Goal: Task Accomplishment & Management: Use online tool/utility

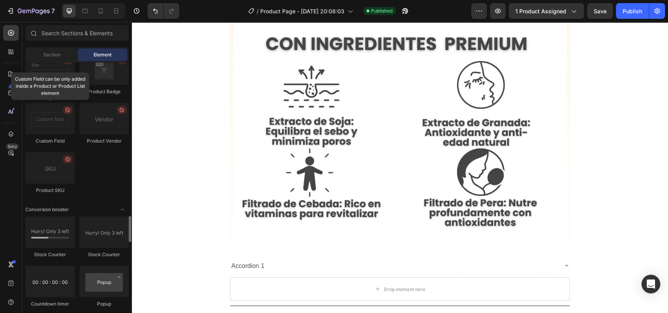
scroll to position [1468, 0]
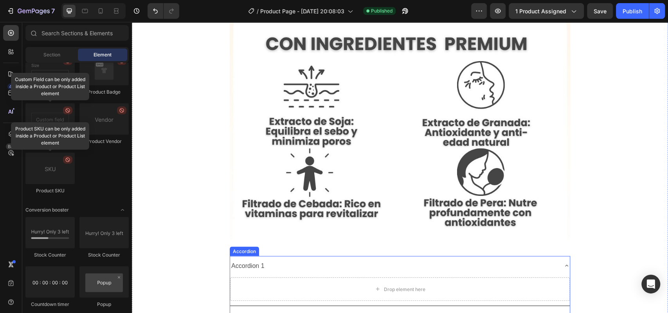
click at [282, 259] on div "Accordion 1" at bounding box center [393, 266] width 327 height 14
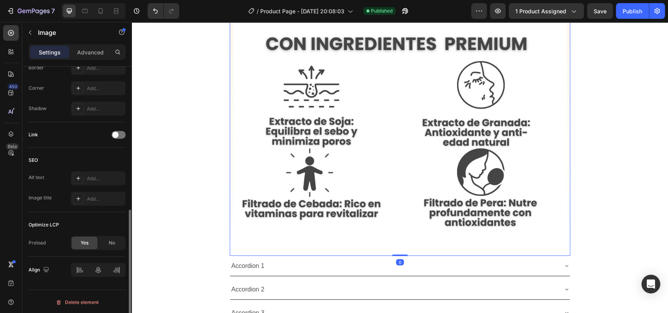
scroll to position [301, 0]
click at [232, 255] on div "Accordion 1" at bounding box center [400, 265] width 340 height 20
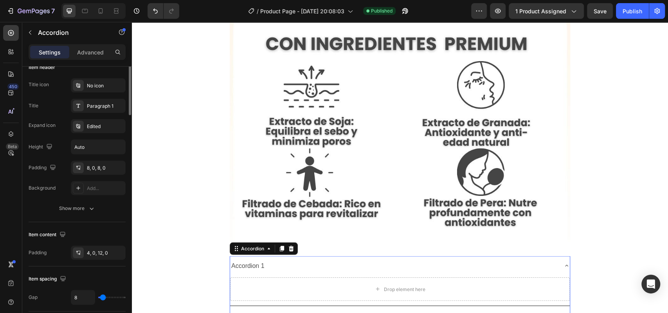
scroll to position [0, 0]
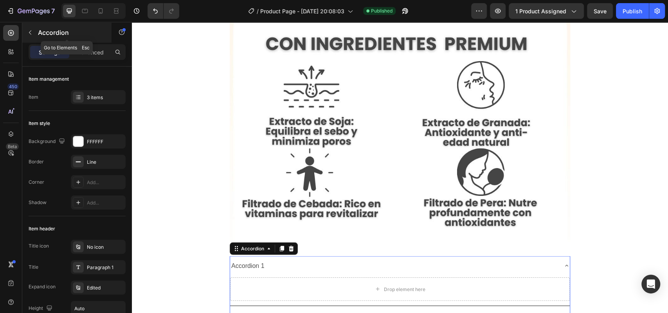
click at [36, 30] on div "Accordion" at bounding box center [66, 32] width 89 height 20
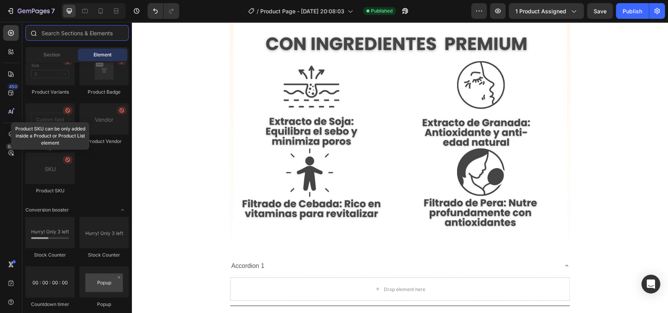
click at [67, 31] on input "text" at bounding box center [76, 33] width 103 height 16
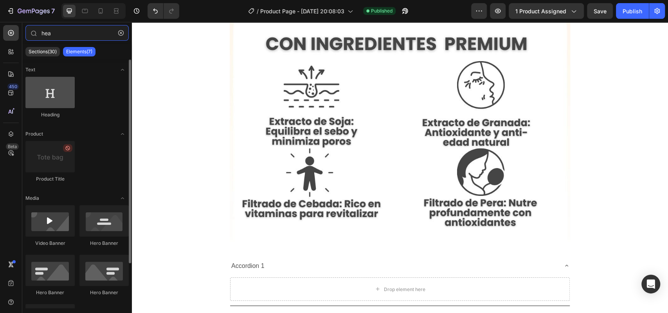
type input "hea"
click at [47, 101] on div at bounding box center [49, 92] width 49 height 31
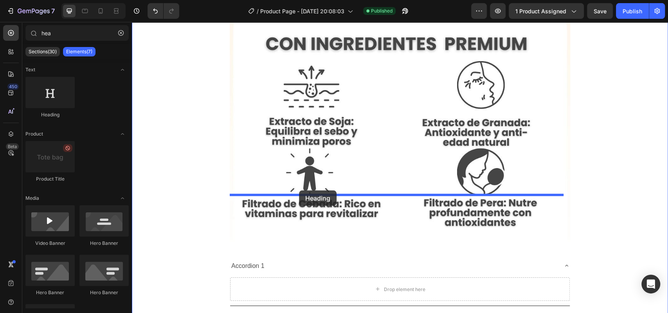
drag, startPoint x: 179, startPoint y: 121, endPoint x: 299, endPoint y: 191, distance: 138.8
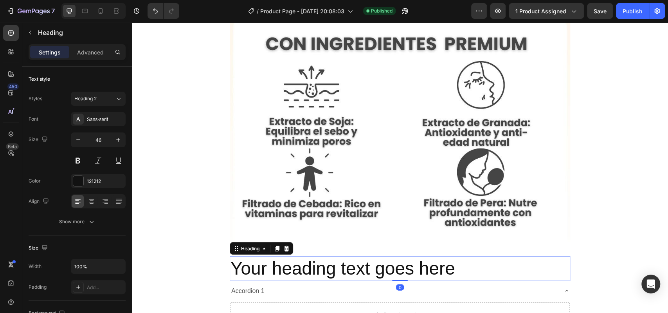
click at [332, 255] on h2 "Your heading text goes here" at bounding box center [400, 267] width 340 height 25
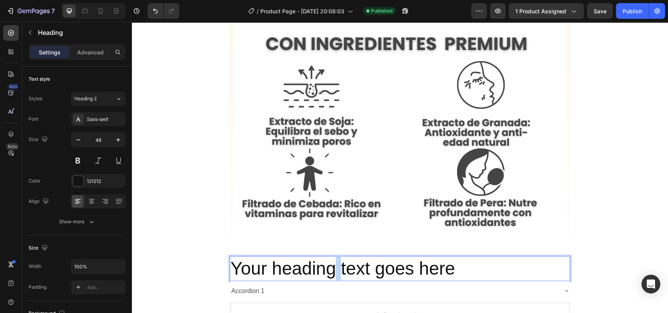
click at [332, 256] on p "Your heading text goes here" at bounding box center [399, 267] width 339 height 23
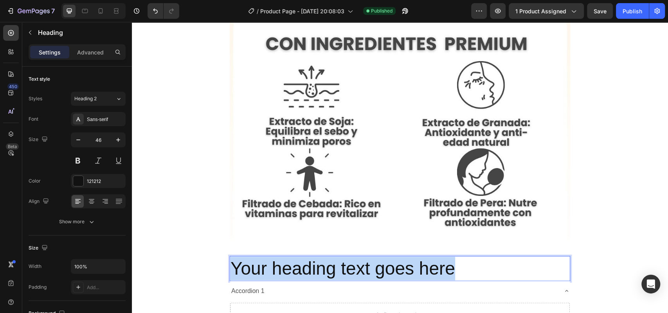
click at [332, 256] on p "Your heading text goes here" at bounding box center [399, 267] width 339 height 23
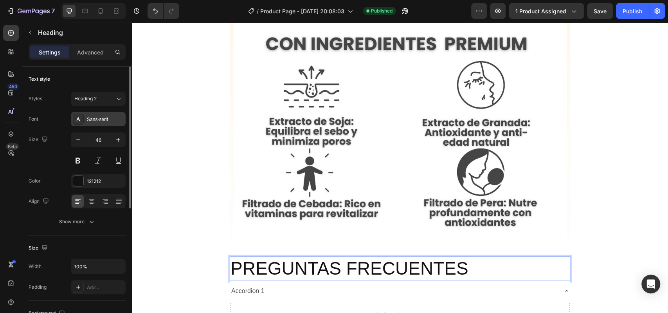
click at [106, 118] on div "Sans-serif" at bounding box center [105, 119] width 37 height 7
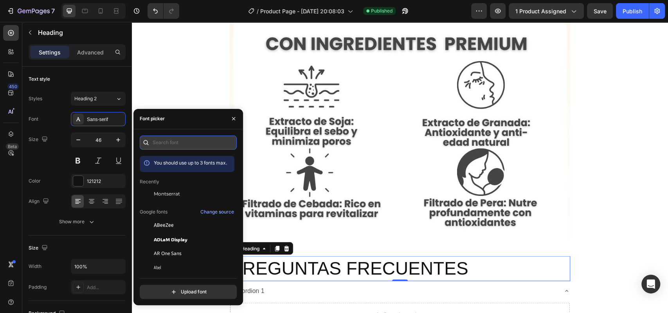
click at [172, 140] on input "text" at bounding box center [188, 142] width 97 height 14
type input "n"
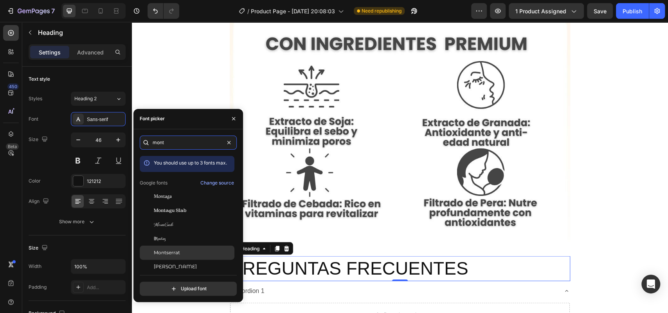
type input "mont"
click at [182, 255] on div "Montserrat" at bounding box center [193, 252] width 79 height 7
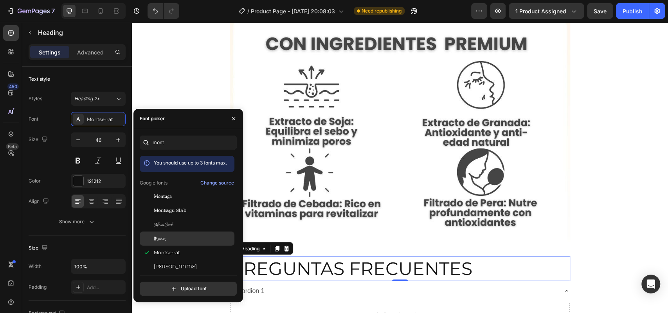
scroll to position [19, 0]
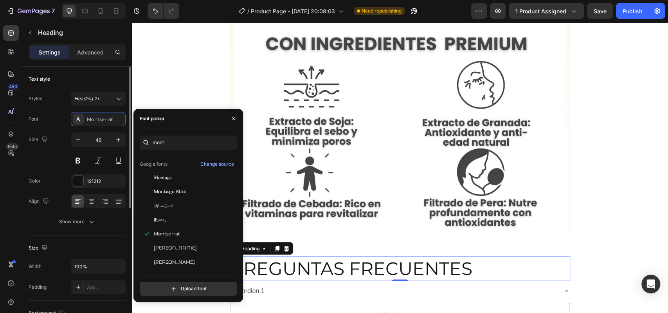
click at [51, 103] on div "Styles Heading 2*" at bounding box center [77, 99] width 97 height 14
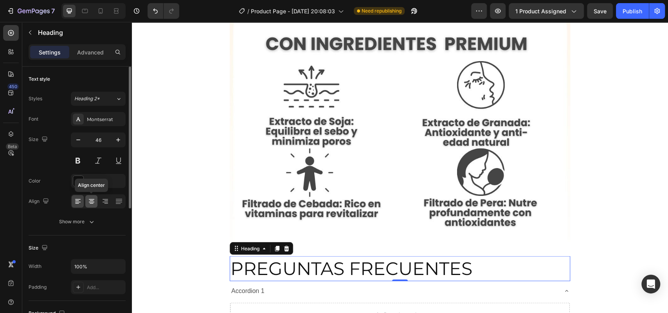
click at [93, 198] on icon at bounding box center [92, 201] width 8 height 8
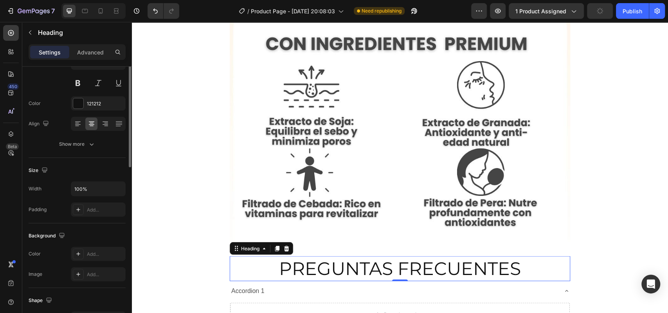
scroll to position [0, 0]
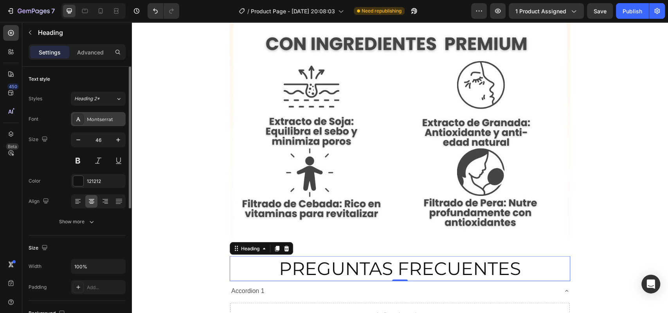
click at [95, 119] on div "Montserrat" at bounding box center [105, 119] width 37 height 7
click at [95, 92] on button "Heading 2*" at bounding box center [98, 99] width 55 height 14
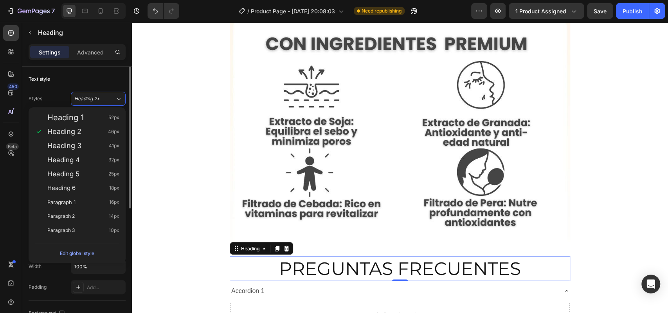
click at [72, 79] on div "Text style" at bounding box center [77, 79] width 97 height 13
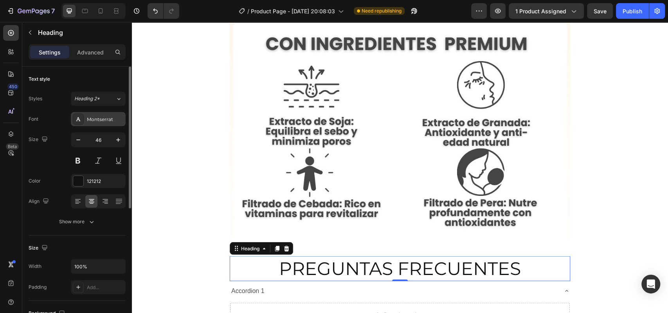
click at [89, 120] on div "Montserrat" at bounding box center [105, 119] width 37 height 7
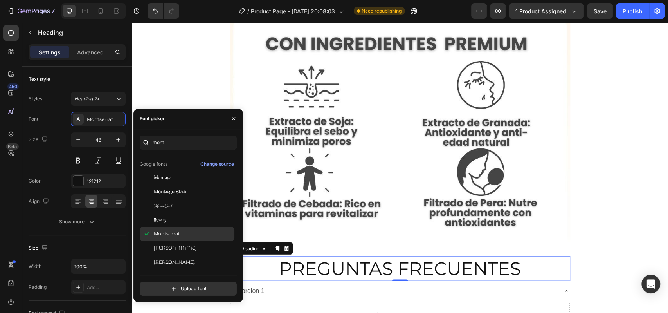
click at [171, 234] on span "Montserrat" at bounding box center [167, 233] width 26 height 7
click at [184, 234] on div "Montserrat" at bounding box center [193, 233] width 79 height 7
click at [194, 252] on div "Montserrat Alternates" at bounding box center [187, 248] width 95 height 14
click at [184, 237] on div "Montserrat" at bounding box center [187, 234] width 95 height 14
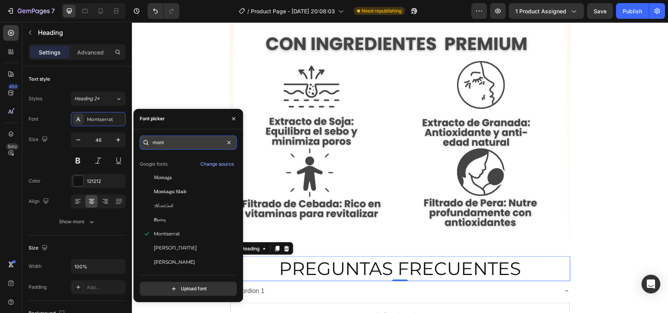
click at [188, 146] on input "mont" at bounding box center [188, 142] width 97 height 14
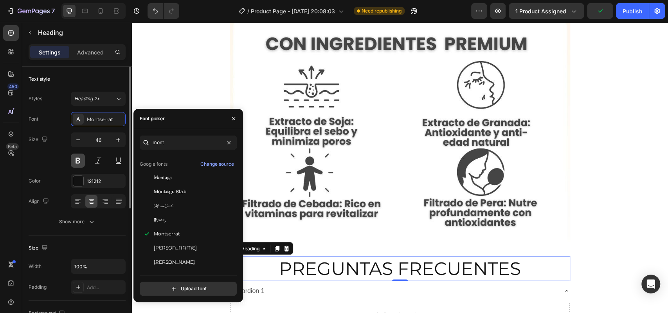
click at [75, 163] on button at bounding box center [78, 160] width 14 height 14
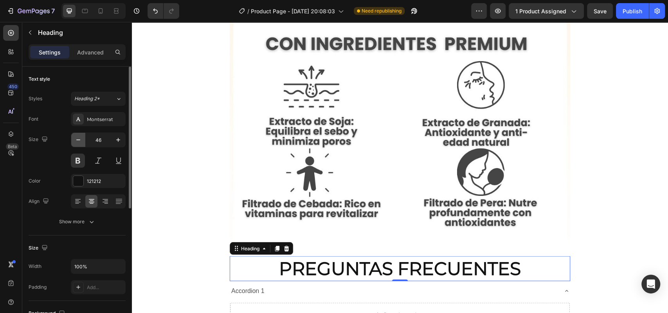
click at [81, 137] on icon "button" at bounding box center [78, 140] width 8 height 8
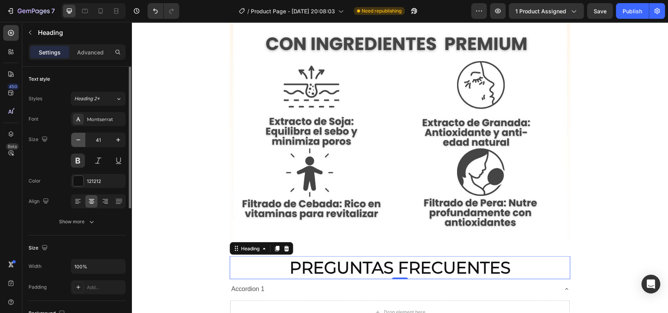
click at [81, 137] on icon "button" at bounding box center [78, 140] width 8 height 8
click at [82, 137] on icon "button" at bounding box center [78, 140] width 8 height 8
type input "38"
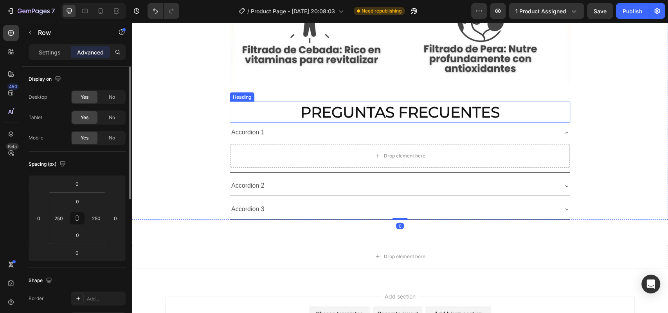
scroll to position [3149, 0]
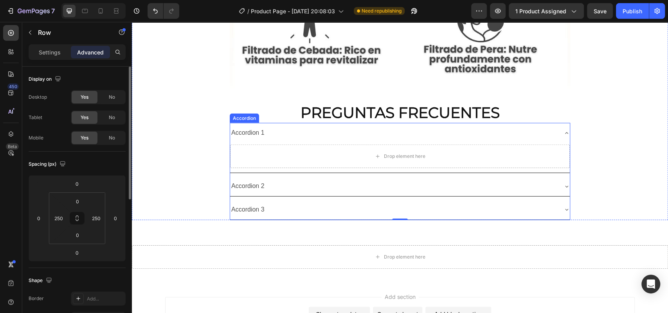
click at [250, 126] on div "Accordion 1" at bounding box center [248, 133] width 36 height 14
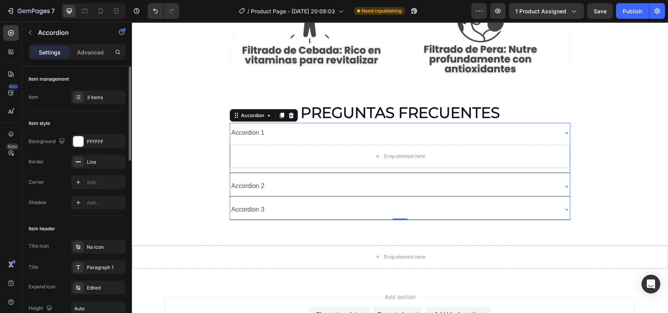
click at [264, 126] on div "Accordion 1" at bounding box center [248, 133] width 36 height 14
click at [264, 127] on p "Accordion 1" at bounding box center [247, 132] width 33 height 11
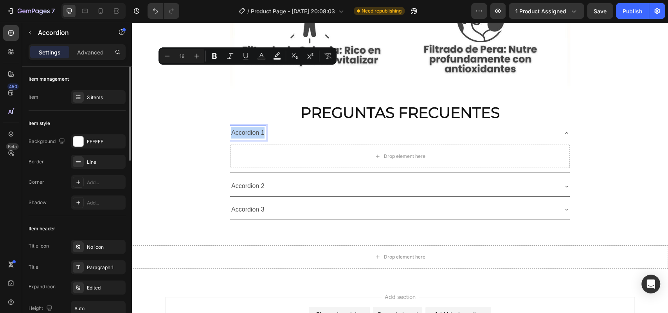
click at [258, 127] on p "Accordion 1" at bounding box center [247, 132] width 33 height 11
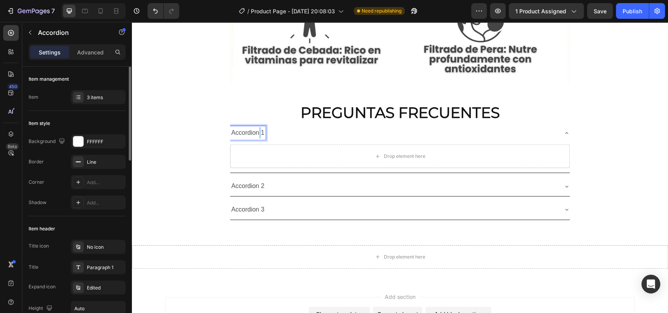
click at [258, 127] on p "Accordion 1" at bounding box center [247, 132] width 33 height 11
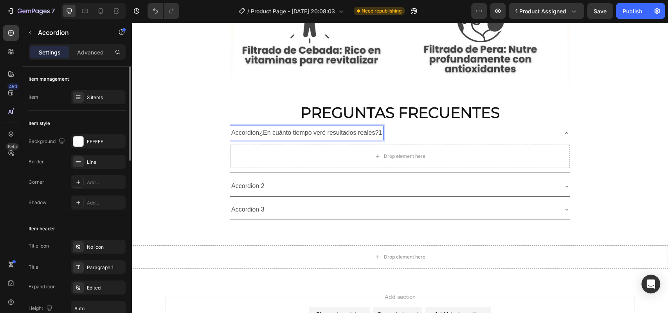
click at [260, 127] on p "Accordion¿En cuánto tiempo veré resultados reales?1" at bounding box center [306, 132] width 151 height 11
click at [260, 127] on p "¿En cuánto tiempo veré resultados reales?1" at bounding box center [292, 132] width 123 height 11
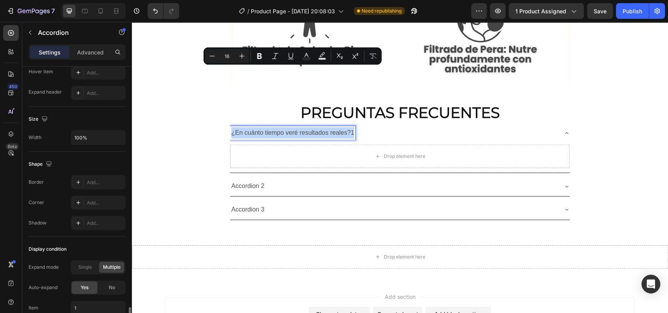
scroll to position [496, 0]
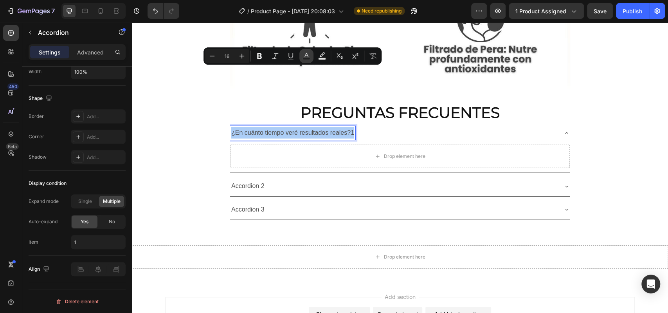
click at [306, 55] on icon "Editor contextual toolbar" at bounding box center [306, 55] width 4 height 4
type input "4D4D4D"
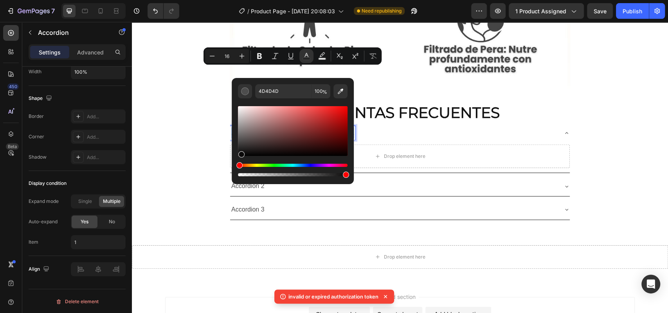
click at [240, 153] on div "Editor contextual toolbar" at bounding box center [293, 131] width 110 height 50
type input "0A0909"
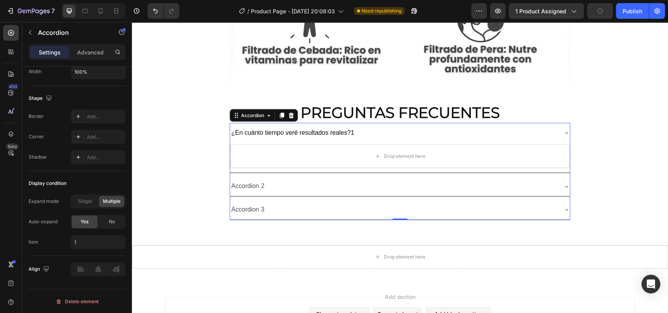
click at [380, 126] on div "¿En cuánto tiempo veré resultados reales?1" at bounding box center [393, 133] width 327 height 14
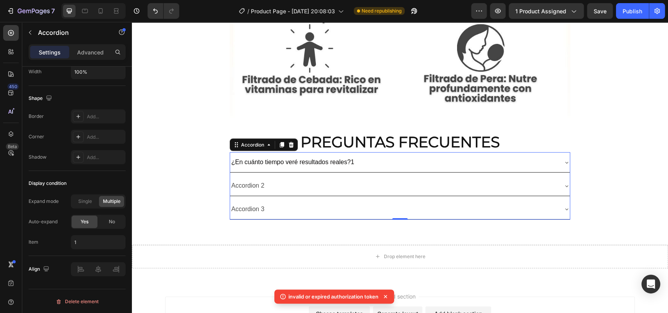
click at [358, 155] on div "¿En cuánto tiempo veré resultados reales?1" at bounding box center [393, 162] width 327 height 14
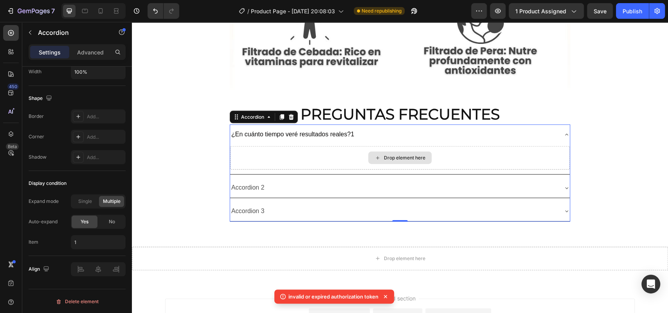
scroll to position [3149, 0]
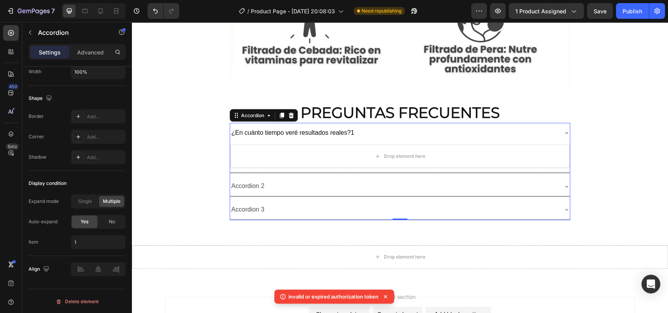
click at [350, 129] on span "¿En cuánto tiempo veré resultados reales?1" at bounding box center [292, 132] width 123 height 7
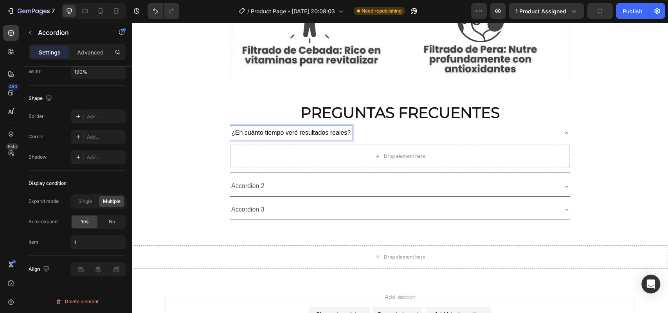
click at [285, 144] on div "Drop element here" at bounding box center [400, 155] width 340 height 23
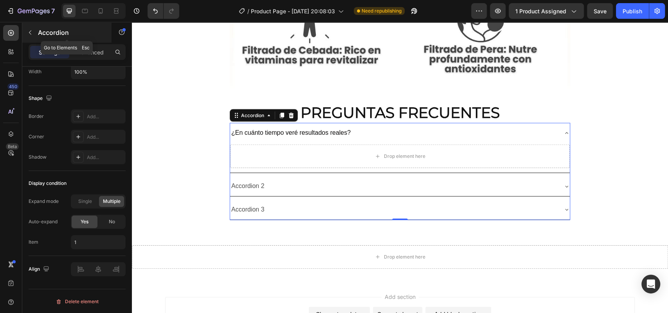
click at [33, 32] on button "button" at bounding box center [30, 32] width 13 height 13
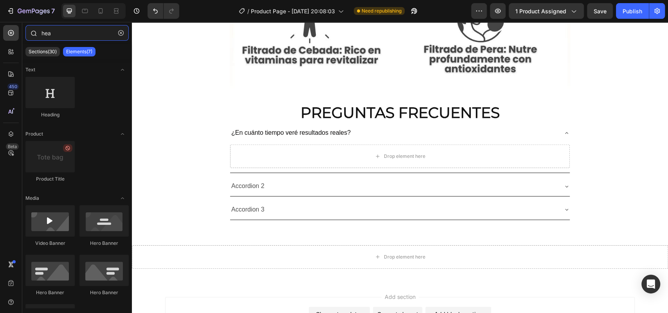
click at [62, 33] on input "hea" at bounding box center [76, 33] width 103 height 16
drag, startPoint x: 62, startPoint y: 33, endPoint x: 0, endPoint y: 38, distance: 62.0
click at [0, 38] on div "450 Beta hea Sections(30) Elements(7) Text Heading Product Product Title Media …" at bounding box center [66, 167] width 132 height 291
click at [0, 38] on div "450 Beta" at bounding box center [11, 167] width 22 height 291
click at [68, 32] on input "hea" at bounding box center [76, 33] width 103 height 16
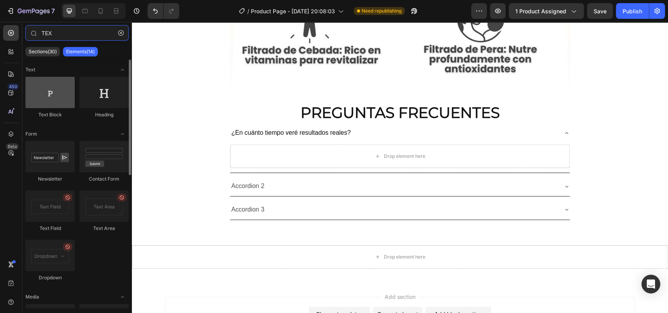
type input "TEX"
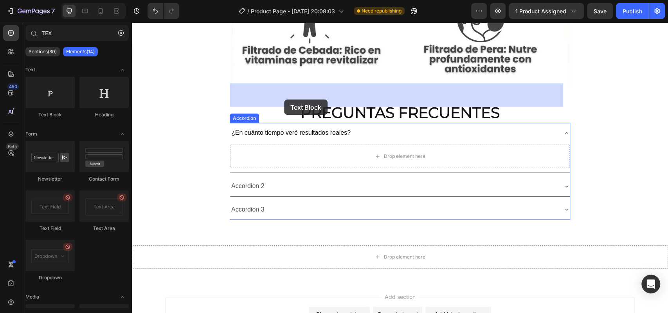
drag, startPoint x: 195, startPoint y: 126, endPoint x: 283, endPoint y: 97, distance: 92.8
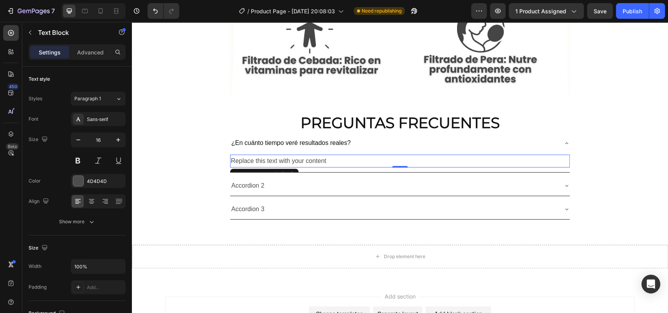
click at [263, 155] on div "Replace this text with your content" at bounding box center [400, 161] width 340 height 13
click at [264, 155] on p "Replace this text with your content" at bounding box center [400, 160] width 338 height 11
click at [232, 180] on p "Accordion 2" at bounding box center [247, 185] width 33 height 11
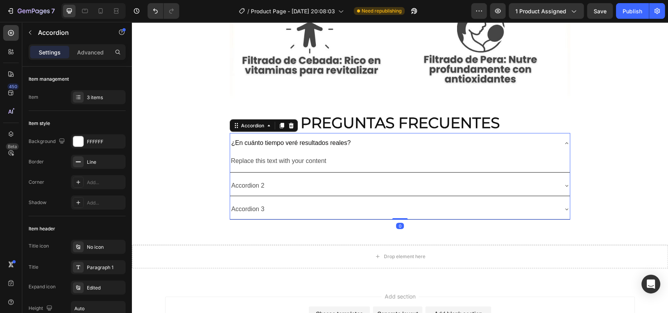
click at [290, 179] on div "Accordion 2" at bounding box center [393, 186] width 327 height 14
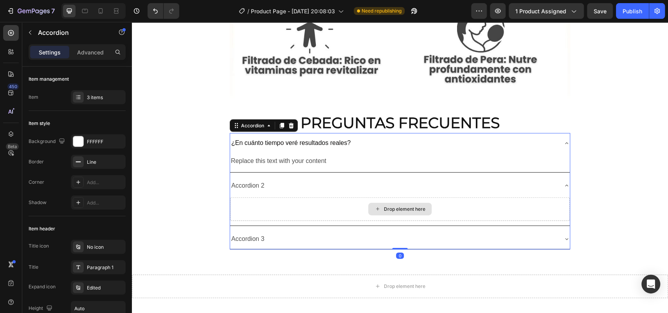
click at [284, 197] on div "Drop element here" at bounding box center [400, 208] width 340 height 23
click at [39, 38] on div "Accordion" at bounding box center [66, 32] width 89 height 20
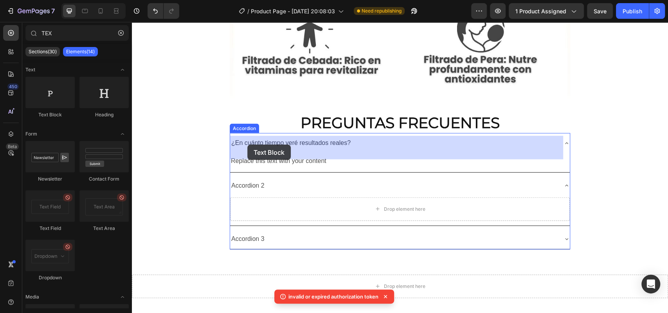
drag, startPoint x: 174, startPoint y: 121, endPoint x: 247, endPoint y: 144, distance: 76.3
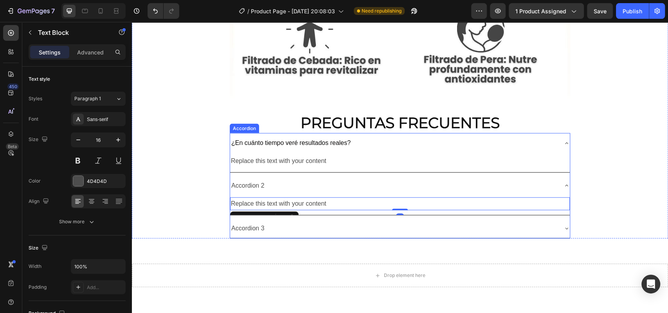
click at [266, 221] on div "Accordion 3" at bounding box center [393, 228] width 327 height 14
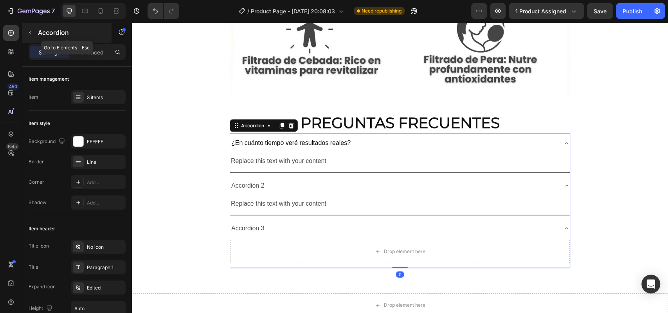
click at [29, 29] on button "button" at bounding box center [30, 32] width 13 height 13
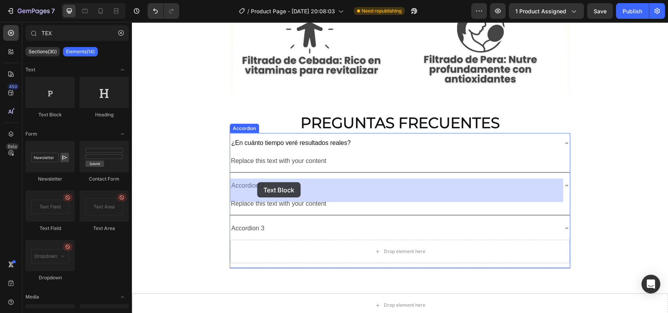
drag, startPoint x: 195, startPoint y: 131, endPoint x: 257, endPoint y: 182, distance: 80.3
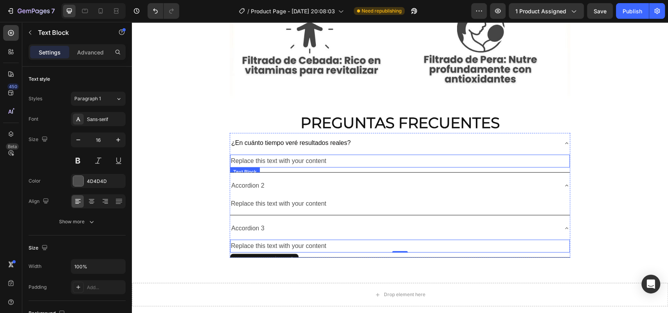
click at [256, 155] on p "Replace this text with your content" at bounding box center [400, 160] width 338 height 11
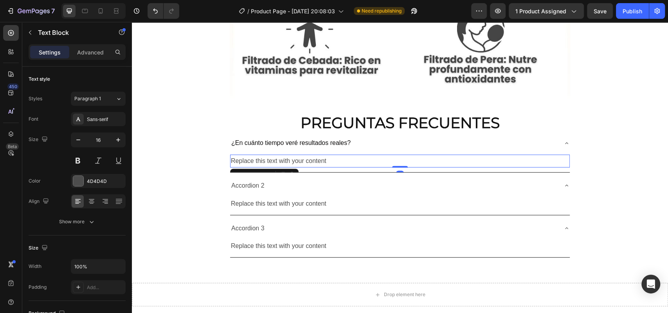
scroll to position [194, 0]
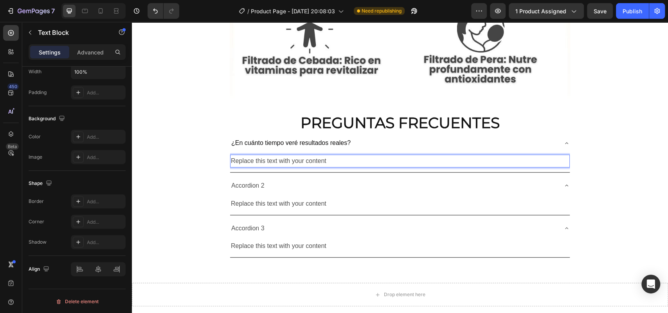
click at [264, 155] on p "Replace this text with your content" at bounding box center [400, 160] width 338 height 11
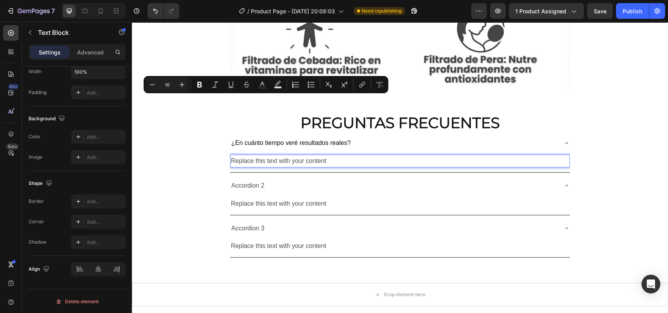
click at [335, 155] on p "Replace this text with your content" at bounding box center [400, 160] width 338 height 11
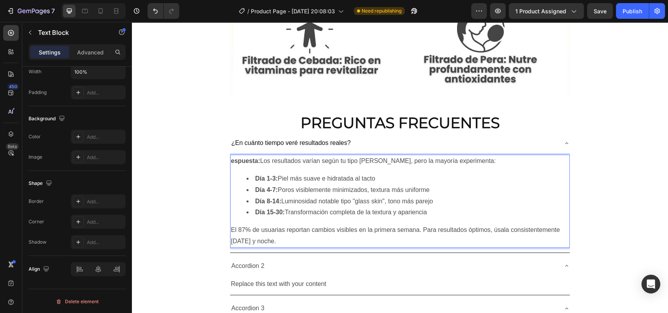
click at [270, 155] on p "espuesta: Los resultados varían según tu tipo de piel, pero la mayoría experime…" at bounding box center [400, 160] width 338 height 11
drag, startPoint x: 262, startPoint y: 99, endPoint x: 226, endPoint y: 100, distance: 36.4
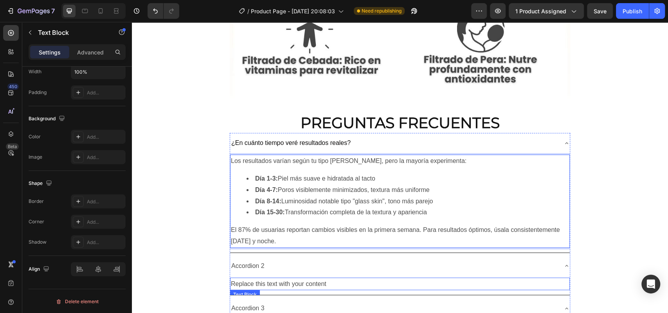
click at [279, 277] on div "Replace this text with your content" at bounding box center [400, 283] width 340 height 13
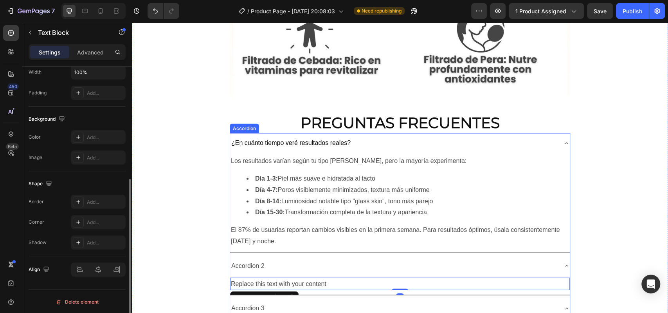
click at [271, 259] on div "Accordion 2" at bounding box center [393, 266] width 327 height 14
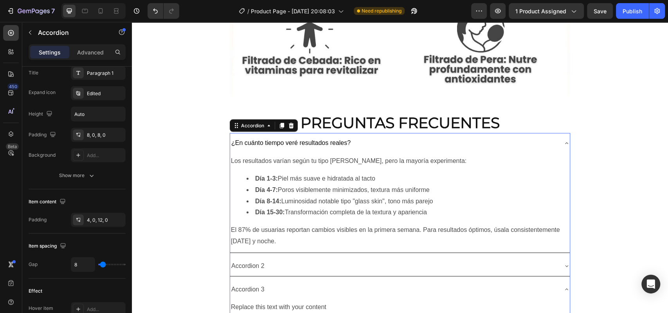
scroll to position [0, 0]
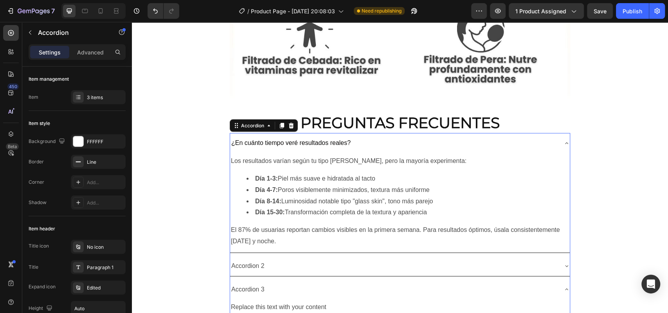
click at [270, 259] on div "Accordion 2" at bounding box center [393, 266] width 327 height 14
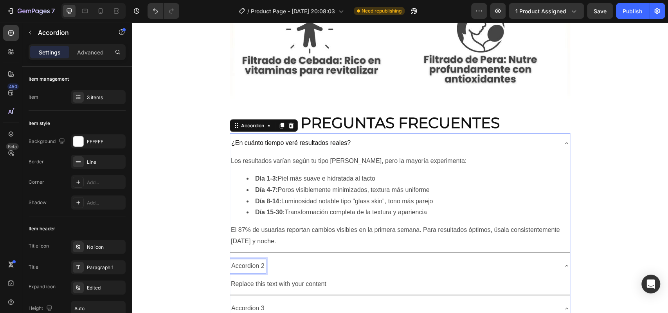
click at [264, 260] on p "Accordion 2" at bounding box center [247, 265] width 33 height 11
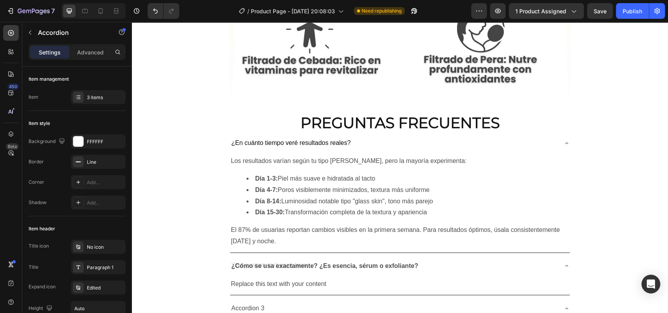
scroll to position [3137, 0]
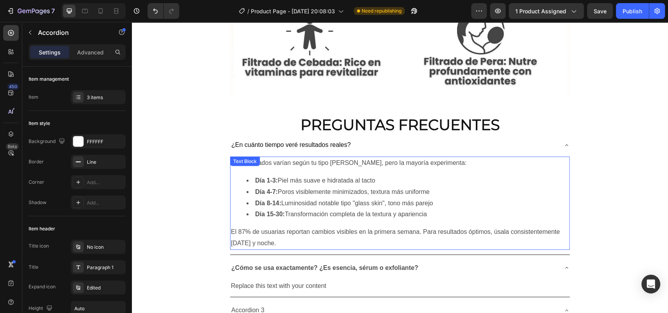
click at [382, 226] on p "El 87% de usuarias reportan cambios visibles en la primera semana. Para resulta…" at bounding box center [400, 237] width 338 height 23
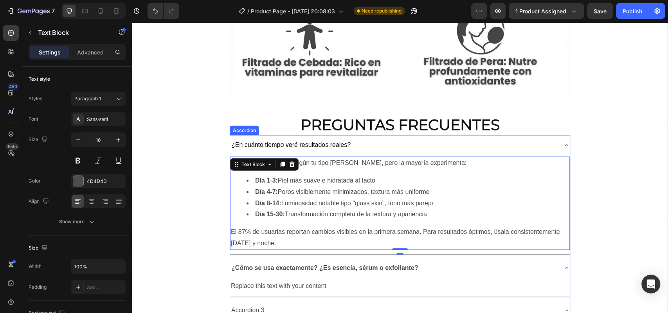
click at [322, 141] on span "¿En cuánto tiempo veré resultados reales?" at bounding box center [290, 144] width 119 height 7
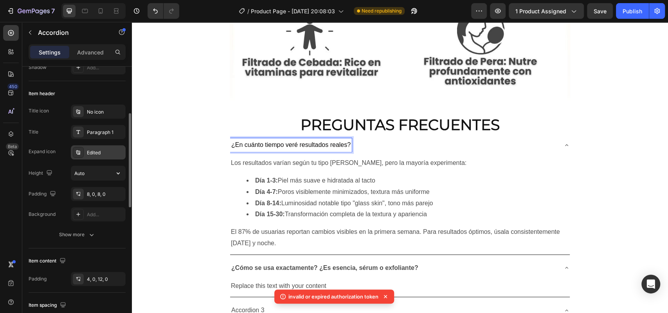
scroll to position [135, 0]
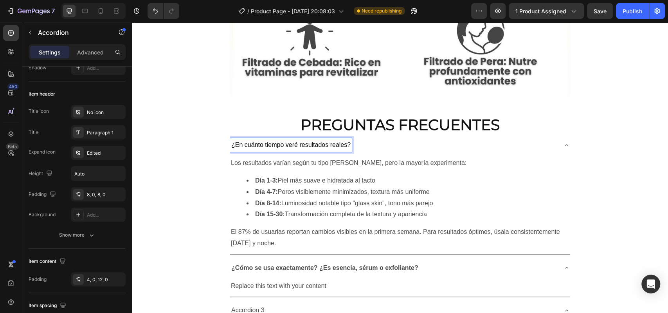
click at [323, 141] on span "¿En cuánto tiempo veré resultados reales?" at bounding box center [290, 144] width 119 height 7
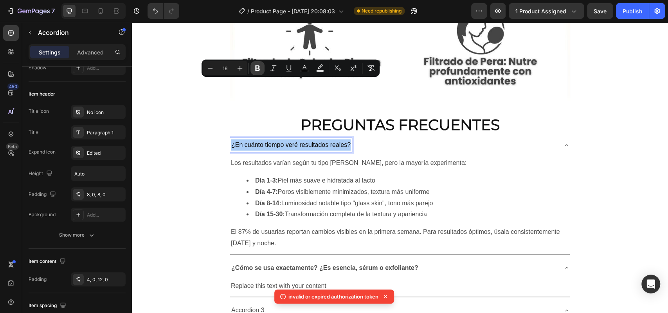
click at [257, 66] on icon "Editor contextual toolbar" at bounding box center [257, 68] width 5 height 6
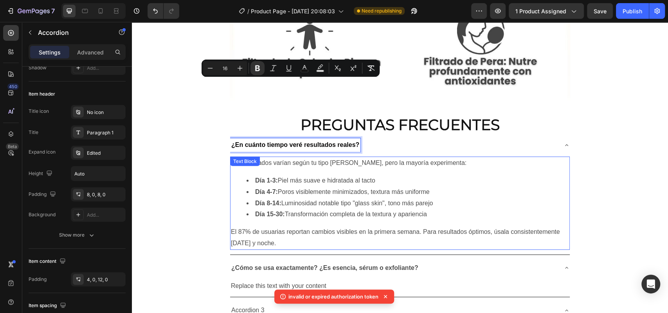
click at [320, 186] on li "Día 4-7: Poros visiblemente minimizados, textura más uniforme" at bounding box center [407, 191] width 322 height 11
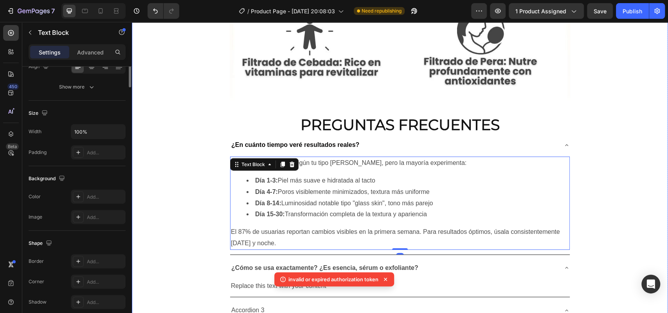
scroll to position [0, 0]
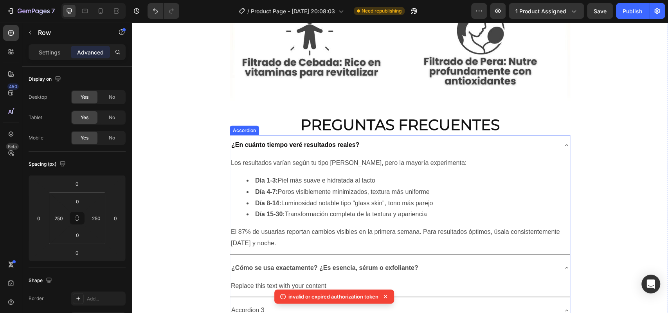
click at [285, 264] on strong "¿Cómo se usa exactamente? ¿Es esencia, sérum o exfoliante?" at bounding box center [324, 267] width 187 height 7
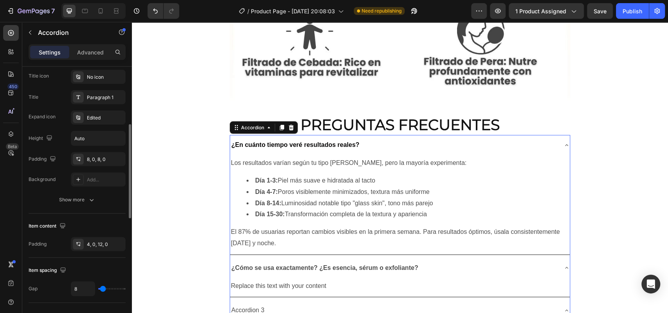
scroll to position [168, 0]
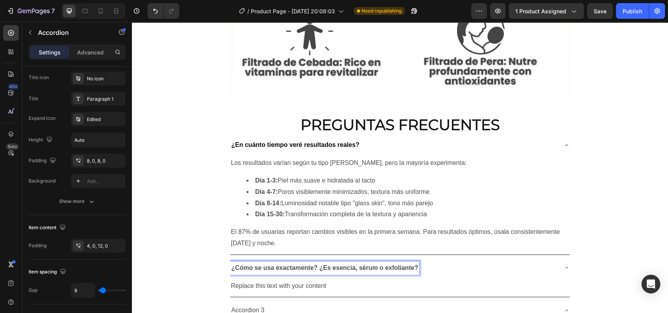
drag, startPoint x: 273, startPoint y: 206, endPoint x: 249, endPoint y: 200, distance: 24.4
click at [249, 258] on div "¿Cómo se usa exactamente? ¿Es esencia, sérum o exfoliante?" at bounding box center [400, 268] width 340 height 20
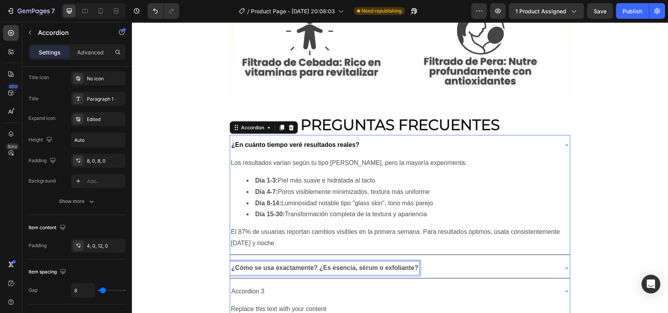
click at [255, 264] on strong "¿Cómo se usa exactamente? ¿Es esencia, sérum o exfoliante?" at bounding box center [324, 267] width 187 height 7
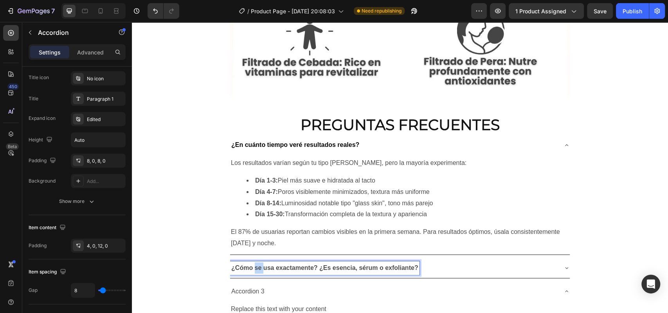
click at [255, 264] on strong "¿Cómo se usa exactamente? ¿Es esencia, sérum o exfoliante?" at bounding box center [324, 267] width 187 height 7
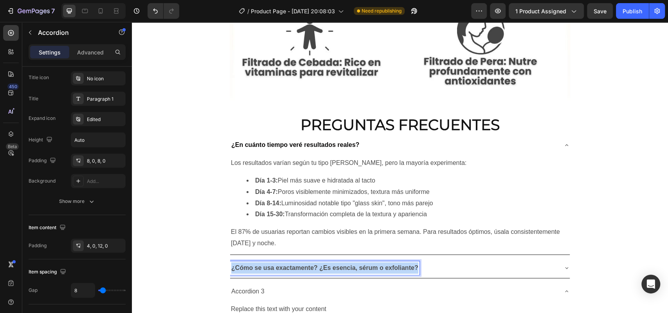
click at [255, 264] on strong "¿Cómo se usa exactamente? ¿Es esencia, sérum o exfoliante?" at bounding box center [324, 267] width 187 height 7
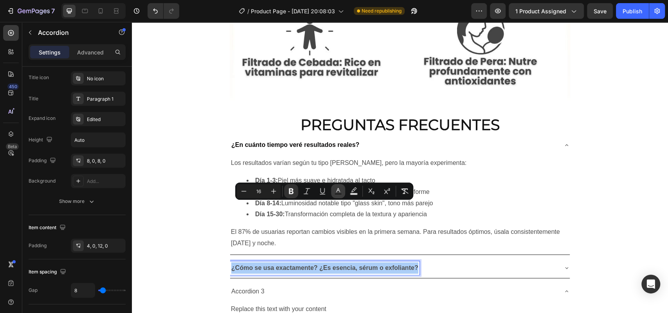
click at [339, 192] on icon "Editor contextual toolbar" at bounding box center [338, 191] width 8 height 8
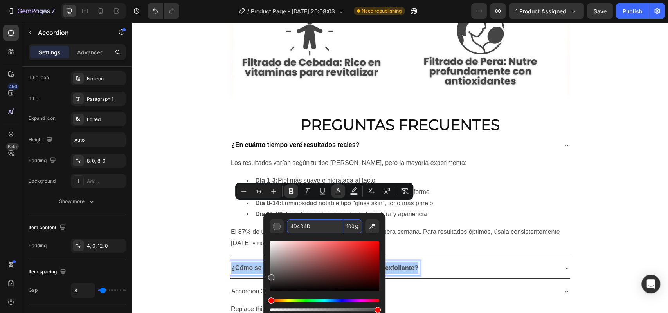
click at [316, 230] on input "4D4D4D" at bounding box center [315, 226] width 56 height 14
click at [308, 141] on strong "¿En cuánto tiempo veré resultados reales?" at bounding box center [295, 144] width 128 height 7
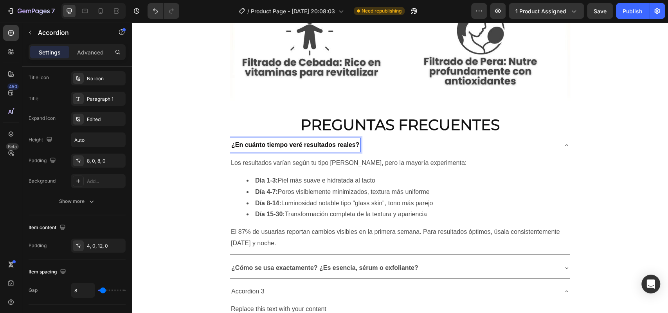
click at [308, 139] on p "¿En cuánto tiempo veré resultados reales?" at bounding box center [295, 144] width 128 height 11
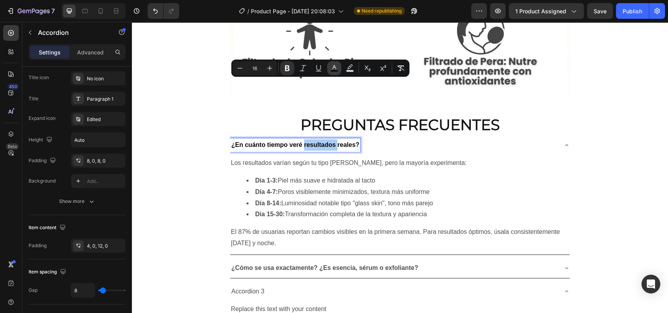
click at [332, 67] on icon "Editor contextual toolbar" at bounding box center [334, 68] width 8 height 8
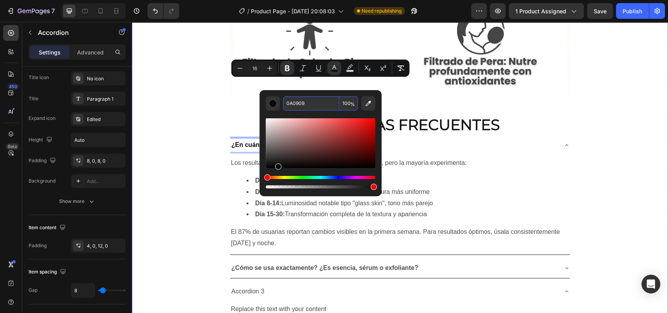
paste input "4D4D4D"
type input "4D4D4D"
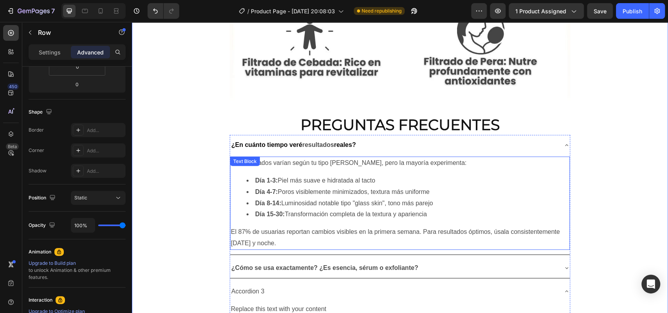
scroll to position [0, 0]
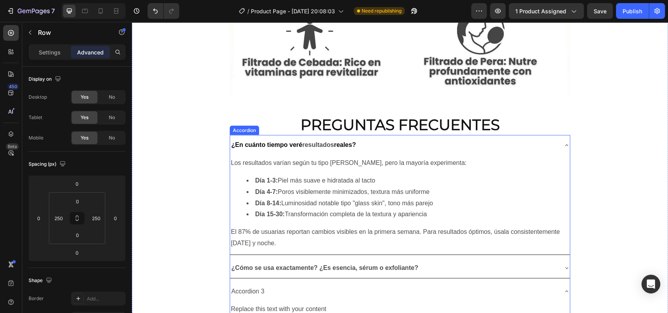
click at [356, 141] on strong "reales?" at bounding box center [345, 144] width 22 height 7
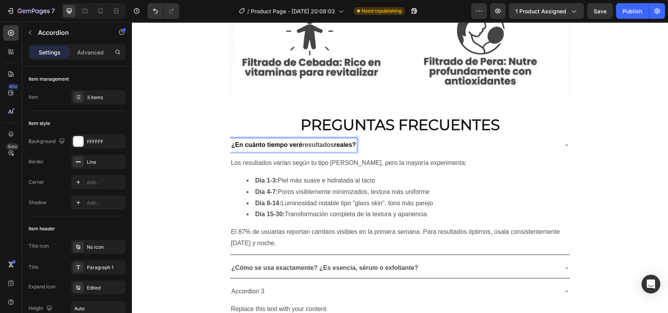
click at [356, 141] on strong "reales?" at bounding box center [345, 144] width 22 height 7
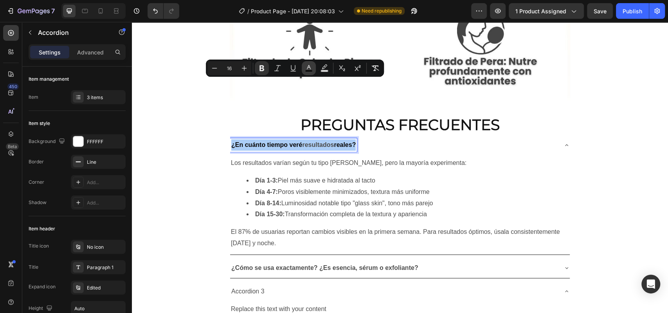
click at [308, 63] on button "color" at bounding box center [309, 68] width 14 height 14
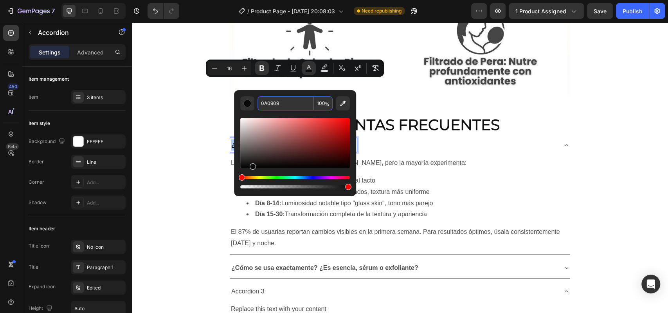
click at [285, 102] on input "0A0909" at bounding box center [285, 103] width 56 height 14
paste input "4D4D4D"
type input "4D4D4D"
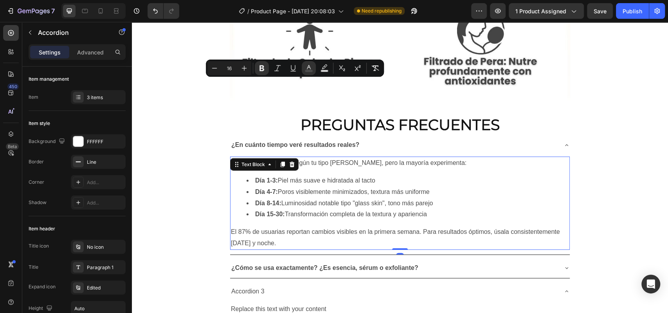
click at [369, 157] on p "Los resultados varían según tu tipo [PERSON_NAME], pero la mayoría experimenta:" at bounding box center [400, 162] width 338 height 11
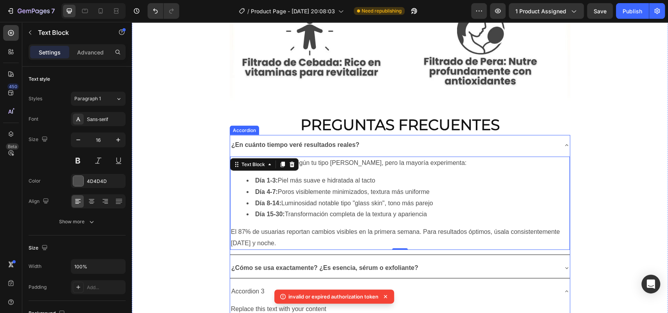
click at [292, 262] on p "¿Cómo se usa exactamente? ¿Es esencia, sérum o exfoliante?" at bounding box center [324, 267] width 187 height 11
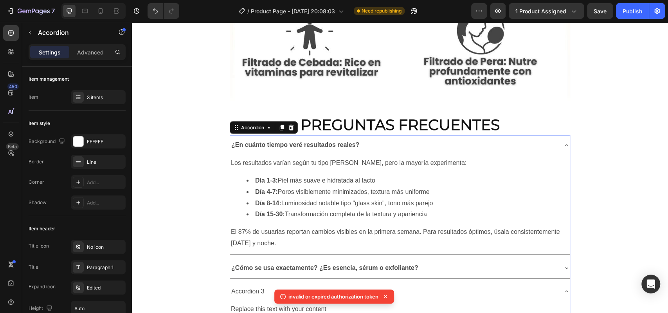
click at [449, 261] on div "¿Cómo se usa exactamente? ¿Es esencia, sérum o exfoliante?" at bounding box center [393, 268] width 327 height 14
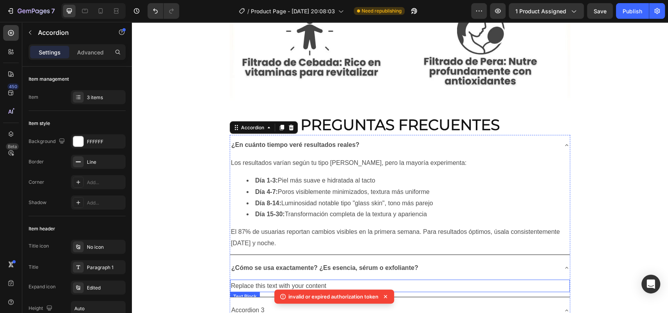
scroll to position [3207, 0]
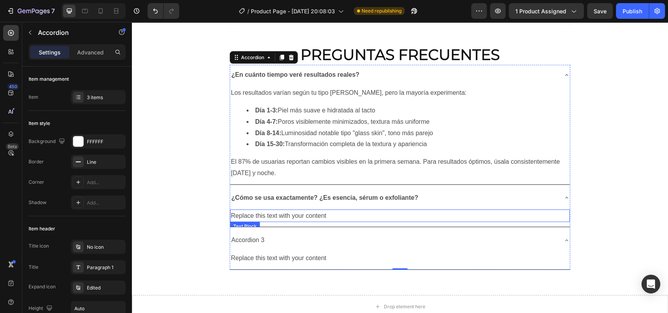
click at [346, 209] on div "Replace this text with your content" at bounding box center [400, 215] width 340 height 13
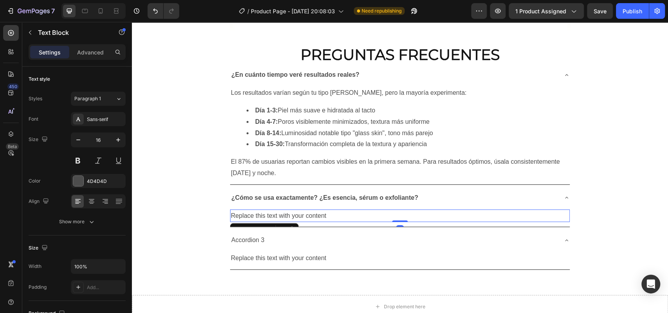
click at [346, 209] on div "Replace this text with your content" at bounding box center [400, 215] width 340 height 13
click at [346, 210] on p "Replace this text with your content" at bounding box center [400, 215] width 338 height 11
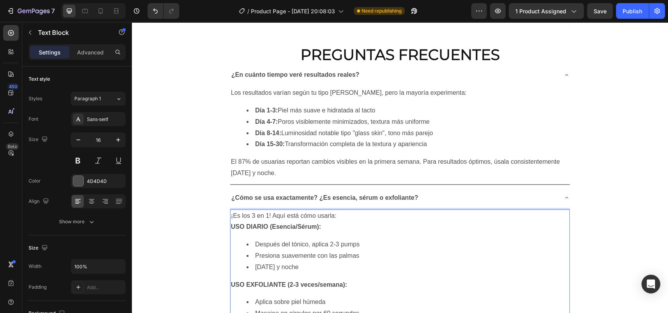
click at [245, 239] on ul "Después del tónico, aplica 2-3 pumps Presiona suavemente con las palmas Mañana …" at bounding box center [400, 256] width 338 height 34
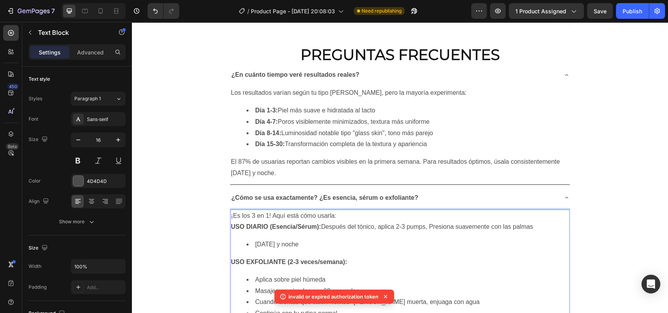
click at [255, 239] on li "Mañana y noche" at bounding box center [407, 244] width 322 height 11
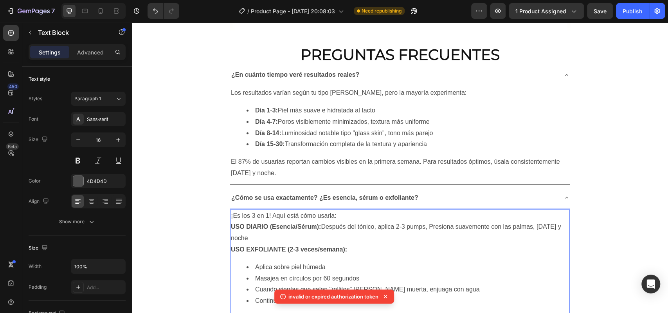
click at [431, 221] on p "USO DIARIO (Esencia/Sérum): Después del tónico, aplica 2-3 pumps, Presiona suav…" at bounding box center [400, 232] width 338 height 23
click at [541, 221] on p "USO DIARIO (Esencia/Sérum): Después del tónico, aplica 2-3 pumps, presiona suav…" at bounding box center [400, 232] width 338 height 23
click at [322, 221] on p "USO DIARIO (Esencia/Sérum): Después del tónico, aplica 2-3 pumps, presiona suav…" at bounding box center [400, 232] width 338 height 23
click at [329, 221] on p "USO DIARIO (Esencia/Sérum): Después del tónico, aplica 2-3 pumps, presiona suav…" at bounding box center [400, 232] width 338 height 23
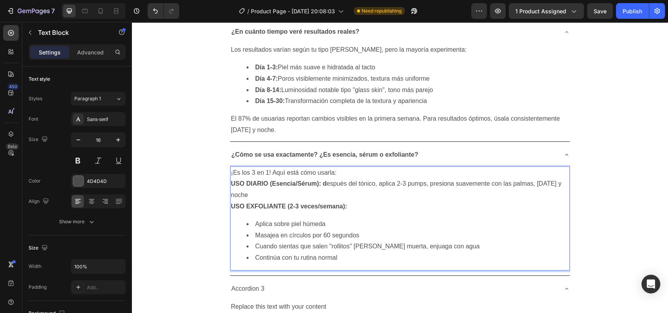
scroll to position [3250, 0]
click at [264, 282] on p "Accordion 3" at bounding box center [247, 287] width 33 height 11
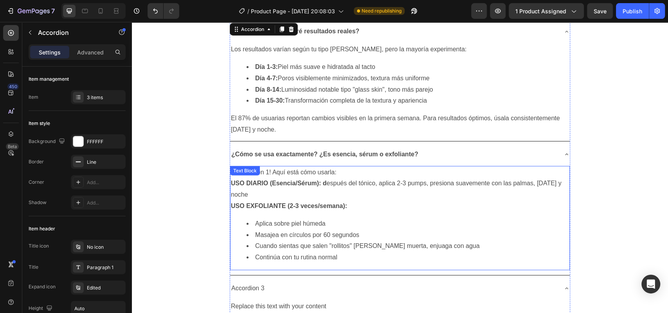
click at [326, 178] on p "USO DIARIO (Esencia/Sérum): d espués del tónico, aplica 2-3 pumps, presiona sua…" at bounding box center [400, 189] width 338 height 23
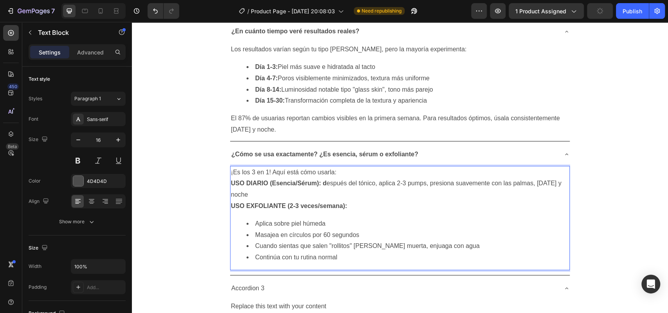
click at [331, 178] on p "USO DIARIO (Esencia/Sérum): d espués del tónico, aplica 2-3 pumps, presiona sua…" at bounding box center [400, 189] width 338 height 23
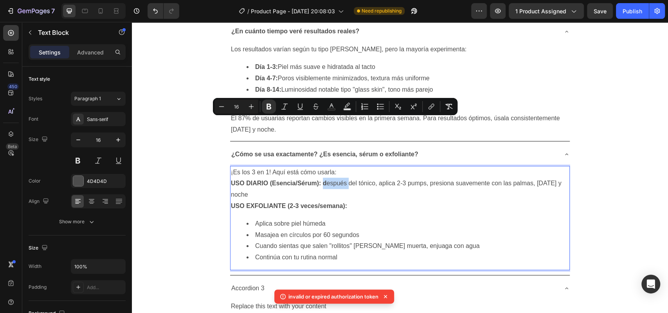
click at [331, 178] on p "USO DIARIO (Esencia/Sérum): d espués del tónico, aplica 2-3 pumps, presiona sua…" at bounding box center [400, 189] width 338 height 23
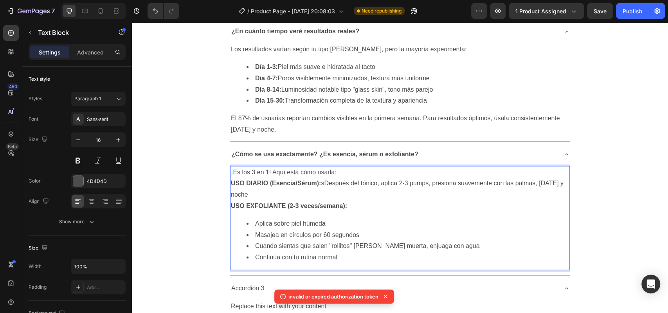
click at [326, 178] on p "USO DIARIO (Esencia/Sérum): sDespués del tónico, aplica 2-3 pumps, presiona sua…" at bounding box center [400, 189] width 338 height 23
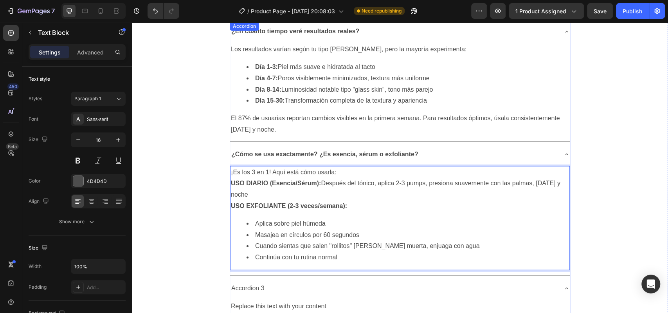
click at [286, 281] on div "Accordion 3" at bounding box center [393, 288] width 327 height 14
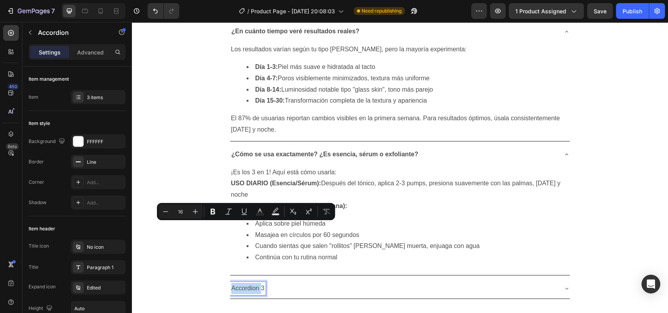
click at [260, 282] on p "Accordion 3" at bounding box center [247, 287] width 33 height 11
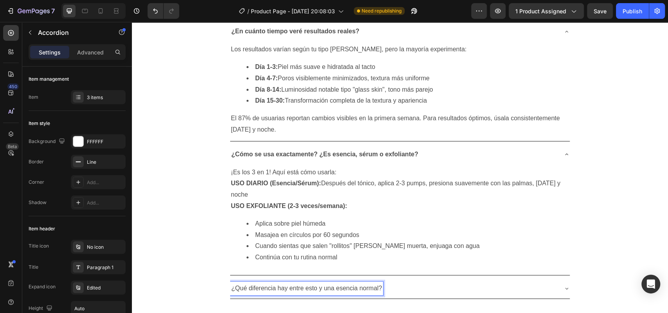
click at [559, 229] on li "Masajea en círculos por 60 segundos" at bounding box center [407, 234] width 322 height 11
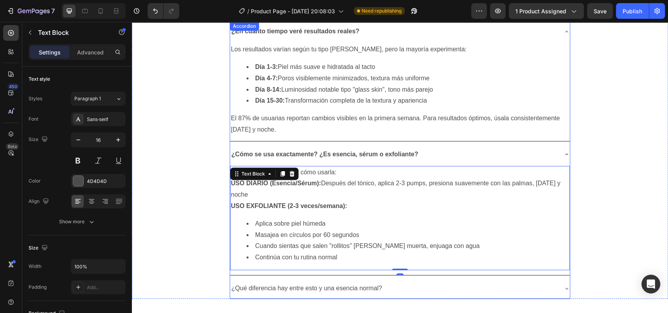
click at [442, 281] on div "¿Qué diferencia hay entre esto y una esencia normal?" at bounding box center [393, 288] width 327 height 14
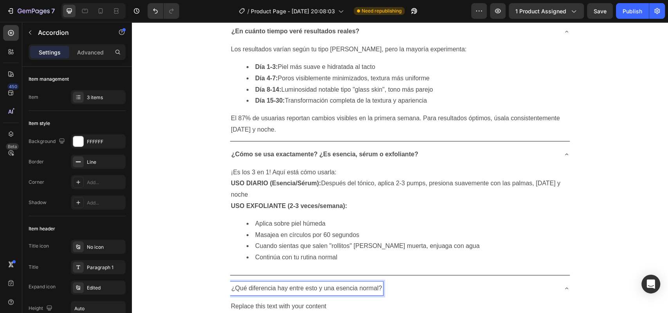
click at [316, 282] on p "¿Qué diferencia hay entre esto y una esencia normal?" at bounding box center [306, 287] width 151 height 11
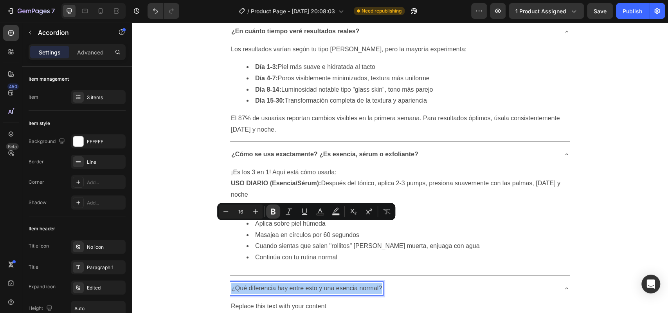
click at [272, 211] on icon "Editor contextual toolbar" at bounding box center [273, 212] width 5 height 6
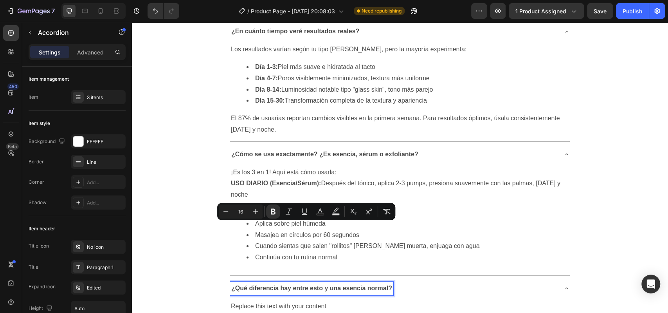
click at [299, 300] on div "Replace this text with your content" at bounding box center [400, 306] width 340 height 13
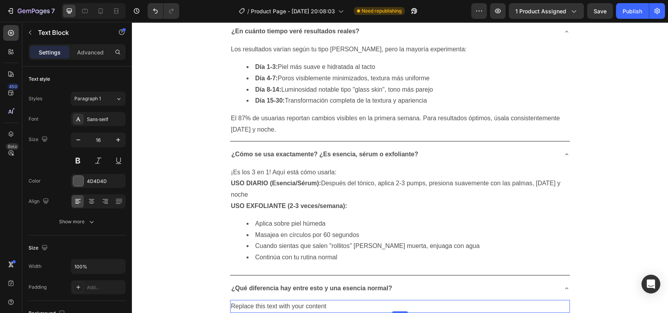
click at [277, 300] on div "Replace this text with your content" at bounding box center [400, 306] width 340 height 13
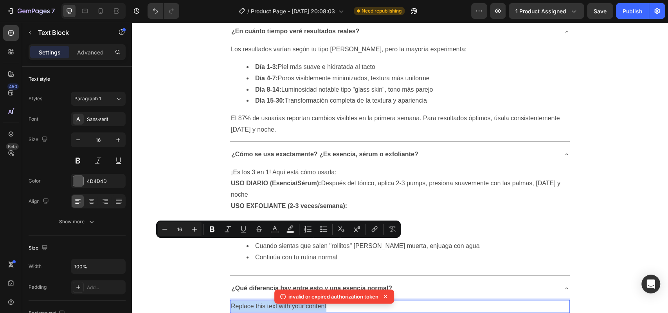
click at [301, 300] on p "Replace this text with your content" at bounding box center [400, 305] width 338 height 11
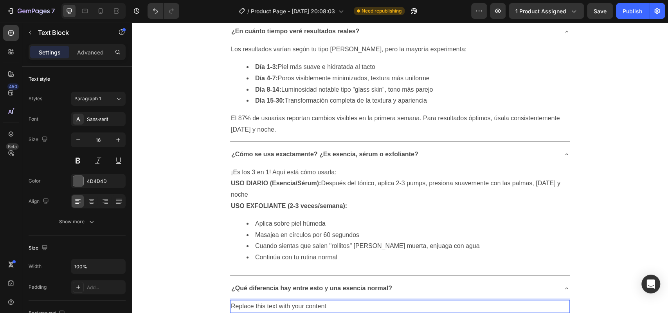
click at [335, 300] on p "Replace this text with your content" at bounding box center [400, 305] width 338 height 11
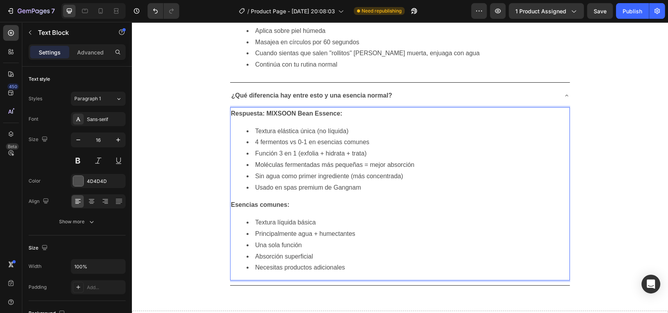
scroll to position [3445, 0]
click at [243, 215] on ul "Textura líquida básica Principalmente agua + humectantes Una sola función Absor…" at bounding box center [400, 243] width 338 height 56
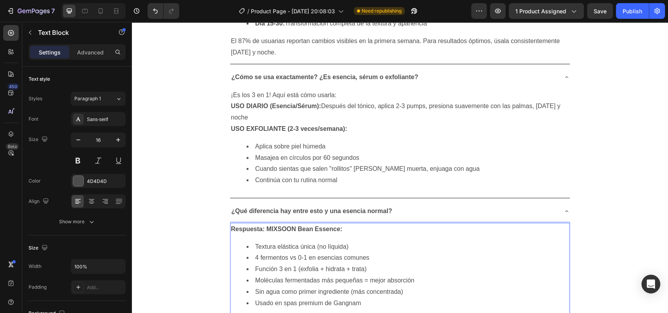
scroll to position [3328, 0]
click at [282, 207] on strong "¿Qué diferencia hay entre esto y una esencia normal?" at bounding box center [311, 210] width 161 height 7
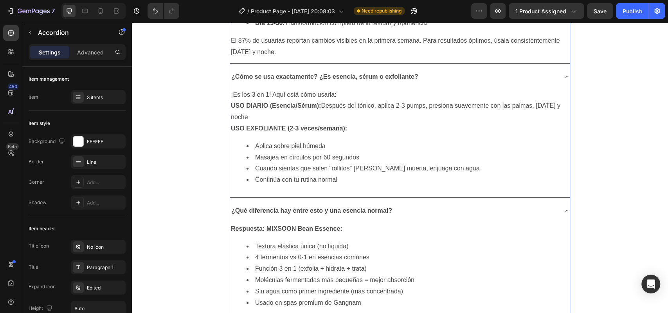
click at [439, 204] on div "¿Qué diferencia hay entre esto y una esencia normal?" at bounding box center [393, 211] width 327 height 14
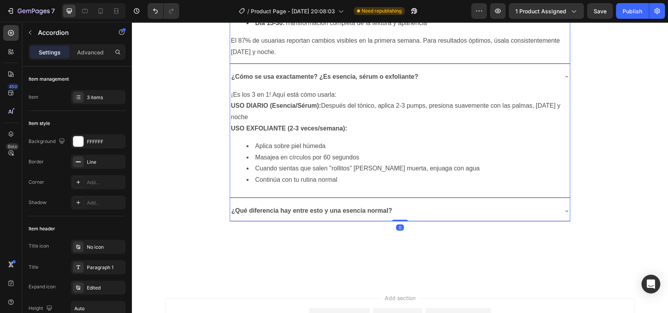
click at [434, 204] on div "¿Qué diferencia hay entre esto y una esencia normal?" at bounding box center [393, 211] width 327 height 14
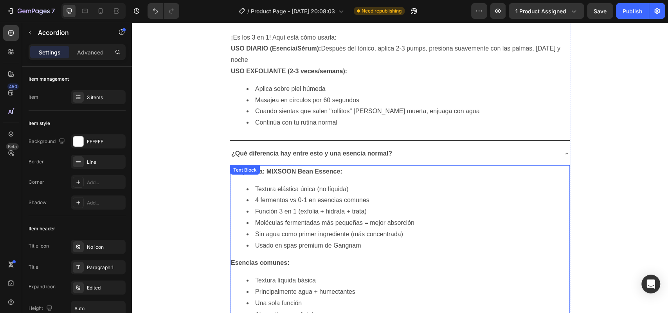
scroll to position [3389, 0]
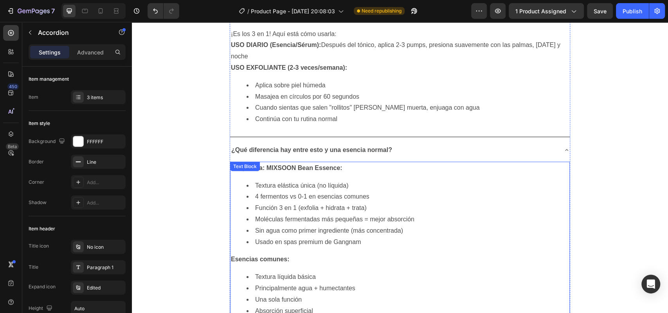
click at [254, 225] on li "Sin agua como primer ingrediente (más concentrada)" at bounding box center [407, 230] width 322 height 11
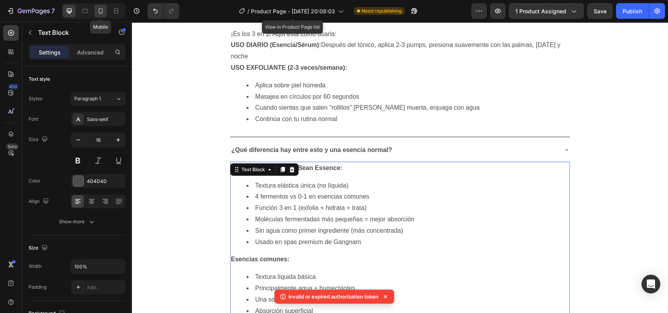
click at [102, 13] on icon at bounding box center [101, 10] width 4 height 5
type input "14"
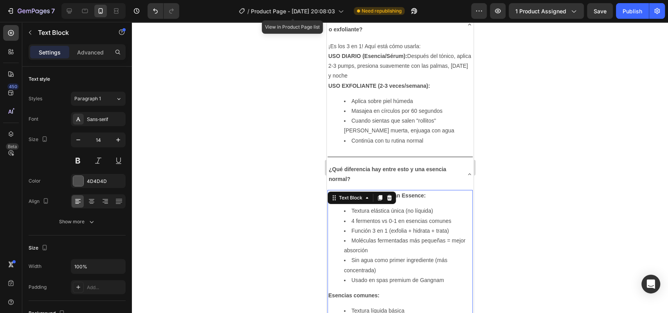
scroll to position [1665, 0]
click at [350, 237] on li "Moléculas fermentadas más pequeñas = mejor absorción" at bounding box center [408, 247] width 128 height 20
click at [353, 227] on li "Función 3 en 1 (exfolia + hidrata + trata)" at bounding box center [408, 232] width 128 height 10
click at [351, 227] on li "Función 3 en 1 (exfolia + hidrata + trata)" at bounding box center [408, 232] width 128 height 10
click at [351, 307] on li "Textura líquida básica" at bounding box center [408, 312] width 128 height 10
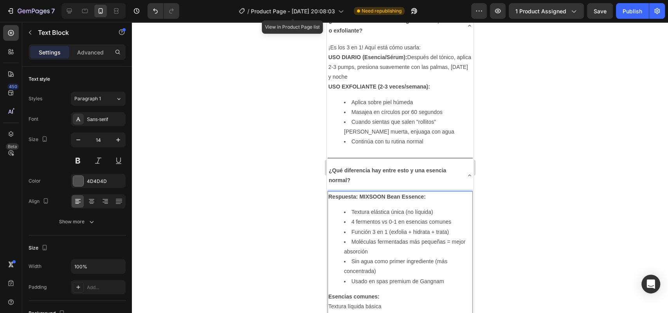
click at [353, 276] on li "Usado en spas premium de Gangnam" at bounding box center [408, 281] width 128 height 10
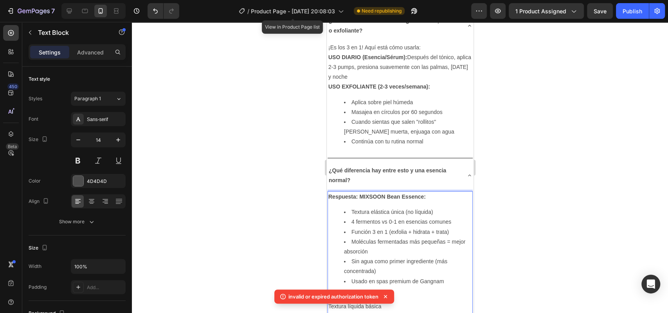
click at [350, 276] on li "Usado en spas premium de Gangnam" at bounding box center [408, 281] width 128 height 10
click at [350, 256] on li "Sin agua como primer ingrediente (más concentrada)Usado en spas premium de Gang…" at bounding box center [408, 266] width 128 height 20
click at [353, 237] on li "Moléculas fermentadas más pequeñas = mejor absorciónSin agua como primer ingred…" at bounding box center [408, 252] width 128 height 30
click at [384, 237] on li "Moléculas fermentadas más pequeñas = mejor absorciónSin agua como primer ingred…" at bounding box center [408, 252] width 128 height 30
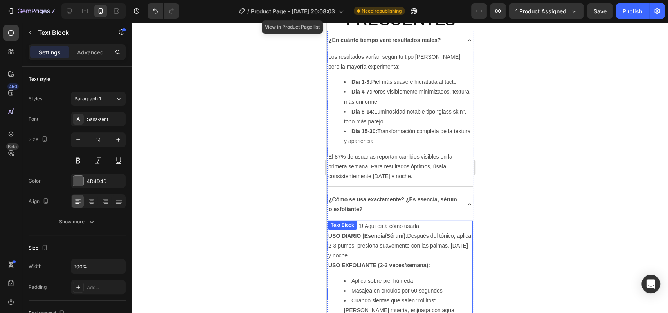
scroll to position [1488, 0]
click at [351, 275] on li "Aplica sobre piel húmeda" at bounding box center [408, 280] width 128 height 10
click at [350, 275] on li "Aplica sobre piel húmeda" at bounding box center [408, 280] width 128 height 10
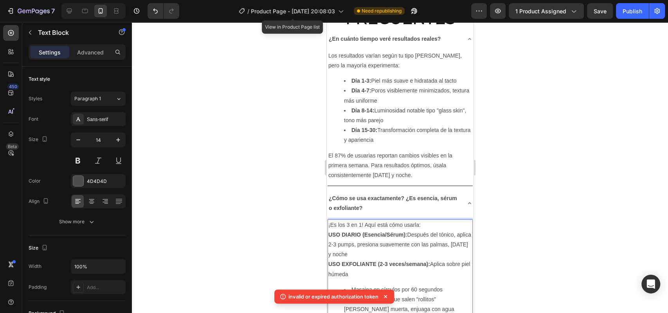
click at [433, 259] on p "USO EXFOLIANTE (2-3 veces/semana): Aplica sobre piel húmeda" at bounding box center [400, 269] width 144 height 20
click at [430, 261] on strong "USO EXFOLIANTE (2-3 veces/semana):" at bounding box center [379, 264] width 102 height 6
click at [414, 259] on p "USO EXFOLIANTE (2-3 veces/semana): 1. Aplica sobre piel húmeda" at bounding box center [400, 269] width 144 height 20
click at [353, 284] on li "Masajea en círculos por 60 segundos" at bounding box center [408, 289] width 128 height 10
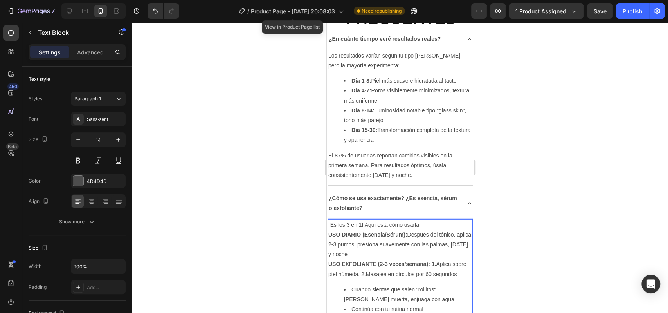
click at [353, 284] on li "Cuando sientas que salen "rollitos" de piel muerta, enjuaga con agua" at bounding box center [408, 294] width 128 height 20
click at [351, 284] on li "Cuando sientas que salen "rollitos" de piel muerta, enjuaga con agua" at bounding box center [408, 294] width 128 height 20
click at [351, 304] on li "Continúa con tu rutina normal" at bounding box center [408, 309] width 128 height 10
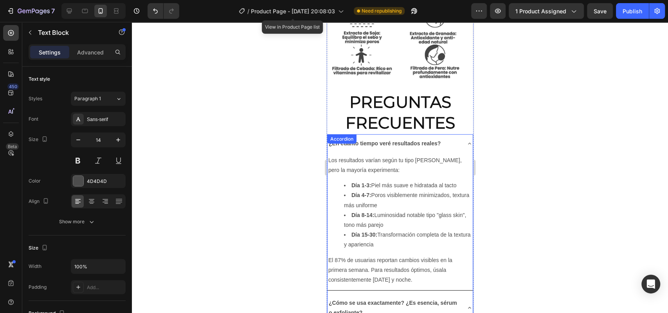
scroll to position [1327, 0]
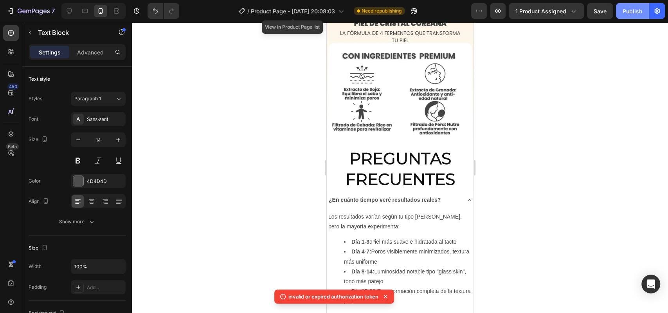
click at [620, 12] on button "Publish" at bounding box center [632, 11] width 33 height 16
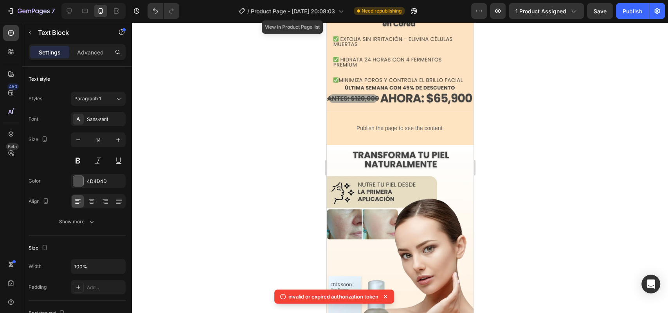
scroll to position [0, 0]
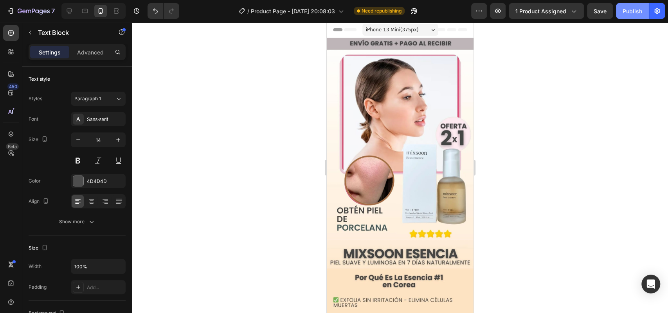
click at [626, 11] on div "Publish" at bounding box center [632, 11] width 20 height 8
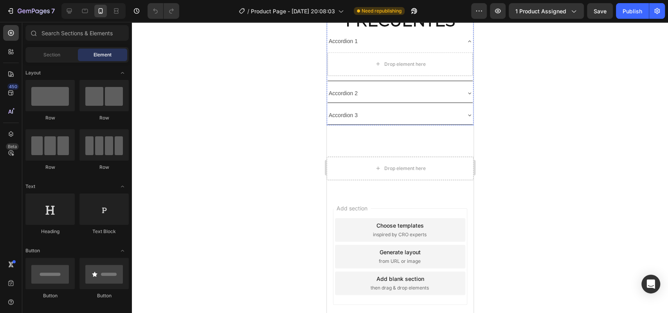
scroll to position [1414, 0]
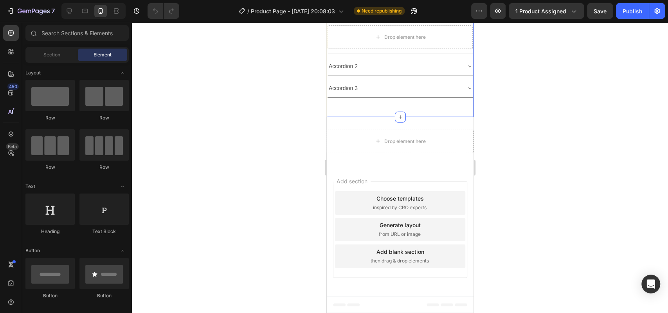
click at [388, 148] on div "Drop element here" at bounding box center [399, 141] width 63 height 13
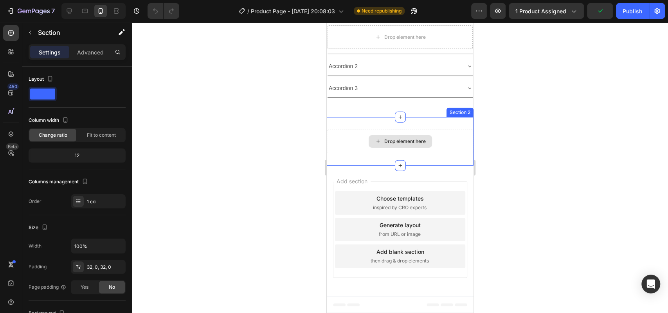
click at [357, 153] on div "Drop element here" at bounding box center [399, 141] width 147 height 23
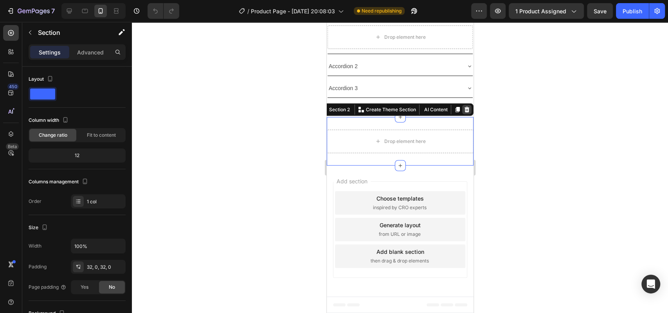
click at [464, 112] on icon at bounding box center [466, 109] width 5 height 5
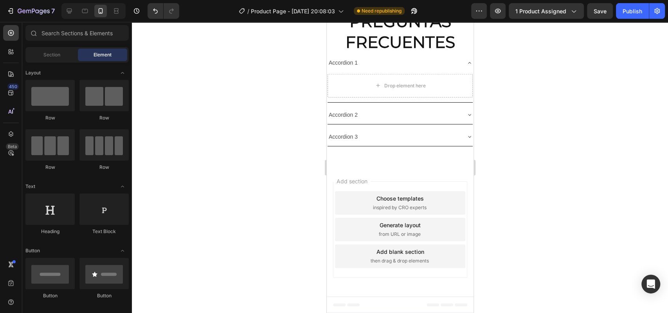
scroll to position [1347, 0]
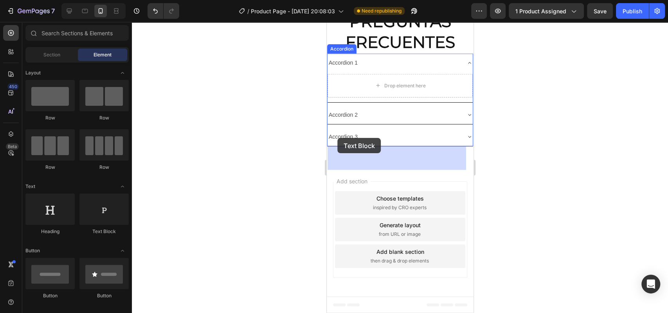
drag, startPoint x: 425, startPoint y: 225, endPoint x: 337, endPoint y: 138, distance: 123.9
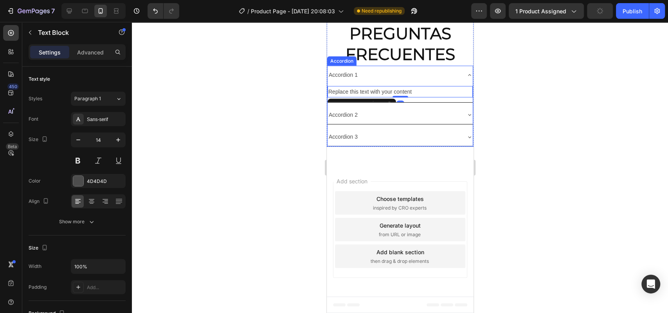
click at [466, 118] on icon at bounding box center [469, 115] width 6 height 6
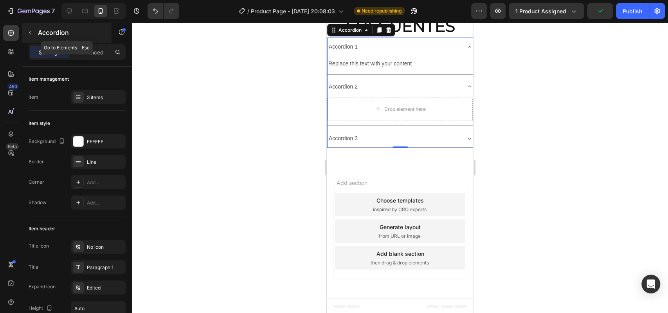
click at [41, 28] on p "Accordion" at bounding box center [71, 32] width 67 height 9
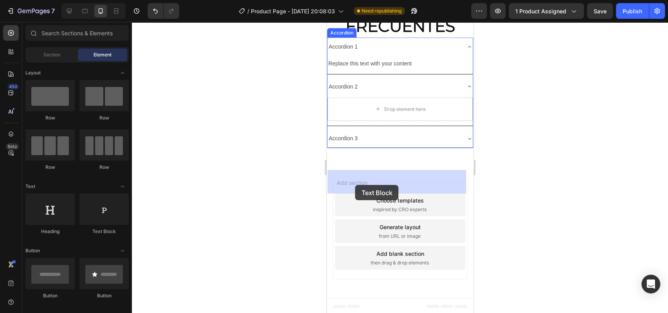
drag, startPoint x: 422, startPoint y: 232, endPoint x: 354, endPoint y: 184, distance: 83.0
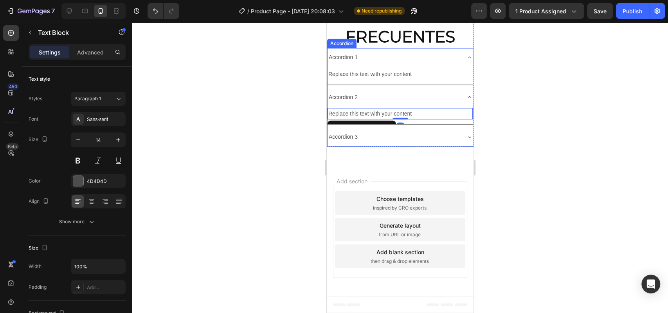
click at [347, 143] on div "Accordion 3" at bounding box center [342, 137] width 31 height 12
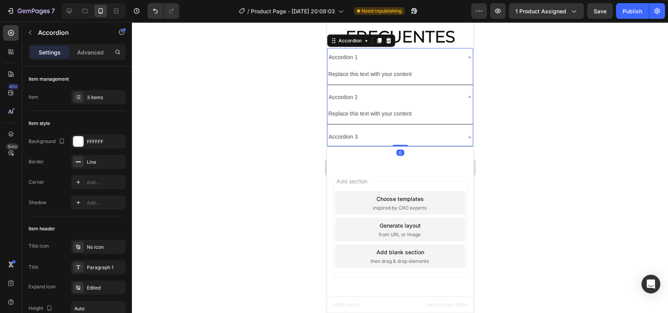
click at [406, 143] on div "Accordion 3" at bounding box center [393, 137] width 133 height 12
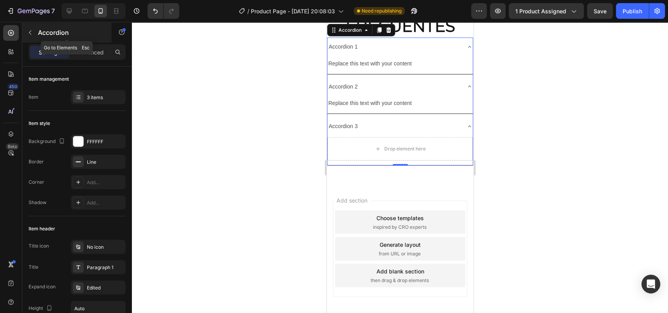
click at [34, 34] on button "button" at bounding box center [30, 32] width 13 height 13
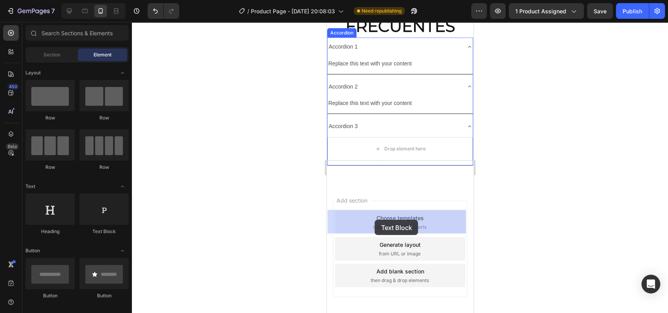
drag, startPoint x: 427, startPoint y: 219, endPoint x: 374, endPoint y: 218, distance: 52.8
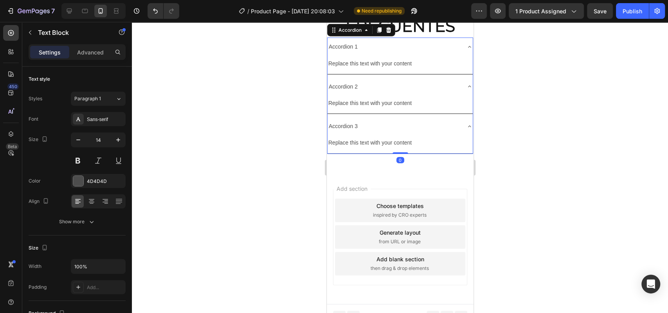
click at [351, 53] on div "Accordion 1" at bounding box center [342, 47] width 31 height 12
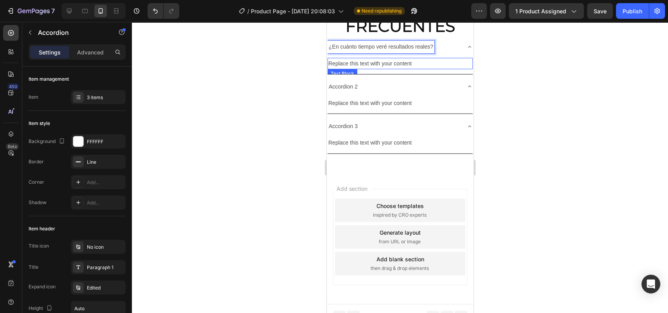
click at [358, 69] on div "Replace this text with your content" at bounding box center [399, 63] width 145 height 11
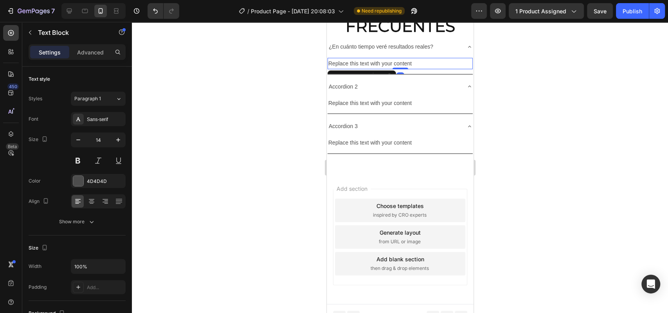
click at [358, 69] on div "Replace this text with your content" at bounding box center [399, 63] width 145 height 11
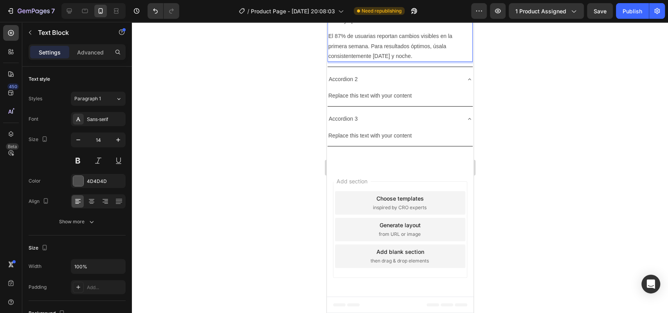
scroll to position [1491, 0]
click at [393, 85] on div "Accordion 2" at bounding box center [393, 79] width 133 height 12
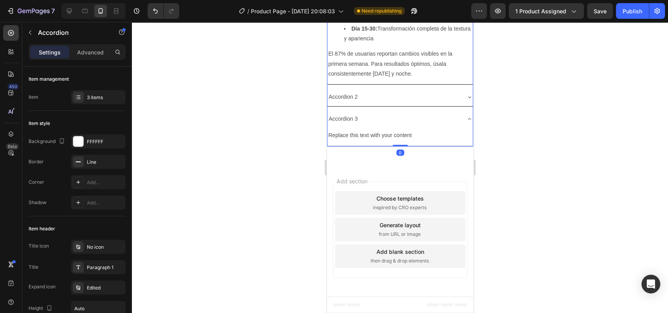
click at [387, 103] on div "Accordion 2" at bounding box center [393, 97] width 133 height 12
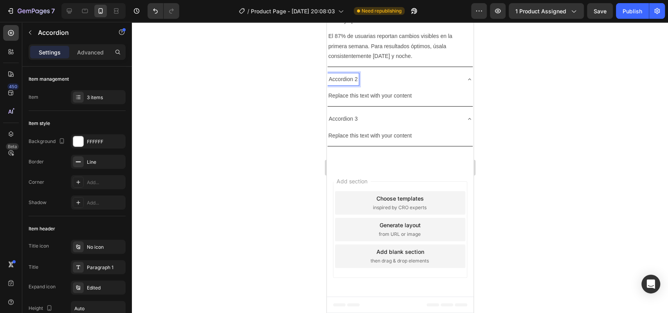
click at [352, 84] on p "Accordion 2" at bounding box center [342, 79] width 29 height 10
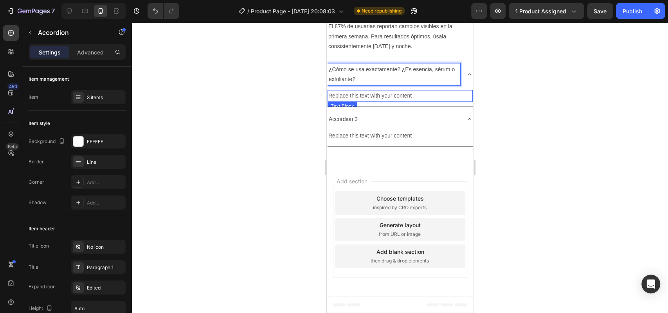
click at [385, 101] on div "Replace this text with your content" at bounding box center [399, 95] width 145 height 11
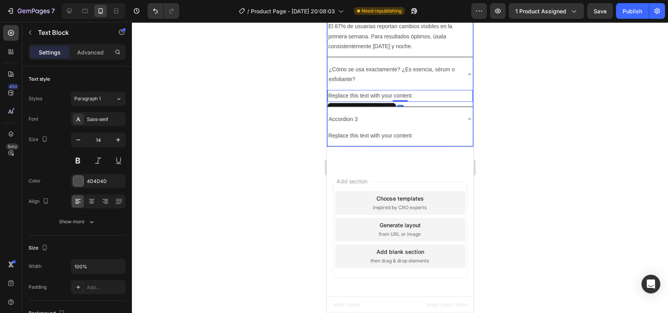
click at [442, 84] on p "¿Cómo se usa exactamente? ¿Es esencia, sérum o exfoliante?" at bounding box center [393, 75] width 130 height 20
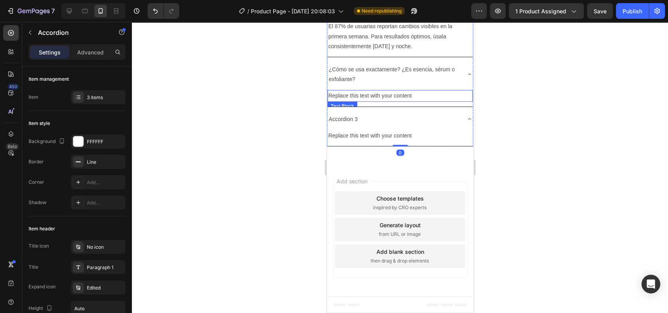
click at [414, 101] on div "Replace this text with your content" at bounding box center [399, 95] width 145 height 11
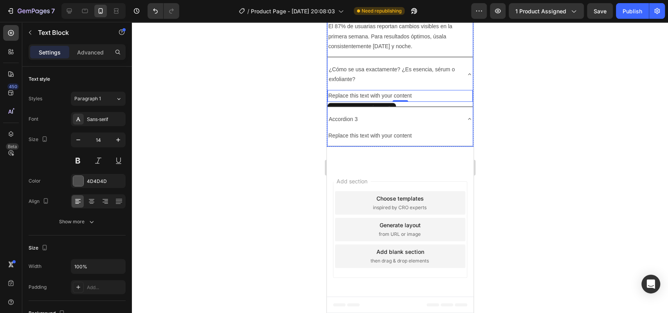
click at [421, 101] on div "Replace this text with your content" at bounding box center [399, 95] width 145 height 11
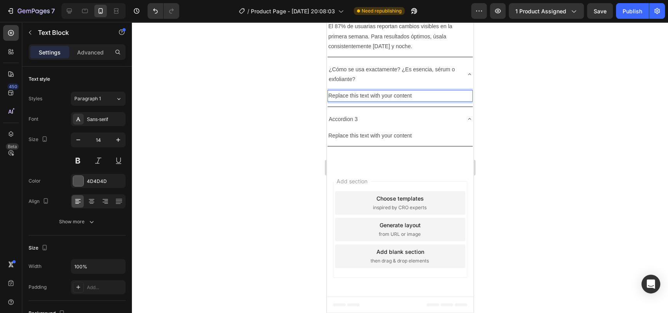
click at [421, 101] on p "Replace this text with your content" at bounding box center [400, 96] width 144 height 10
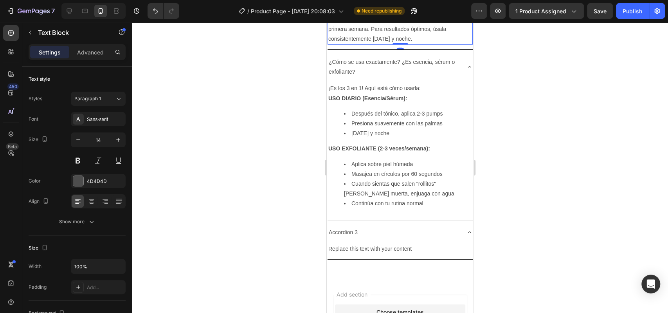
click at [389, 44] on p "El 87% de usuarias reportan cambios visibles en la primera semana. Para resulta…" at bounding box center [400, 29] width 144 height 30
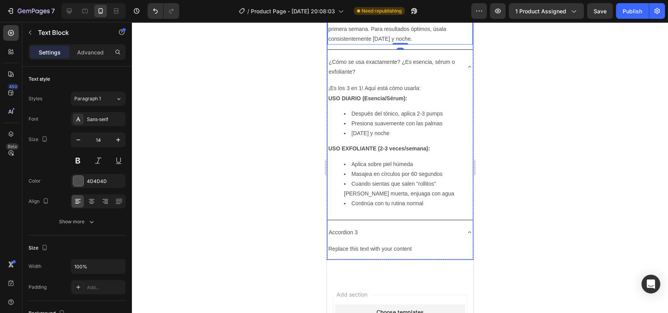
click at [400, 77] on p "¿Cómo se usa exactamente? ¿Es esencia, sérum o exfoliante?" at bounding box center [393, 67] width 130 height 20
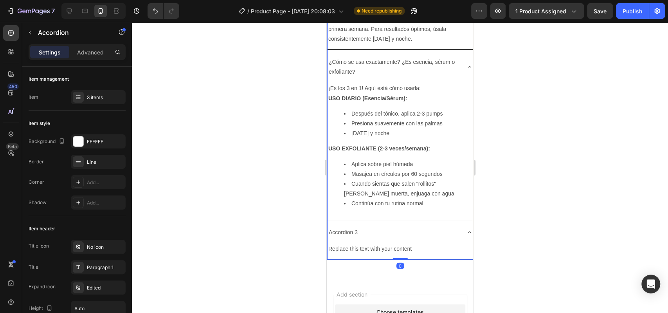
click at [466, 70] on icon at bounding box center [469, 67] width 6 height 6
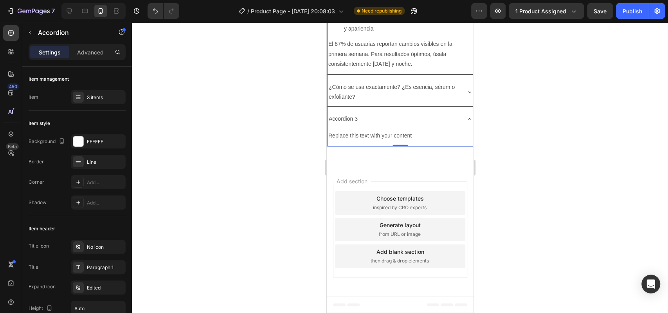
click at [365, 125] on div "Accordion 3" at bounding box center [393, 119] width 133 height 12
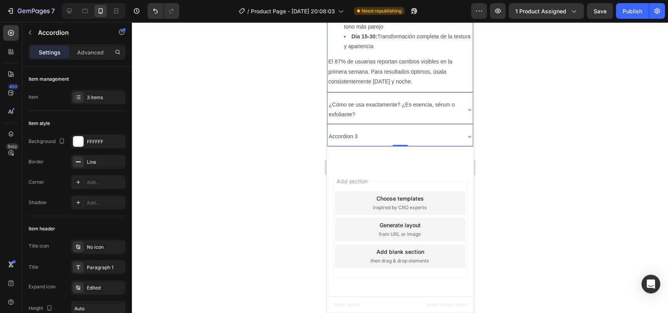
scroll to position [1482, 0]
click at [372, 142] on div "Accordion 3" at bounding box center [393, 136] width 133 height 12
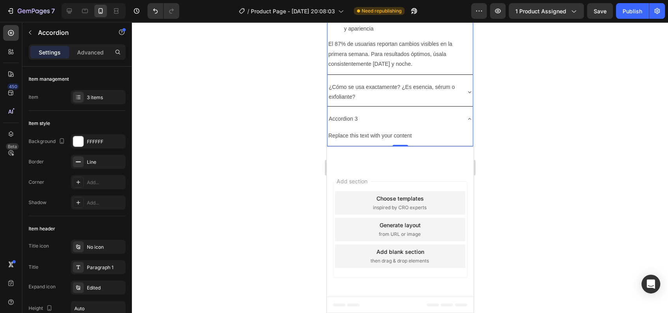
scroll to position [1491, 0]
click at [383, 141] on div "Replace this text with your content" at bounding box center [399, 135] width 145 height 11
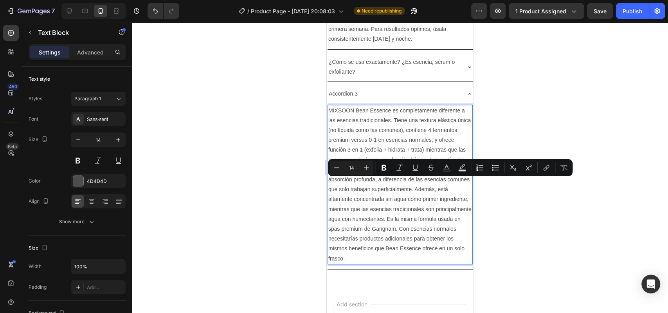
scroll to position [1520, 0]
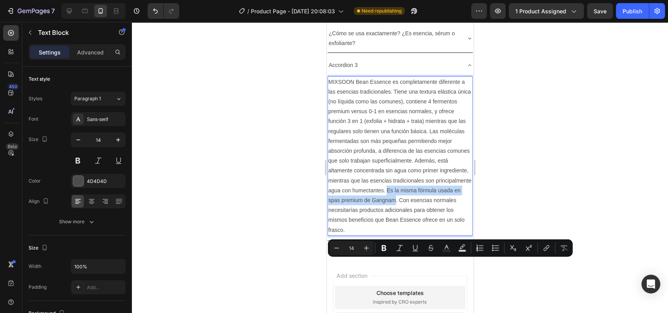
drag, startPoint x: 423, startPoint y: 261, endPoint x: 439, endPoint y: 272, distance: 19.3
click at [439, 235] on p "MIXSOON Bean Essence es completamente diferente a las esencias tradicionales. T…" at bounding box center [400, 156] width 144 height 158
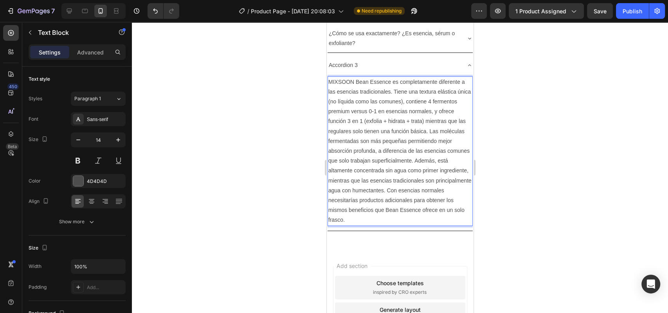
click at [398, 225] on p "MIXSOON Bean Essence es completamente diferente a las esencias tradicionales. T…" at bounding box center [400, 151] width 144 height 148
click at [365, 71] on div "Accordion 3" at bounding box center [393, 65] width 133 height 12
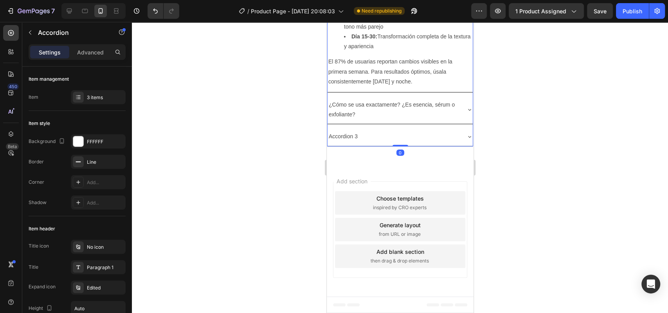
scroll to position [1482, 0]
click at [340, 141] on p "Accordion 3" at bounding box center [342, 136] width 29 height 10
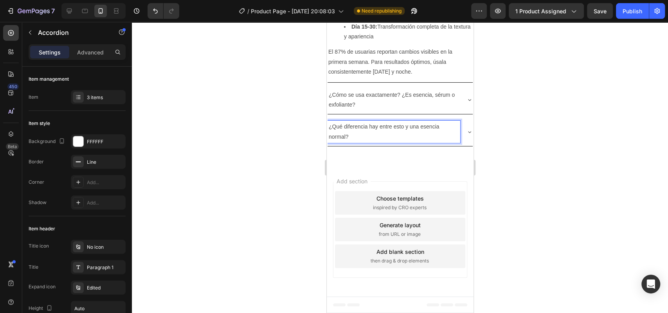
click at [496, 161] on div at bounding box center [400, 167] width 536 height 291
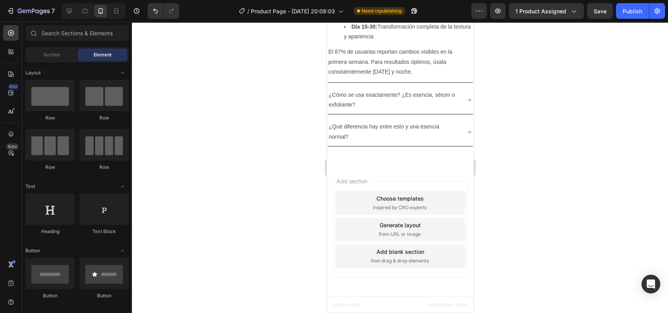
scroll to position [1491, 0]
click at [433, 141] on p "¿Qué diferencia hay entre esto y una esencia normal?" at bounding box center [393, 132] width 130 height 20
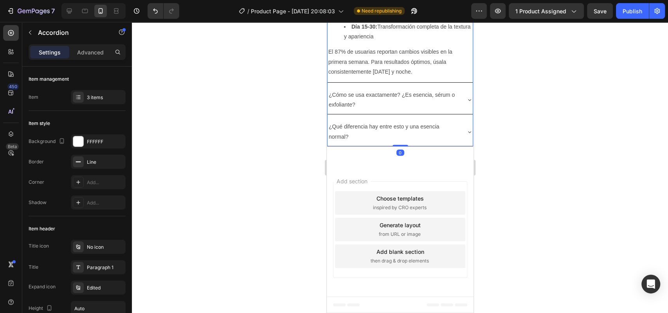
click at [468, 133] on icon at bounding box center [469, 132] width 3 height 2
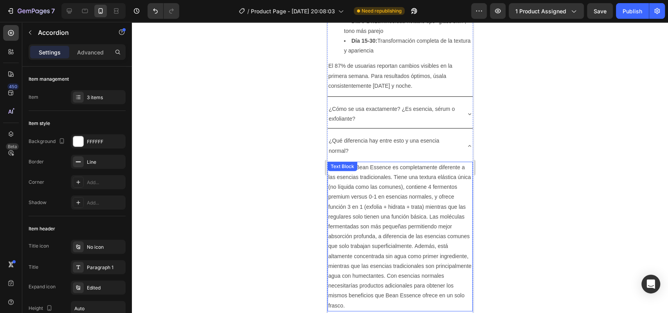
scroll to position [1444, 0]
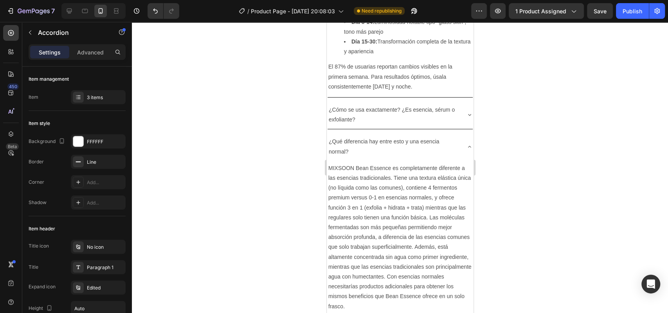
click at [466, 118] on icon at bounding box center [469, 115] width 6 height 6
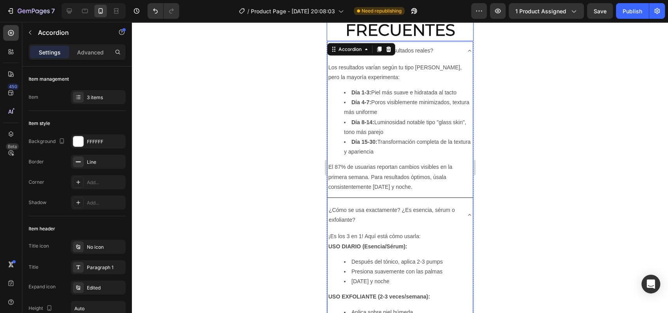
scroll to position [1374, 0]
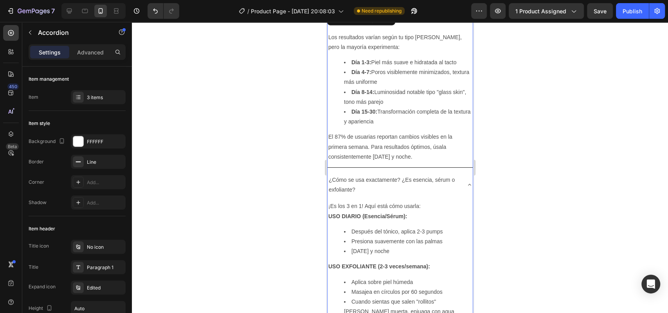
click at [479, 125] on div at bounding box center [400, 167] width 536 height 291
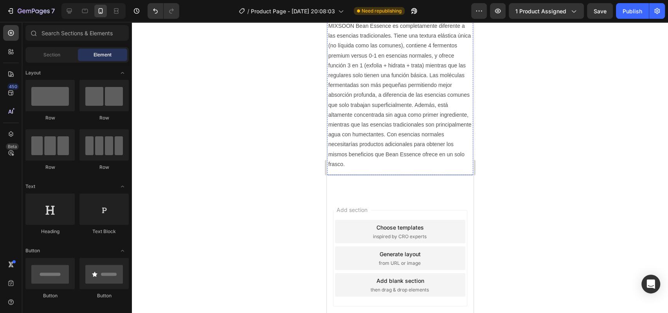
scroll to position [1723, 0]
click at [340, 166] on p "MIXSOON Bean Essence es completamente diferente a las esencias tradicionales. T…" at bounding box center [400, 96] width 144 height 148
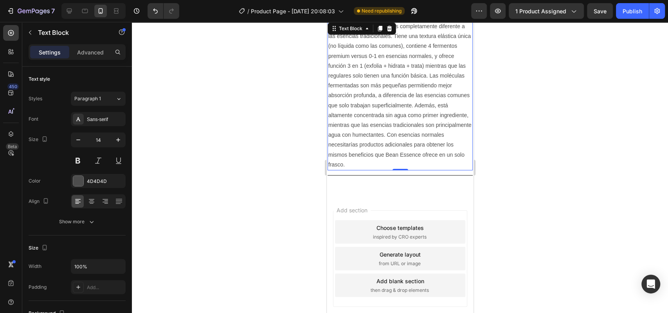
click at [359, 153] on p "MIXSOON Bean Essence es completamente diferente a las esencias tradicionales. T…" at bounding box center [400, 96] width 144 height 148
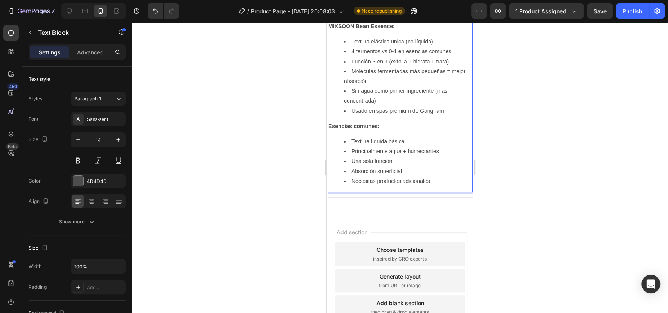
click at [356, 190] on div "MIXSOON Bean Essence: Textura elástica única (no líquida) 4 fermentos vs 0-1 en…" at bounding box center [399, 106] width 145 height 171
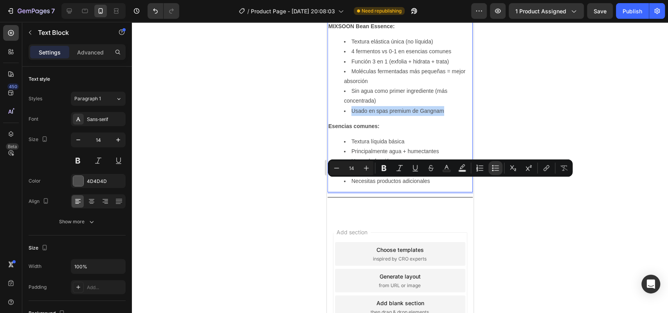
drag, startPoint x: 450, startPoint y: 185, endPoint x: 345, endPoint y: 185, distance: 104.1
click at [345, 116] on li "Usado en spas premium de Gangnam" at bounding box center [408, 111] width 128 height 10
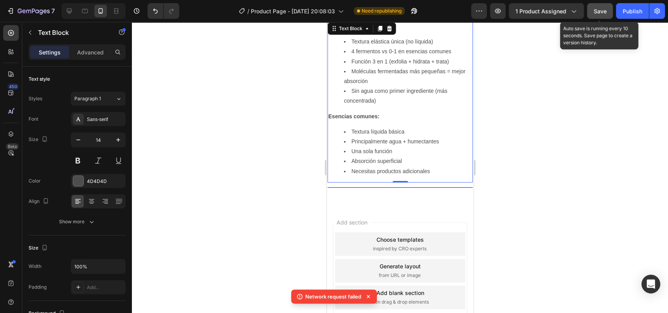
click at [609, 15] on button "Save" at bounding box center [600, 11] width 26 height 16
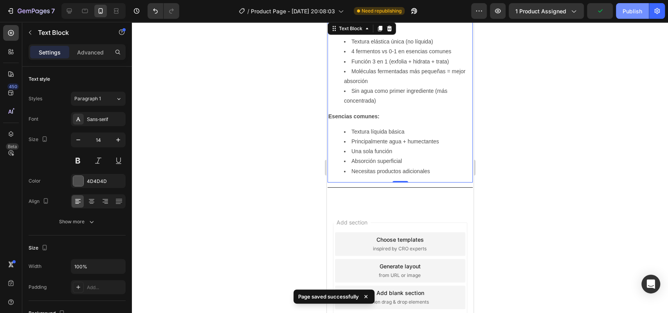
click at [622, 13] on button "Publish" at bounding box center [632, 11] width 33 height 16
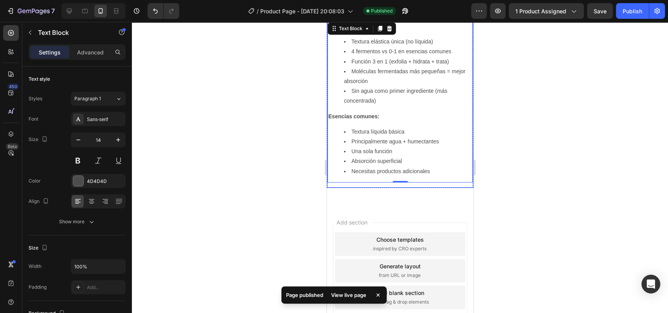
click at [362, 15] on p "¿Qué diferencia hay entre esto y una esencia normal?" at bounding box center [393, 5] width 130 height 20
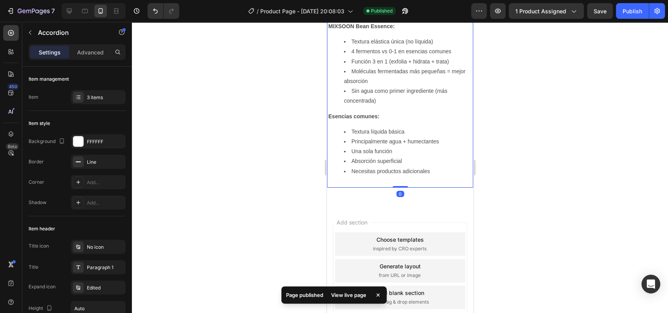
click at [380, 15] on p "¿Qué diferencia hay entre esto y una esencia normal?" at bounding box center [393, 5] width 130 height 20
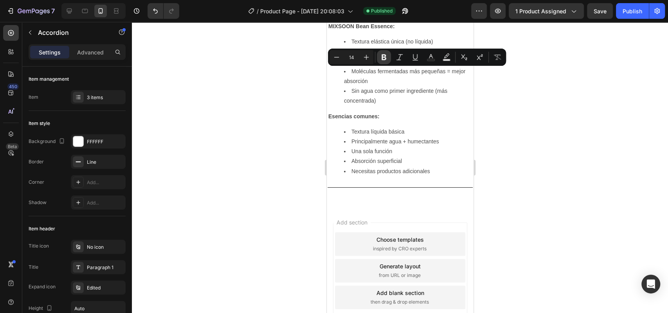
click at [381, 54] on icon "Editor contextual toolbar" at bounding box center [384, 57] width 8 height 8
click at [425, 106] on li "Sin agua como primer ingrediente (más concentrada)" at bounding box center [408, 96] width 128 height 20
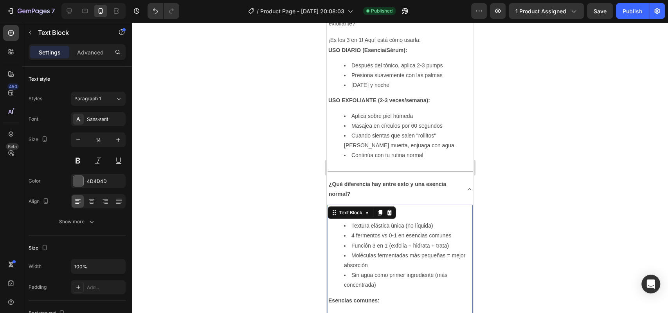
scroll to position [1540, 0]
click at [377, 28] on p "¿Cómo se usa exactamente? ¿Es esencia, sérum o exfoliante?" at bounding box center [393, 19] width 130 height 20
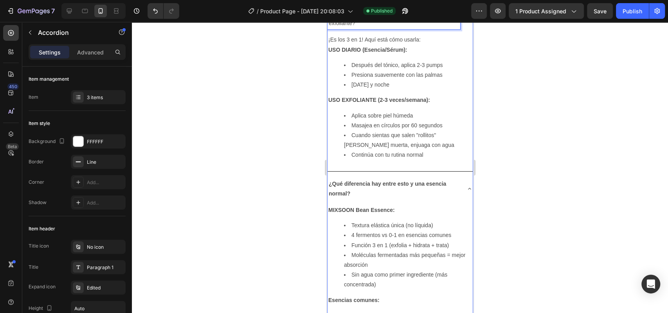
click at [362, 28] on p "¿Cómo se usa exactamente? ¿Es esencia, sérum o exfoliante?" at bounding box center [393, 19] width 130 height 20
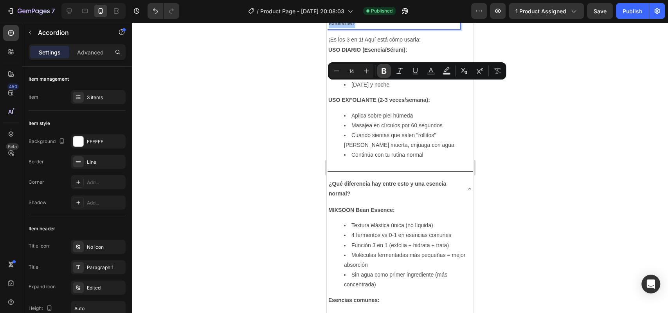
click at [384, 68] on icon "Editor contextual toolbar" at bounding box center [383, 71] width 5 height 6
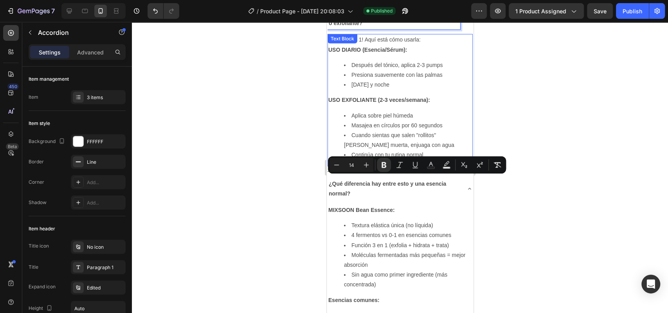
scroll to position [1446, 0]
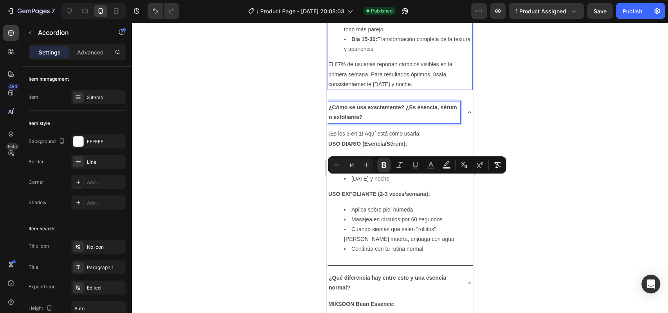
click at [421, 54] on li "Día 15-30: Transformación completa de la textura y apariencia" at bounding box center [408, 44] width 128 height 20
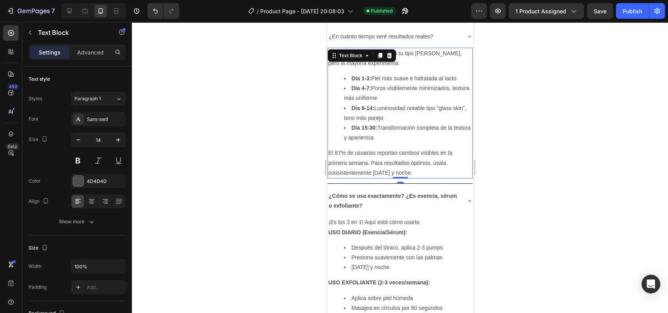
scroll to position [1356, 0]
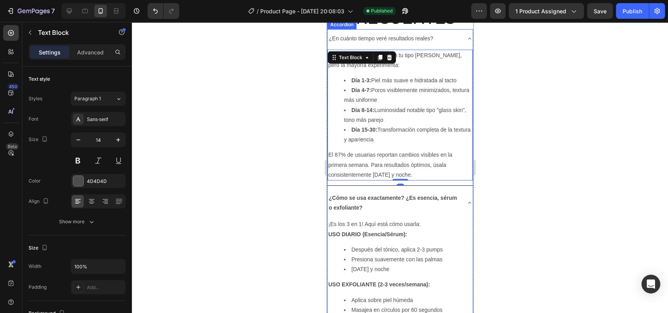
click at [408, 43] on p "¿En cuánto tiempo veré resultados reales?" at bounding box center [380, 39] width 104 height 10
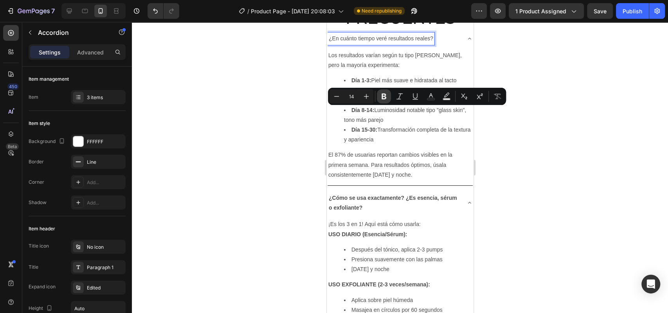
click at [386, 97] on icon "Editor contextual toolbar" at bounding box center [384, 96] width 8 height 8
click at [517, 144] on div at bounding box center [400, 167] width 536 height 291
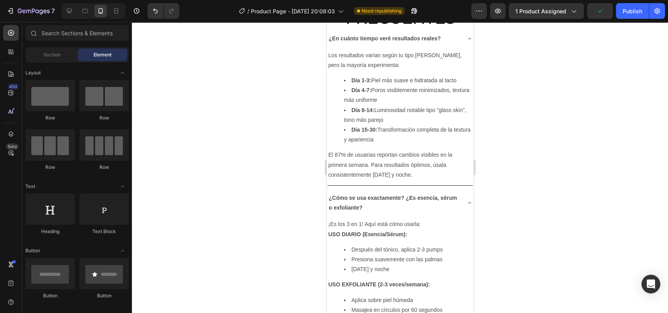
click at [495, 55] on div at bounding box center [400, 167] width 536 height 291
click at [636, 5] on button "Publish" at bounding box center [632, 11] width 33 height 16
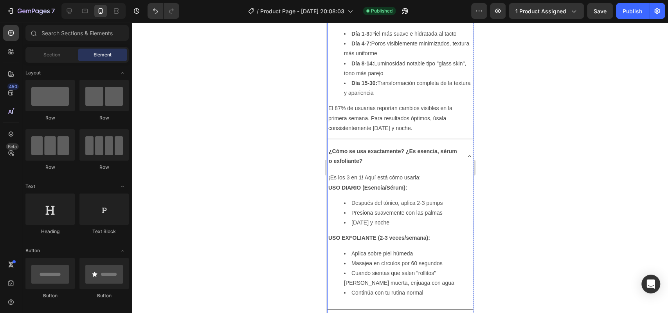
scroll to position [1352, 0]
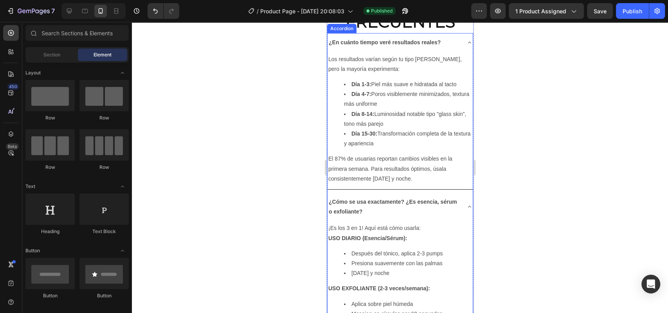
click at [447, 49] on div "¿En cuánto tiempo veré resultados reales?" at bounding box center [393, 42] width 133 height 12
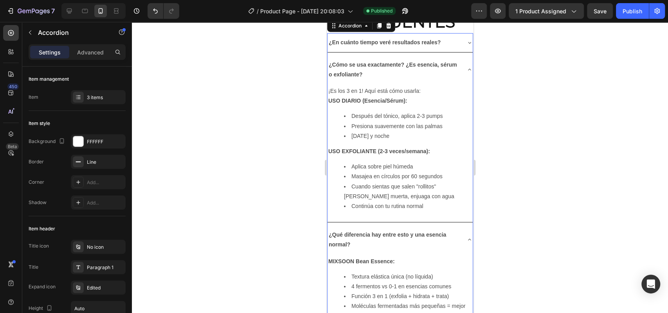
click at [458, 84] on div "¿Cómo se usa exactamente? ¿Es esencia, sérum o exfoliante?" at bounding box center [399, 70] width 145 height 28
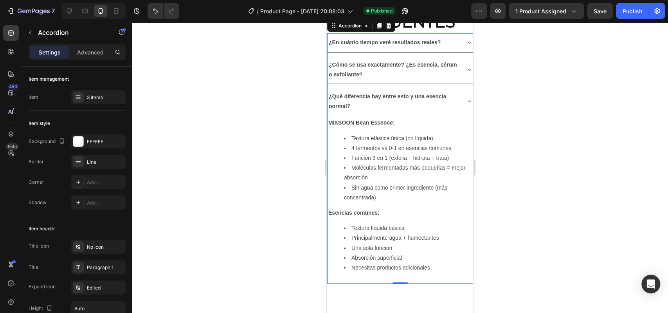
click at [457, 115] on div "¿Qué diferencia hay entre esto y una esencia normal?" at bounding box center [399, 101] width 145 height 28
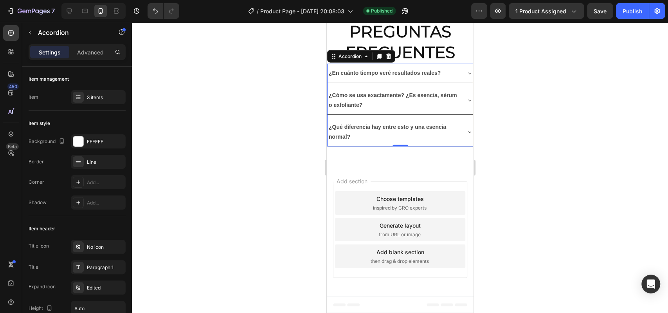
scroll to position [1355, 0]
click at [445, 79] on div "¿En cuánto tiempo veré resultados reales?" at bounding box center [393, 73] width 133 height 12
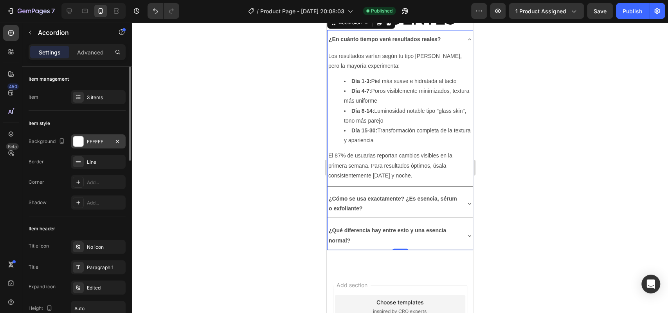
click at [98, 147] on div "FFFFFF" at bounding box center [98, 141] width 55 height 14
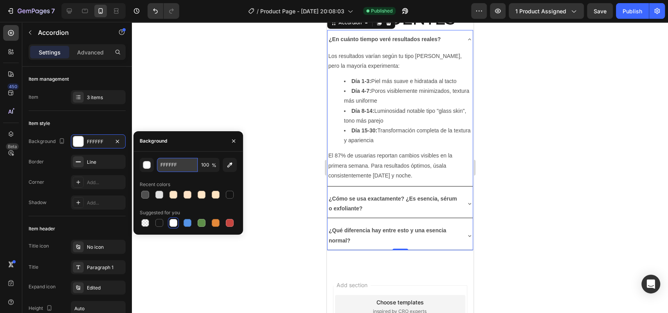
click at [176, 165] on input "FFFFFF" at bounding box center [177, 165] width 41 height 14
paste input "#FFF4E6"
type input "#FFF4E6"
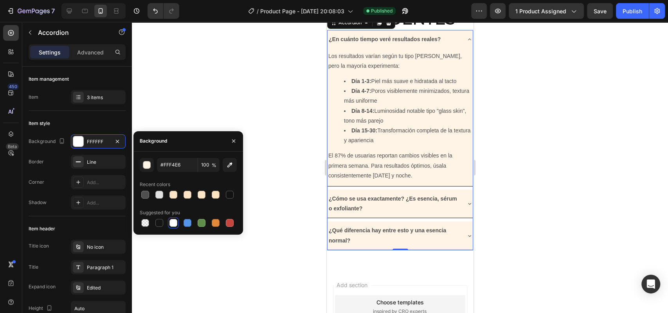
click at [261, 146] on div at bounding box center [400, 167] width 536 height 291
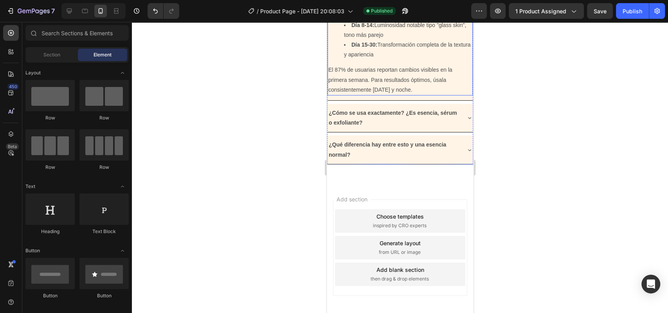
scroll to position [1457, 0]
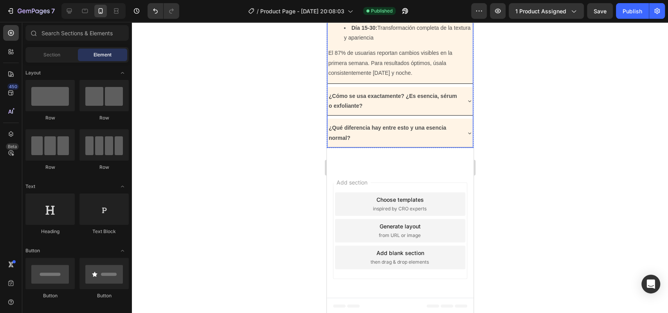
click at [403, 142] on p "¿Qué diferencia hay entre esto y una esencia normal?" at bounding box center [393, 133] width 130 height 20
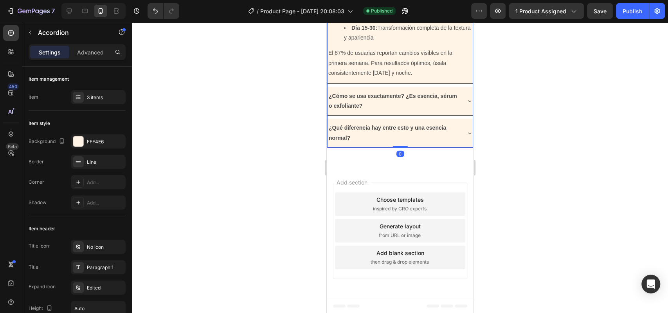
click at [466, 136] on icon at bounding box center [469, 133] width 6 height 6
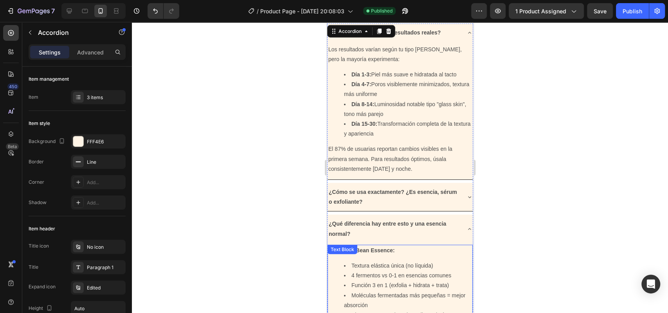
scroll to position [1362, 0]
click at [412, 252] on div "¿En cuánto tiempo veré resultados reales? Los resultados varían según tu tipo d…" at bounding box center [400, 216] width 146 height 387
click at [412, 210] on div "¿Cómo se usa exactamente? ¿Es esencia, sérum o exfoliante?" at bounding box center [399, 196] width 145 height 28
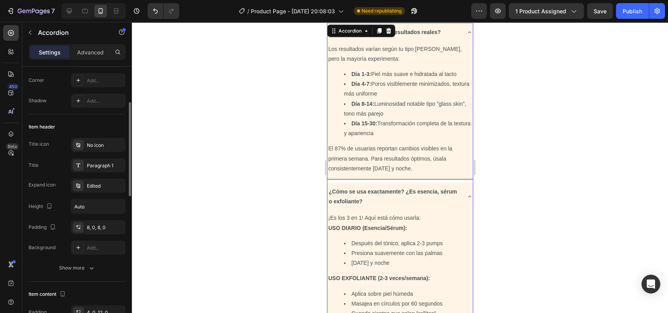
scroll to position [0, 0]
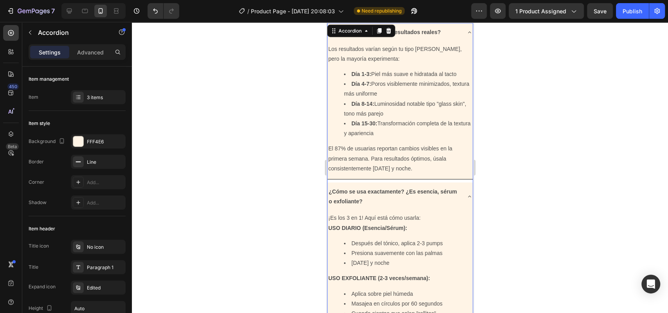
click at [494, 108] on div at bounding box center [400, 167] width 536 height 291
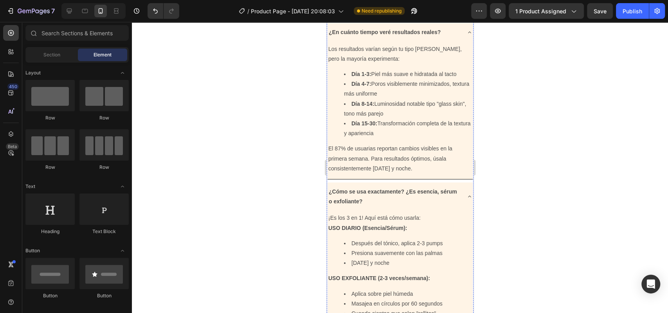
click at [461, 23] on h2 "PREGUNTAS FRECUENTES" at bounding box center [399, 1] width 147 height 43
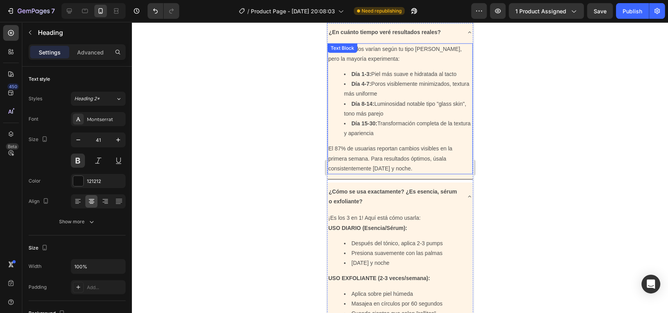
scroll to position [1248, 0]
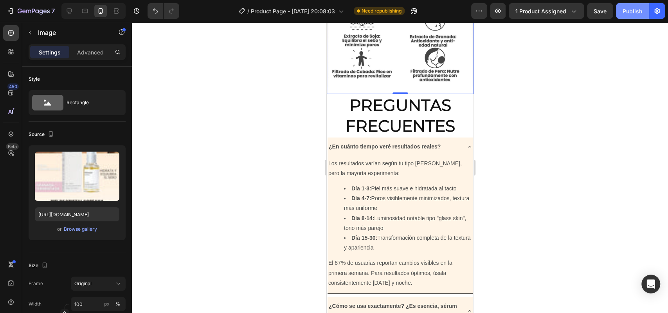
click at [629, 5] on button "Publish" at bounding box center [632, 11] width 33 height 16
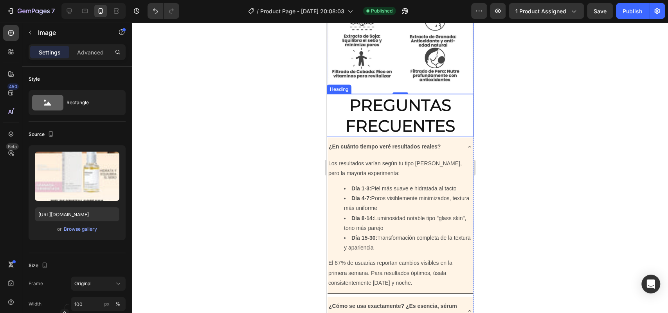
click at [349, 137] on h2 "PREGUNTAS FRECUENTES" at bounding box center [399, 115] width 147 height 43
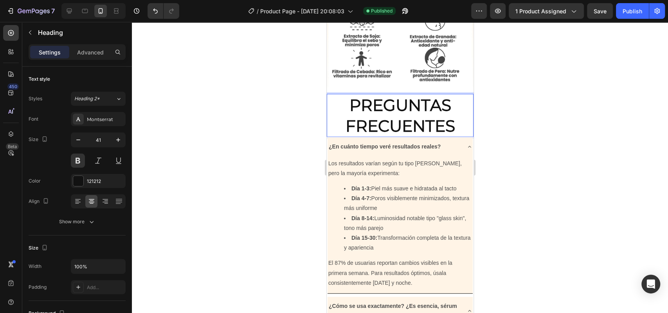
click at [329, 137] on h2 "PREGUNTAS FRECUENTES" at bounding box center [399, 115] width 147 height 43
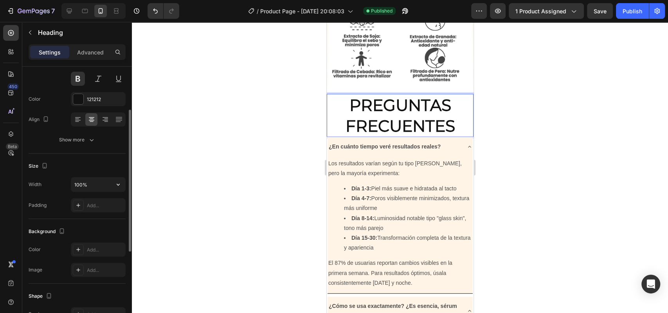
scroll to position [0, 0]
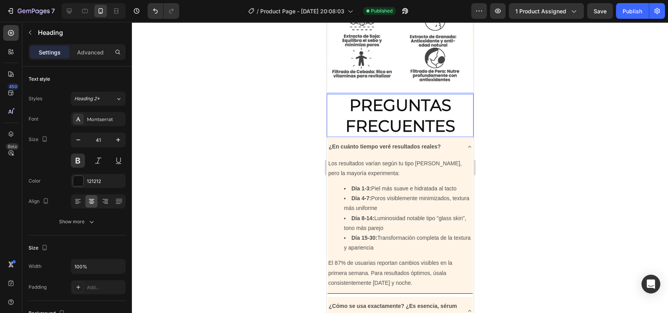
click at [336, 137] on p "PREGUNTAS FRECUENTES" at bounding box center [399, 116] width 145 height 42
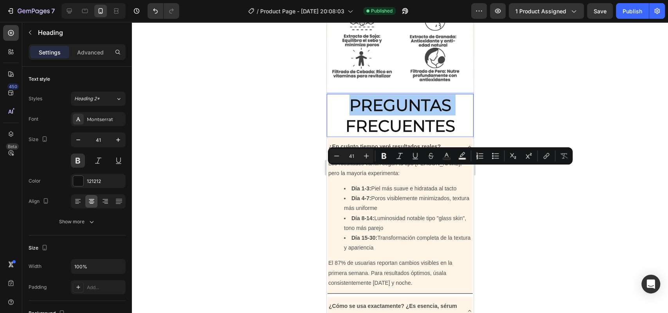
click at [514, 171] on div at bounding box center [400, 167] width 536 height 291
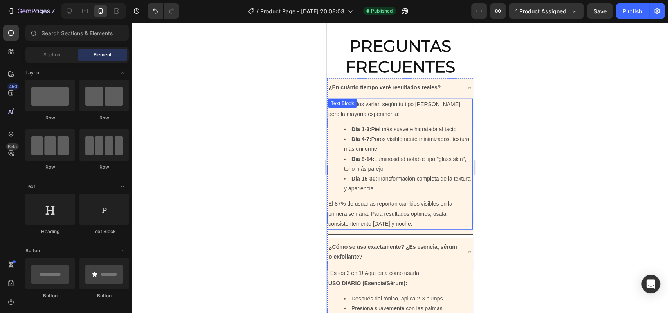
scroll to position [1262, 0]
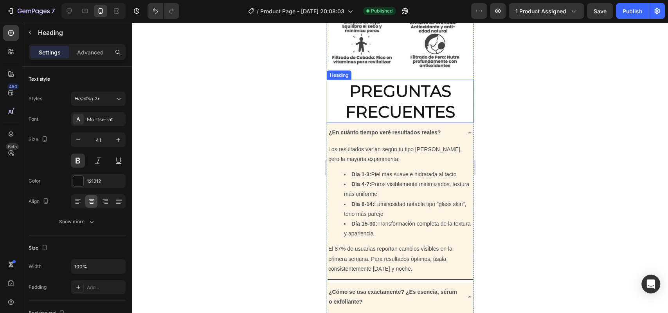
click at [331, 122] on p "PREGUNTAS FRECUENTES" at bounding box center [399, 102] width 145 height 42
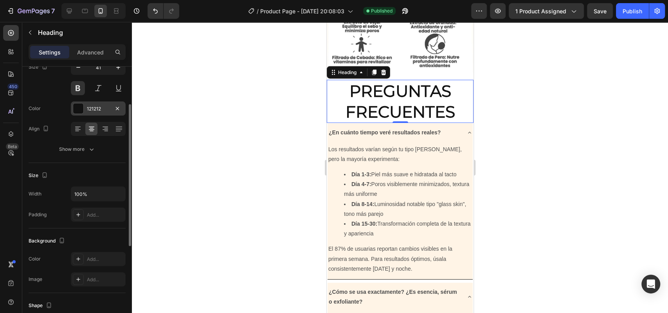
scroll to position [72, 0]
click at [86, 263] on div "Add..." at bounding box center [98, 259] width 55 height 14
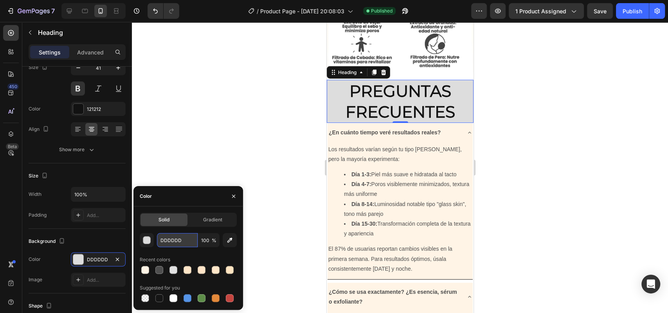
click at [176, 236] on input "DDDDDD" at bounding box center [177, 240] width 41 height 14
paste input "#FFFFFF"
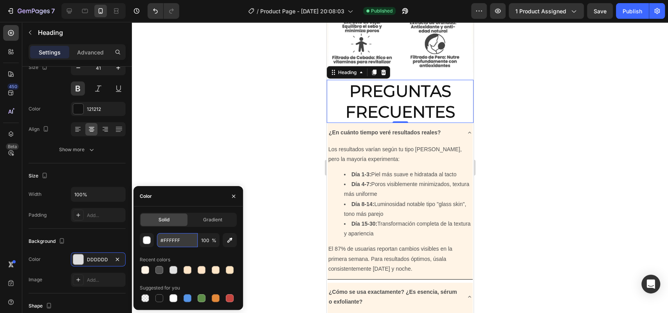
type input "FFFFFF"
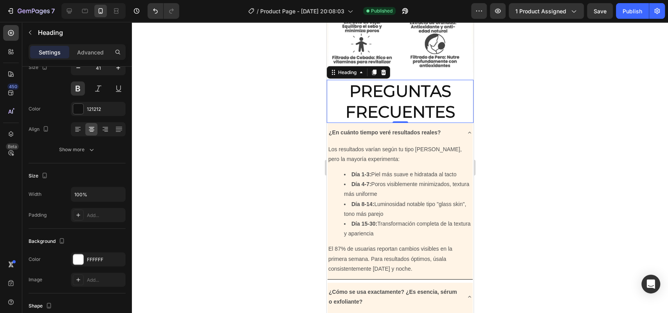
click at [275, 124] on div at bounding box center [400, 167] width 536 height 291
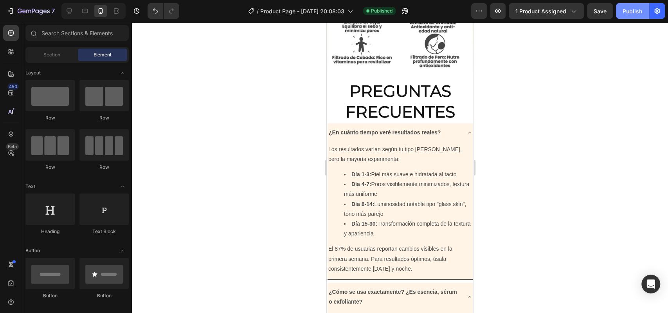
click at [633, 14] on div "Publish" at bounding box center [632, 11] width 20 height 8
click at [462, 122] on p "PREGUNTAS FRECUENTES" at bounding box center [399, 102] width 145 height 42
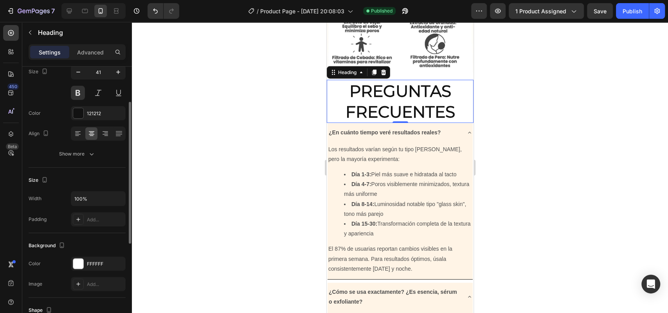
scroll to position [0, 0]
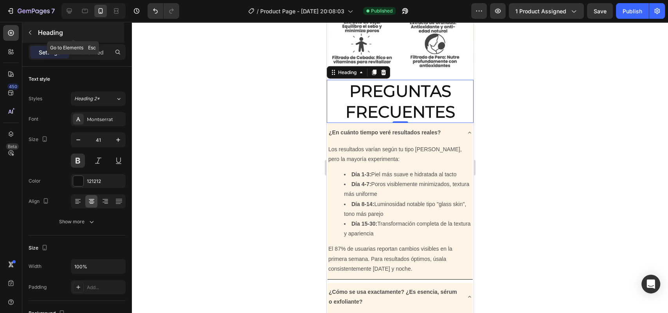
click at [29, 29] on button "button" at bounding box center [30, 32] width 13 height 13
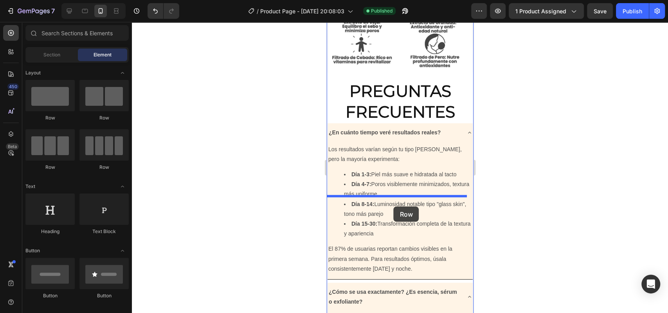
drag, startPoint x: 376, startPoint y: 116, endPoint x: 393, endPoint y: 206, distance: 91.5
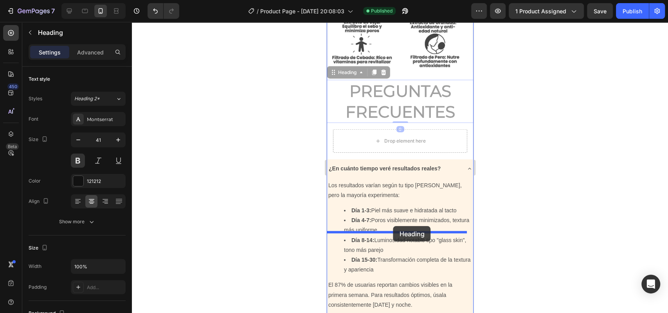
drag, startPoint x: 398, startPoint y: 170, endPoint x: 392, endPoint y: 236, distance: 66.0
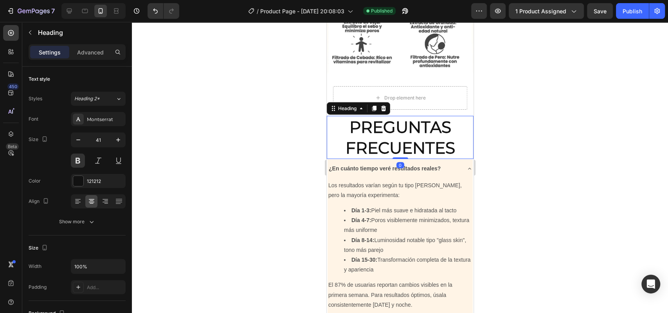
click at [396, 168] on div "0" at bounding box center [400, 165] width 8 height 6
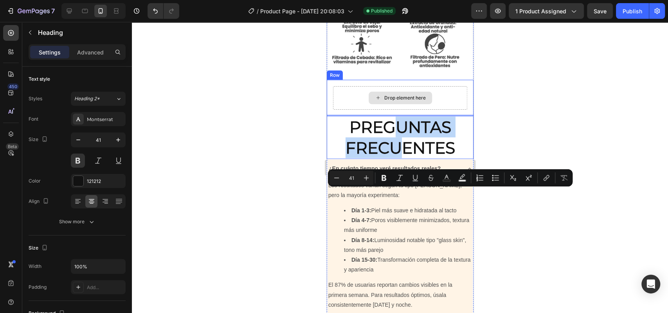
drag, startPoint x: 398, startPoint y: 215, endPoint x: 390, endPoint y: 171, distance: 44.4
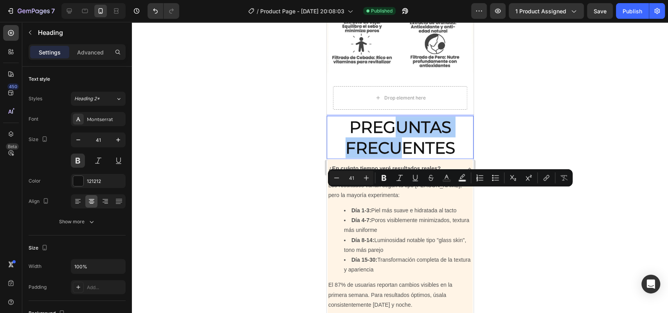
click at [517, 140] on div at bounding box center [400, 167] width 536 height 291
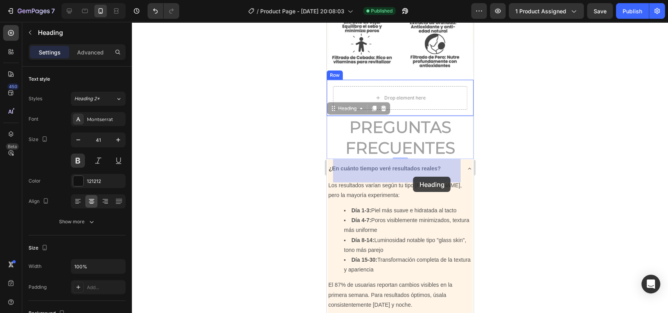
drag, startPoint x: 418, startPoint y: 202, endPoint x: 413, endPoint y: 176, distance: 26.3
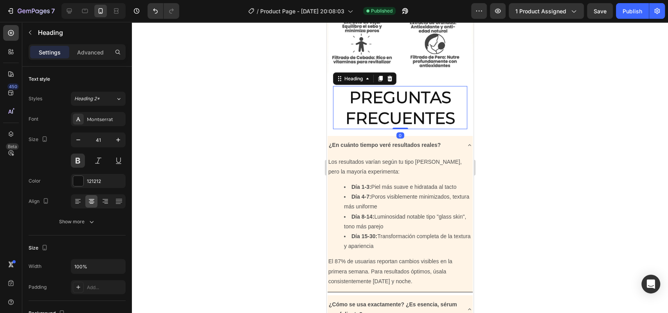
click at [489, 181] on div at bounding box center [400, 167] width 536 height 291
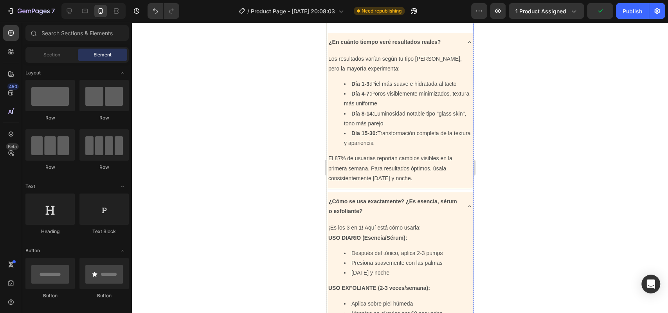
scroll to position [1248, 0]
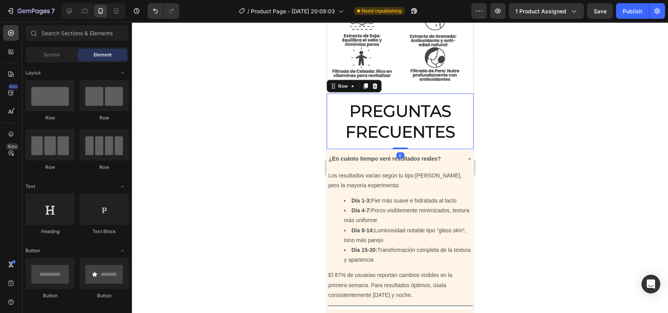
click at [331, 149] on div "PREGUNTAS FRECUENTES Heading Row 0" at bounding box center [399, 122] width 147 height 56
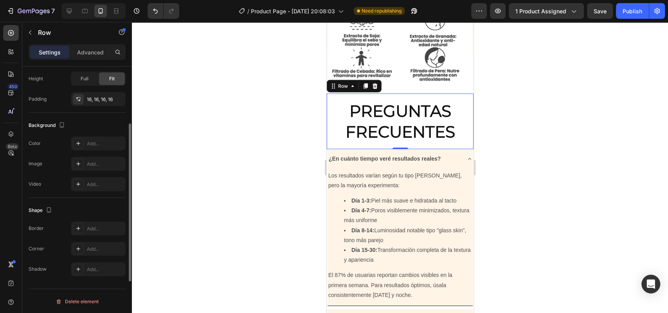
scroll to position [188, 0]
click at [85, 143] on div "Add..." at bounding box center [98, 143] width 55 height 14
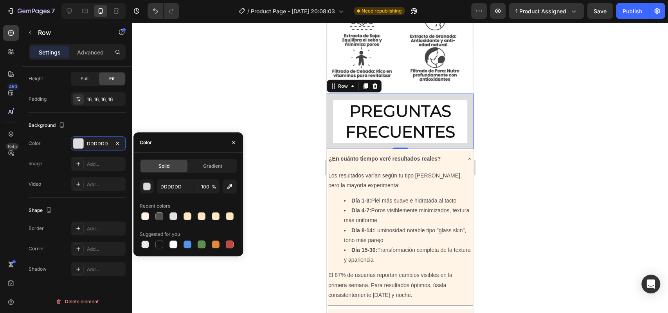
click at [189, 179] on div "DDDDDD" at bounding box center [177, 186] width 41 height 14
click at [189, 188] on input "DDDDDD" at bounding box center [177, 186] width 41 height 14
paste input "#FFFFFF"
type input "#FFFFFF"
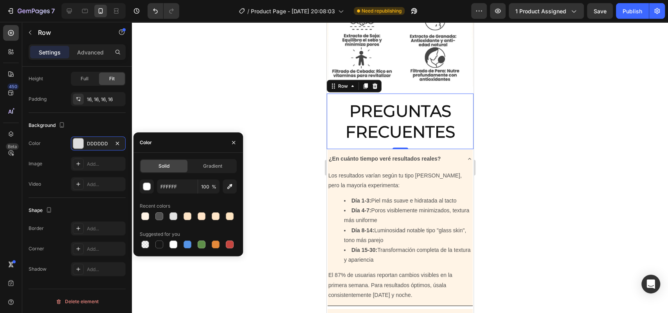
click at [291, 160] on div at bounding box center [400, 167] width 536 height 291
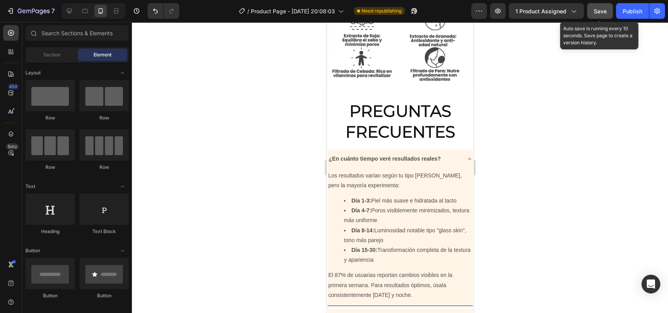
click at [605, 13] on span "Save" at bounding box center [600, 11] width 13 height 7
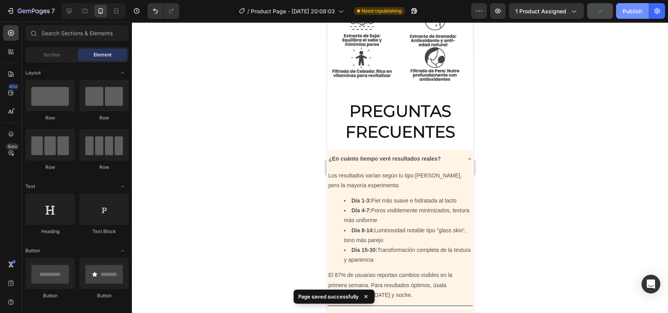
click at [620, 12] on button "Publish" at bounding box center [632, 11] width 33 height 16
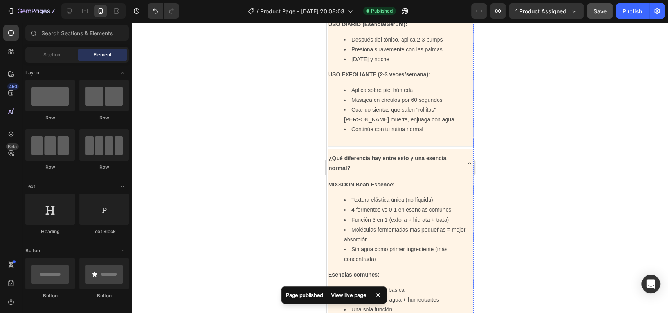
scroll to position [1581, 0]
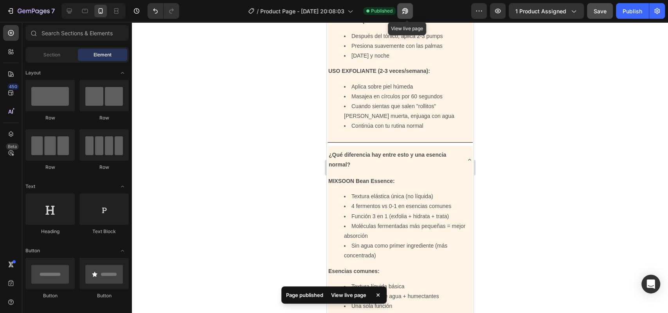
click at [412, 16] on button "button" at bounding box center [405, 11] width 16 height 16
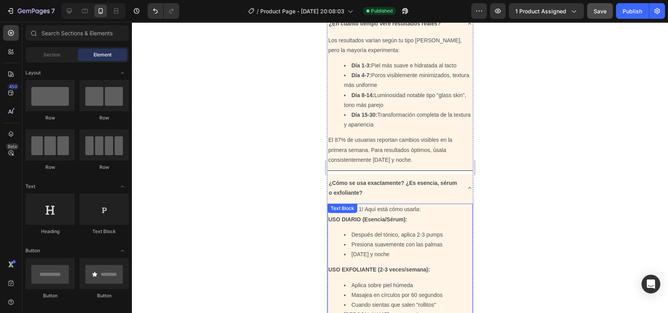
scroll to position [1383, 0]
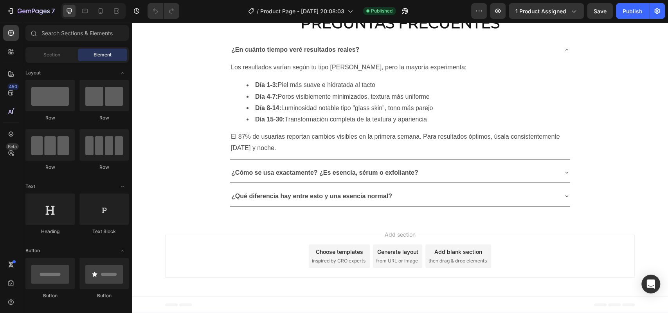
scroll to position [3049, 0]
click at [104, 7] on icon at bounding box center [101, 11] width 8 height 8
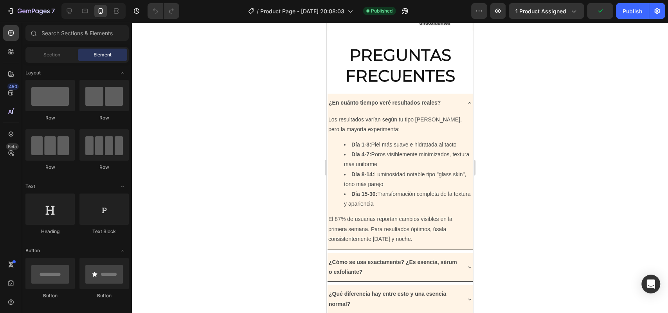
scroll to position [1303, 0]
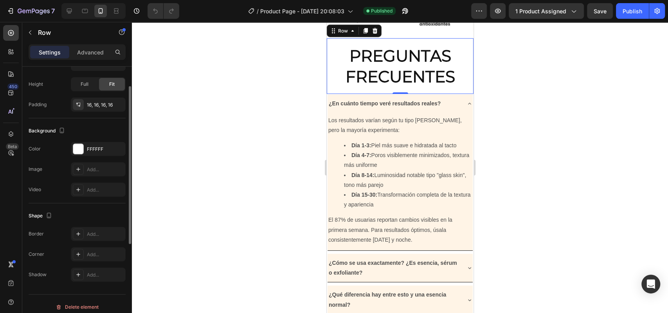
scroll to position [183, 0]
click at [104, 145] on div "FFFFFF" at bounding box center [98, 148] width 23 height 7
click at [635, 5] on button "Publish" at bounding box center [632, 11] width 33 height 16
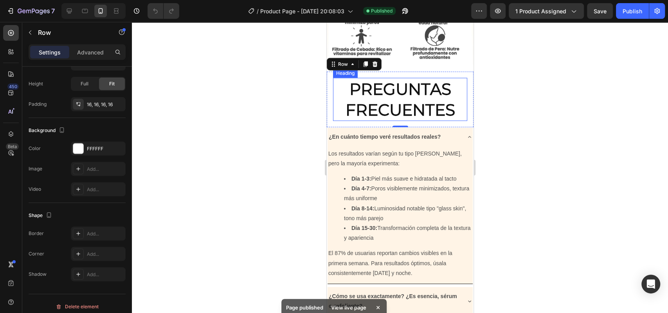
scroll to position [1268, 0]
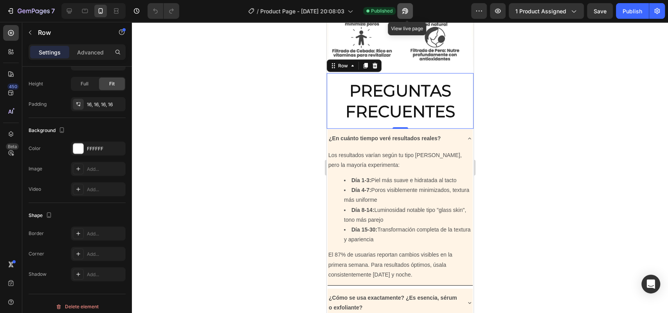
click at [407, 15] on button "button" at bounding box center [405, 11] width 16 height 16
click at [414, 123] on h2 "PREGUNTAS FRECUENTES" at bounding box center [400, 100] width 134 height 43
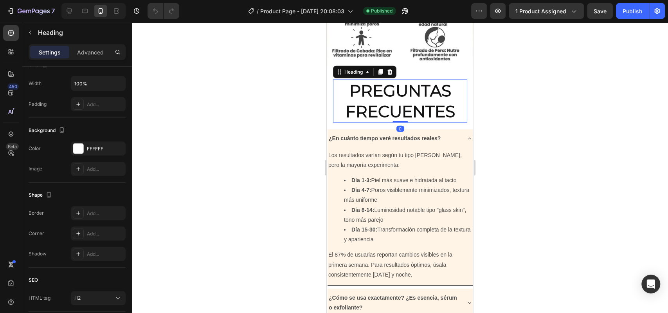
scroll to position [0, 0]
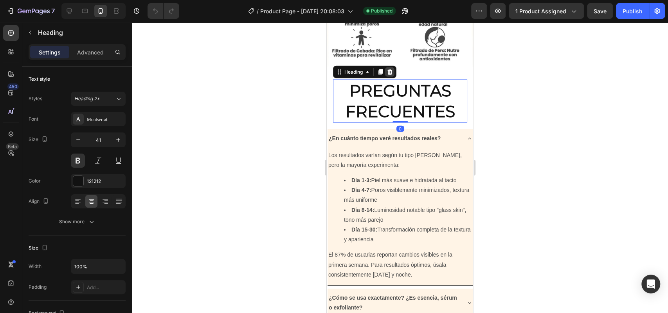
click at [391, 77] on div at bounding box center [389, 71] width 9 height 9
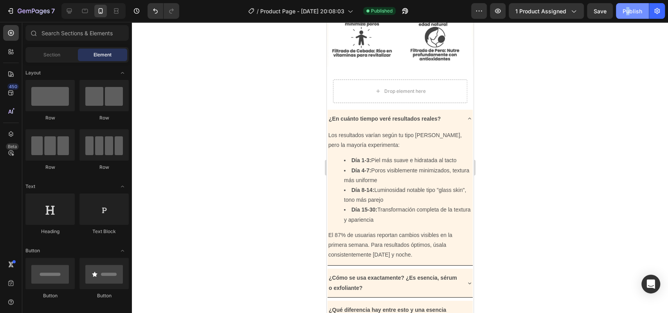
drag, startPoint x: 615, startPoint y: 9, endPoint x: 625, endPoint y: 9, distance: 10.2
click at [625, 9] on div "Preview 1 product assigned Save Publish" at bounding box center [568, 11] width 194 height 16
click at [625, 9] on div "Publish" at bounding box center [632, 11] width 20 height 8
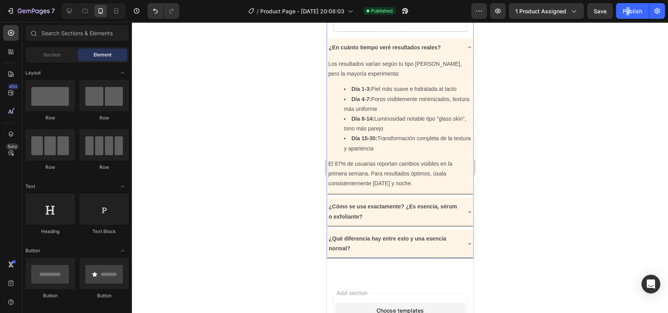
scroll to position [1340, 0]
click at [450, 110] on div "¿En cuánto tiempo veré resultados reales? Los resultados varían según tu tipo d…" at bounding box center [399, 148] width 147 height 220
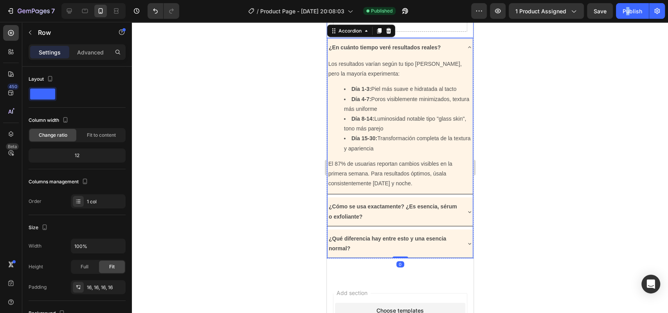
click at [449, 38] on div "Drop element here Row" at bounding box center [399, 20] width 147 height 36
click at [449, 54] on div "¿En cuánto tiempo veré resultados reales?" at bounding box center [393, 47] width 133 height 12
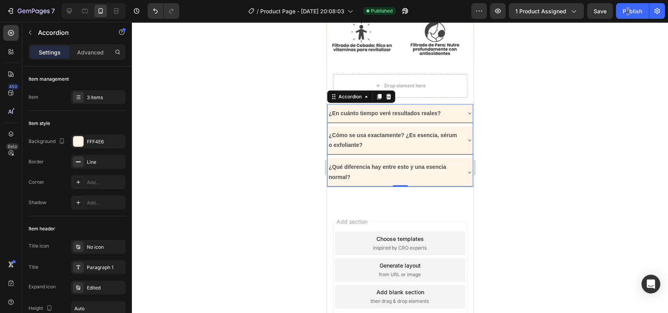
scroll to position [1274, 0]
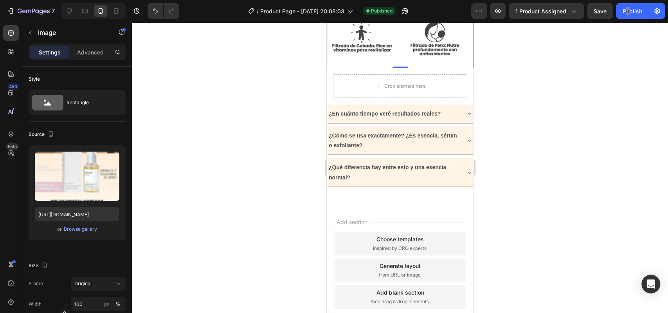
click at [464, 104] on div "Drop element here Row 0" at bounding box center [399, 86] width 147 height 36
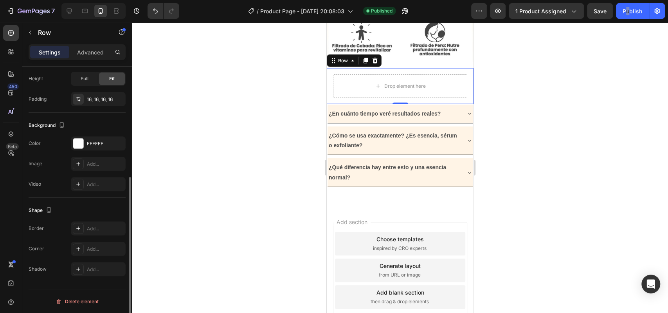
scroll to position [188, 0]
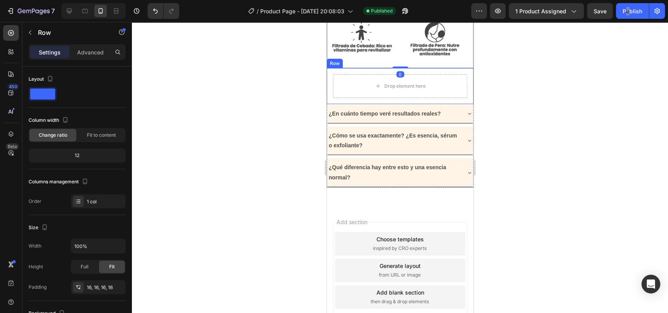
click at [464, 104] on div "Drop element here Row" at bounding box center [399, 86] width 147 height 36
click at [88, 58] on div "Advanced" at bounding box center [90, 52] width 39 height 13
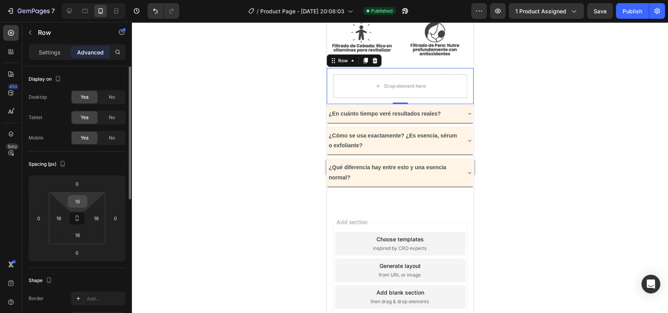
click at [78, 200] on input "16" at bounding box center [78, 201] width 16 height 12
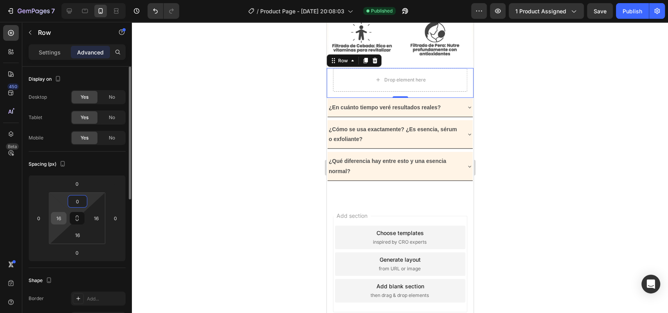
type input "0"
click at [59, 217] on input "16" at bounding box center [59, 218] width 12 height 12
type input "0"
click at [94, 218] on input "16" at bounding box center [96, 218] width 12 height 12
type input "0"
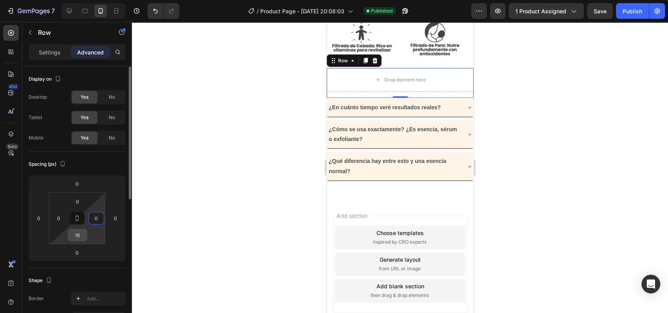
click at [80, 235] on input "16" at bounding box center [78, 235] width 16 height 12
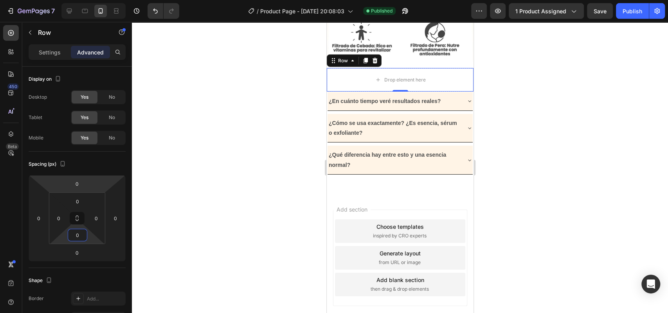
type input "0"
click at [489, 169] on div at bounding box center [400, 167] width 536 height 291
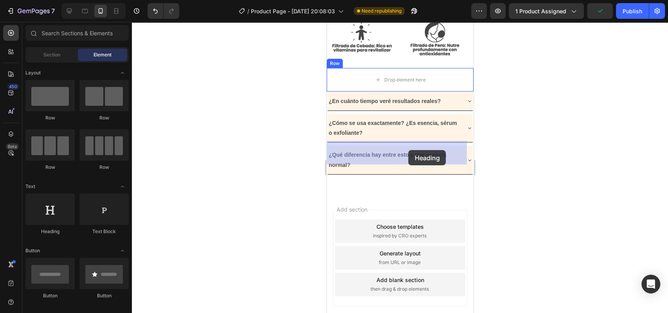
drag, startPoint x: 390, startPoint y: 235, endPoint x: 408, endPoint y: 151, distance: 85.9
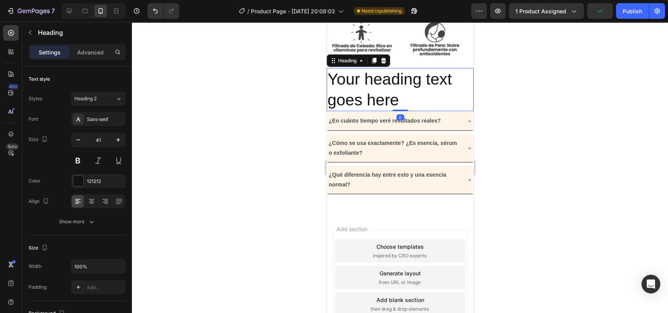
click at [390, 112] on h2 "Your heading text goes here" at bounding box center [399, 89] width 147 height 43
click at [390, 111] on p "Your heading text goes here" at bounding box center [399, 90] width 145 height 42
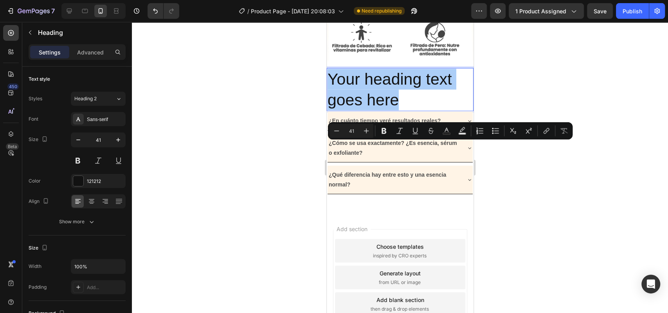
click at [262, 149] on div at bounding box center [400, 167] width 536 height 291
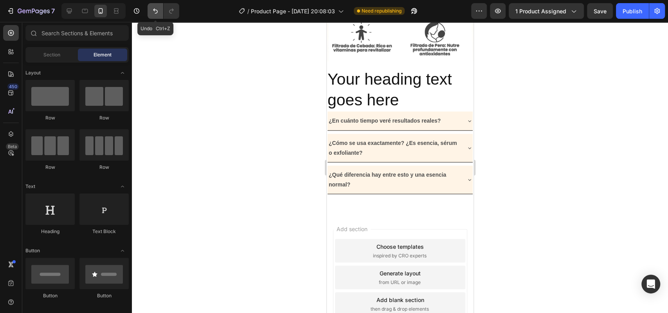
click at [153, 11] on icon "Undo/Redo" at bounding box center [155, 11] width 8 height 8
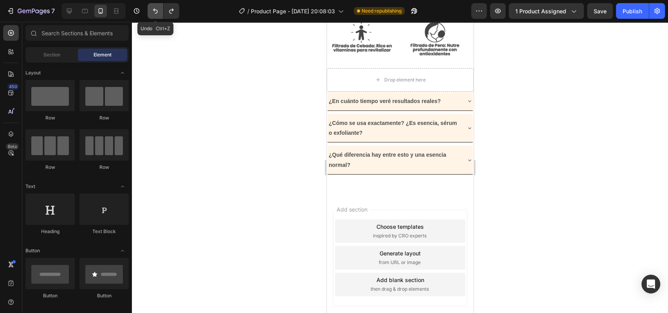
click at [153, 11] on icon "Undo/Redo" at bounding box center [155, 11] width 8 height 8
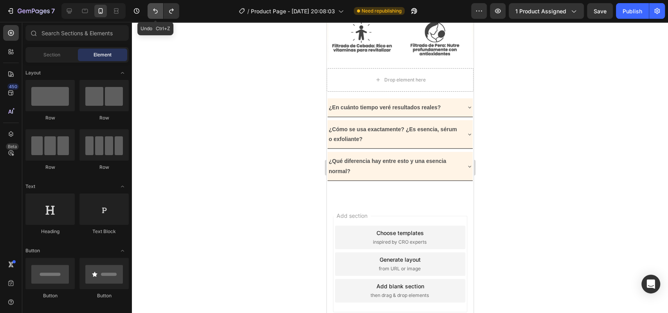
click at [153, 11] on icon "Undo/Redo" at bounding box center [155, 11] width 8 height 8
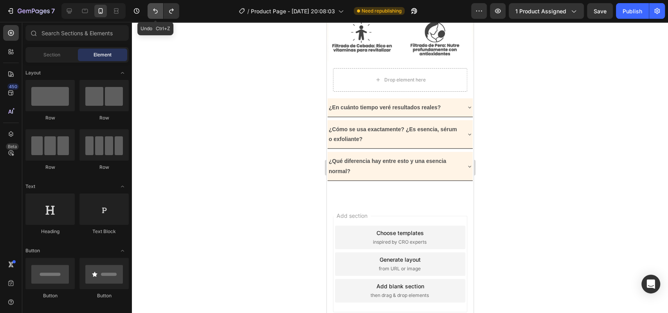
click at [153, 11] on icon "Undo/Redo" at bounding box center [155, 11] width 8 height 8
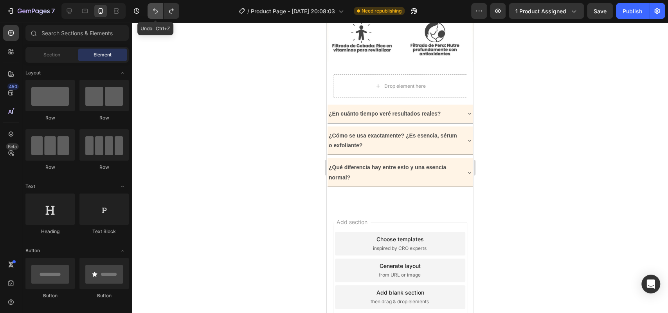
click at [153, 11] on icon "Undo/Redo" at bounding box center [155, 11] width 8 height 8
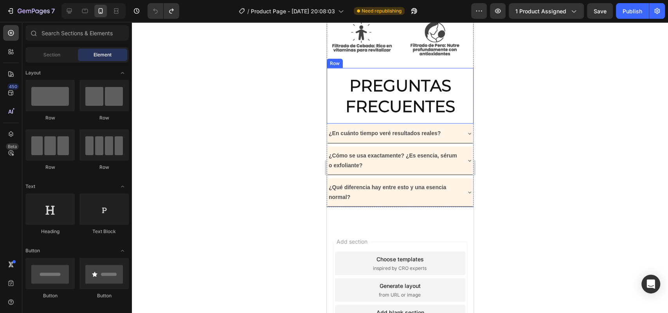
click at [331, 124] on div "PREGUNTAS FRECUENTES Heading Row" at bounding box center [399, 96] width 147 height 56
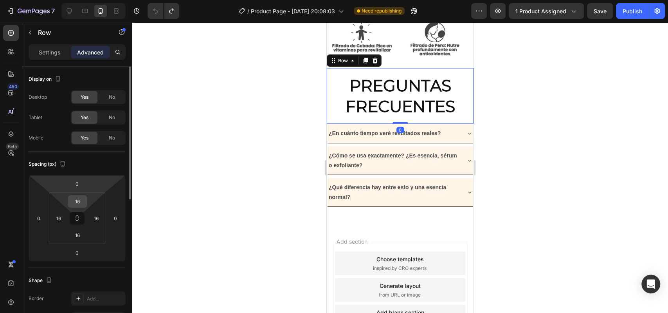
click at [77, 198] on input "16" at bounding box center [78, 201] width 16 height 12
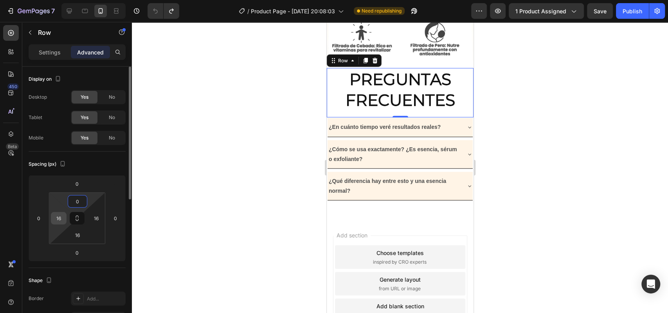
type input "0"
click at [56, 218] on input "16" at bounding box center [59, 218] width 12 height 12
type input "0"
click at [93, 218] on input "16" at bounding box center [96, 218] width 12 height 12
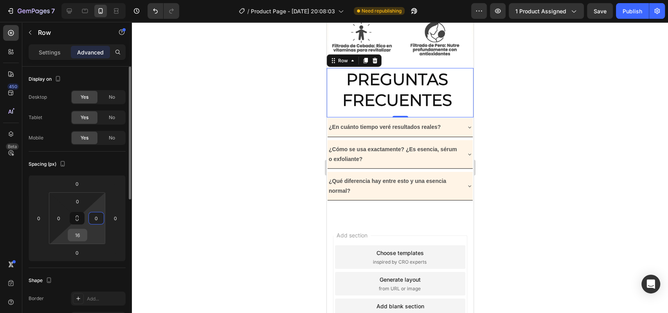
type input "0"
click at [83, 232] on input "16" at bounding box center [78, 235] width 16 height 12
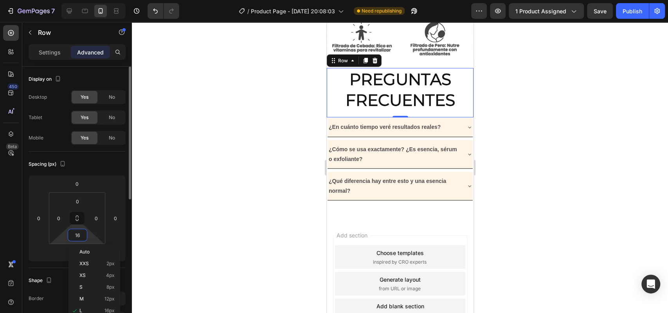
type input "0"
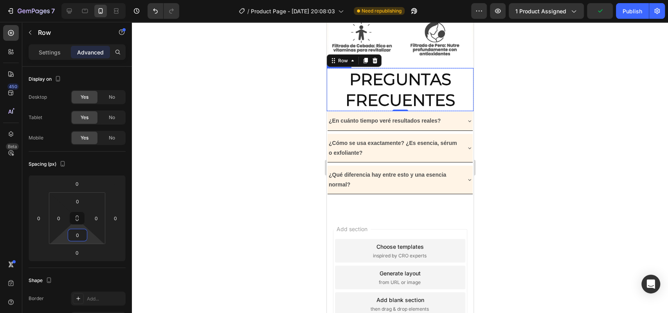
click at [371, 112] on h2 "PREGUNTAS FRECUENTES" at bounding box center [399, 89] width 147 height 43
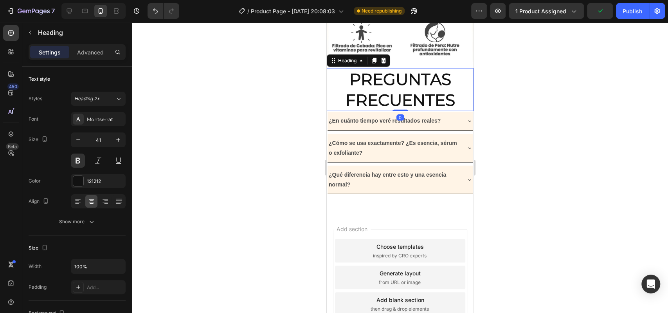
click at [370, 112] on h2 "PREGUNTAS FRECUENTES" at bounding box center [399, 89] width 147 height 43
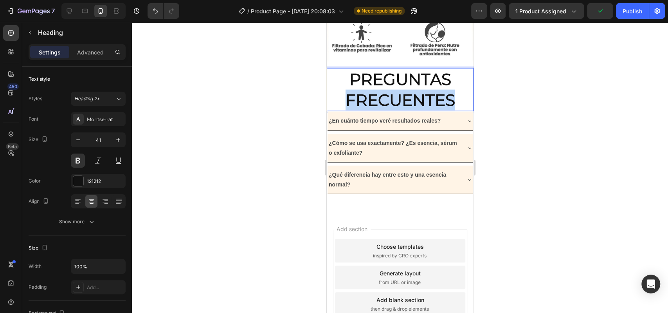
click at [370, 111] on p "PREGUNTAS FRECUENTES" at bounding box center [399, 90] width 145 height 42
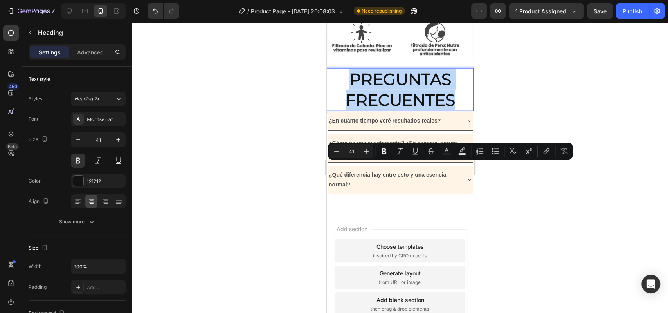
click at [370, 111] on p "PREGUNTAS FRECUENTES" at bounding box center [399, 90] width 145 height 42
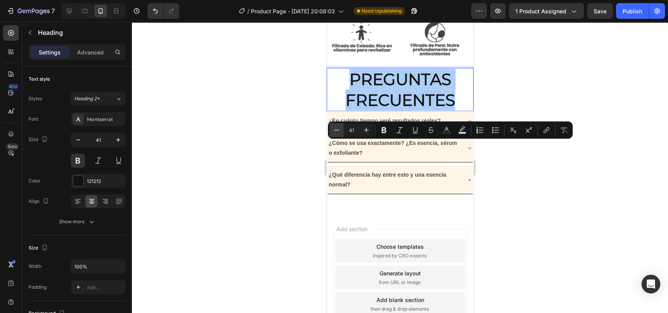
click at [339, 133] on icon "Editor contextual toolbar" at bounding box center [337, 130] width 8 height 8
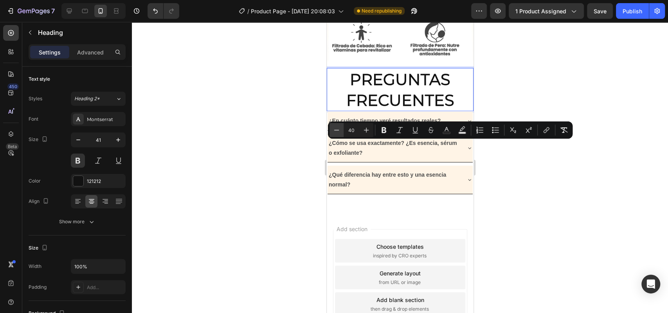
click at [339, 133] on icon "Editor contextual toolbar" at bounding box center [337, 130] width 8 height 8
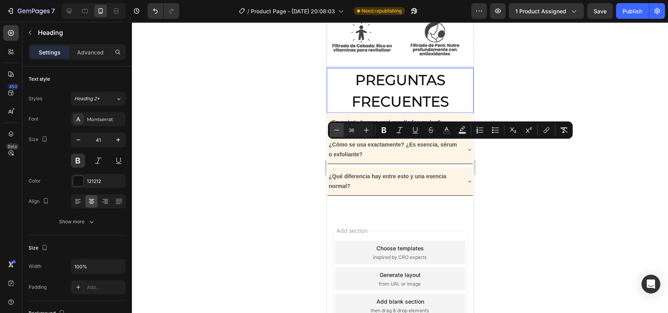
click at [339, 133] on icon "Editor contextual toolbar" at bounding box center [337, 130] width 8 height 8
click at [371, 127] on button "Plus" at bounding box center [366, 130] width 14 height 14
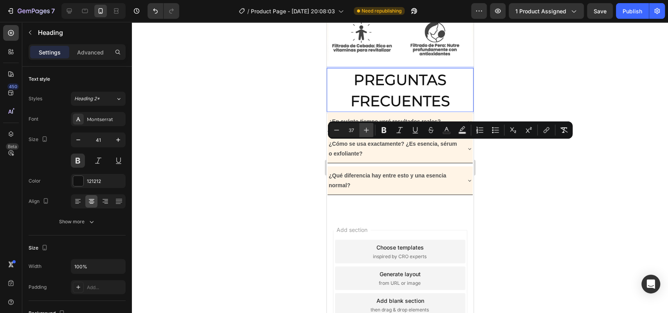
click at [371, 127] on button "Plus" at bounding box center [366, 130] width 14 height 14
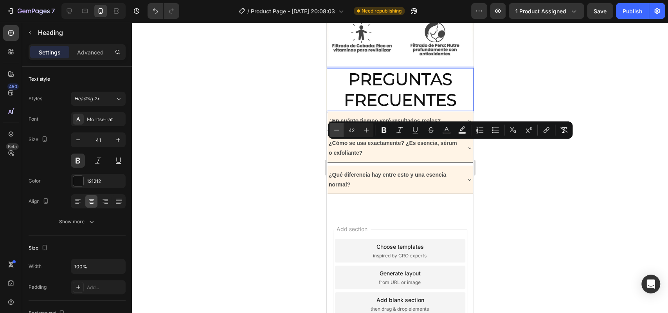
click at [336, 126] on icon "Editor contextual toolbar" at bounding box center [337, 130] width 8 height 8
type input "39"
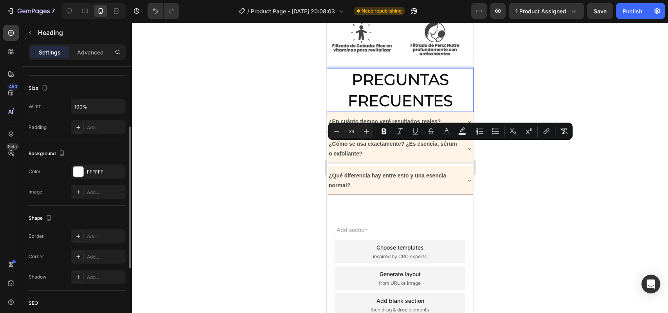
scroll to position [143, 0]
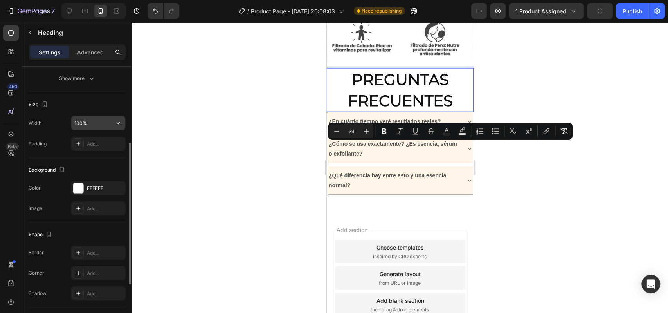
click at [84, 118] on input "100%" at bounding box center [98, 123] width 54 height 14
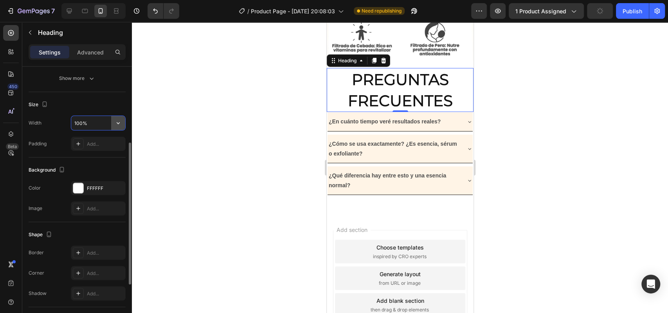
click at [116, 121] on icon "button" at bounding box center [118, 123] width 8 height 8
click at [87, 121] on input "100%" at bounding box center [98, 123] width 54 height 14
click at [80, 123] on input "100%" at bounding box center [98, 123] width 54 height 14
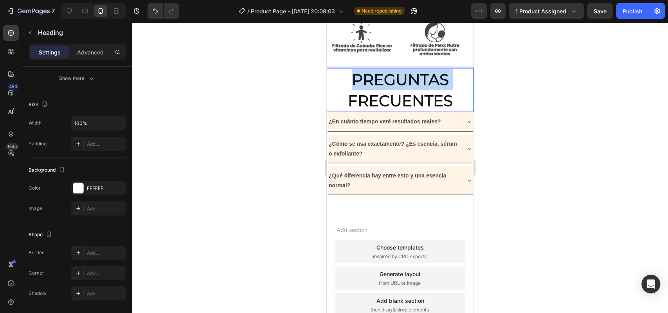
click at [395, 110] on span "PREGUNTAS FRECUENTES" at bounding box center [399, 90] width 105 height 40
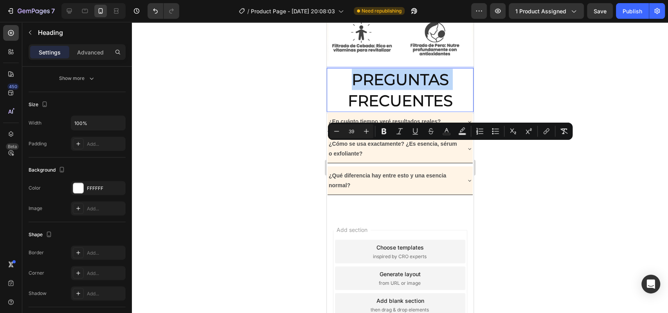
click at [396, 110] on span "PREGUNTAS FRECUENTES" at bounding box center [399, 90] width 105 height 40
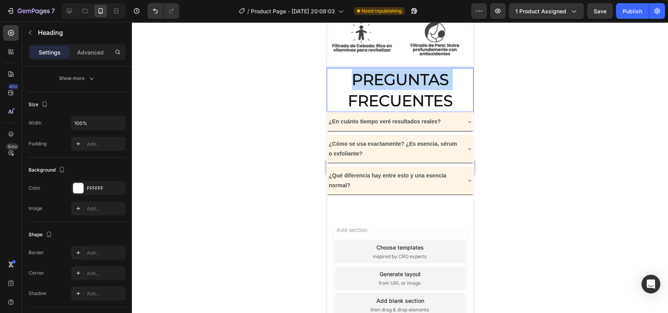
click at [396, 110] on span "PREGUNTAS FRECUENTES" at bounding box center [399, 90] width 105 height 40
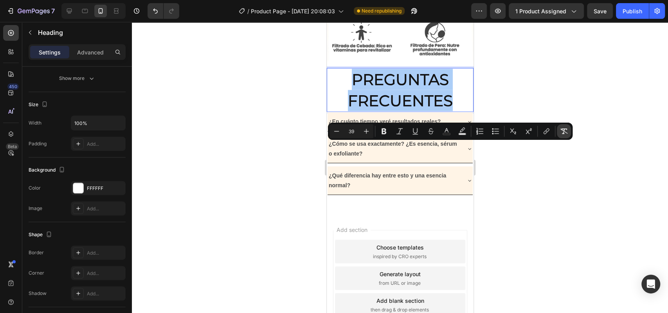
click at [567, 132] on icon "Editor contextual toolbar" at bounding box center [564, 131] width 8 height 8
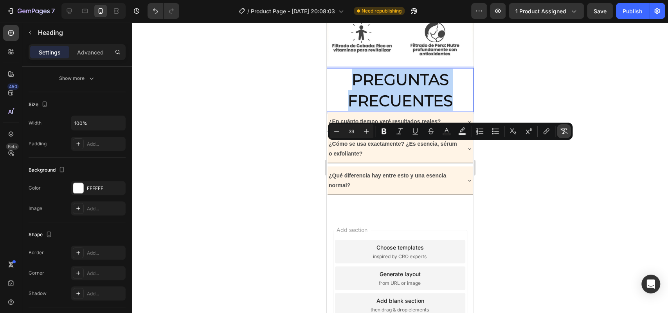
type input "41"
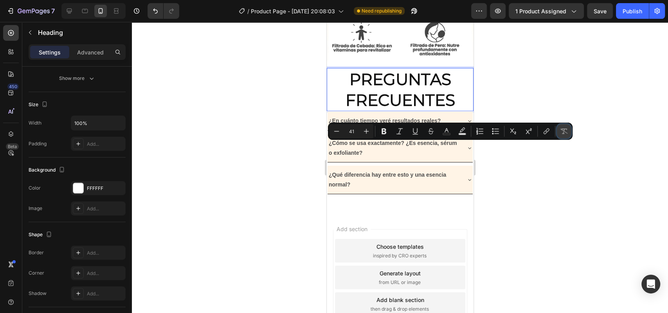
click at [567, 132] on icon "Editor contextual toolbar" at bounding box center [564, 131] width 8 height 8
click at [561, 134] on icon "Editor contextual toolbar" at bounding box center [564, 131] width 8 height 8
click at [631, 14] on div "Publish" at bounding box center [632, 11] width 20 height 8
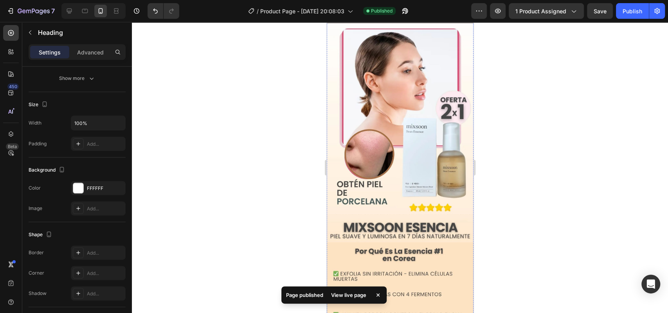
scroll to position [0, 0]
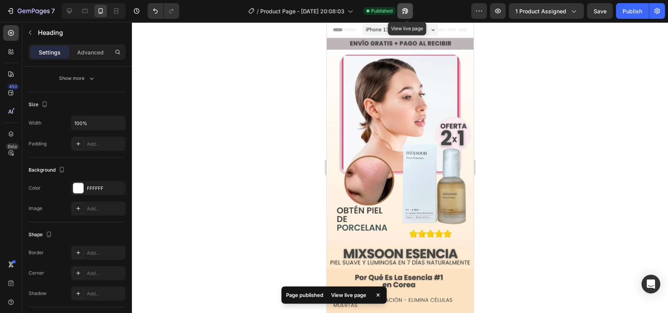
click at [407, 5] on button "button" at bounding box center [405, 11] width 16 height 16
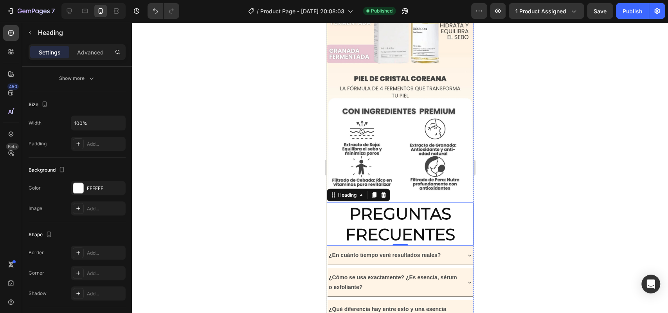
scroll to position [1355, 0]
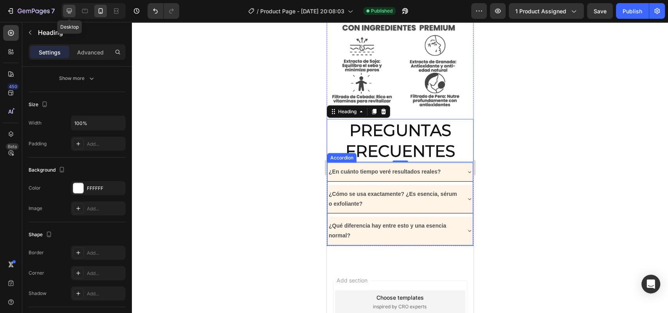
click at [72, 10] on icon at bounding box center [69, 11] width 8 height 8
type input "38"
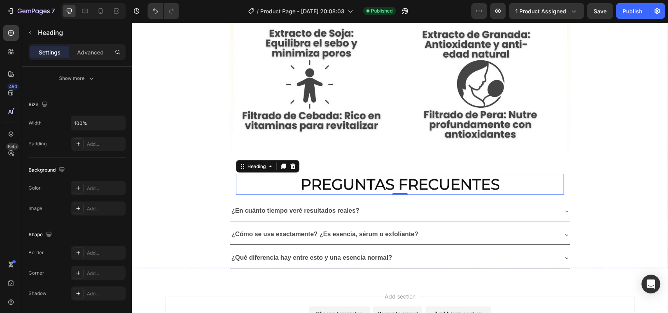
scroll to position [3065, 0]
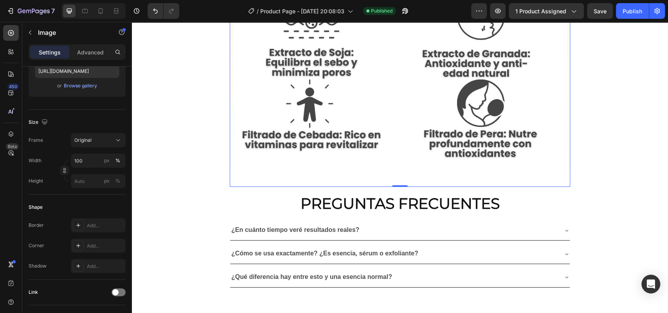
scroll to position [0, 0]
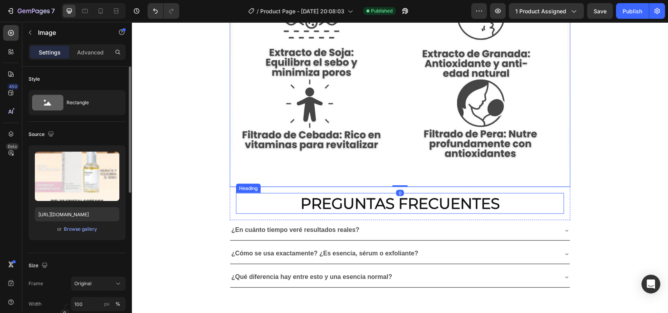
click at [258, 187] on div "PREGUNTAS FRECUENTES Heading Row" at bounding box center [400, 203] width 340 height 33
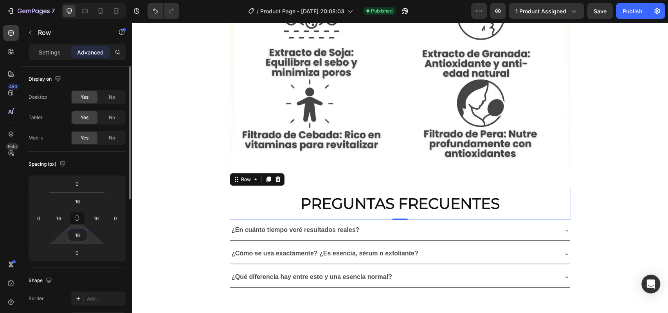
click at [84, 237] on input "16" at bounding box center [78, 235] width 16 height 12
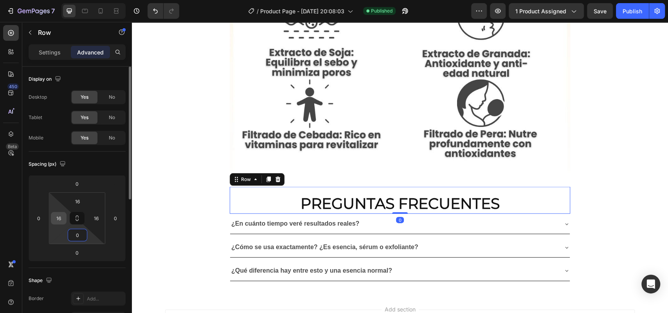
type input "0"
click at [59, 219] on input "16" at bounding box center [59, 218] width 12 height 12
type input "0"
click at [98, 217] on input "16" at bounding box center [96, 218] width 12 height 12
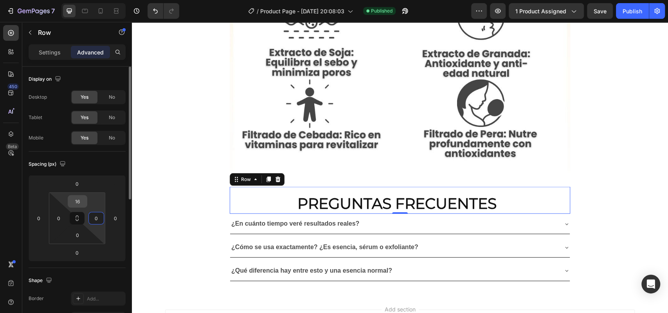
type input "0"
click at [79, 200] on input "16" at bounding box center [78, 201] width 16 height 12
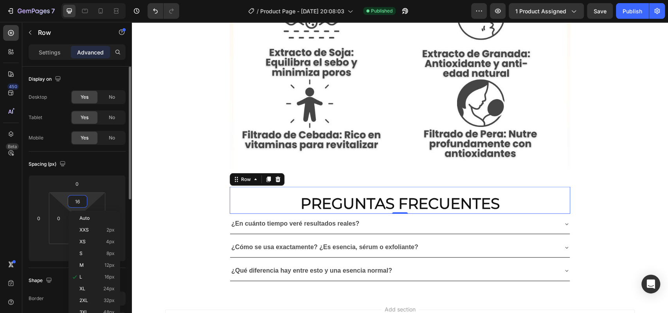
type input "0"
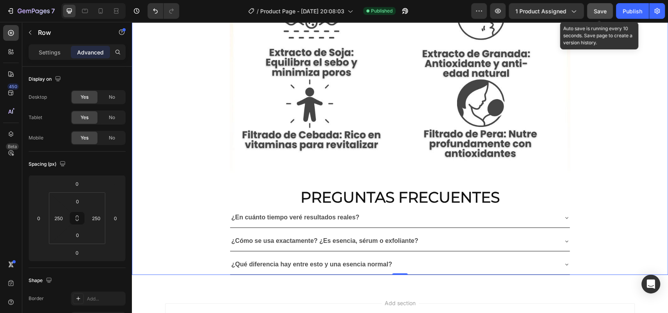
click at [599, 9] on span "Save" at bounding box center [600, 11] width 13 height 7
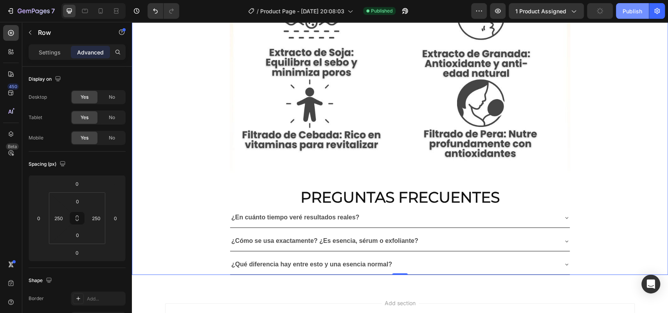
click at [621, 9] on button "Publish" at bounding box center [632, 11] width 33 height 16
click at [411, 5] on button "button" at bounding box center [405, 11] width 16 height 16
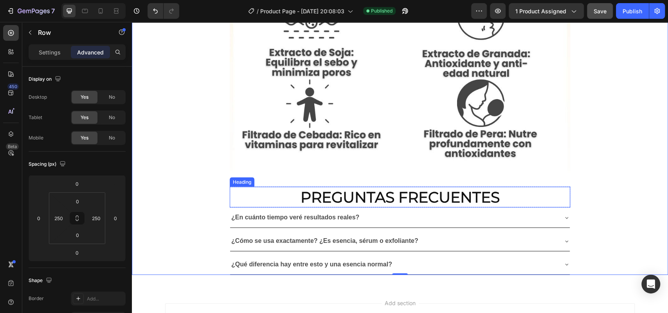
click at [437, 187] on p "PREGUNTAS FRECUENTES" at bounding box center [399, 196] width 339 height 19
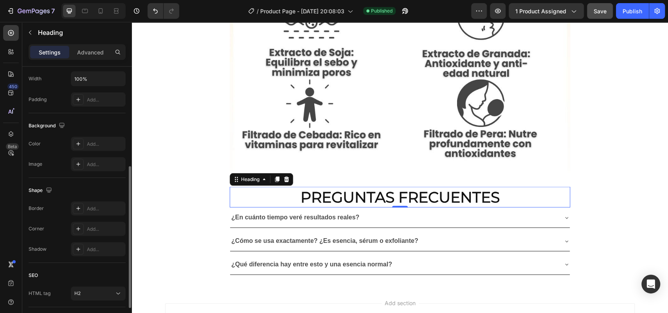
scroll to position [239, 0]
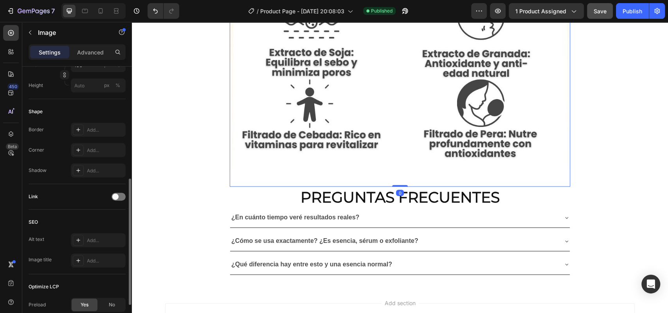
scroll to position [0, 0]
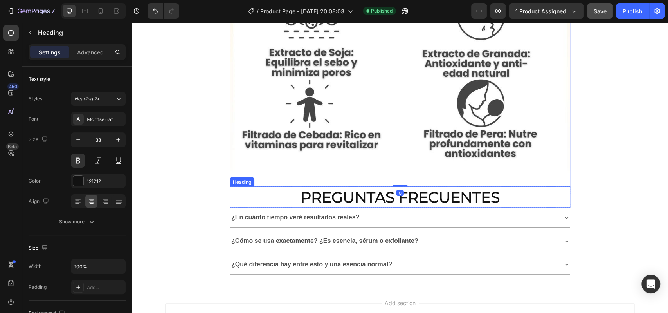
click at [351, 187] on p "PREGUNTAS FRECUENTES" at bounding box center [399, 196] width 339 height 19
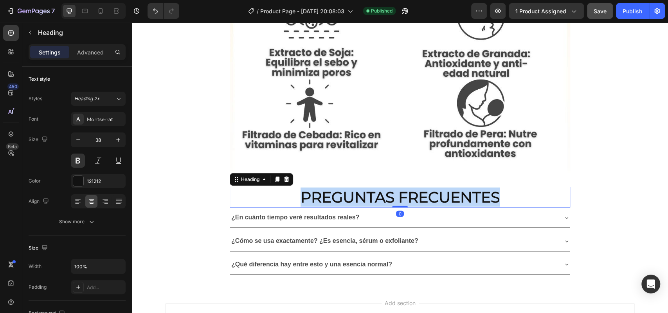
click at [351, 187] on p "PREGUNTAS FRECUENTES" at bounding box center [399, 196] width 339 height 19
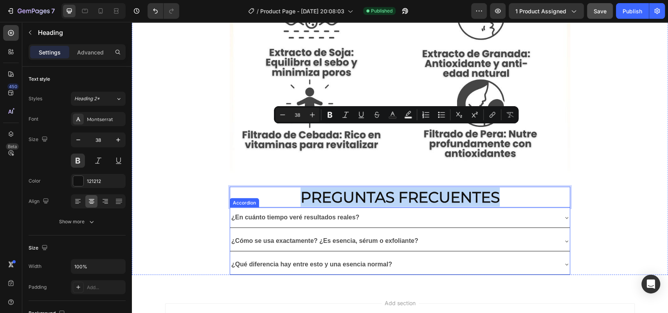
click at [258, 212] on p "¿En cuánto tiempo veré resultados reales?" at bounding box center [295, 217] width 128 height 11
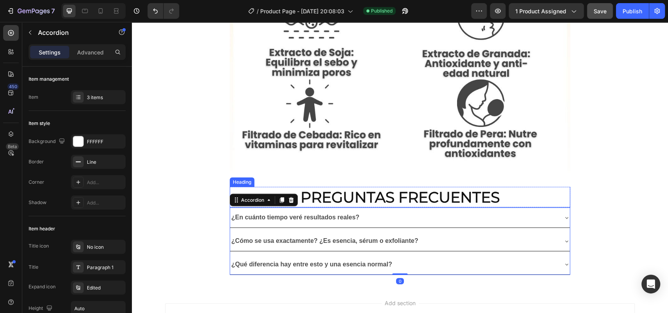
click at [241, 187] on p "PREGUNTAS FRECUENTES" at bounding box center [399, 196] width 339 height 19
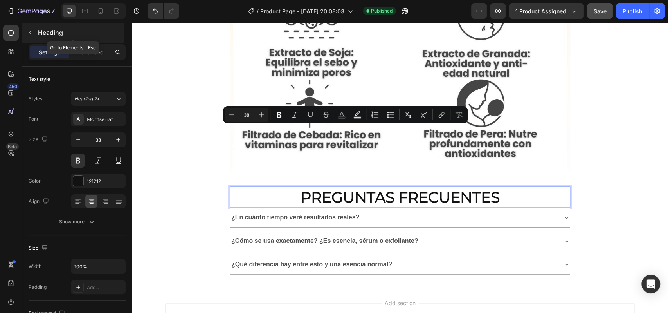
click at [35, 36] on button "button" at bounding box center [30, 32] width 13 height 13
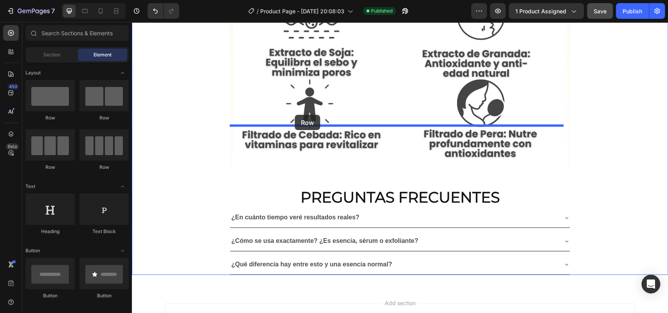
drag, startPoint x: 197, startPoint y: 131, endPoint x: 294, endPoint y: 115, distance: 97.9
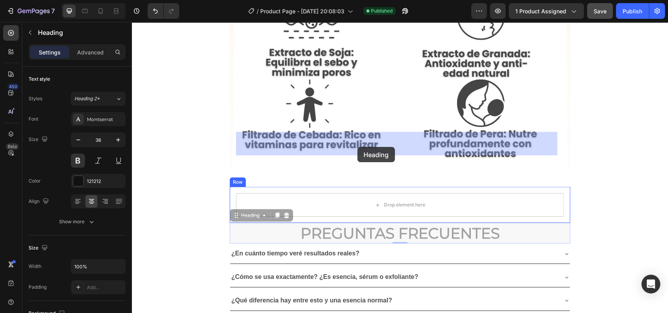
drag, startPoint x: 352, startPoint y: 171, endPoint x: 357, endPoint y: 147, distance: 24.8
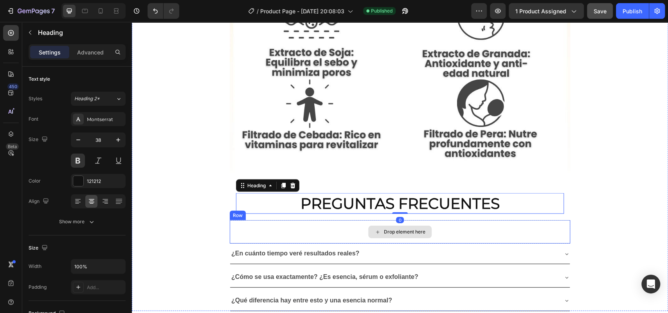
click at [351, 220] on div "Drop element here" at bounding box center [400, 231] width 340 height 23
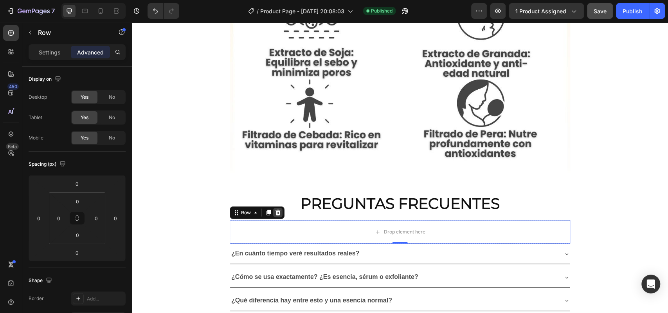
click at [281, 208] on div at bounding box center [277, 212] width 9 height 9
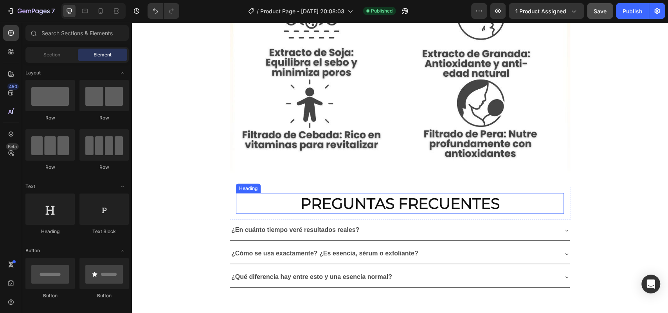
click at [282, 193] on h2 "PREGUNTAS FRECUENTES" at bounding box center [400, 203] width 328 height 21
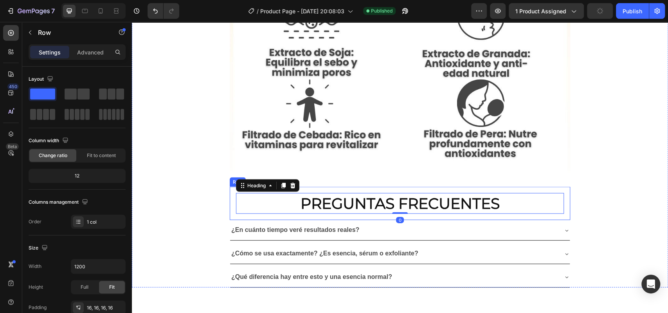
click at [230, 187] on div "PREGUNTAS FRECUENTES Heading 0 Row" at bounding box center [400, 203] width 340 height 33
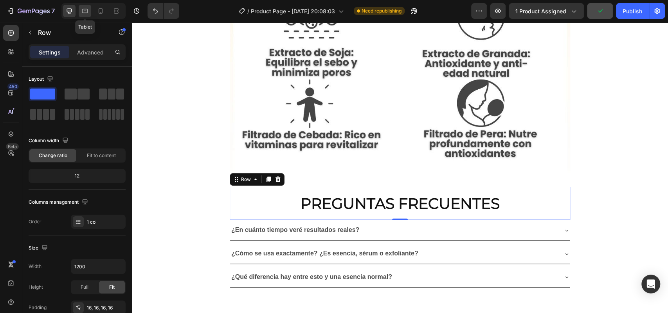
click at [86, 11] on icon at bounding box center [85, 11] width 8 height 8
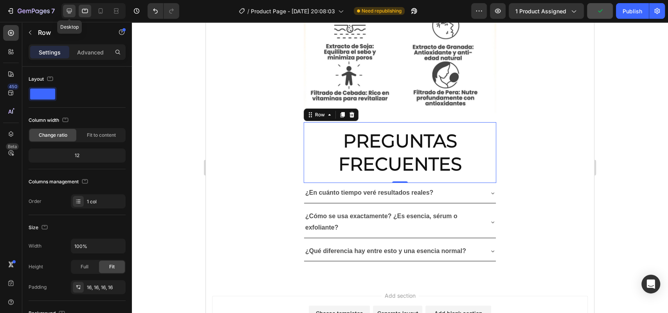
click at [71, 14] on icon at bounding box center [69, 11] width 8 height 8
type input "1200"
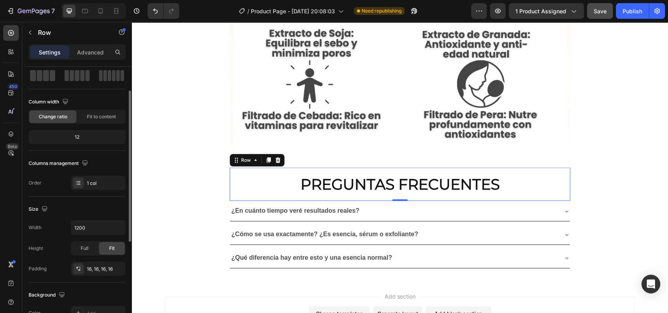
scroll to position [40, 0]
click at [88, 56] on p "Advanced" at bounding box center [90, 52] width 27 height 8
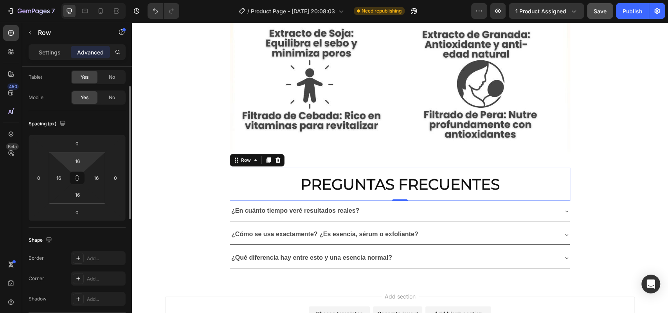
click at [79, 166] on div "16" at bounding box center [78, 161] width 20 height 13
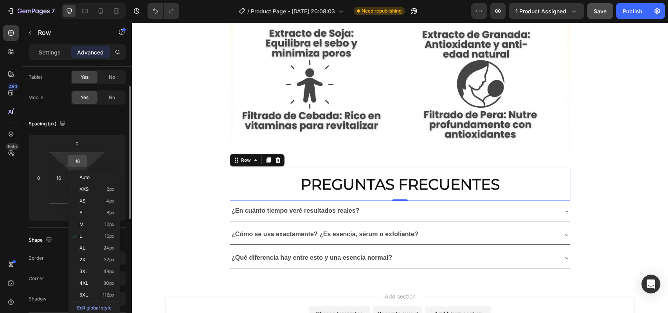
click at [81, 155] on input "16" at bounding box center [78, 161] width 16 height 12
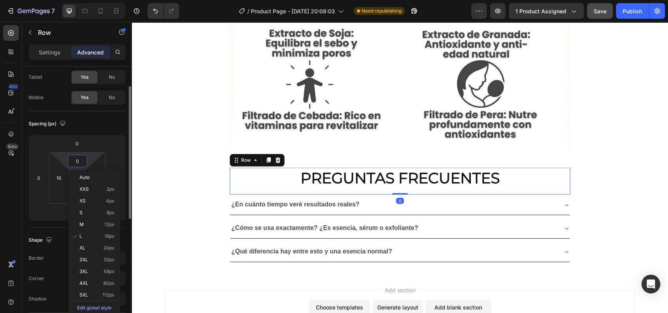
scroll to position [3078, 0]
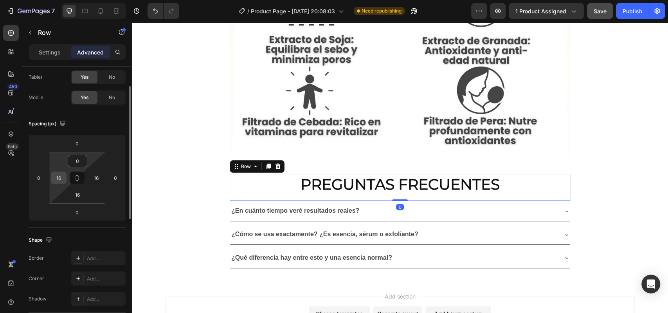
type input "0"
click at [56, 174] on input "16" at bounding box center [59, 178] width 12 height 12
type input "0"
click at [96, 174] on input "16" at bounding box center [96, 178] width 12 height 12
type input "1"
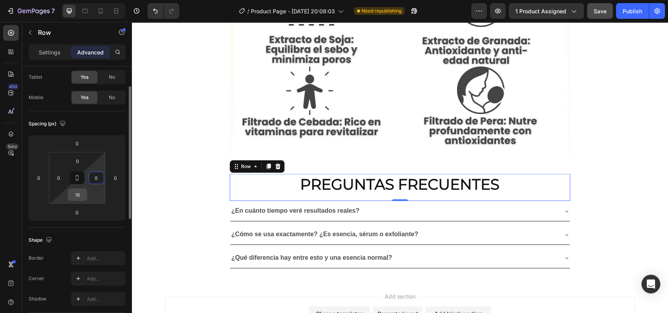
type input "0"
click at [81, 191] on input "16" at bounding box center [78, 195] width 16 height 12
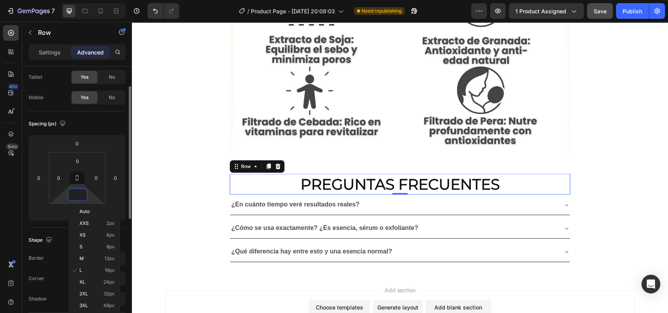
scroll to position [3071, 0]
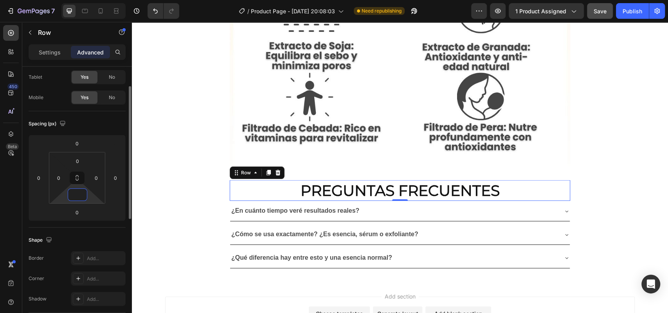
type input "0"
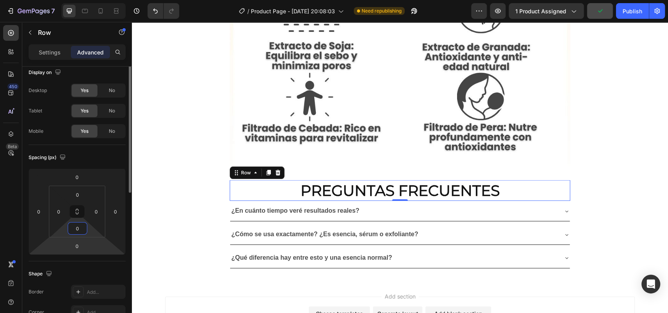
scroll to position [0, 0]
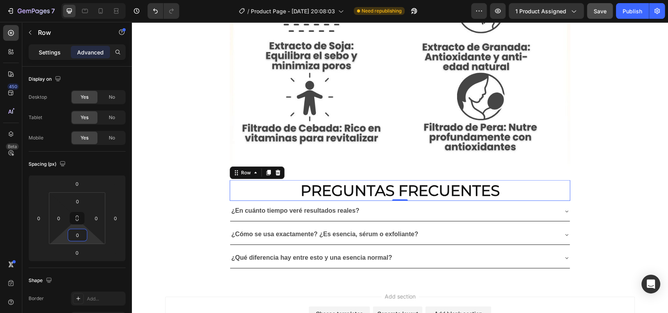
click at [61, 54] on div "Settings" at bounding box center [49, 52] width 39 height 13
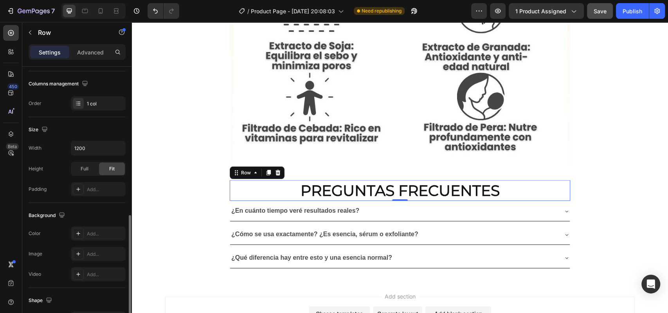
scroll to position [171, 0]
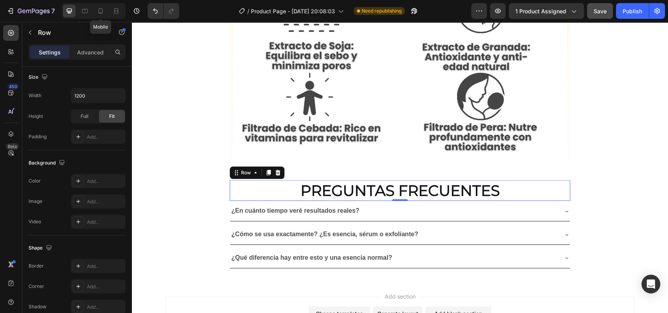
click at [99, 5] on div at bounding box center [100, 11] width 13 height 13
type input "100%"
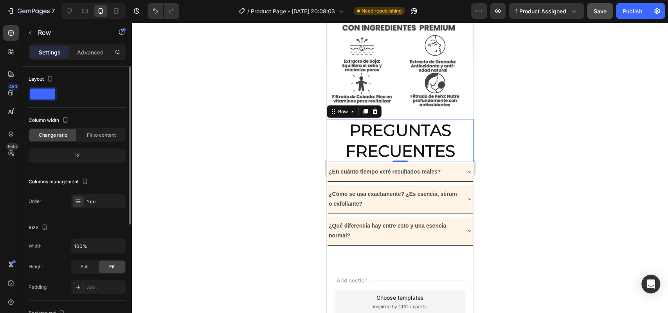
click at [48, 88] on span at bounding box center [42, 93] width 25 height 11
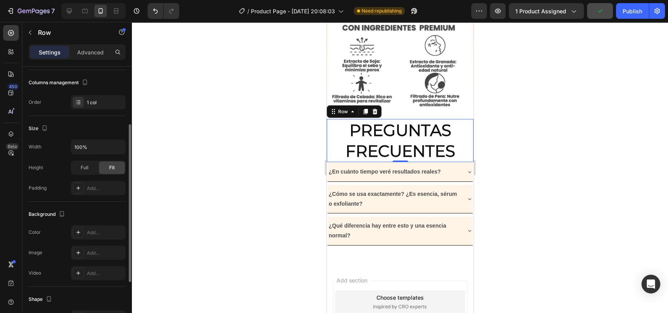
scroll to position [98, 0]
click at [88, 237] on div "Add..." at bounding box center [98, 233] width 55 height 14
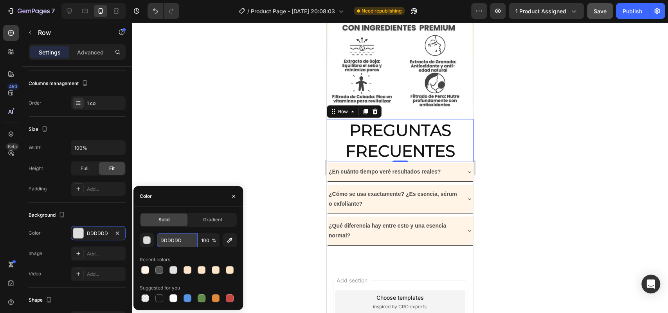
click at [172, 239] on input "DDDDDD" at bounding box center [177, 240] width 41 height 14
click at [174, 268] on div at bounding box center [173, 270] width 8 height 8
click at [190, 269] on div at bounding box center [187, 270] width 8 height 8
click at [203, 270] on div at bounding box center [202, 270] width 8 height 8
click at [225, 270] on div at bounding box center [229, 269] width 9 height 9
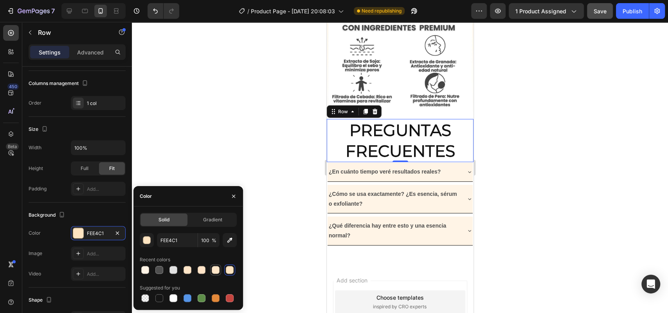
click at [214, 268] on div at bounding box center [216, 270] width 8 height 8
click at [146, 271] on div at bounding box center [145, 270] width 8 height 8
click at [171, 296] on div at bounding box center [173, 298] width 8 height 8
type input "FFFFFF"
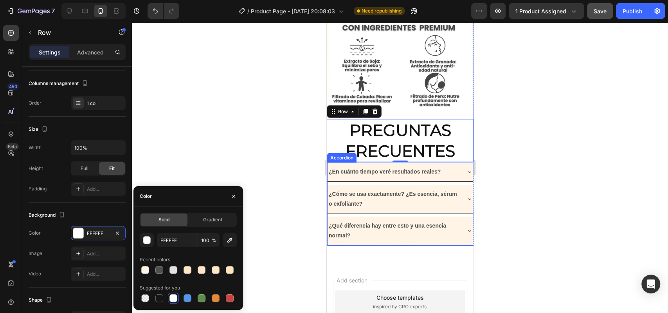
scroll to position [1275, 0]
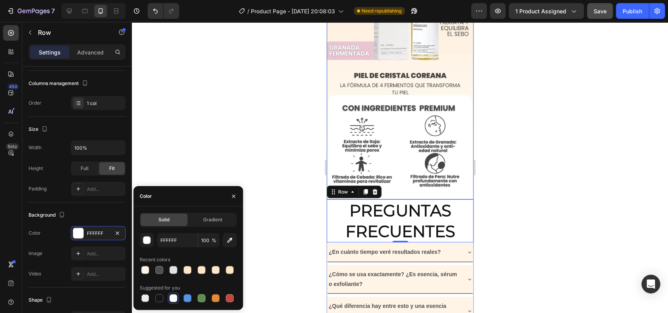
click at [403, 120] on img at bounding box center [399, 32] width 147 height 334
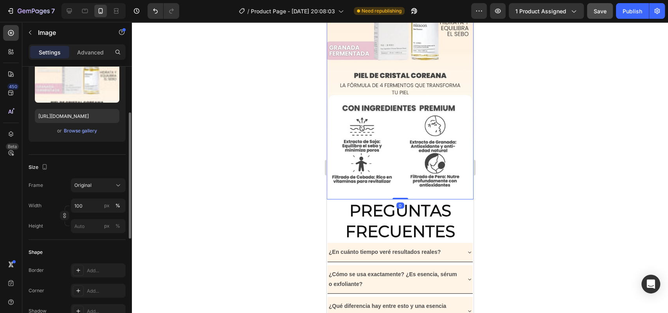
scroll to position [0, 0]
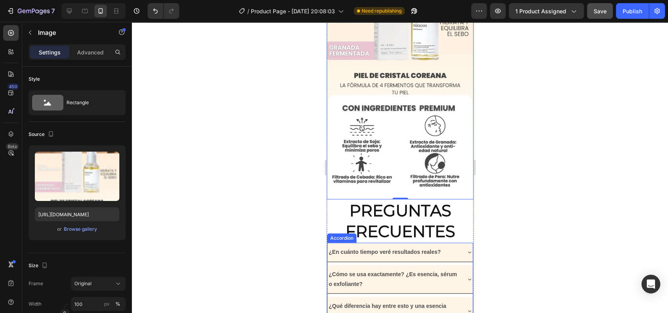
click at [437, 243] on div "¿En cuánto tiempo veré resultados reales?" at bounding box center [399, 252] width 145 height 18
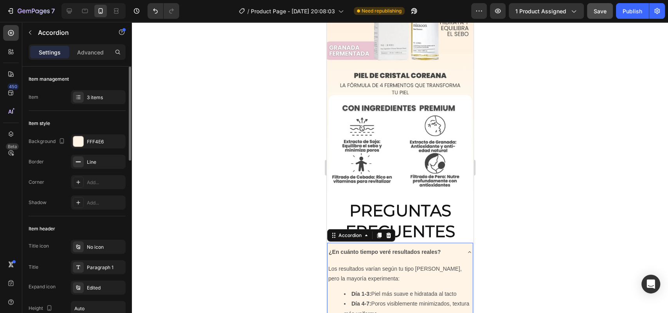
click at [98, 139] on div "FFF4E6" at bounding box center [98, 141] width 23 height 7
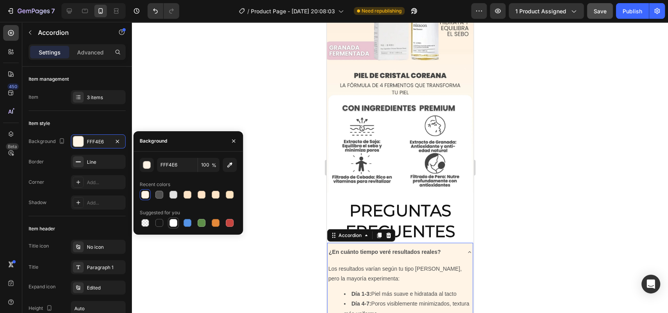
click at [172, 224] on div at bounding box center [173, 223] width 8 height 8
type input "FFFFFF"
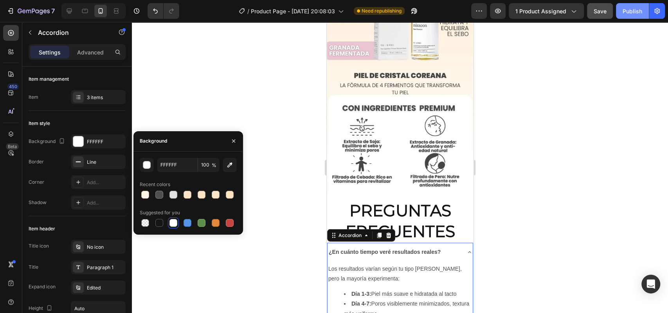
click at [627, 4] on button "Publish" at bounding box center [632, 11] width 33 height 16
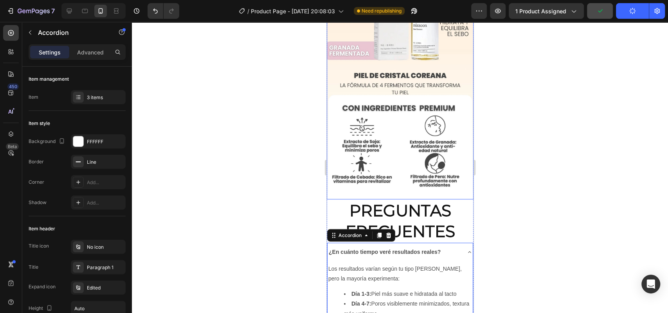
scroll to position [1376, 0]
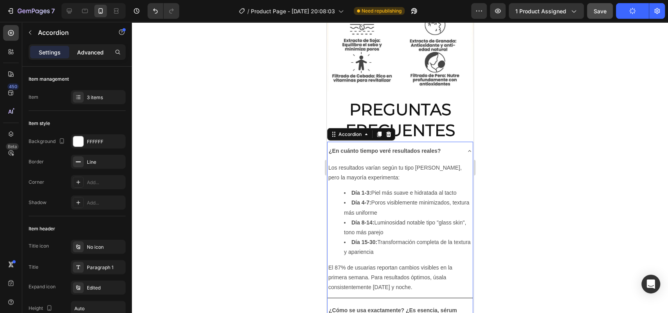
click at [85, 56] on p "Advanced" at bounding box center [90, 52] width 27 height 8
type input "100%"
type input "100"
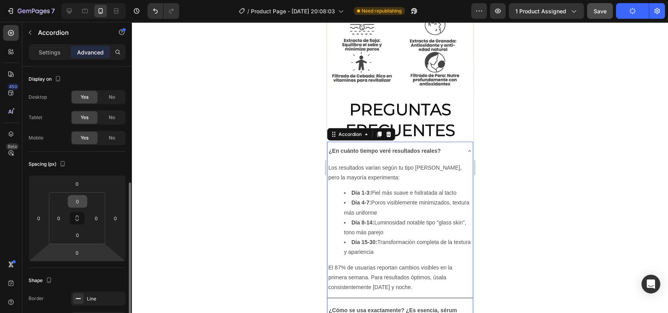
scroll to position [77, 0]
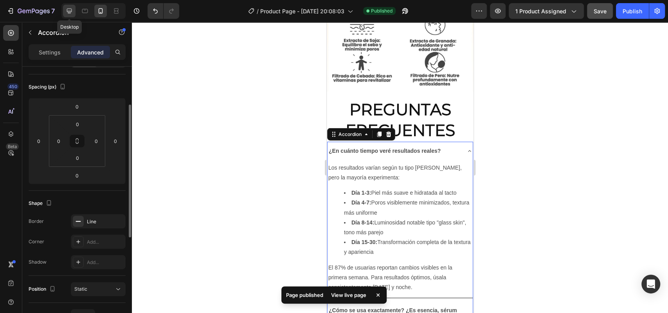
click at [72, 13] on icon at bounding box center [69, 11] width 8 height 8
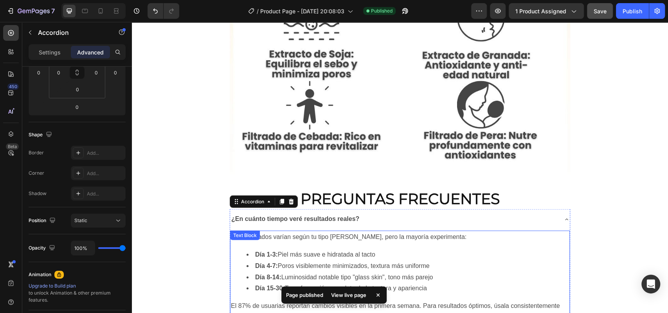
scroll to position [3063, 0]
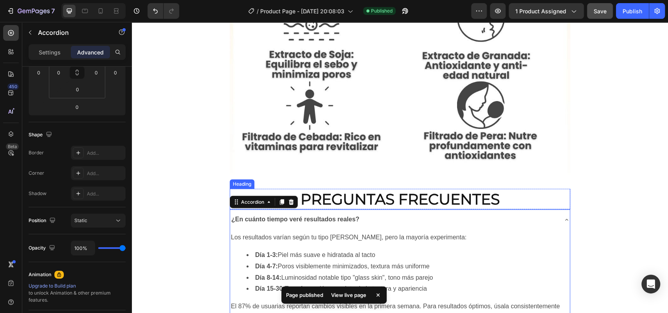
click at [270, 189] on h2 "PREGUNTAS FRECUENTES" at bounding box center [400, 199] width 340 height 21
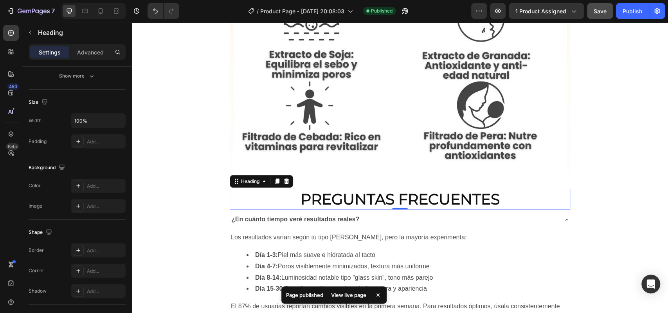
scroll to position [0, 0]
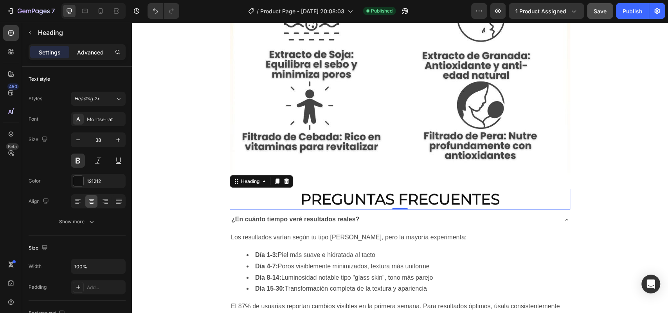
click at [90, 56] on p "Advanced" at bounding box center [90, 52] width 27 height 8
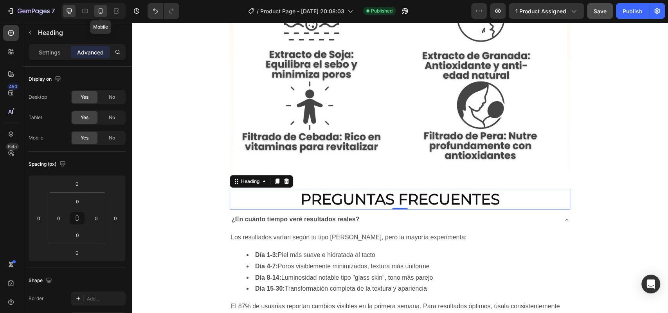
click at [101, 9] on icon at bounding box center [101, 11] width 8 height 8
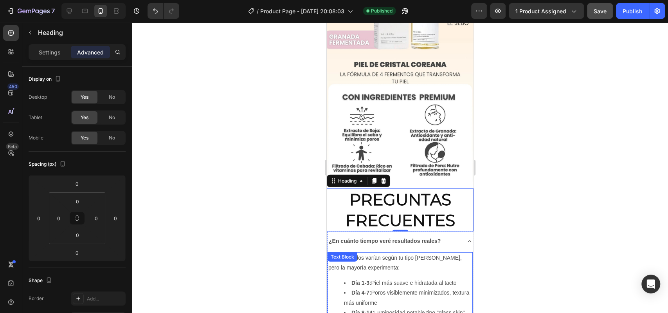
scroll to position [1285, 0]
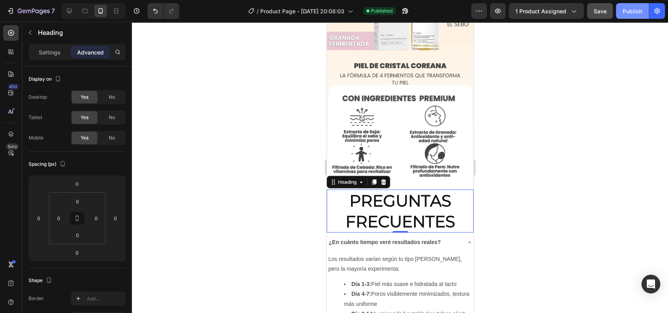
click at [644, 4] on button "Publish" at bounding box center [632, 11] width 33 height 16
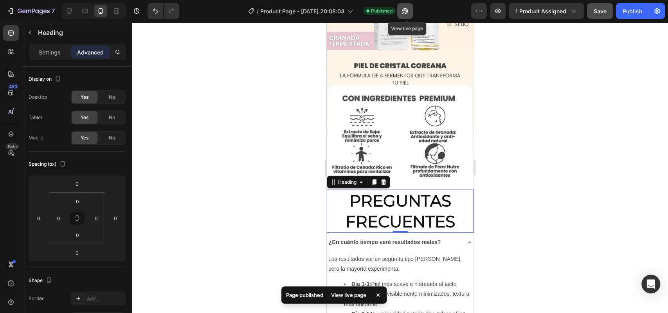
click at [411, 14] on button "button" at bounding box center [405, 11] width 16 height 16
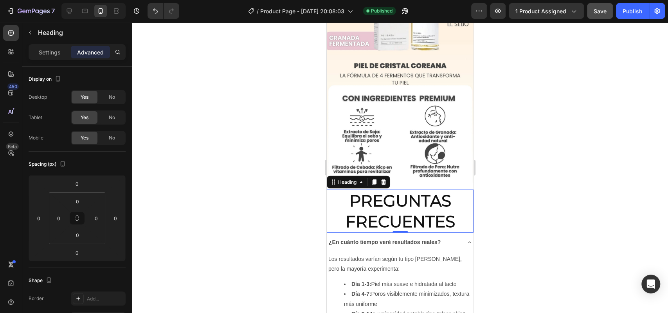
click at [371, 237] on p "¿En cuánto tiempo veré resultados reales?" at bounding box center [384, 242] width 112 height 10
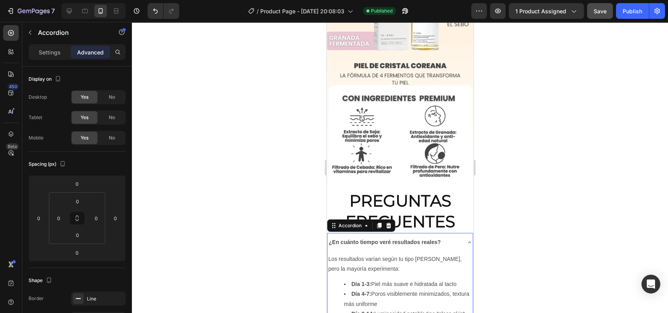
click at [457, 233] on div "¿En cuánto tiempo veré resultados reales?" at bounding box center [399, 242] width 145 height 18
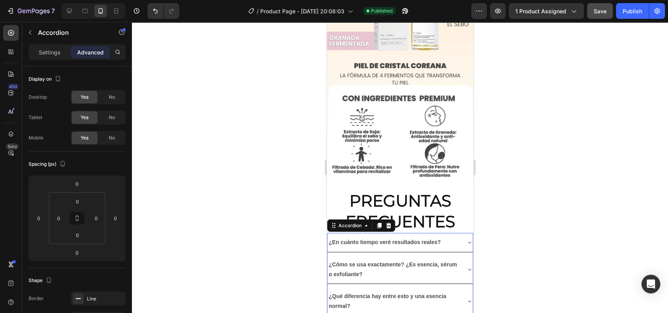
scroll to position [1342, 0]
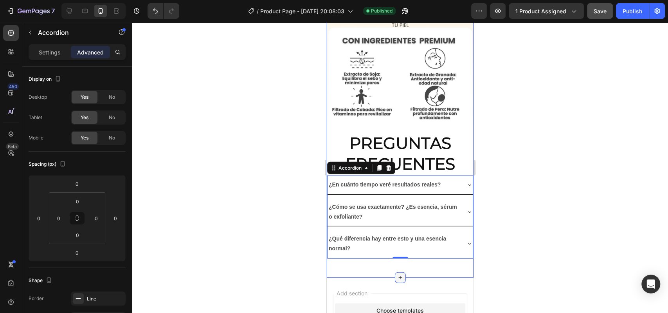
click at [397, 274] on icon at bounding box center [400, 277] width 6 height 6
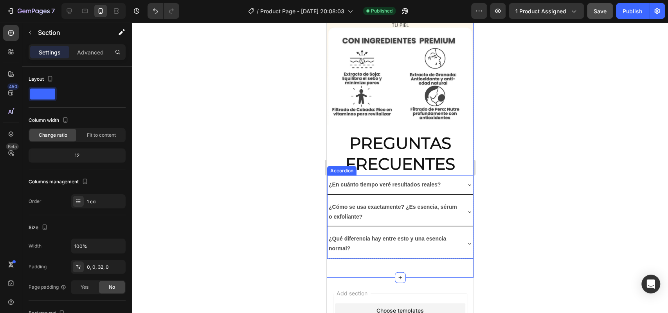
click at [396, 229] on div "¿Qué diferencia hay entre esto y una esencia normal?" at bounding box center [399, 243] width 145 height 28
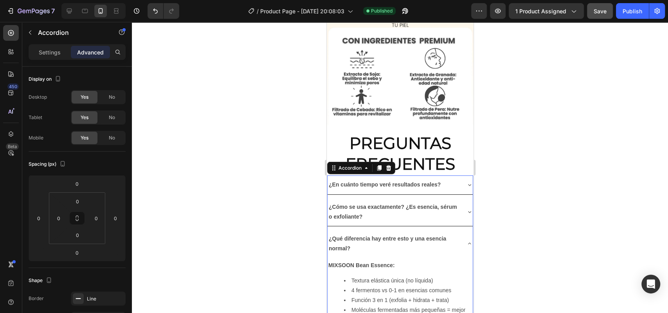
click at [395, 234] on p "¿Qué diferencia hay entre esto y una esencia normal?" at bounding box center [393, 244] width 130 height 20
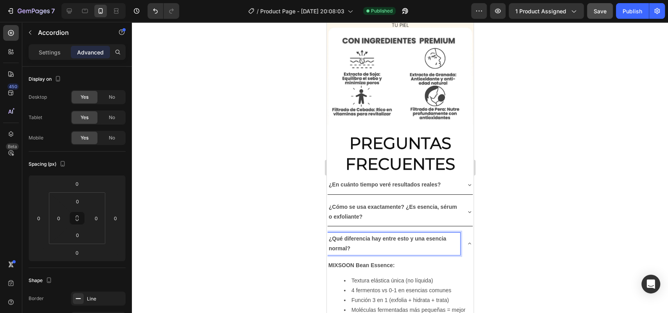
click at [457, 175] on div "¿En cuánto tiempo veré resultados reales?" at bounding box center [399, 184] width 145 height 18
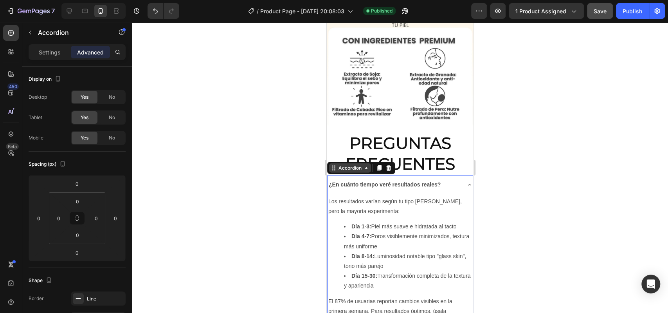
click at [365, 167] on icon at bounding box center [366, 168] width 2 height 2
click at [58, 52] on p "Settings" at bounding box center [50, 52] width 22 height 8
type input "8"
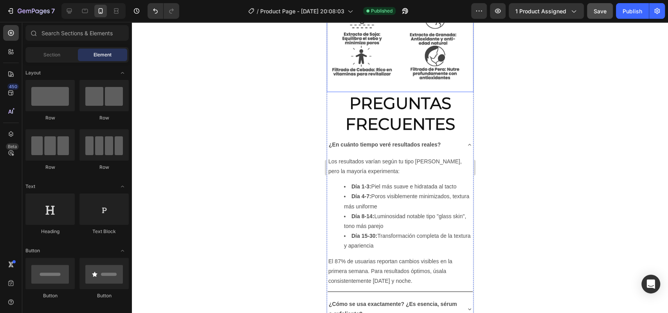
scroll to position [1660, 0]
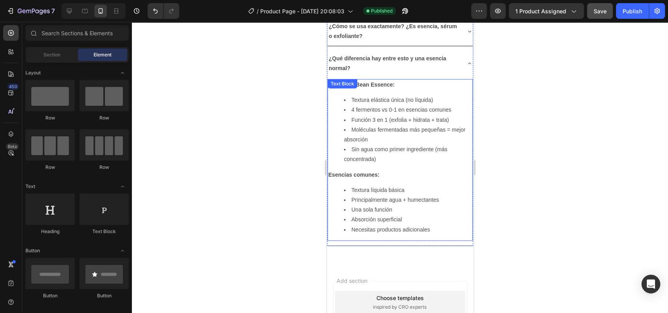
click at [398, 225] on li "Necesitas productos adicionales" at bounding box center [408, 230] width 128 height 10
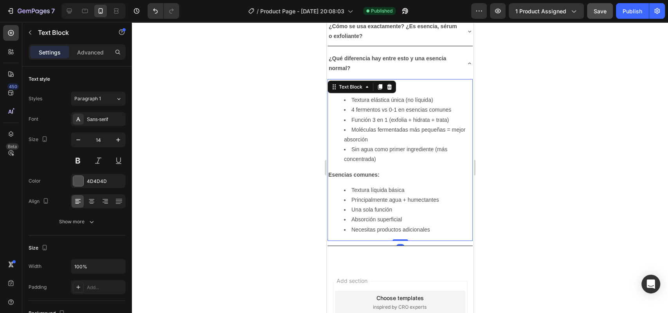
scroll to position [1536, 0]
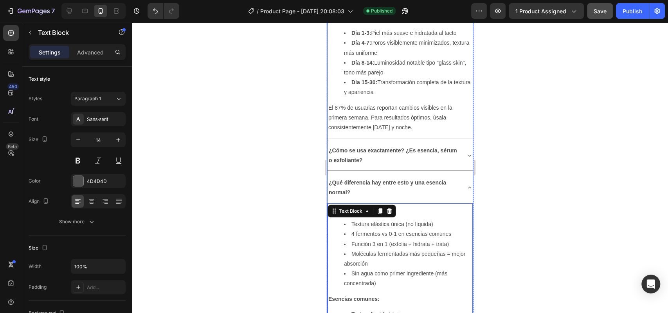
click at [399, 178] on p "¿Qué diferencia hay entre esto y una esencia normal?" at bounding box center [393, 188] width 130 height 20
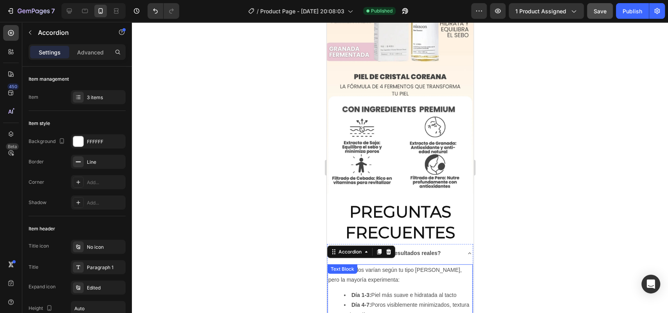
scroll to position [1270, 0]
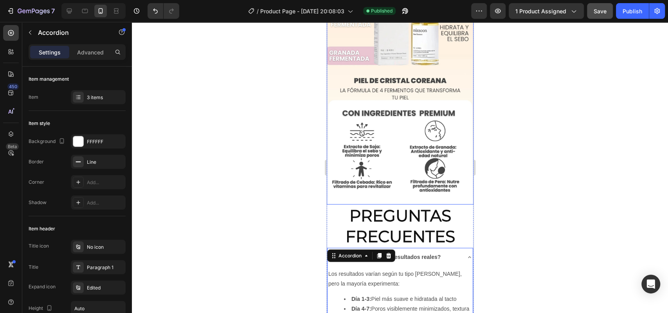
click at [395, 142] on img at bounding box center [399, 37] width 147 height 334
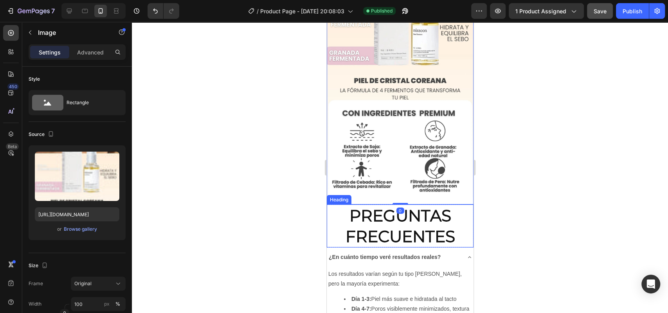
click at [387, 204] on h2 "PREGUNTAS FRECUENTES" at bounding box center [399, 225] width 147 height 43
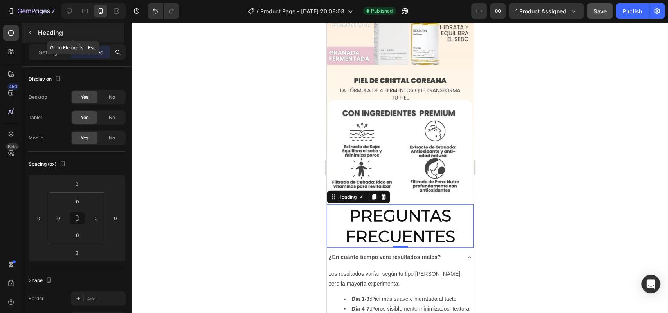
click at [33, 33] on button "button" at bounding box center [30, 32] width 13 height 13
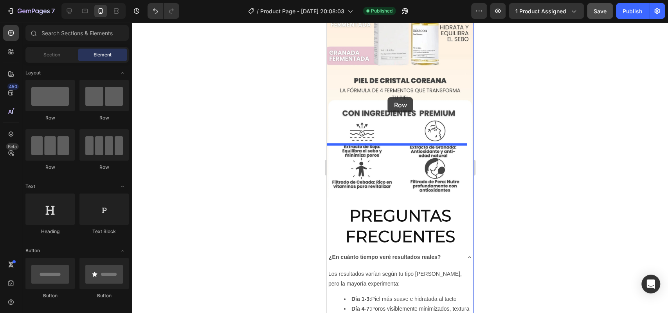
drag, startPoint x: 387, startPoint y: 120, endPoint x: 387, endPoint y: 97, distance: 22.7
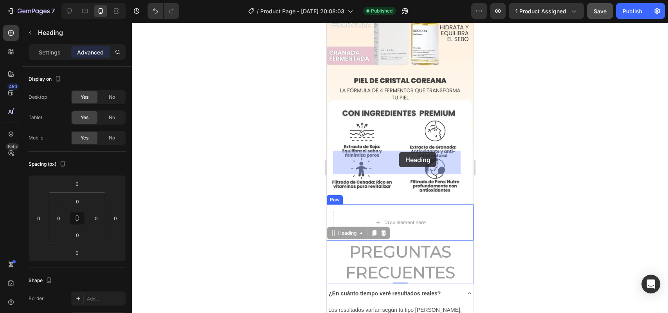
drag, startPoint x: 401, startPoint y: 188, endPoint x: 399, endPoint y: 152, distance: 36.0
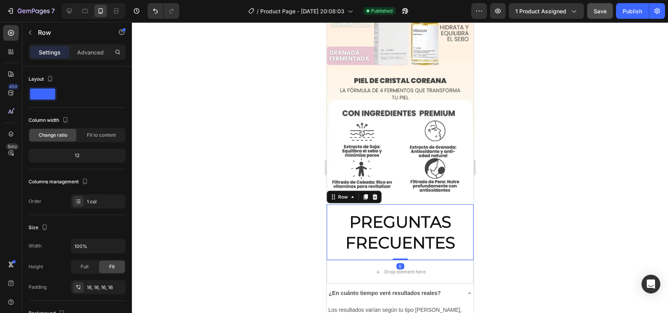
click at [453, 204] on div "PREGUNTAS FRECUENTES Heading Row 0" at bounding box center [399, 232] width 147 height 56
click at [447, 260] on div "Drop element here" at bounding box center [399, 271] width 147 height 23
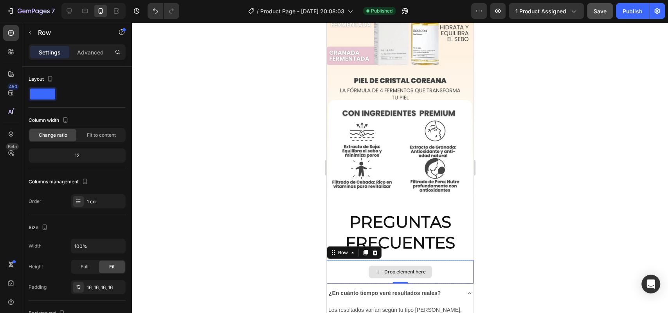
scroll to position [188, 0]
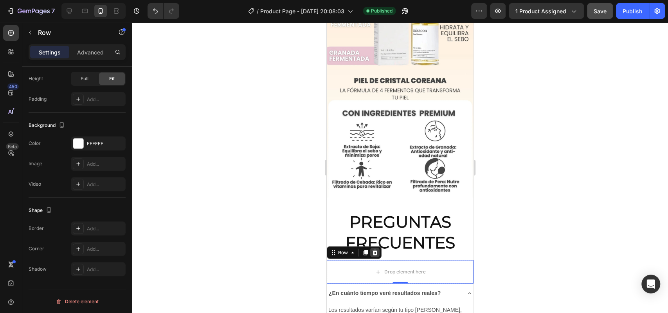
click at [374, 250] on icon at bounding box center [374, 252] width 5 height 5
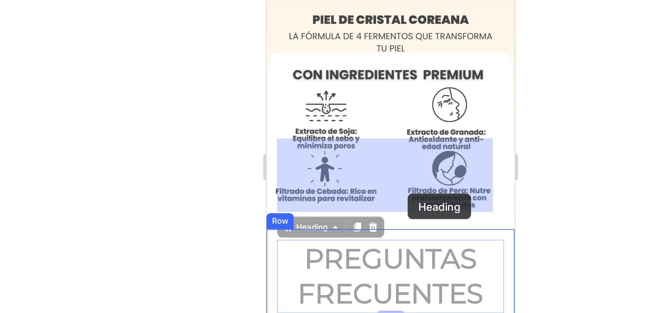
drag, startPoint x: 353, startPoint y: 68, endPoint x: 349, endPoint y: 81, distance: 14.1
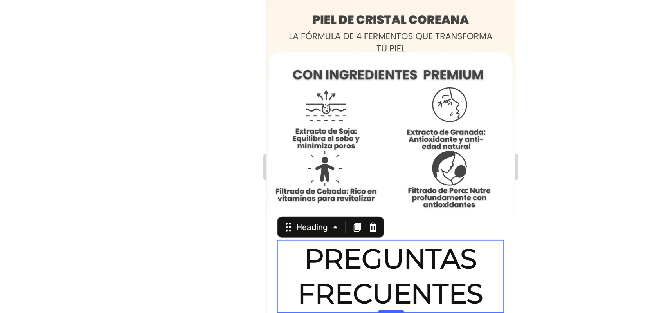
click at [245, 96] on div at bounding box center [400, 167] width 536 height 291
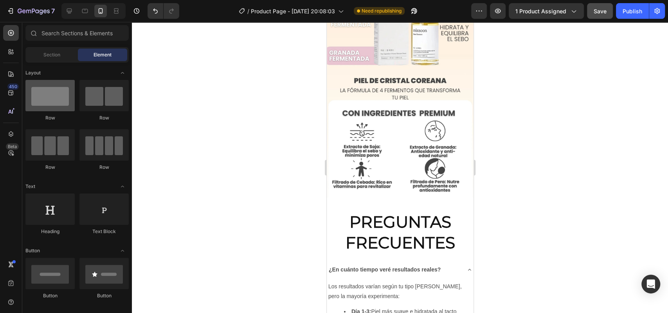
click at [63, 95] on div at bounding box center [49, 95] width 49 height 31
drag, startPoint x: 63, startPoint y: 95, endPoint x: 56, endPoint y: 98, distance: 7.4
click at [56, 98] on div at bounding box center [49, 95] width 49 height 31
click at [64, 15] on div at bounding box center [69, 11] width 13 height 13
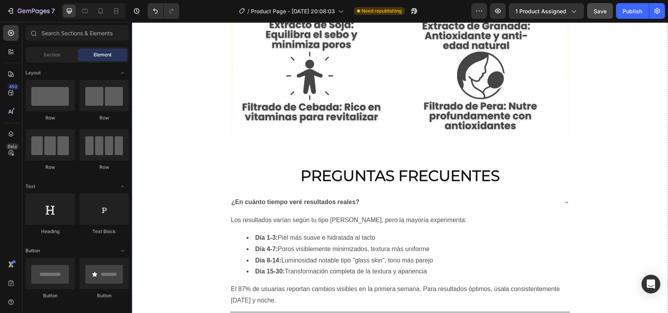
scroll to position [3083, 0]
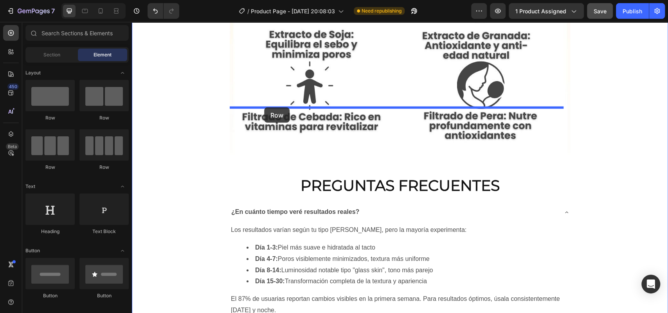
drag, startPoint x: 198, startPoint y: 113, endPoint x: 264, endPoint y: 107, distance: 66.3
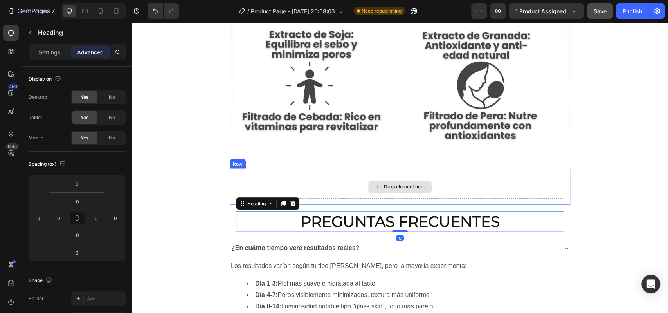
drag, startPoint x: 328, startPoint y: 161, endPoint x: 321, endPoint y: 124, distance: 37.8
click at [304, 211] on h2 "PREGUNTAS FRECUENTES" at bounding box center [400, 221] width 328 height 21
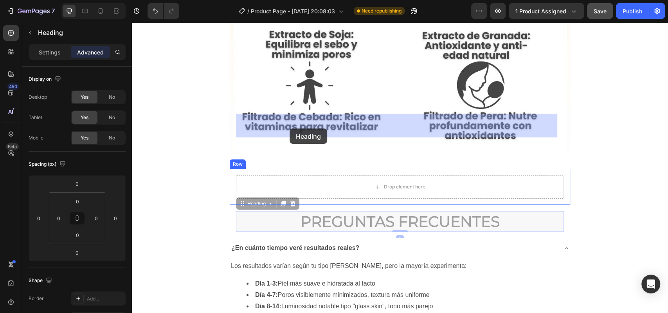
drag, startPoint x: 279, startPoint y: 163, endPoint x: 290, endPoint y: 128, distance: 36.0
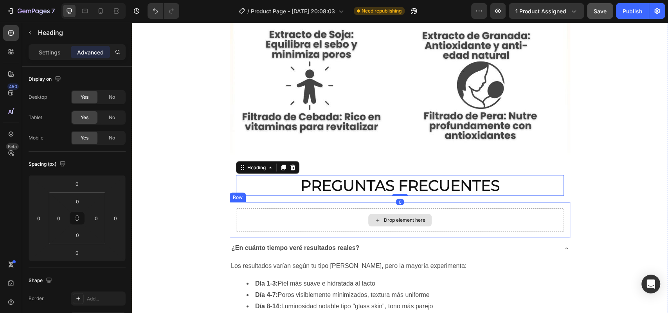
click at [285, 208] on div "Drop element here" at bounding box center [400, 219] width 328 height 23
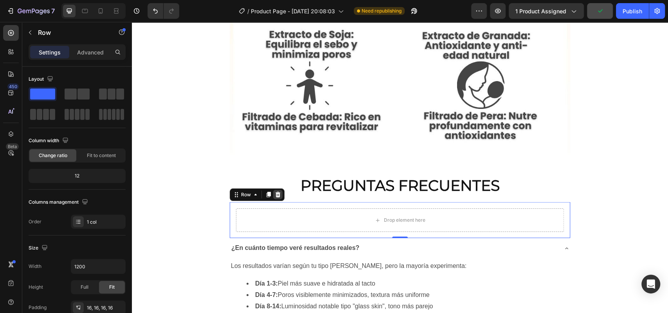
click at [280, 190] on div at bounding box center [277, 194] width 9 height 9
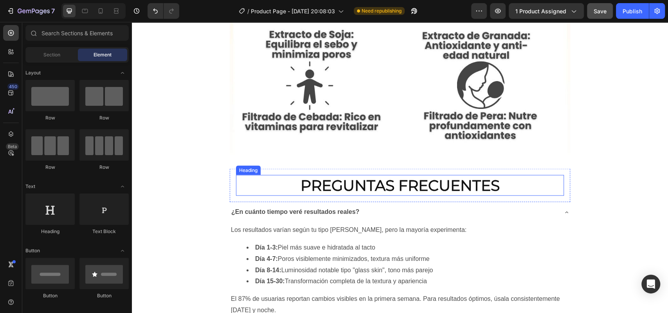
click at [284, 175] on h2 "PREGUNTAS FRECUENTES" at bounding box center [400, 185] width 328 height 21
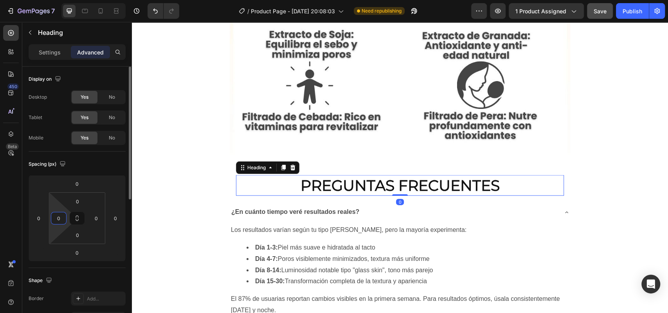
click at [58, 221] on input "0" at bounding box center [59, 218] width 12 height 12
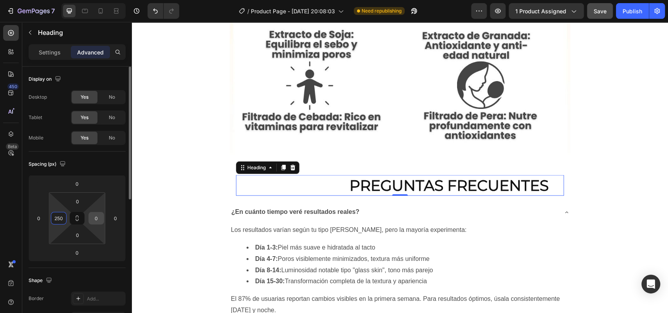
type input "250"
click at [99, 214] on input "0" at bounding box center [96, 218] width 12 height 12
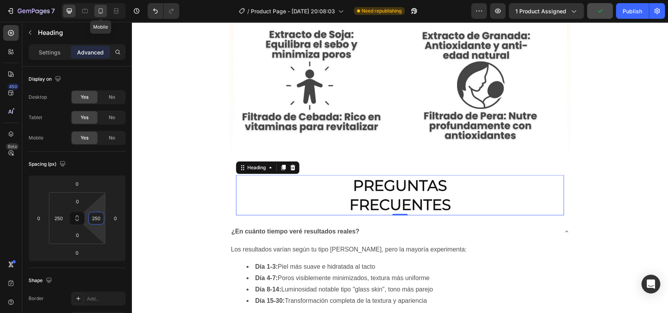
type input "250"
click at [105, 7] on div at bounding box center [100, 11] width 13 height 13
type input "24"
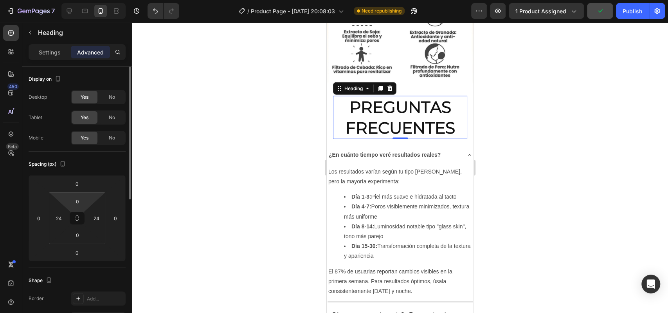
scroll to position [1371, 0]
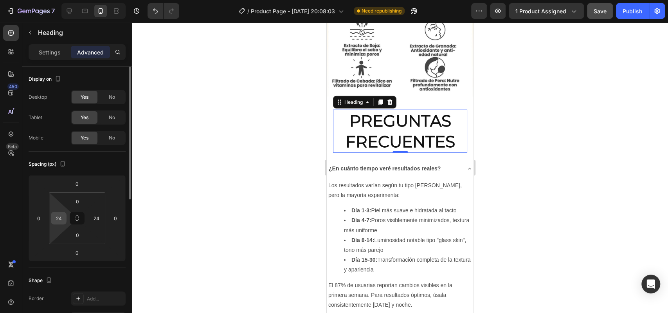
click at [60, 221] on input "24" at bounding box center [59, 218] width 12 height 12
type input "0"
click at [102, 216] on div "24" at bounding box center [96, 218] width 16 height 13
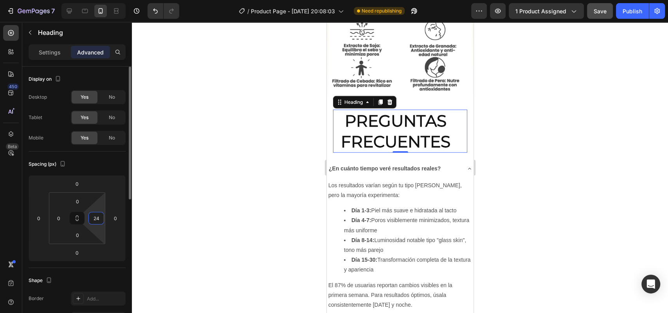
click at [96, 215] on input "24" at bounding box center [96, 218] width 12 height 12
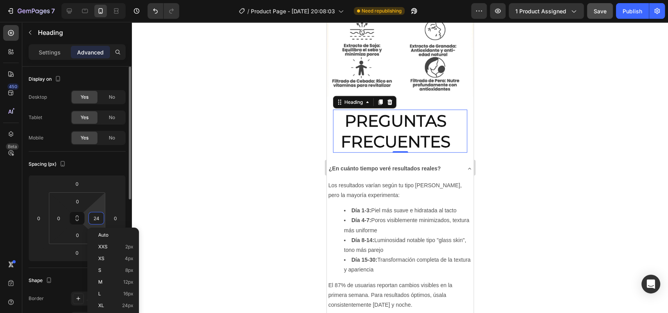
type input "0"
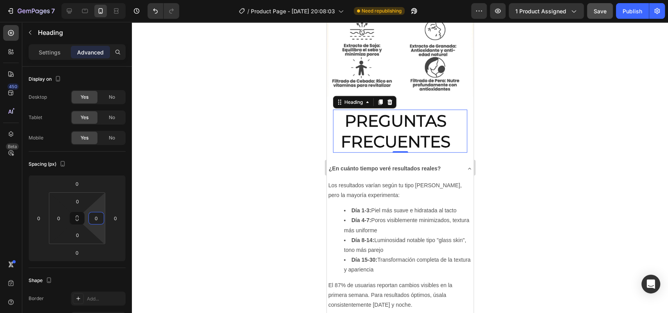
click at [185, 183] on div at bounding box center [400, 167] width 536 height 291
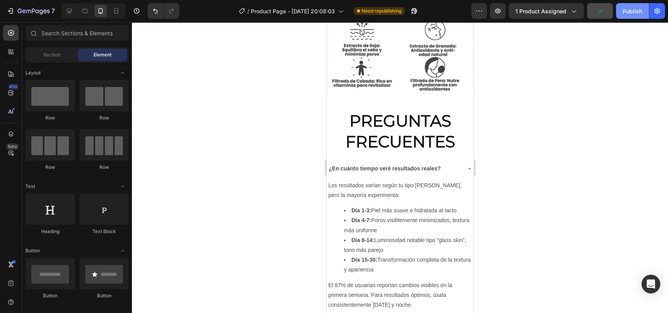
click at [633, 8] on div "Publish" at bounding box center [632, 11] width 20 height 8
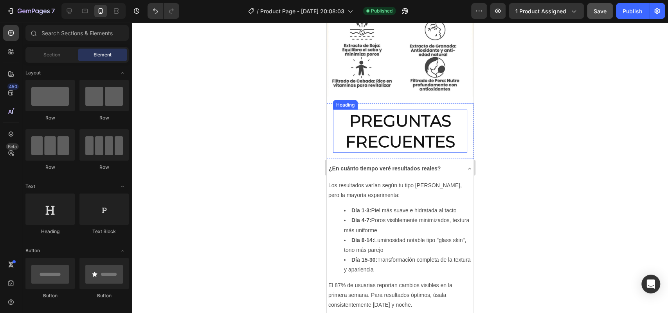
click at [340, 110] on h2 "PREGUNTAS FRECUENTES" at bounding box center [400, 131] width 134 height 43
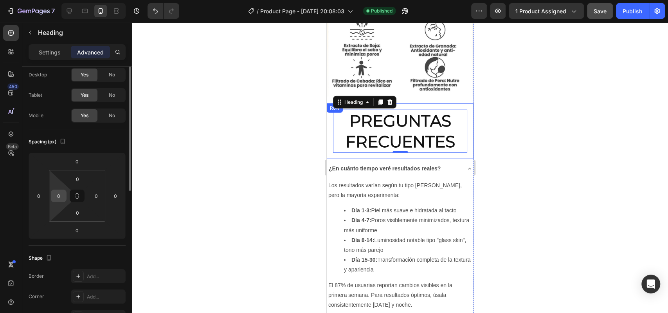
scroll to position [0, 0]
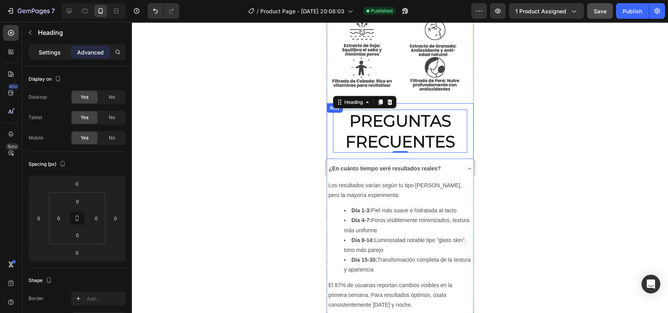
click at [54, 49] on p "Settings" at bounding box center [50, 52] width 22 height 8
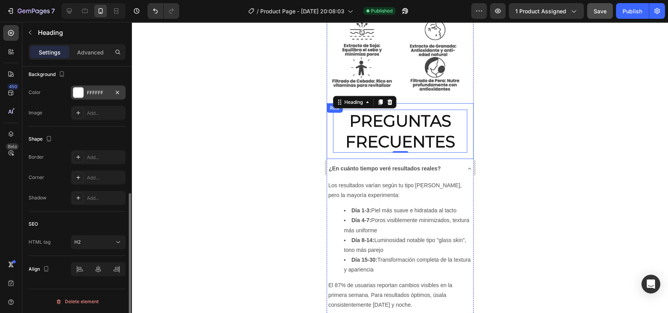
scroll to position [238, 0]
click at [333, 103] on div "PREGUNTAS FRECUENTES Heading 0 Row" at bounding box center [399, 131] width 147 height 56
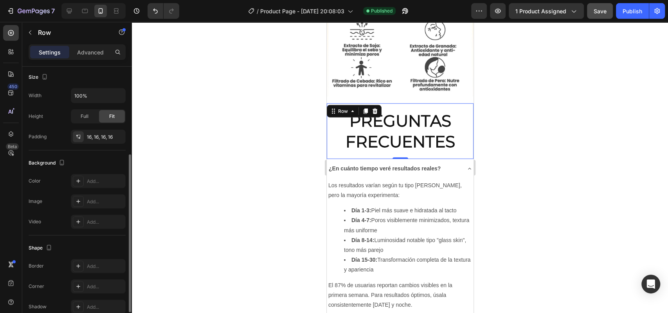
scroll to position [150, 0]
click at [82, 187] on div "Add..." at bounding box center [98, 181] width 55 height 14
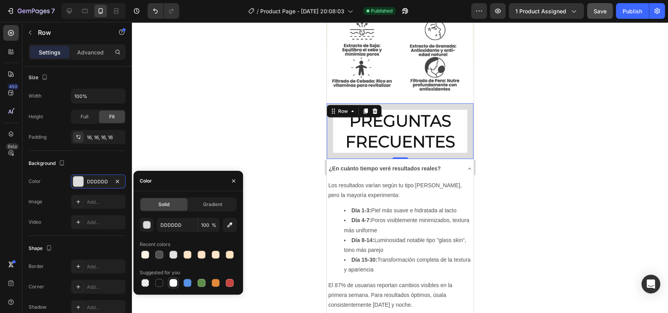
click at [172, 281] on div at bounding box center [173, 283] width 8 height 8
type input "FFFFFF"
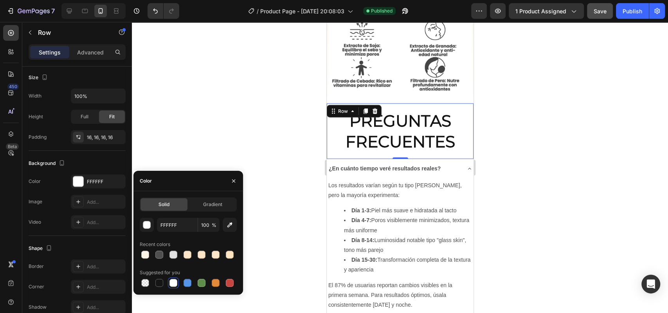
click at [492, 93] on div at bounding box center [400, 167] width 536 height 291
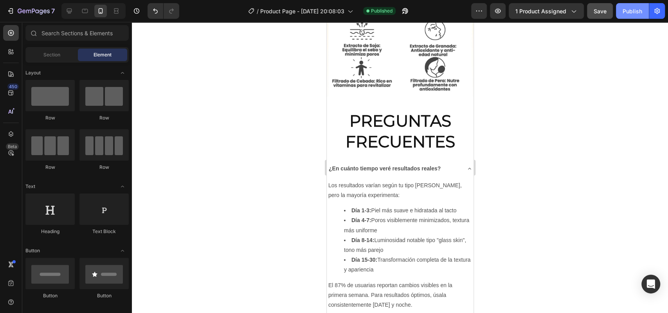
click at [642, 16] on button "Publish" at bounding box center [632, 11] width 33 height 16
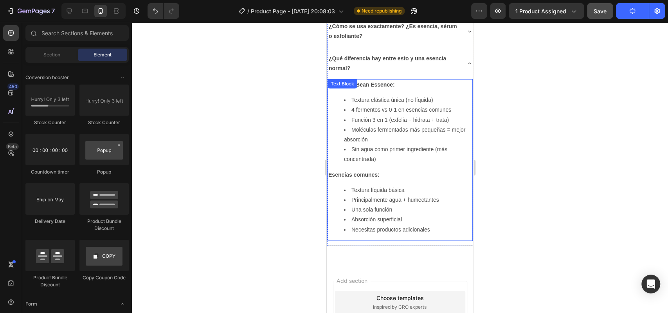
scroll to position [1646, 0]
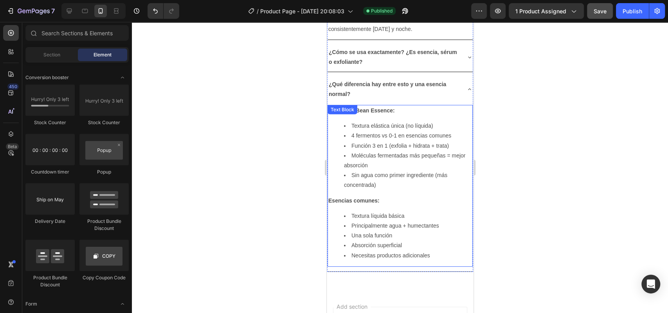
click at [382, 146] on div "MIXSOON Bean Essence: Textura elástica única (no líquida) 4 fermentos vs 0-1 en…" at bounding box center [399, 186] width 145 height 162
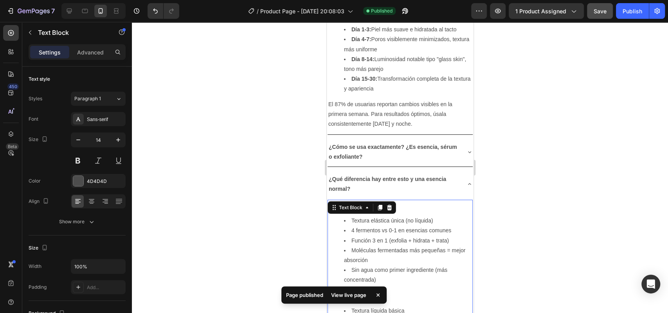
scroll to position [1549, 0]
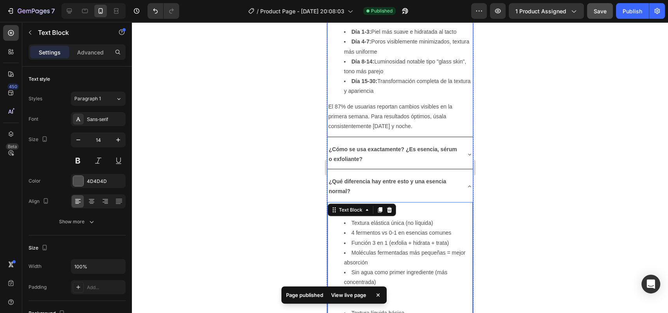
click at [376, 178] on strong "¿Qué diferencia hay entre esto y una esencia normal?" at bounding box center [386, 186] width 117 height 16
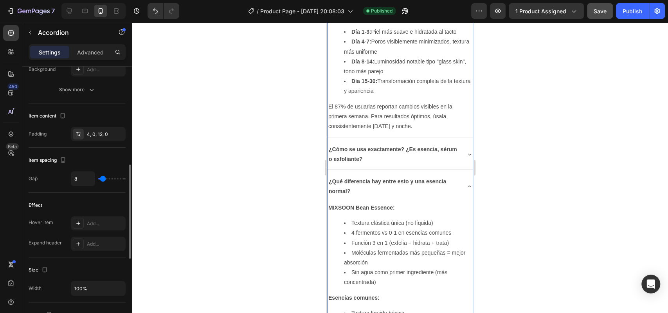
scroll to position [279, 0]
click at [88, 50] on p "Advanced" at bounding box center [90, 52] width 27 height 8
type input "100%"
type input "100"
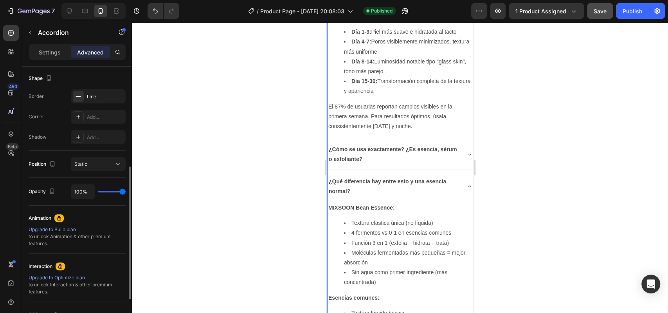
scroll to position [274, 0]
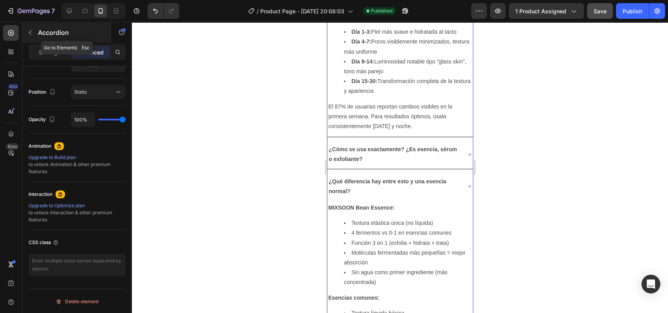
click at [32, 29] on icon "button" at bounding box center [30, 32] width 6 height 6
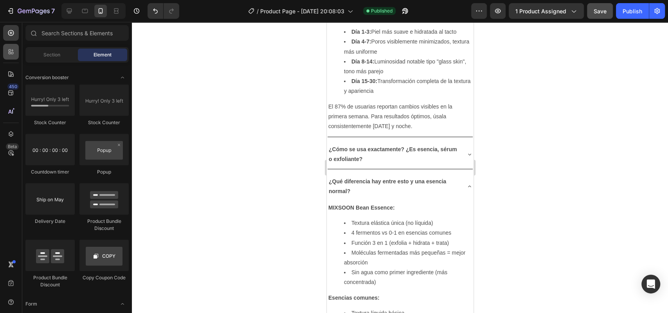
click at [11, 50] on icon at bounding box center [12, 50] width 2 height 2
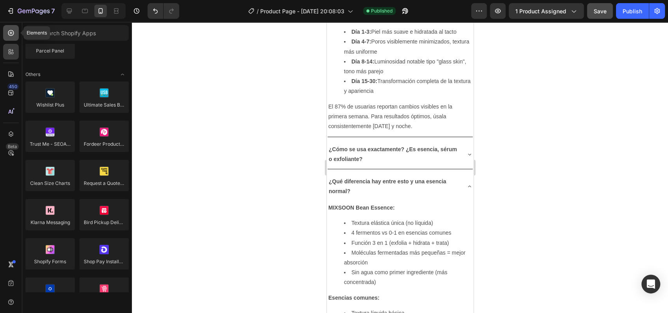
click at [13, 37] on div at bounding box center [11, 33] width 16 height 16
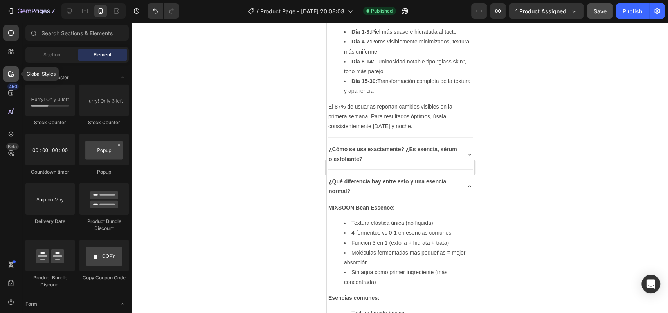
click at [11, 76] on icon at bounding box center [10, 73] width 5 height 5
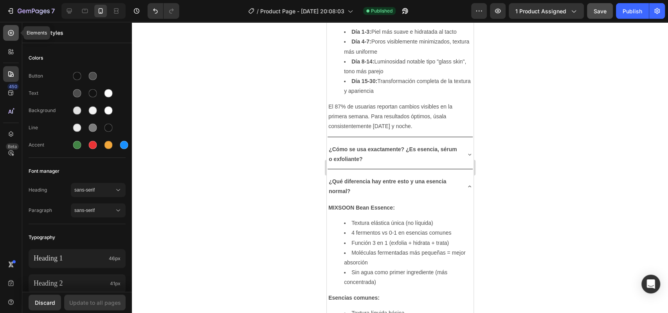
click at [14, 35] on icon at bounding box center [11, 33] width 8 height 8
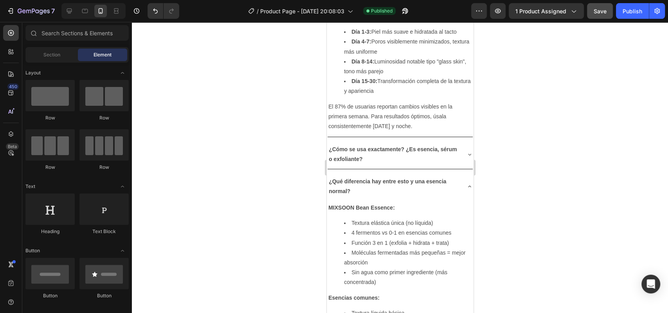
scroll to position [1600, 0]
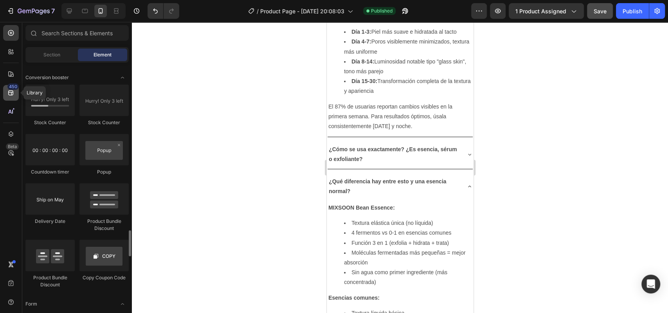
click at [7, 97] on div "450" at bounding box center [11, 93] width 16 height 16
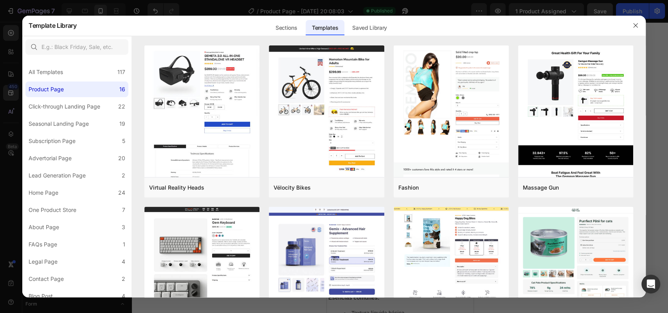
click at [11, 22] on div at bounding box center [334, 156] width 668 height 313
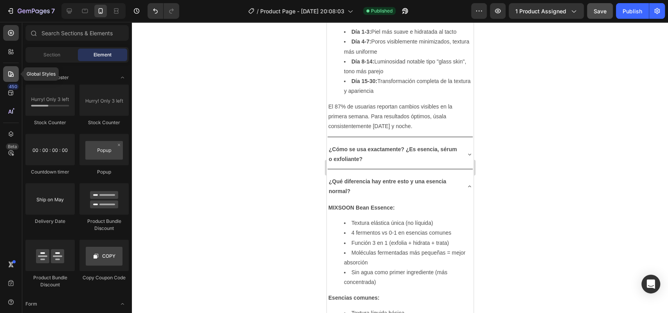
click at [12, 72] on icon at bounding box center [11, 74] width 8 height 8
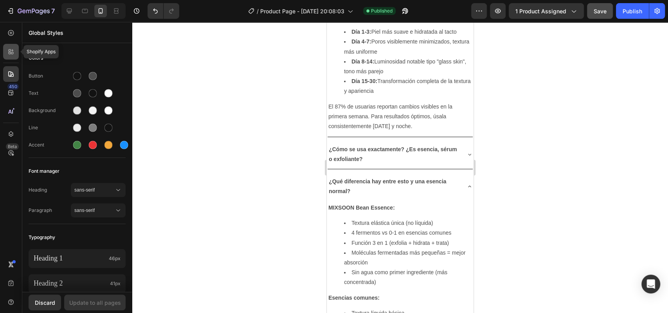
click at [16, 54] on div at bounding box center [11, 52] width 16 height 16
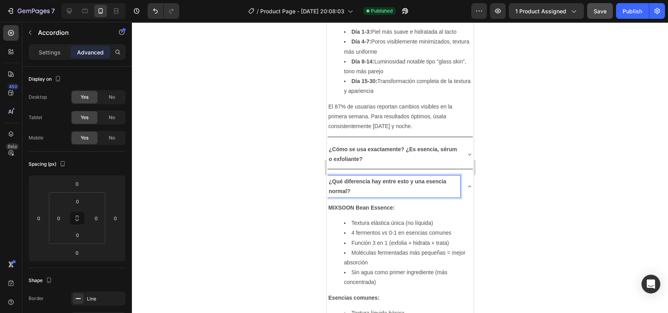
click at [444, 178] on strong "¿Qué diferencia hay entre esto y una esencia normal?" at bounding box center [386, 186] width 117 height 16
click at [466, 183] on icon at bounding box center [469, 186] width 6 height 6
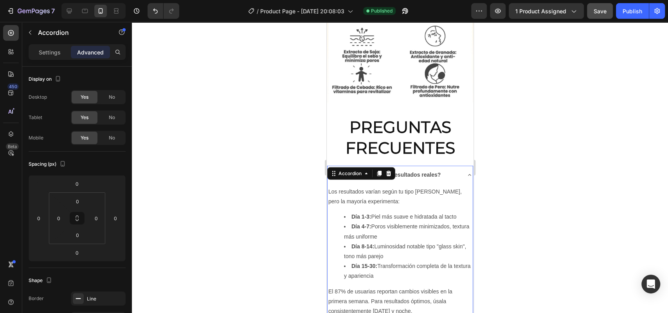
scroll to position [1440, 0]
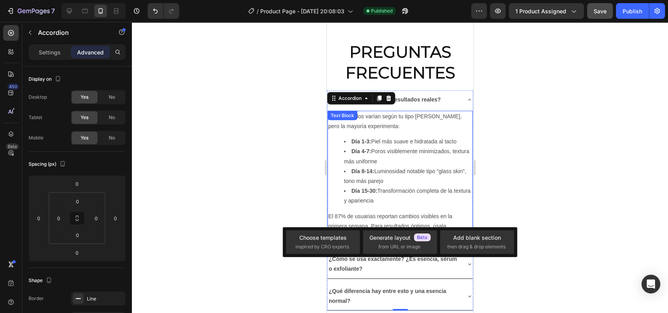
click at [399, 146] on li "Día 4-7: Poros visiblemente minimizados, textura más uniforme" at bounding box center [408, 156] width 128 height 20
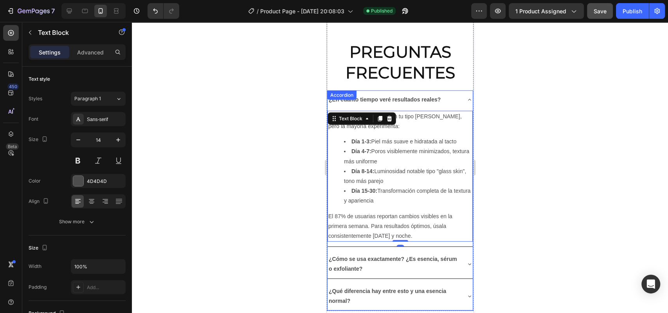
click at [369, 96] on strong "¿En cuánto tiempo veré resultados reales?" at bounding box center [384, 99] width 112 height 6
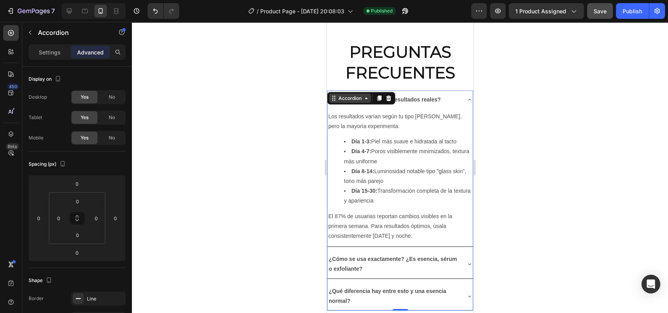
click at [369, 94] on div "Accordion" at bounding box center [350, 98] width 42 height 9
click at [381, 94] on div at bounding box center [378, 98] width 9 height 9
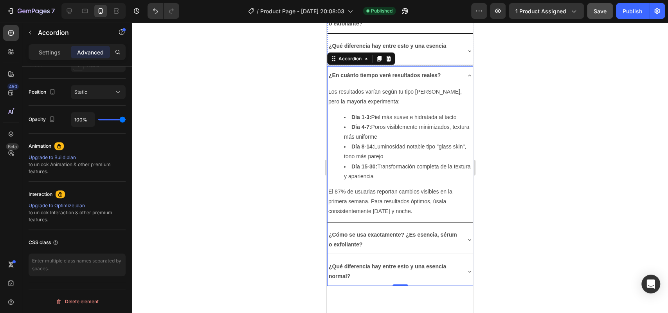
scroll to position [1684, 0]
click at [397, 230] on p "¿Cómo se usa exactamente? ¿Es esencia, sérum o exfoliante?" at bounding box center [393, 240] width 130 height 20
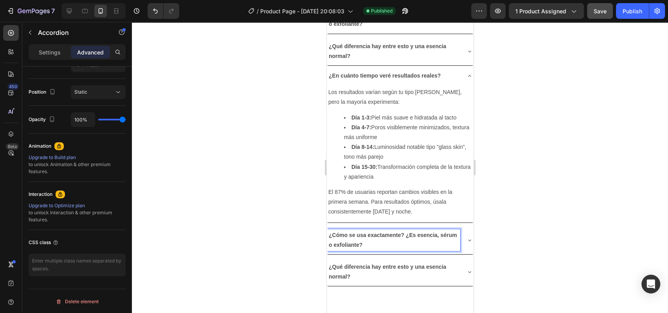
click at [421, 162] on div "¿En cuánto tiempo veré resultados reales? Los resultados varían según tu tipo d…" at bounding box center [400, 176] width 146 height 219
click at [422, 229] on div "¿Cómo se usa exactamente? ¿Es esencia, sérum o exfoliante?" at bounding box center [393, 240] width 133 height 22
click at [466, 169] on div "¿En cuánto tiempo veré resultados reales? Los resultados varían según tu tipo d…" at bounding box center [400, 176] width 146 height 219
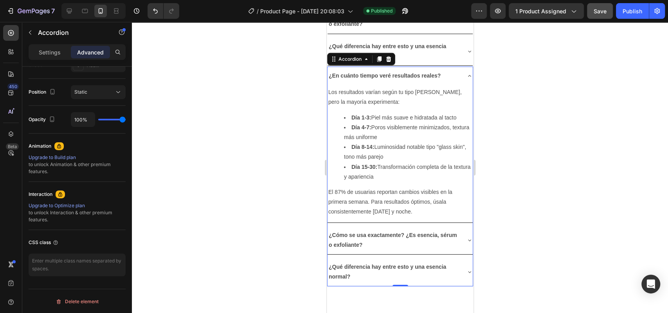
click at [432, 257] on div "¿Qué diferencia hay entre esto y una esencia normal?" at bounding box center [399, 271] width 145 height 28
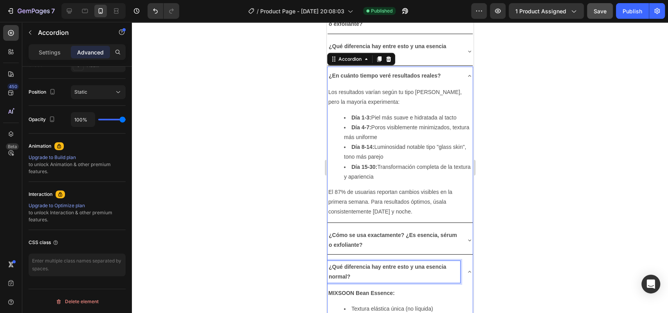
click at [377, 262] on p "¿Qué diferencia hay entre esto y una esencia normal?" at bounding box center [393, 272] width 130 height 20
drag, startPoint x: 51, startPoint y: 189, endPoint x: 273, endPoint y: 203, distance: 222.7
click at [273, 203] on div at bounding box center [400, 167] width 536 height 291
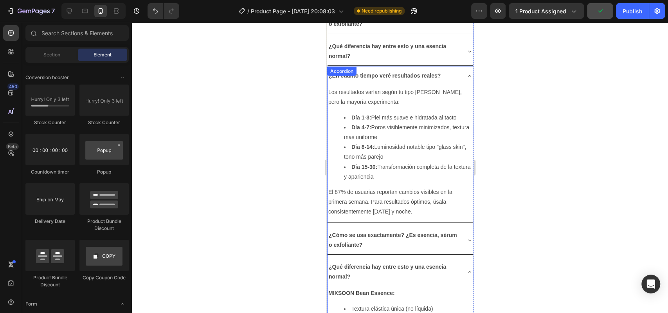
click at [408, 262] on p "¿Qué diferencia hay entre esto y una esencia normal?" at bounding box center [393, 272] width 130 height 20
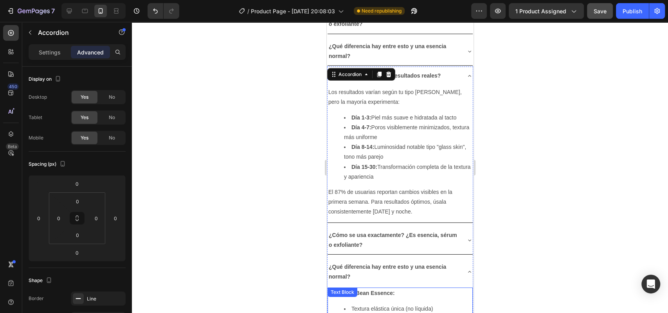
click at [409, 304] on li "Textura elástica única (no líquida)" at bounding box center [408, 309] width 128 height 10
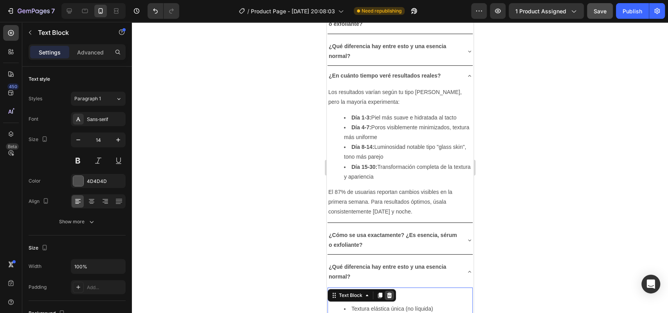
click at [387, 290] on div at bounding box center [388, 294] width 9 height 9
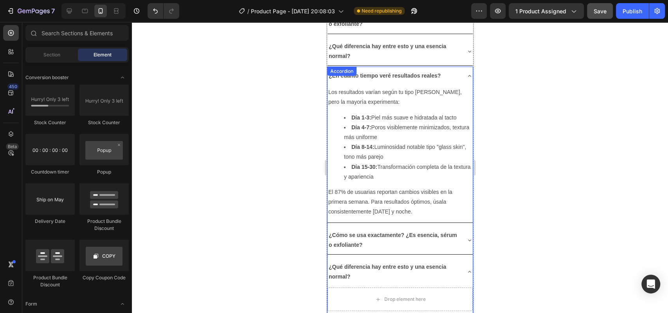
click at [396, 263] on strong "¿Qué diferencia hay entre esto y una esencia normal?" at bounding box center [386, 271] width 117 height 16
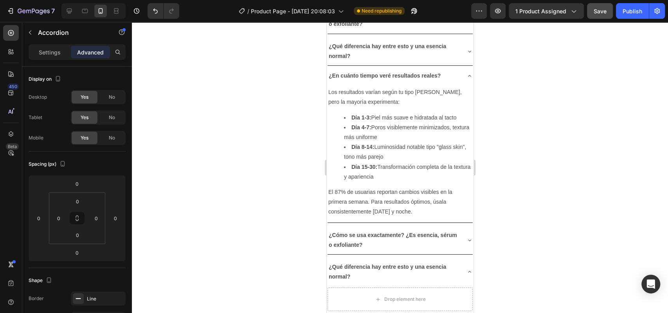
click at [466, 204] on div "¿En cuánto tiempo veré resultados reales? Los resultados varían según tu tipo d…" at bounding box center [400, 191] width 146 height 249
click at [443, 261] on div "¿Qué diferencia hay entre esto y una esencia normal?" at bounding box center [393, 272] width 133 height 22
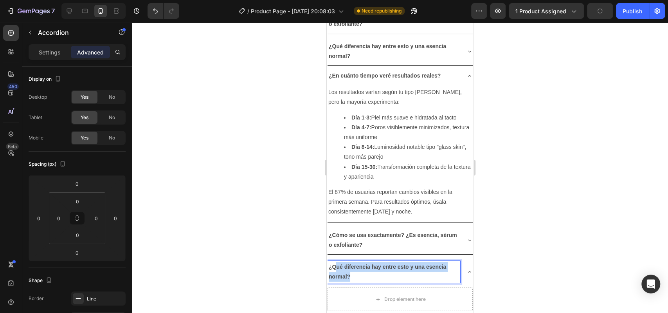
drag, startPoint x: 373, startPoint y: 217, endPoint x: 324, endPoint y: 199, distance: 51.9
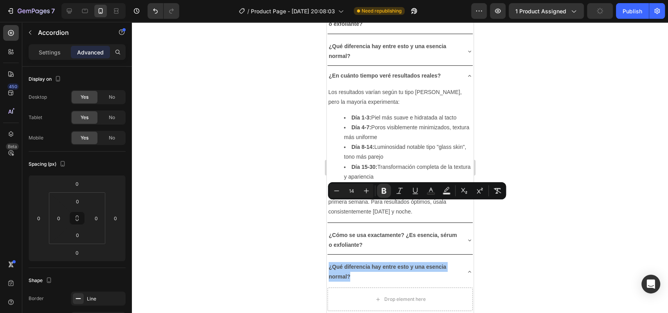
click at [238, 129] on div at bounding box center [400, 167] width 536 height 291
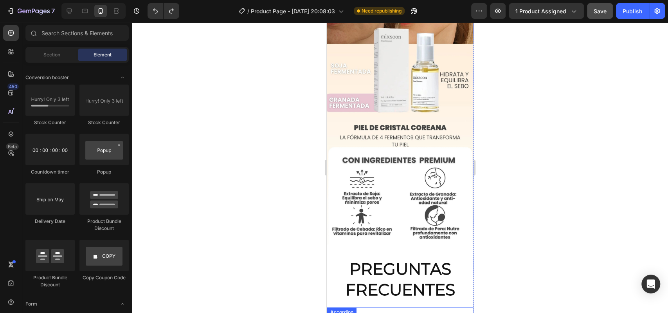
scroll to position [1216, 0]
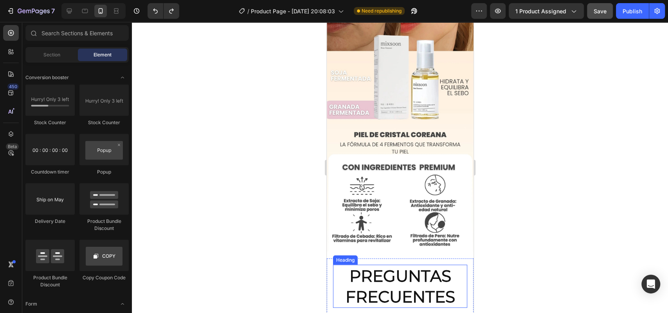
click at [397, 264] on h2 "PREGUNTAS FRECUENTES" at bounding box center [400, 285] width 134 height 43
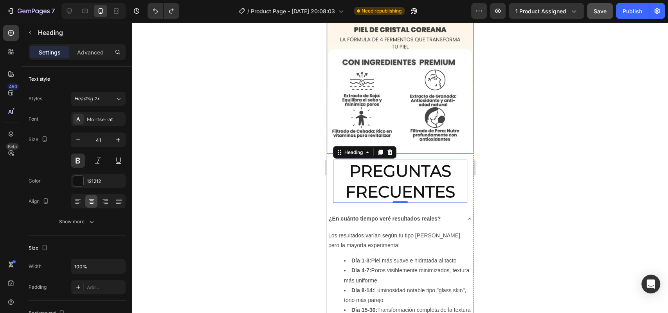
scroll to position [1320, 0]
click at [622, 11] on button "Publish" at bounding box center [632, 11] width 33 height 16
click at [365, 160] on h2 "PREGUNTAS FRECUENTES" at bounding box center [400, 181] width 134 height 43
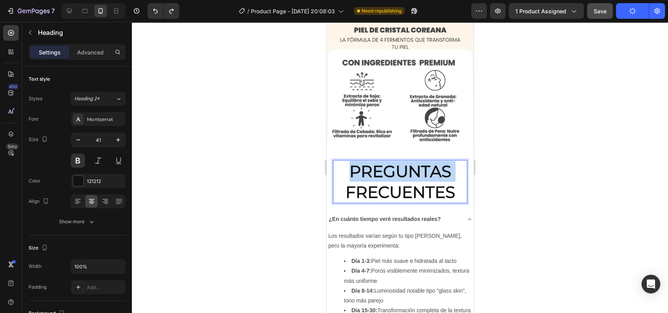
click at [365, 161] on p "PREGUNTAS FRECUENTES" at bounding box center [399, 182] width 133 height 42
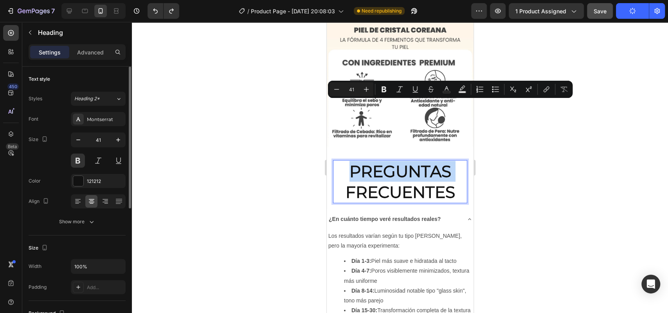
scroll to position [0, 0]
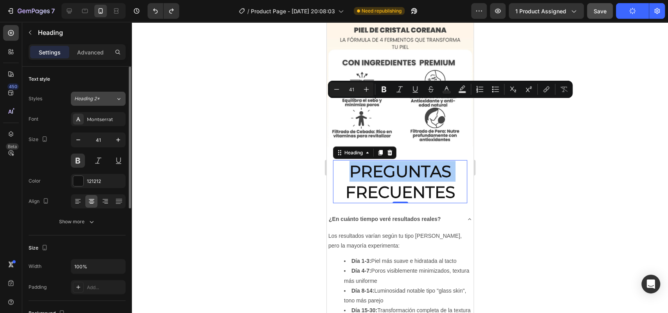
click at [94, 102] on span "Heading 2*" at bounding box center [86, 98] width 25 height 7
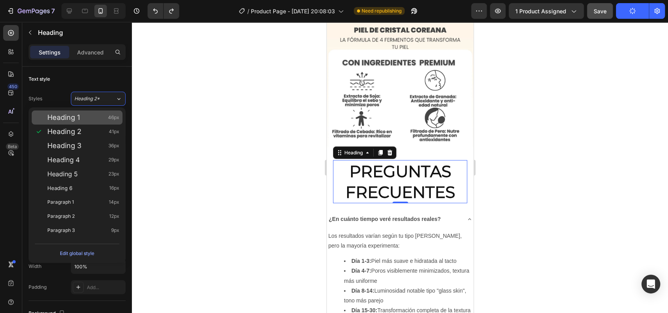
click at [88, 120] on div "Heading 1 46px" at bounding box center [83, 117] width 72 height 8
type input "46"
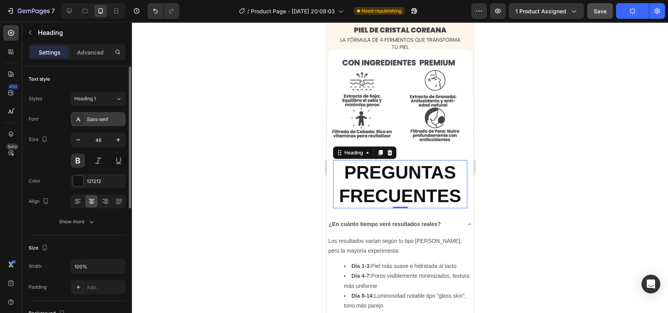
click at [78, 117] on icon at bounding box center [78, 119] width 6 height 6
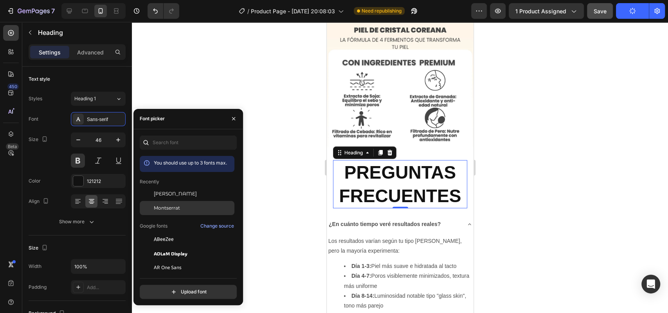
click at [180, 205] on div "Montserrat" at bounding box center [193, 207] width 79 height 7
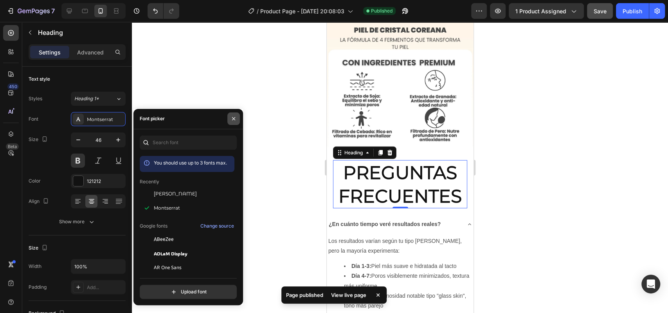
click at [229, 120] on button "button" at bounding box center [233, 118] width 13 height 13
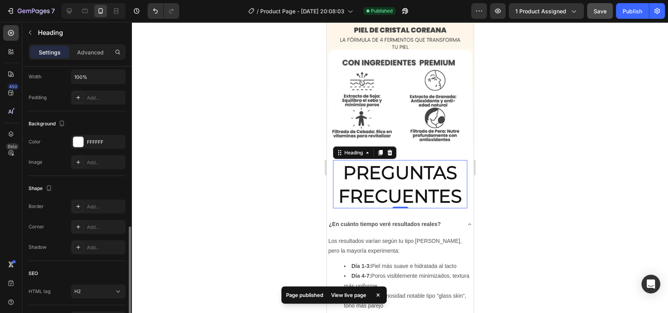
scroll to position [239, 0]
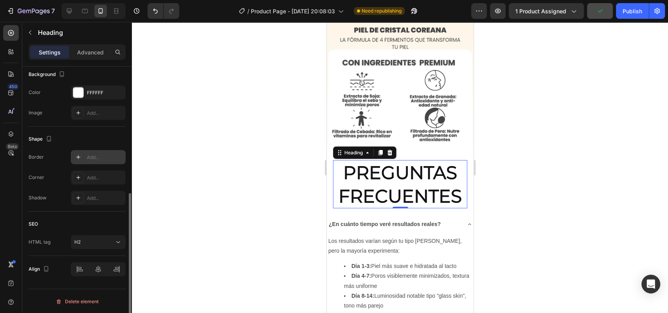
click at [95, 159] on div "Add..." at bounding box center [105, 157] width 37 height 7
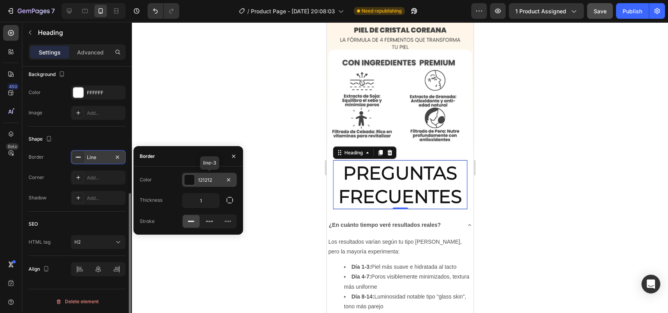
click at [194, 173] on div "121212" at bounding box center [209, 180] width 55 height 14
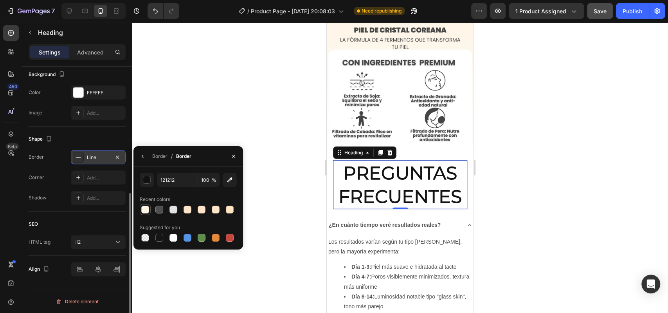
click at [147, 209] on div at bounding box center [145, 209] width 8 height 8
click at [169, 236] on div at bounding box center [173, 237] width 9 height 9
type input "FFFFFF"
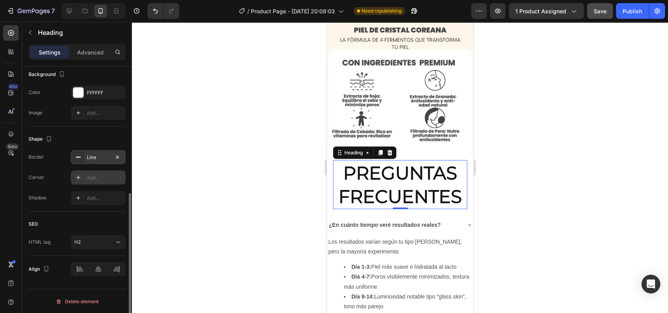
click at [106, 174] on div "Add..." at bounding box center [105, 177] width 37 height 7
click at [77, 197] on icon at bounding box center [78, 198] width 4 height 4
click at [107, 227] on div "SEO" at bounding box center [77, 224] width 97 height 13
click at [105, 236] on button "H2" at bounding box center [98, 242] width 55 height 14
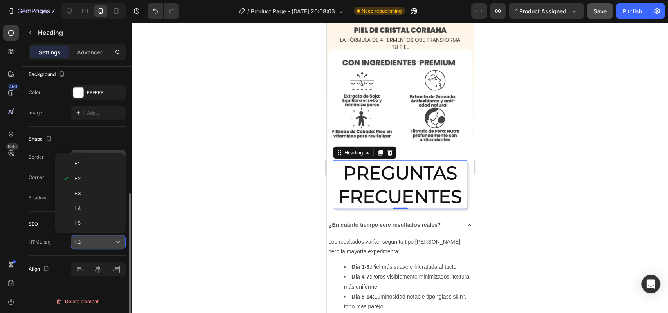
click at [105, 236] on button "H2" at bounding box center [98, 242] width 55 height 14
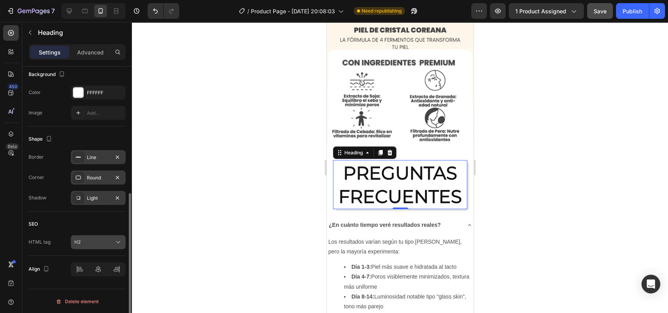
click at [105, 236] on button "H2" at bounding box center [98, 242] width 55 height 14
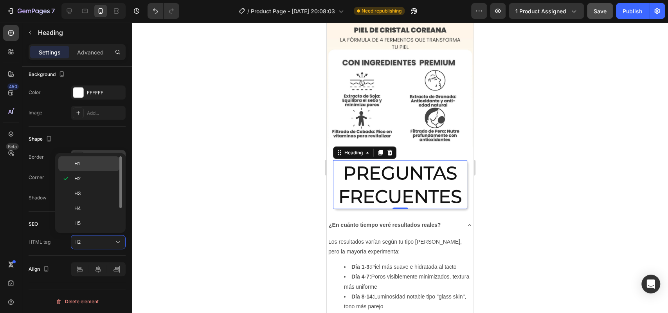
click at [91, 169] on div "H1" at bounding box center [88, 163] width 61 height 15
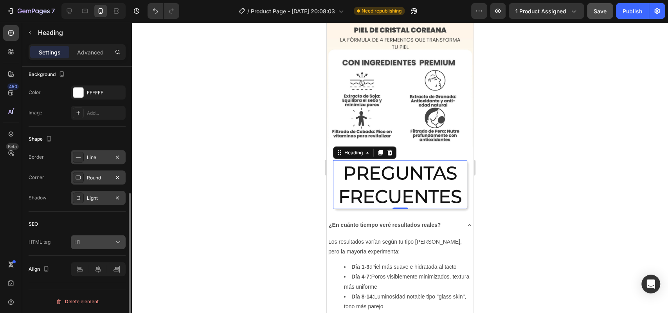
click at [97, 239] on div "H1" at bounding box center [94, 241] width 40 height 7
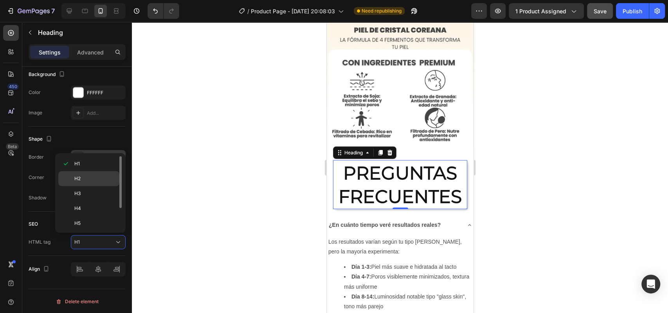
click at [102, 186] on div "H2" at bounding box center [88, 193] width 61 height 15
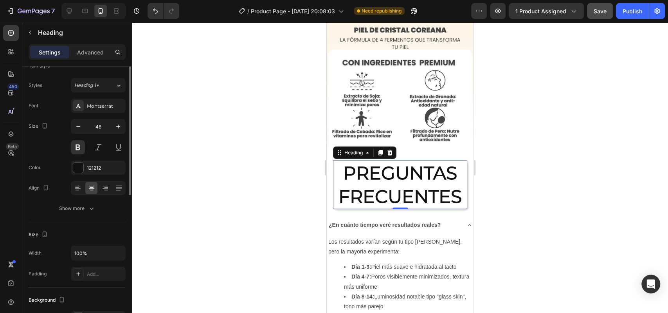
scroll to position [0, 0]
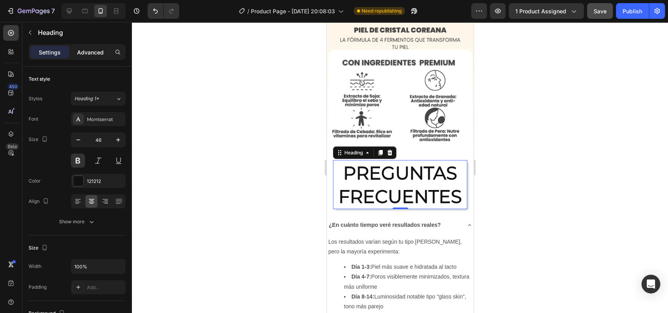
click at [87, 54] on p "Advanced" at bounding box center [90, 52] width 27 height 8
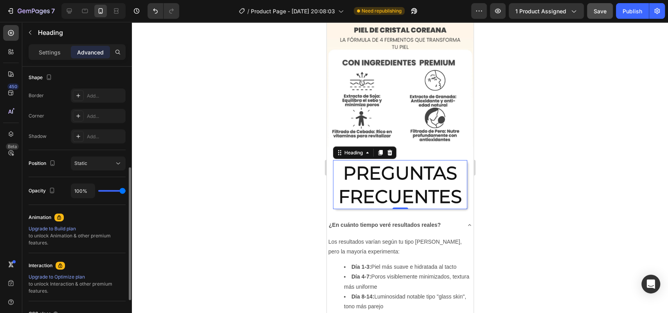
scroll to position [203, 0]
click at [100, 97] on div "Add..." at bounding box center [105, 95] width 37 height 7
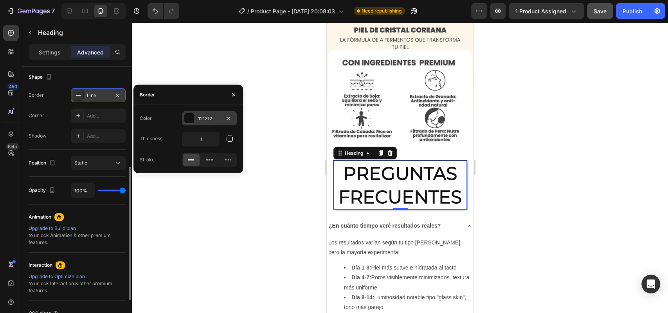
click at [201, 115] on div "121212" at bounding box center [209, 118] width 23 height 7
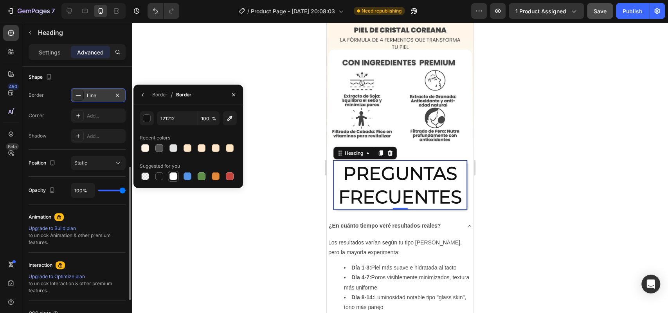
click at [169, 173] on div at bounding box center [173, 176] width 8 height 8
type input "FFFFFF"
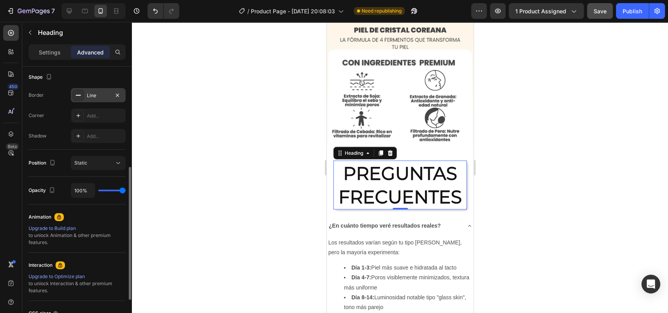
click at [150, 198] on div at bounding box center [400, 167] width 536 height 291
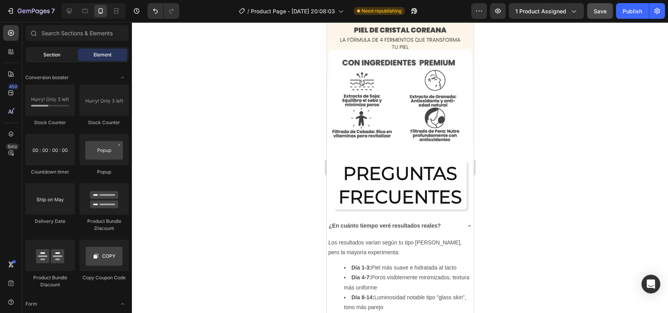
click at [59, 57] on span "Section" at bounding box center [51, 54] width 17 height 7
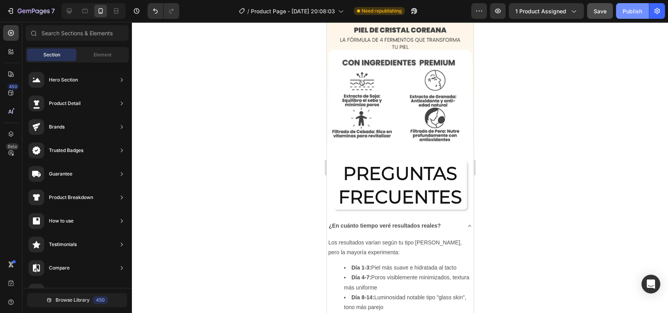
click at [635, 10] on div "Publish" at bounding box center [632, 11] width 20 height 8
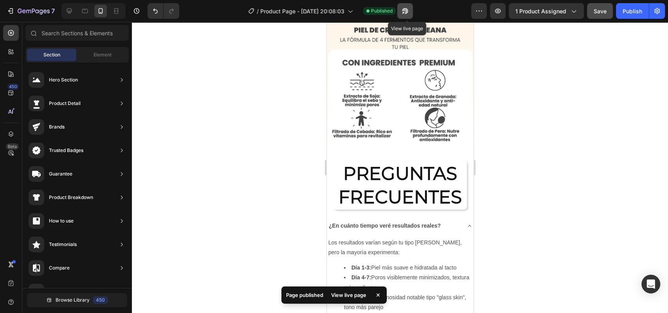
click at [404, 12] on icon "button" at bounding box center [403, 13] width 2 height 2
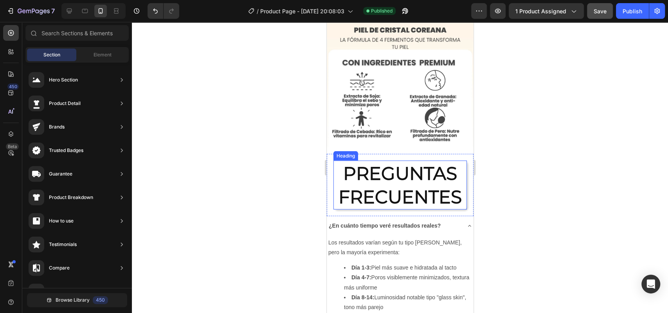
click at [371, 160] on h2 "PREGUNTAS FRECUENTES" at bounding box center [399, 184] width 133 height 49
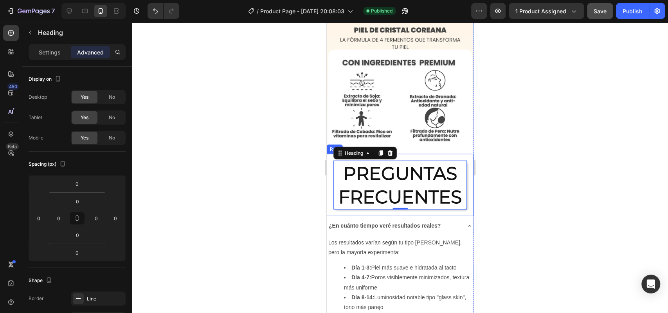
click at [329, 154] on div "PREGUNTAS FRECUENTES Heading 0 Row" at bounding box center [399, 185] width 147 height 63
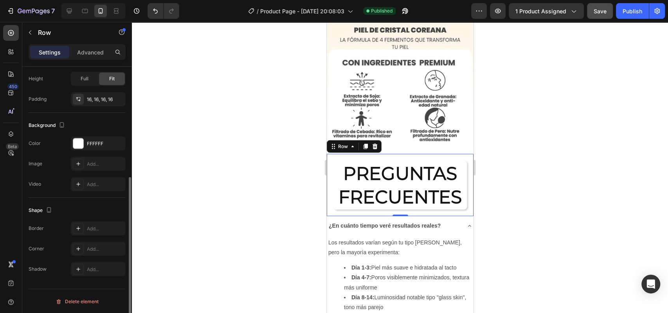
scroll to position [174, 0]
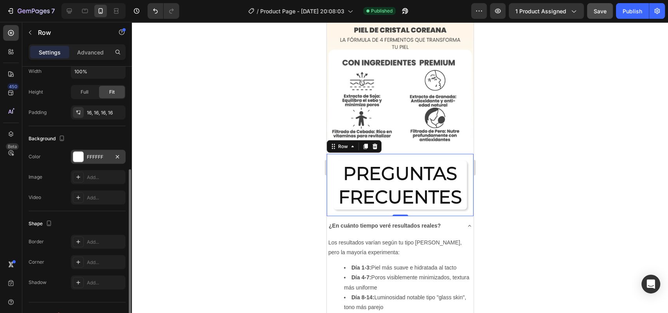
click at [89, 160] on div "FFFFFF" at bounding box center [98, 156] width 55 height 14
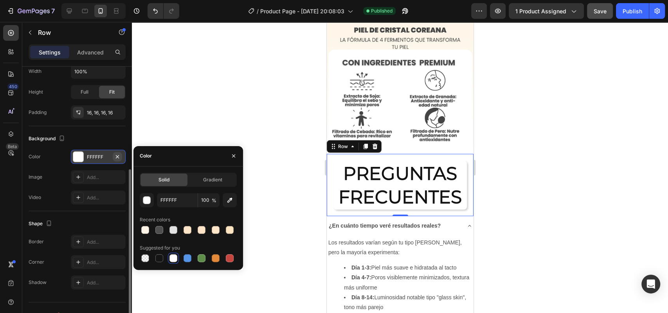
click at [117, 159] on icon "button" at bounding box center [117, 156] width 6 height 6
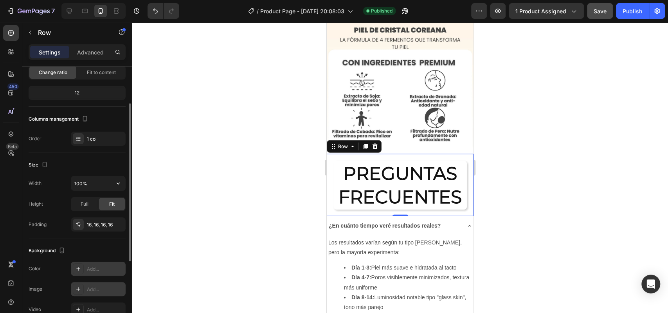
scroll to position [0, 0]
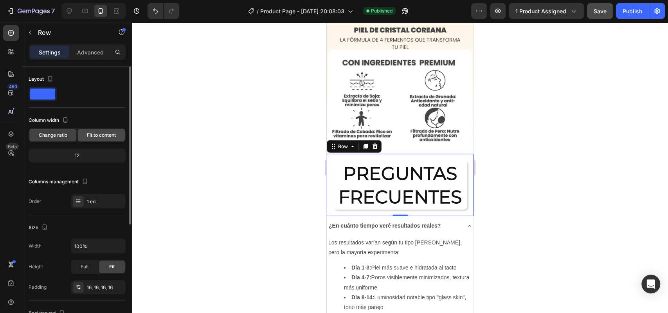
click at [104, 140] on div "Fit to content" at bounding box center [101, 135] width 47 height 13
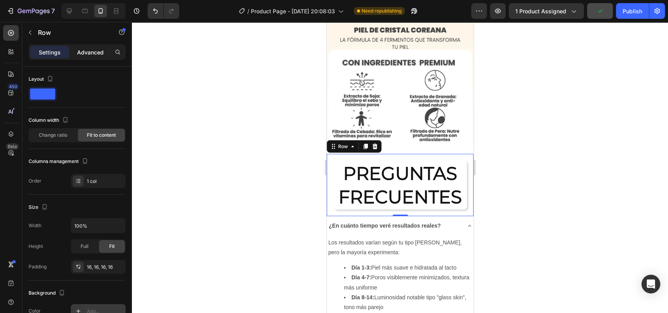
click at [75, 49] on div "Advanced" at bounding box center [90, 52] width 39 height 13
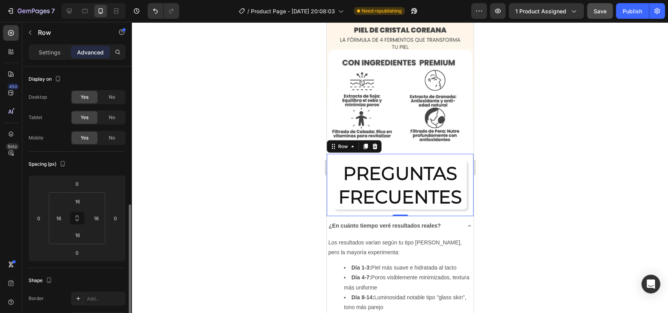
scroll to position [92, 0]
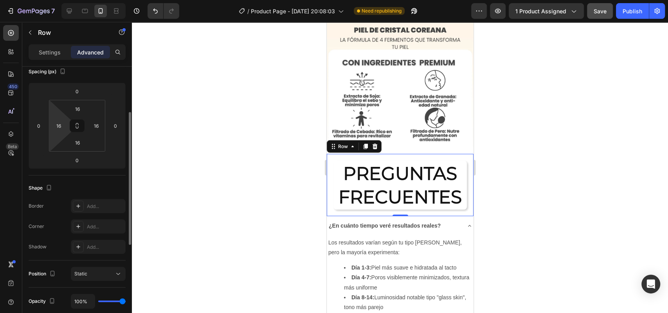
click at [66, 131] on div "16" at bounding box center [59, 125] width 16 height 13
click at [63, 129] on input "16" at bounding box center [59, 126] width 12 height 12
type input "0"
click at [74, 108] on input "16" at bounding box center [78, 109] width 16 height 12
type input "1"
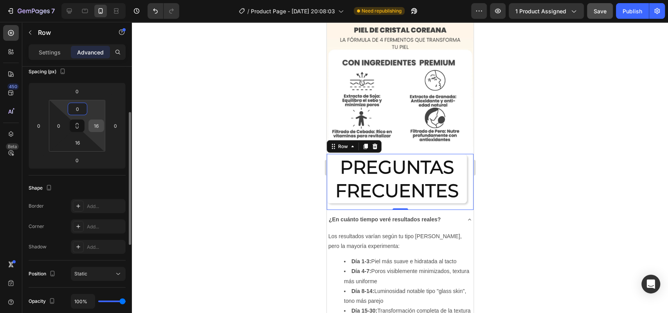
type input "0"
click at [99, 126] on input "16" at bounding box center [96, 126] width 12 height 12
type input "0"
click at [82, 141] on input "16" at bounding box center [78, 143] width 16 height 12
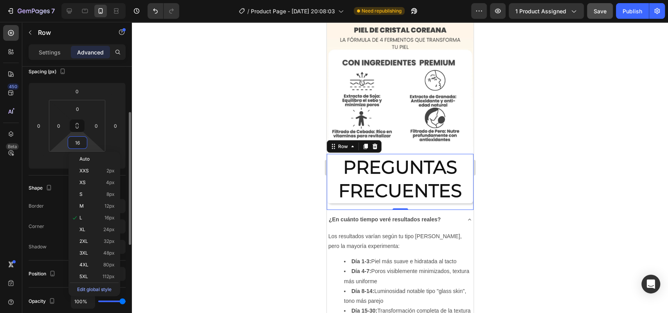
type input "0"
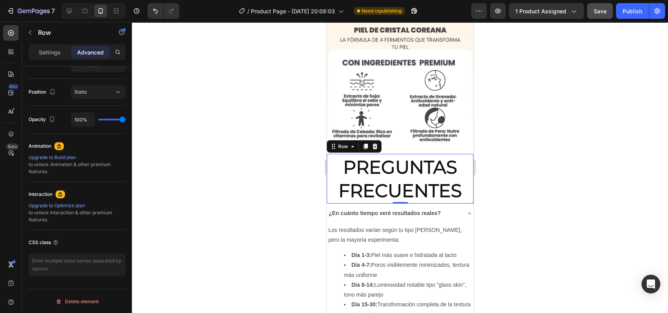
scroll to position [0, 0]
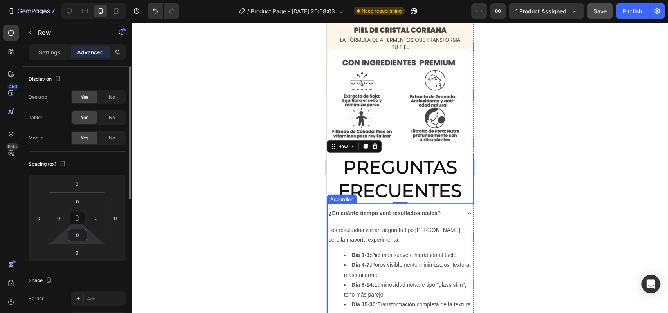
click at [369, 204] on div "¿En cuánto tiempo veré resultados reales?" at bounding box center [399, 213] width 145 height 18
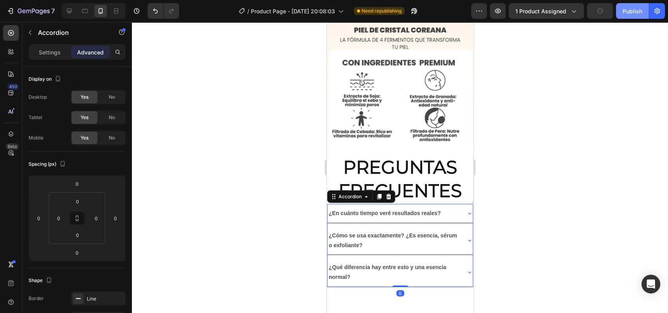
click at [632, 11] on div "Publish" at bounding box center [632, 11] width 20 height 8
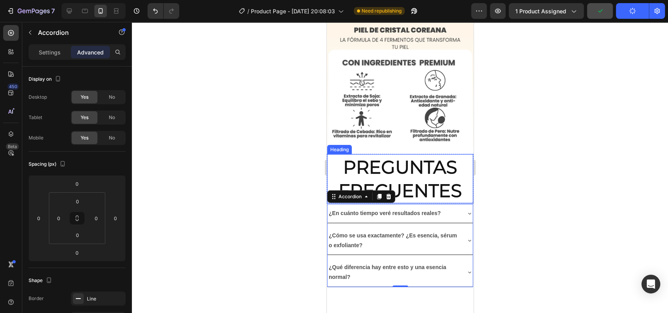
click at [379, 154] on h2 "PREGUNTAS FRECUENTES" at bounding box center [400, 178] width 146 height 49
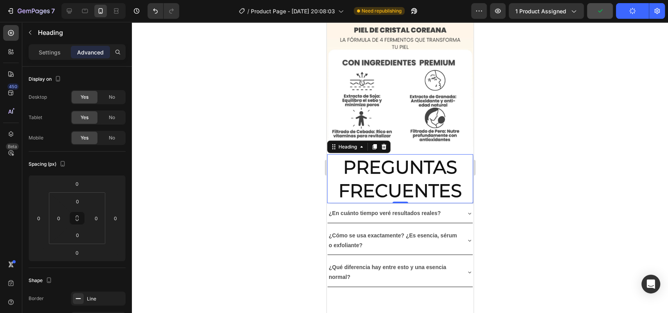
click at [362, 154] on h2 "PREGUNTAS FRECUENTES" at bounding box center [400, 178] width 146 height 49
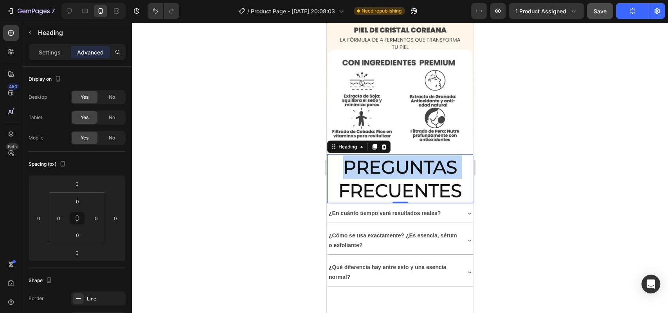
click at [362, 155] on p "PREGUNTAS FRECUENTES" at bounding box center [400, 178] width 144 height 47
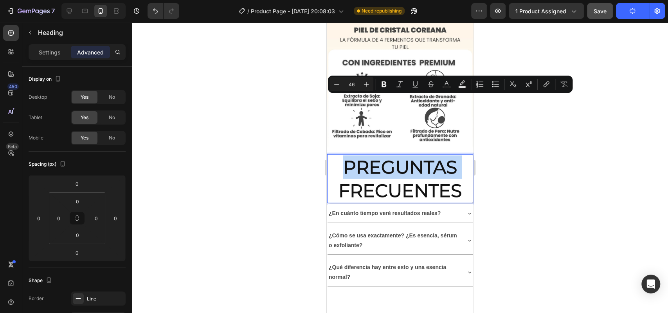
click at [363, 155] on p "PREGUNTAS FRECUENTES" at bounding box center [400, 178] width 144 height 47
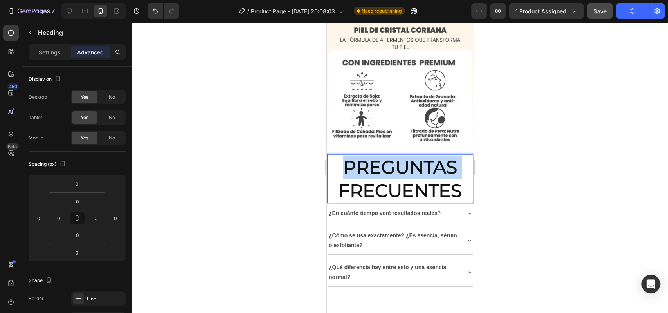
click at [363, 155] on p "PREGUNTAS FRECUENTES" at bounding box center [400, 178] width 144 height 47
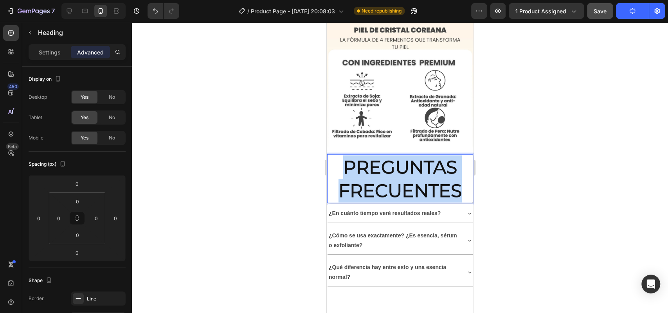
click at [363, 155] on p "PREGUNTAS FRECUENTES" at bounding box center [400, 178] width 144 height 47
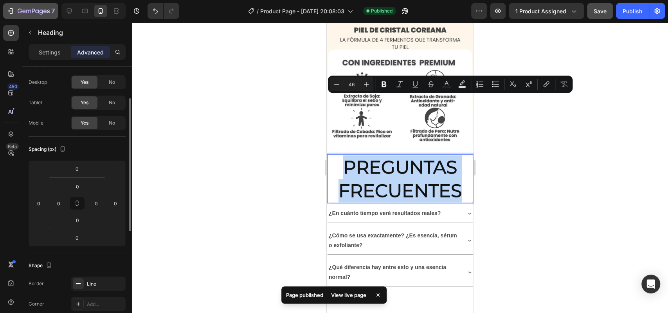
scroll to position [1, 0]
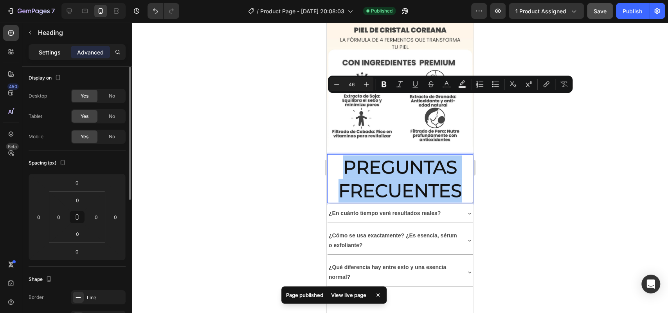
click at [45, 49] on p "Settings" at bounding box center [50, 52] width 22 height 8
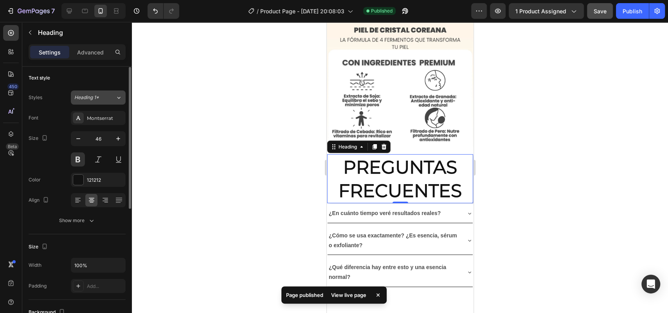
click at [102, 95] on div "Heading 1*" at bounding box center [90, 97] width 32 height 7
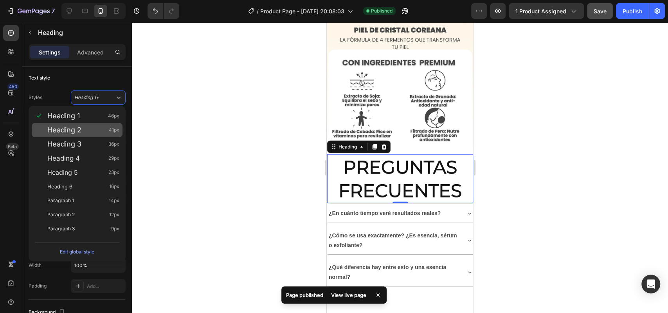
click at [91, 132] on div "Heading 2 41px" at bounding box center [83, 130] width 72 height 8
type input "41"
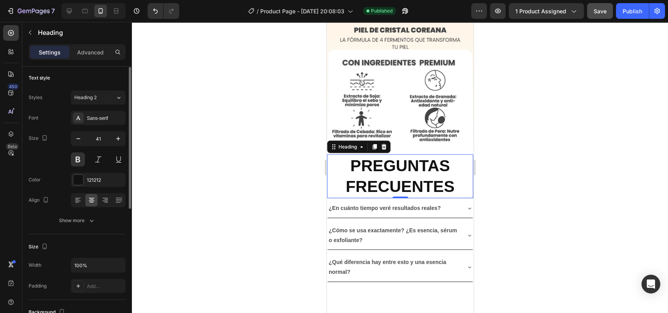
scroll to position [18, 0]
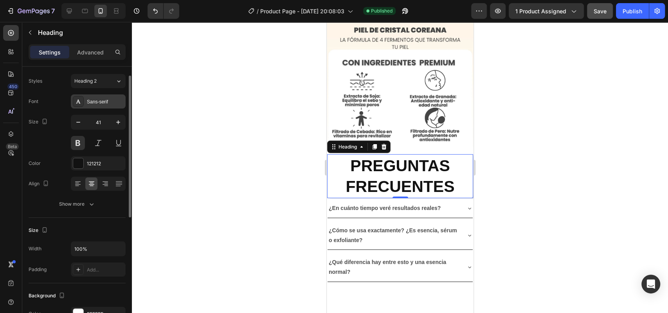
click at [102, 107] on div "Sans-serif" at bounding box center [98, 101] width 55 height 14
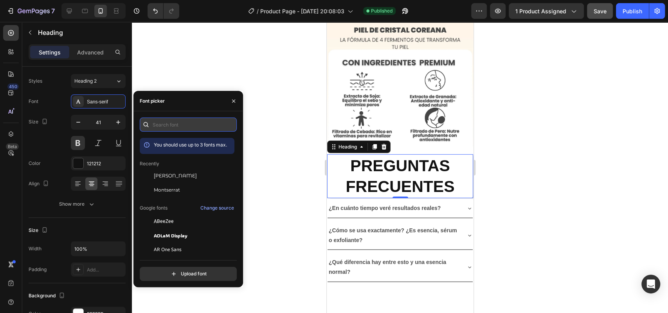
click at [173, 126] on input "text" at bounding box center [188, 124] width 97 height 14
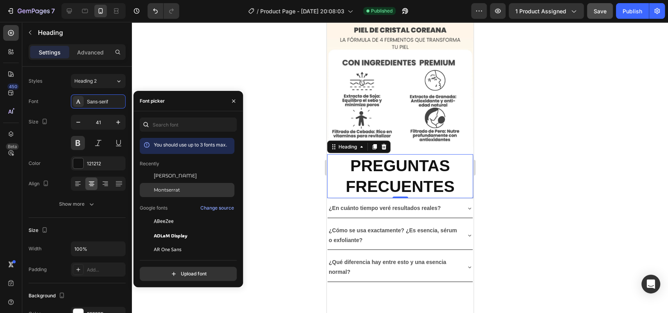
click at [155, 186] on span "Montserrat" at bounding box center [167, 189] width 26 height 7
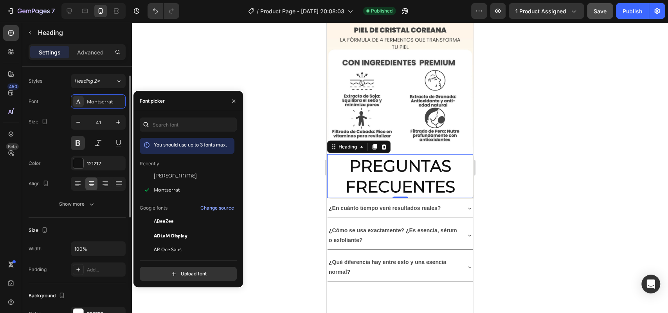
click at [44, 145] on div "Size 41" at bounding box center [77, 132] width 97 height 35
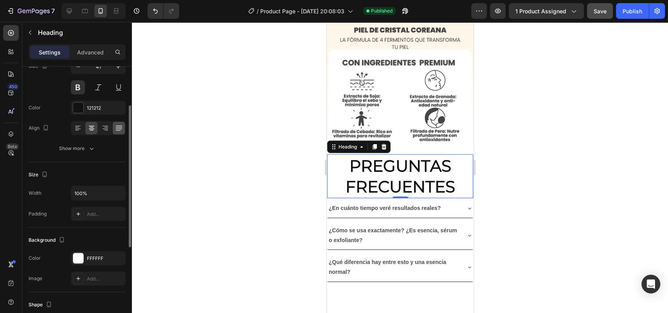
scroll to position [73, 0]
click at [78, 148] on div "Show more" at bounding box center [77, 149] width 36 height 8
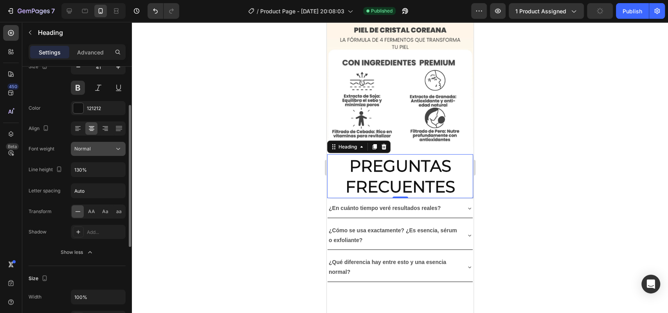
click at [94, 144] on button "Normal" at bounding box center [98, 149] width 55 height 14
click at [94, 149] on div "Normal" at bounding box center [94, 148] width 40 height 7
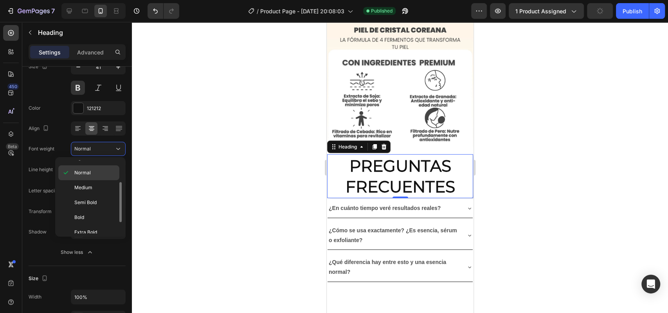
scroll to position [53, 0]
click at [87, 211] on div "Bold" at bounding box center [88, 218] width 61 height 15
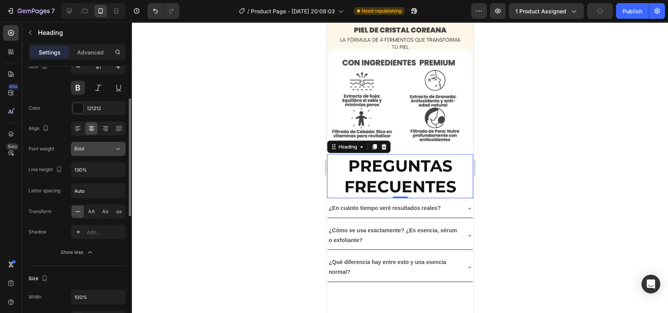
click at [86, 154] on button "Bold" at bounding box center [98, 149] width 55 height 14
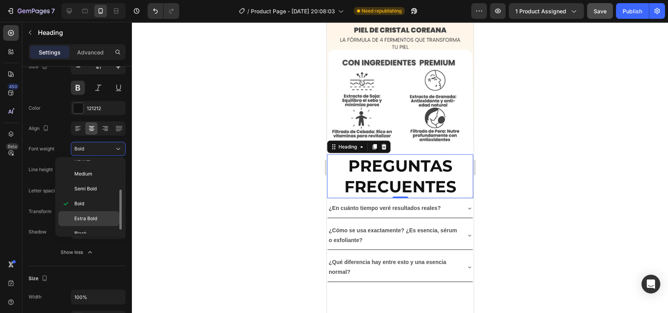
click at [84, 219] on span "Extra Bold" at bounding box center [85, 218] width 23 height 7
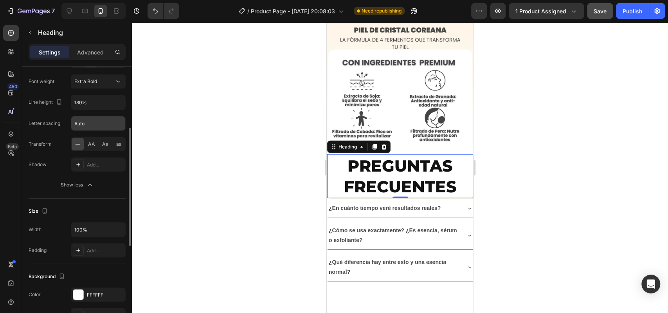
scroll to position [140, 0]
click at [88, 128] on input "Auto" at bounding box center [98, 124] width 54 height 14
type input "0"
type input "0.5"
click at [61, 147] on div "Transform AA Aa aa" at bounding box center [77, 144] width 97 height 14
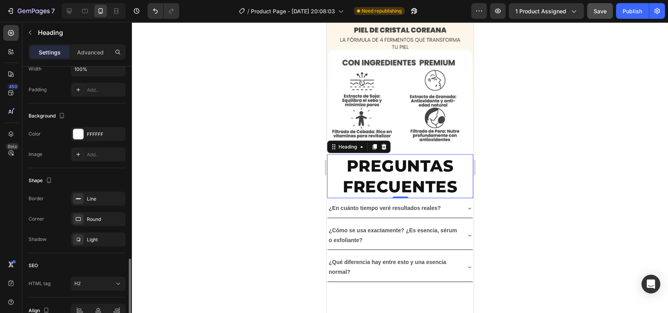
scroll to position [342, 0]
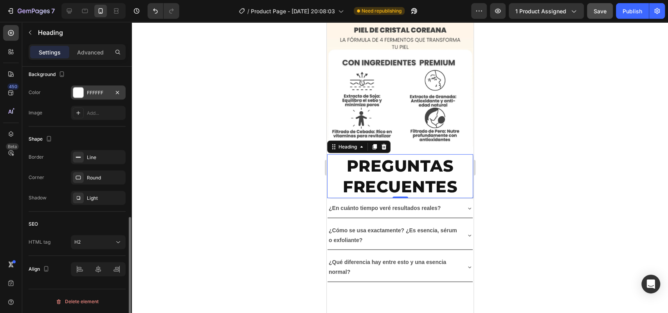
click at [102, 96] on div "FFFFFF" at bounding box center [98, 92] width 55 height 14
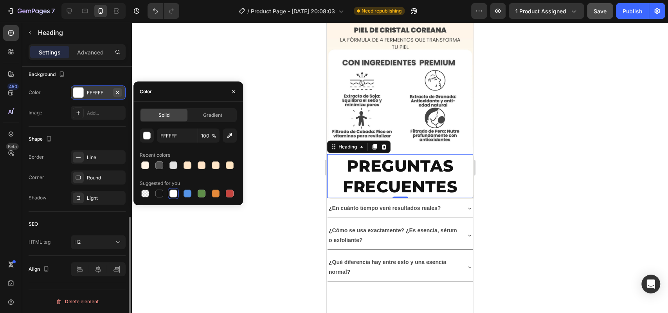
click at [117, 94] on icon "button" at bounding box center [117, 92] width 6 height 6
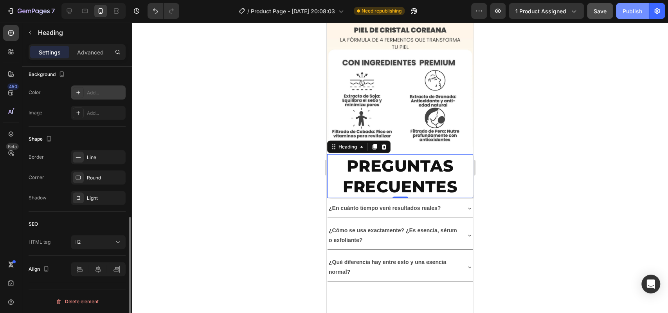
click at [629, 5] on button "Publish" at bounding box center [632, 11] width 33 height 16
click at [496, 9] on icon "button" at bounding box center [498, 11] width 8 height 8
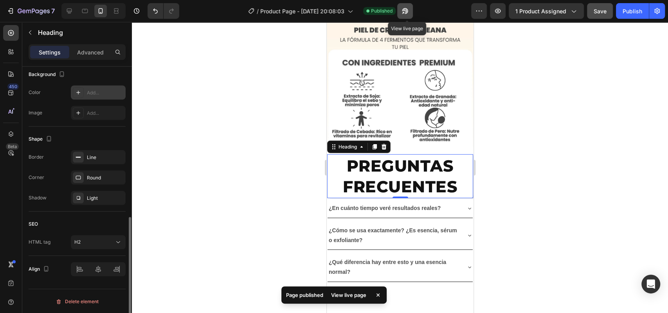
click at [404, 9] on icon "button" at bounding box center [405, 11] width 8 height 8
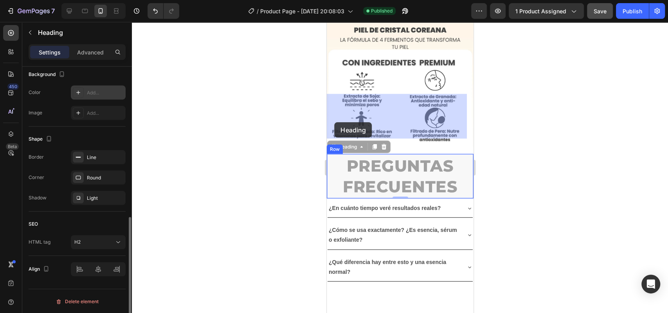
drag, startPoint x: 327, startPoint y: 122, endPoint x: 335, endPoint y: 122, distance: 7.8
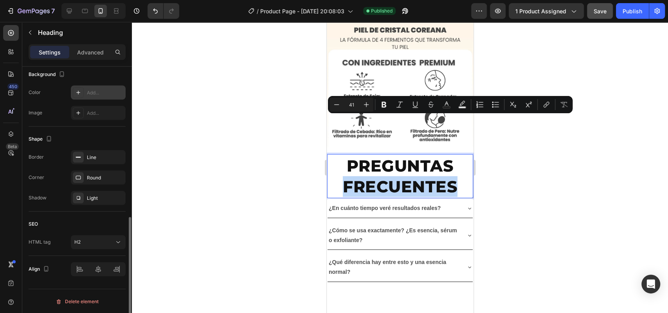
click at [331, 155] on p "PREGUNTAS FRECUENTES" at bounding box center [400, 176] width 144 height 42
drag, startPoint x: 331, startPoint y: 120, endPoint x: 329, endPoint y: 133, distance: 13.4
click at [329, 155] on p "PREGUNTAS FRECUENTES" at bounding box center [400, 176] width 144 height 42
click at [327, 154] on h2 "PREGUNTAS FRECUENTES" at bounding box center [400, 176] width 146 height 44
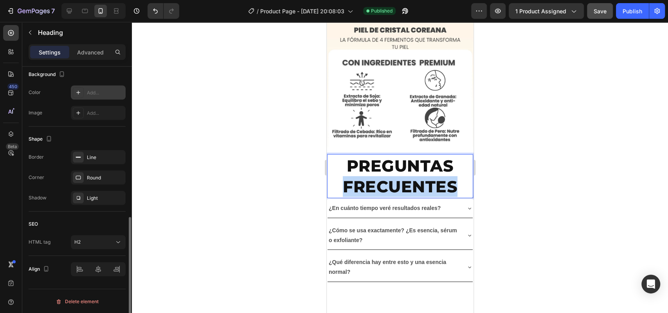
click at [327, 154] on h2 "PREGUNTAS FRECUENTES" at bounding box center [400, 176] width 146 height 44
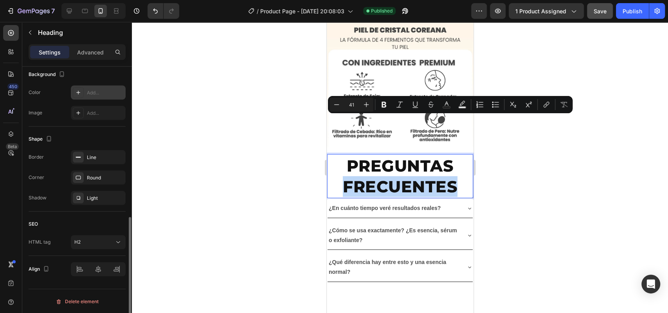
click at [327, 154] on h2 "PREGUNTAS FRECUENTES" at bounding box center [400, 176] width 146 height 44
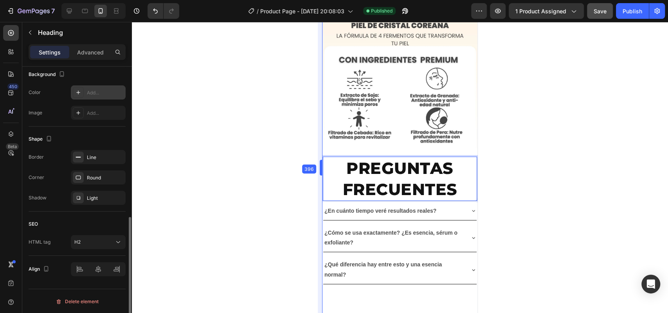
scroll to position [1396, 0]
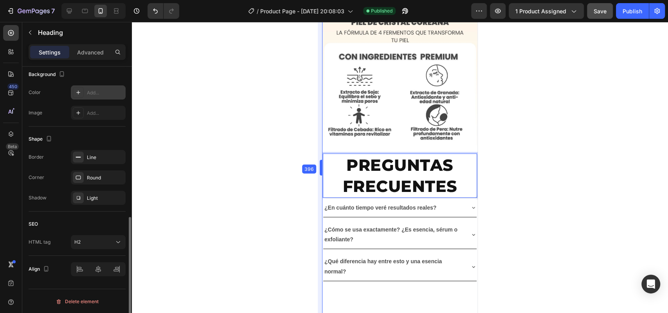
drag, startPoint x: 326, startPoint y: 128, endPoint x: 317, endPoint y: 125, distance: 8.7
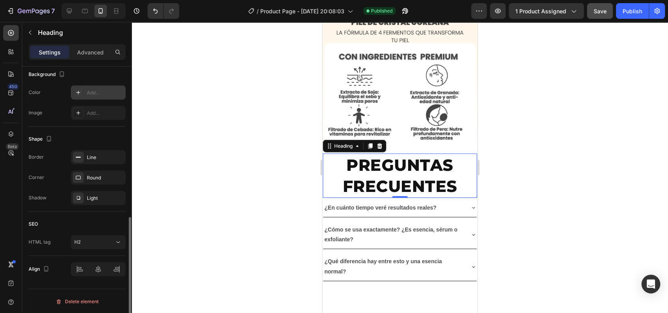
click at [504, 131] on div at bounding box center [400, 167] width 536 height 291
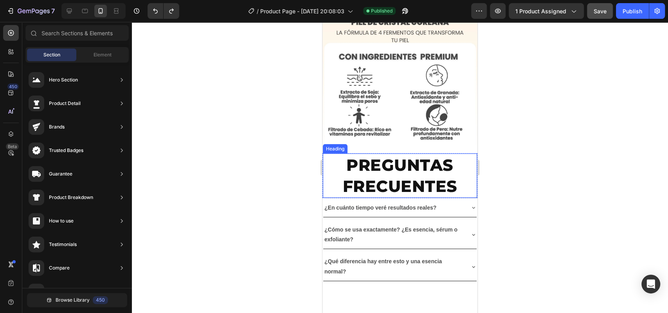
click at [377, 155] on p "PREGUNTAS FRECUENTES" at bounding box center [400, 176] width 152 height 42
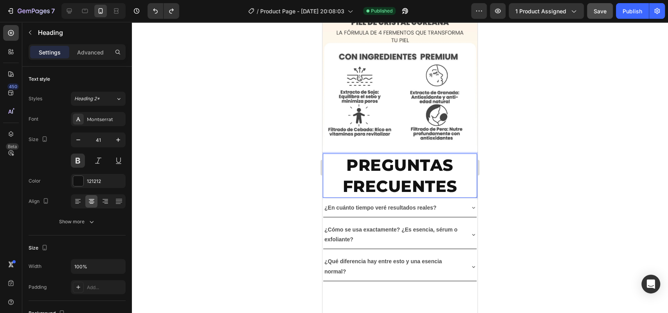
click at [466, 155] on p "PREGUNTAS FRECUENTES" at bounding box center [400, 176] width 152 height 42
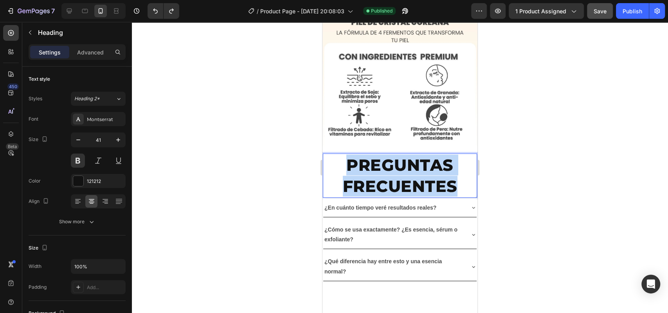
click at [466, 155] on p "PREGUNTAS FRECUENTES" at bounding box center [400, 176] width 152 height 42
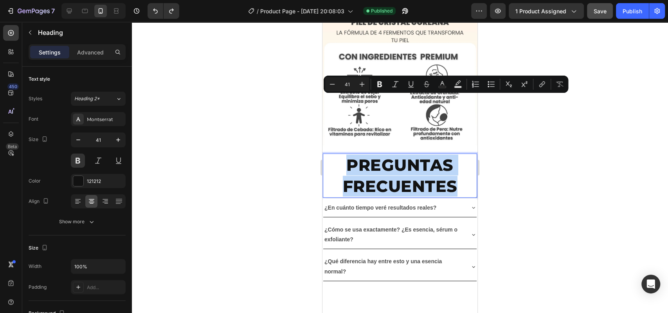
click at [466, 155] on p "PREGUNTAS FRECUENTES" at bounding box center [400, 176] width 152 height 42
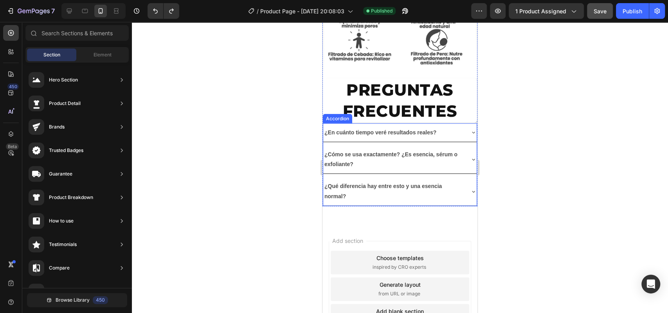
scroll to position [1299, 0]
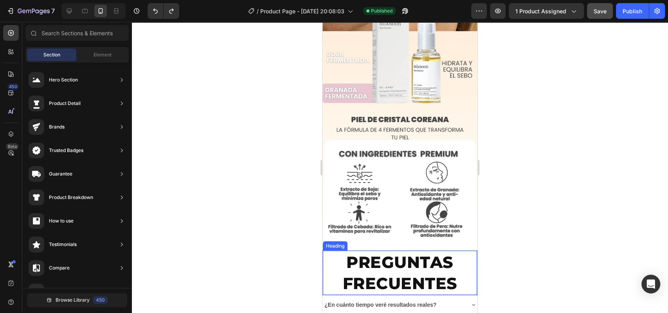
click at [323, 250] on h2 "PREGUNTAS FRECUENTES" at bounding box center [400, 272] width 154 height 44
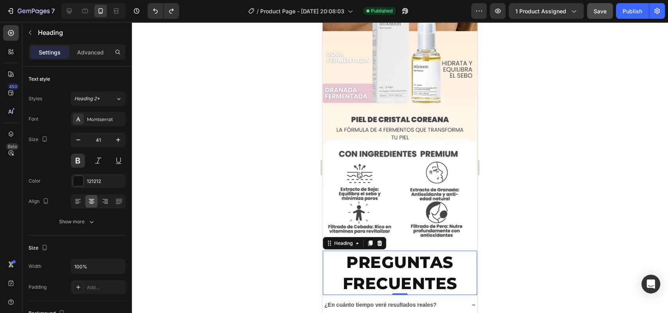
click at [323, 250] on h2 "PREGUNTAS FRECUENTES" at bounding box center [400, 272] width 154 height 44
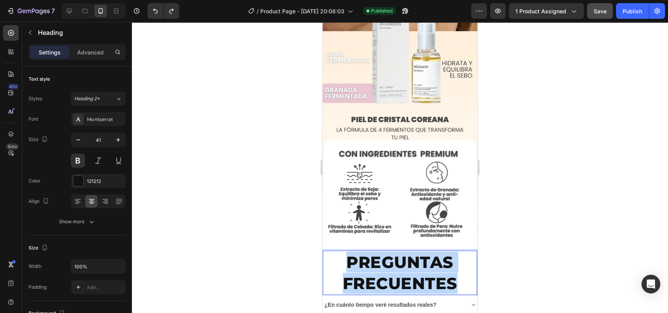
click at [323, 250] on h2 "PREGUNTAS FRECUENTES" at bounding box center [400, 272] width 154 height 44
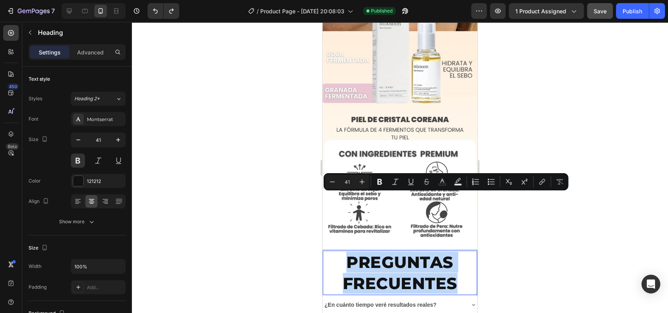
click at [323, 250] on h2 "PREGUNTAS FRECUENTES" at bounding box center [400, 272] width 154 height 44
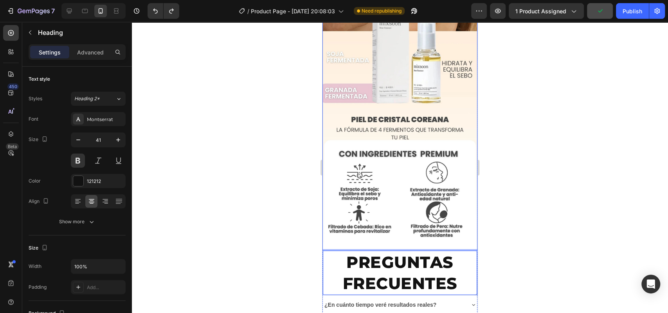
click at [325, 190] on img at bounding box center [399, 73] width 155 height 353
click at [325, 250] on div "PREGUNTAS FRECUENTES Heading" at bounding box center [399, 272] width 155 height 45
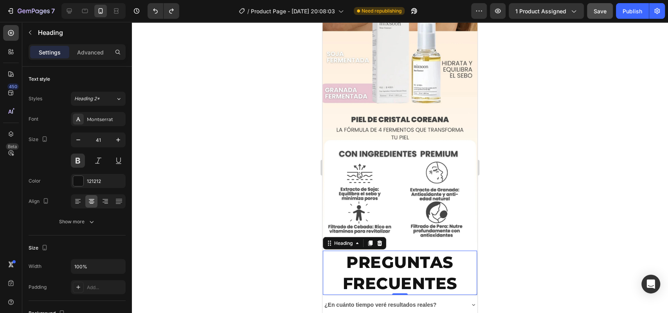
click at [325, 250] on div "PREGUNTAS FRECUENTES Heading 0" at bounding box center [399, 272] width 155 height 45
drag, startPoint x: 379, startPoint y: 227, endPoint x: 356, endPoint y: 232, distance: 23.6
click at [443, 252] on p "PREGUNTAS FRECUENTES" at bounding box center [400, 273] width 152 height 42
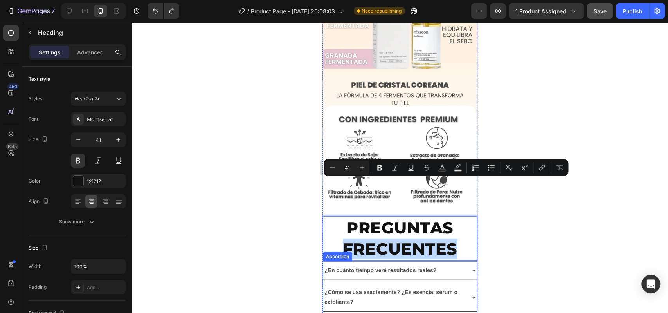
drag, startPoint x: 457, startPoint y: 173, endPoint x: 460, endPoint y: 215, distance: 42.4
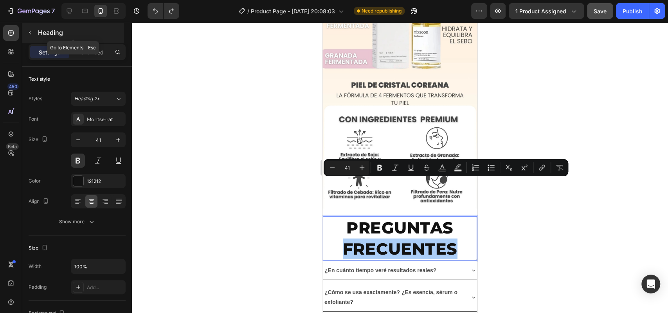
click at [31, 34] on icon "button" at bounding box center [30, 33] width 2 height 4
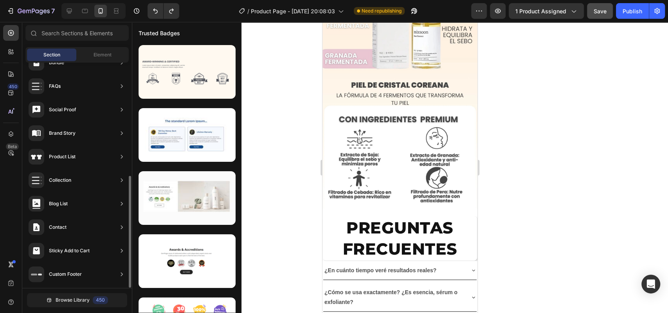
scroll to position [0, 0]
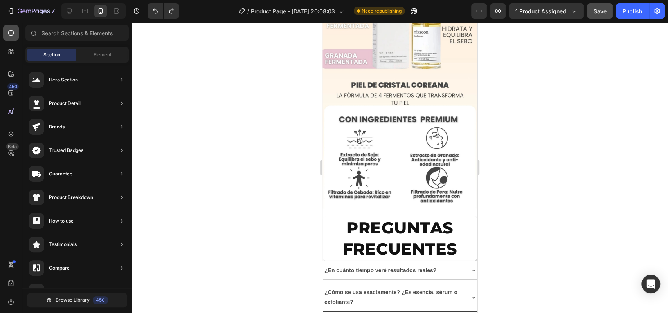
click at [9, 34] on icon at bounding box center [11, 33] width 8 height 8
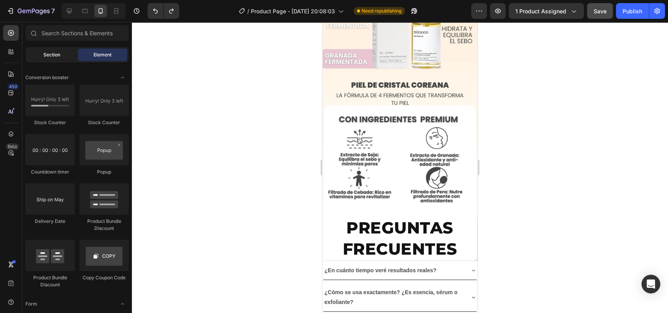
click at [56, 51] on span "Section" at bounding box center [51, 54] width 17 height 7
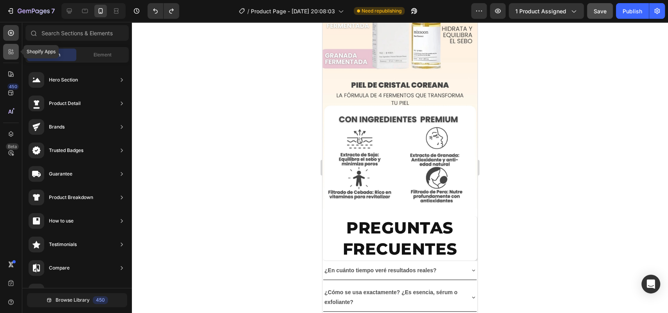
click at [3, 50] on div at bounding box center [11, 52] width 16 height 16
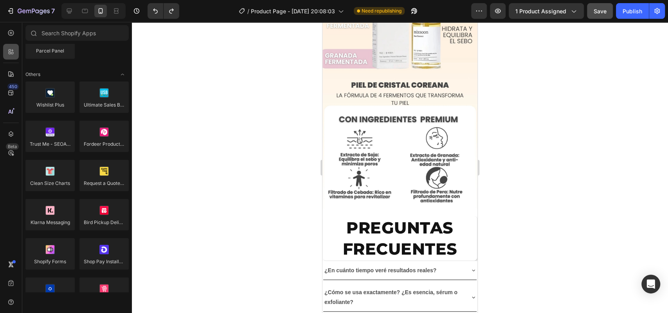
click at [5, 51] on div at bounding box center [11, 52] width 16 height 16
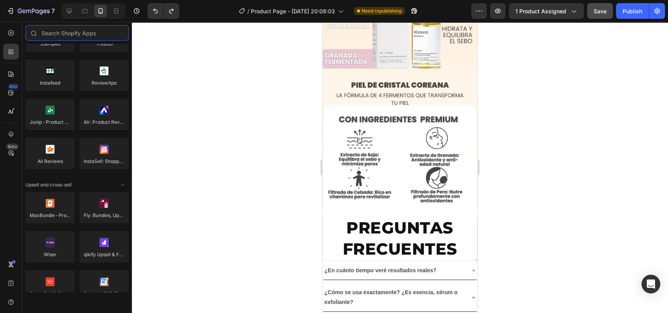
scroll to position [84, 0]
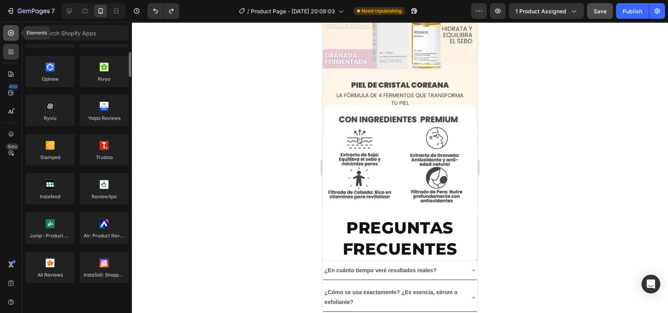
click at [8, 36] on icon at bounding box center [11, 33] width 8 height 8
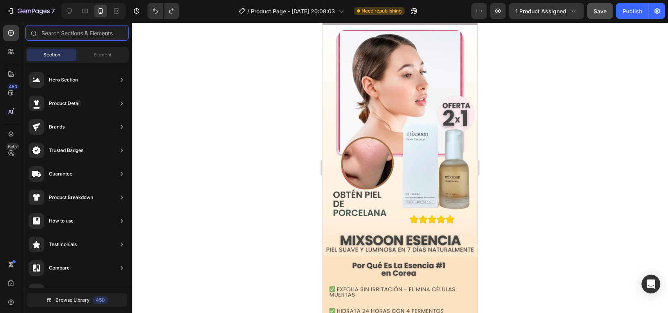
scroll to position [0, 0]
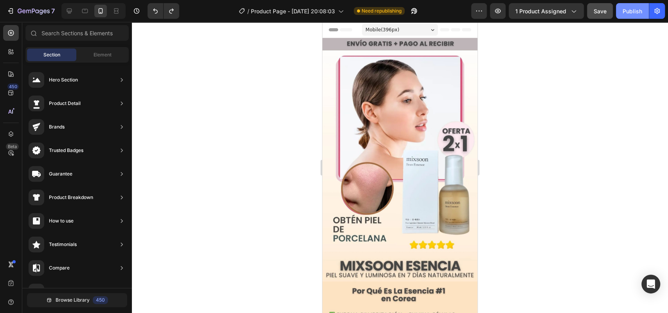
click at [626, 12] on div "Publish" at bounding box center [632, 11] width 20 height 8
click at [629, 13] on div "Publish" at bounding box center [632, 11] width 20 height 8
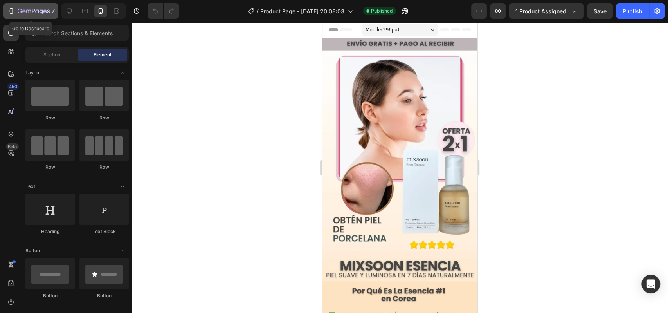
click at [7, 9] on icon "button" at bounding box center [11, 11] width 8 height 8
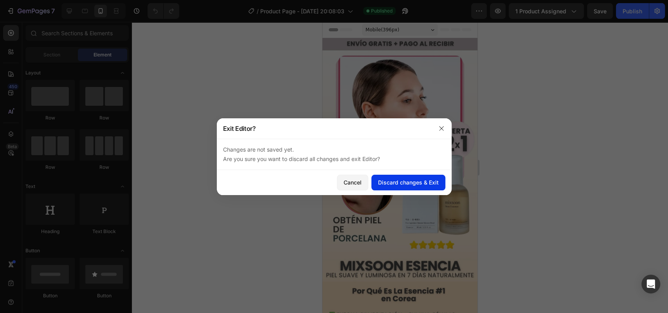
click at [389, 182] on div "Discard changes & Exit" at bounding box center [408, 182] width 61 height 8
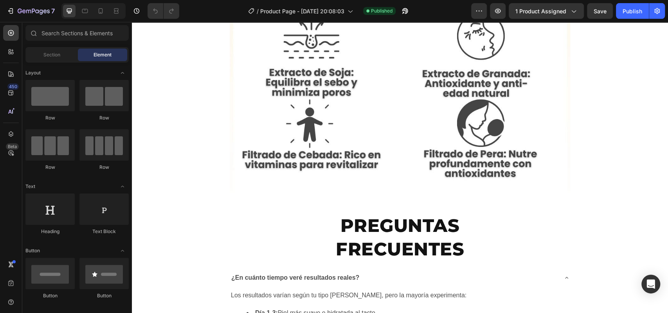
scroll to position [3052, 0]
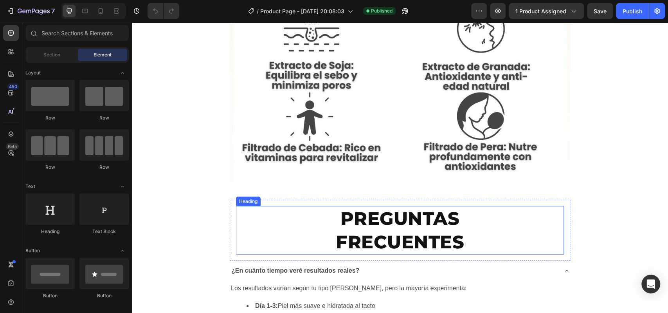
click at [319, 206] on div "PREGUNTAS FRECUENTES Heading" at bounding box center [400, 230] width 328 height 49
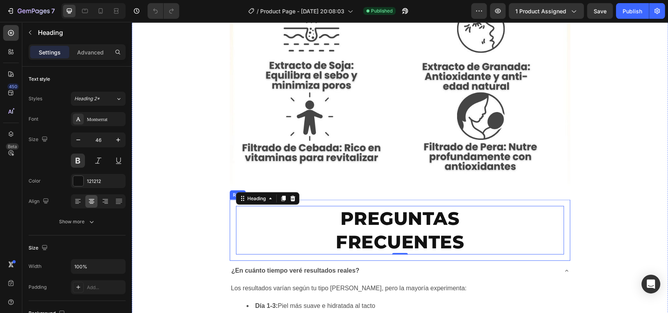
click at [231, 200] on div "PREGUNTAS FRECUENTES Heading 0 Row" at bounding box center [400, 230] width 340 height 61
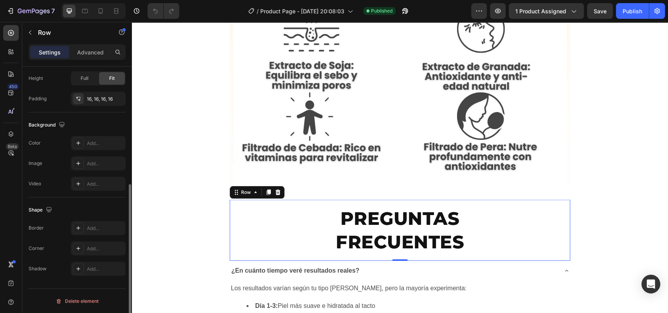
scroll to position [208, 0]
click at [99, 140] on div "Add..." at bounding box center [105, 143] width 37 height 7
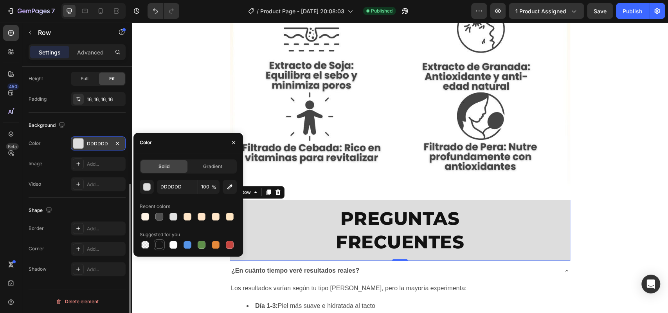
click at [162, 245] on div at bounding box center [159, 245] width 8 height 8
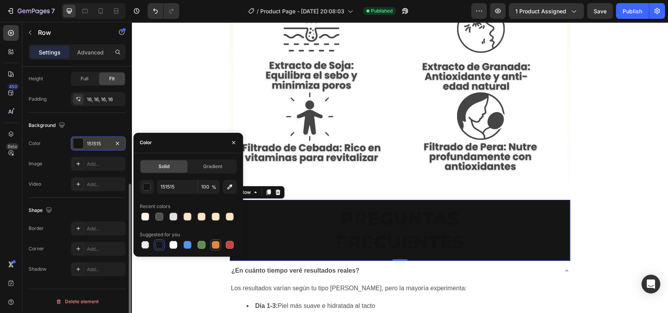
click at [216, 245] on div at bounding box center [216, 245] width 8 height 8
type input "E4893A"
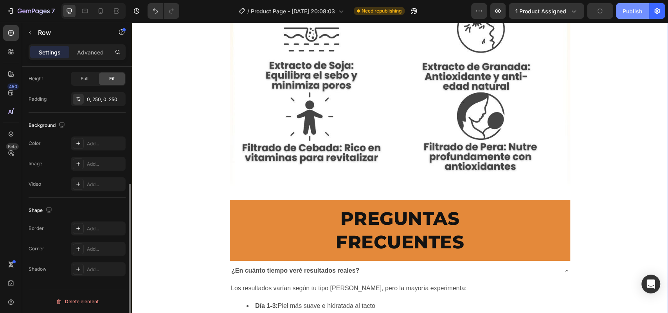
click at [620, 12] on button "Publish" at bounding box center [632, 11] width 33 height 16
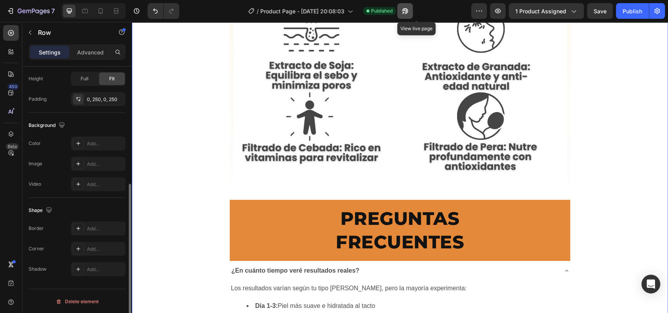
click at [411, 11] on button "button" at bounding box center [405, 11] width 16 height 16
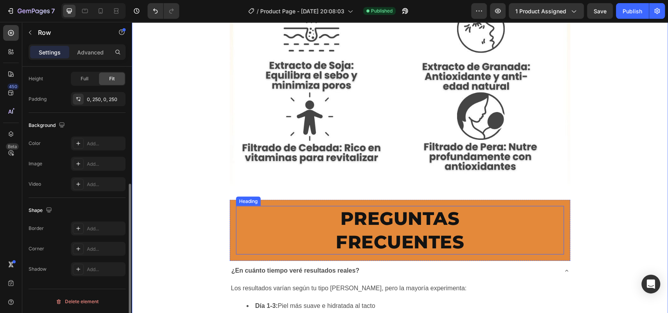
click at [286, 206] on div "PREGUNTAS FRECUENTES Heading" at bounding box center [400, 230] width 328 height 49
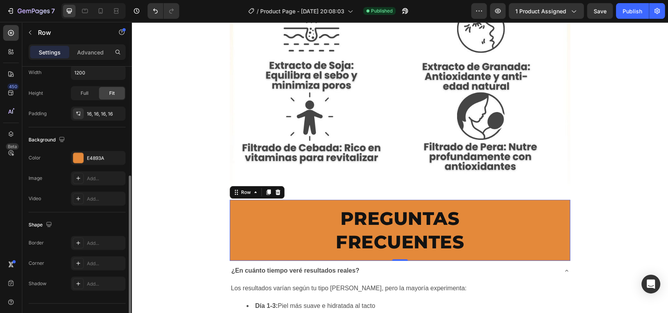
scroll to position [194, 0]
click at [106, 153] on div "E4893A" at bounding box center [98, 157] width 55 height 14
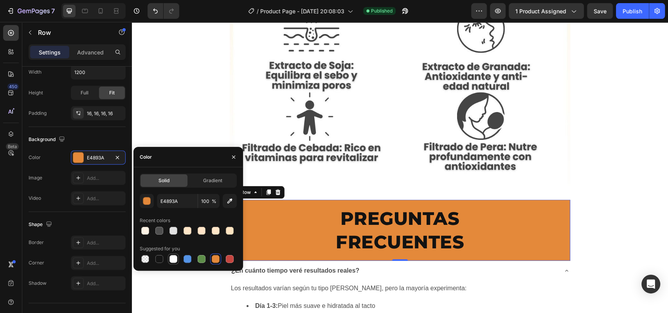
click at [177, 261] on div at bounding box center [173, 258] width 9 height 9
type input "FFFFFF"
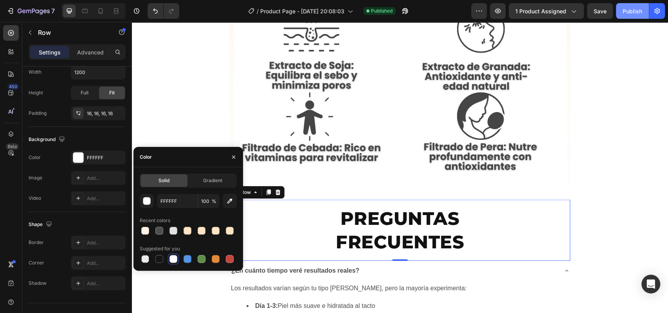
click at [635, 16] on button "Publish" at bounding box center [632, 11] width 33 height 16
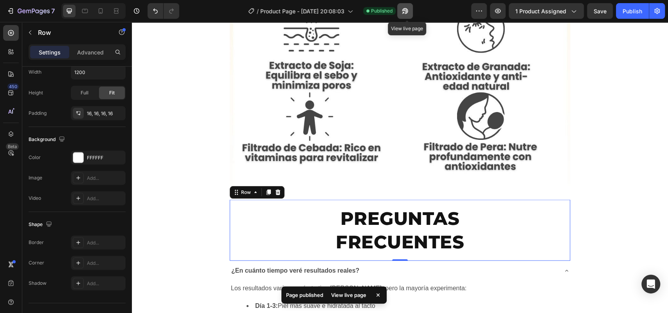
click at [404, 12] on icon "button" at bounding box center [403, 13] width 2 height 2
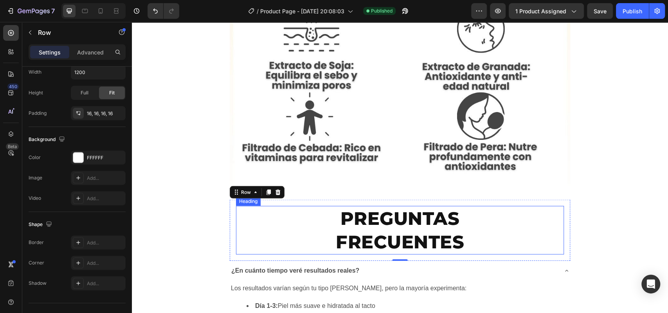
click at [391, 206] on h2 "PREGUNTAS FRECUENTES" at bounding box center [400, 230] width 132 height 49
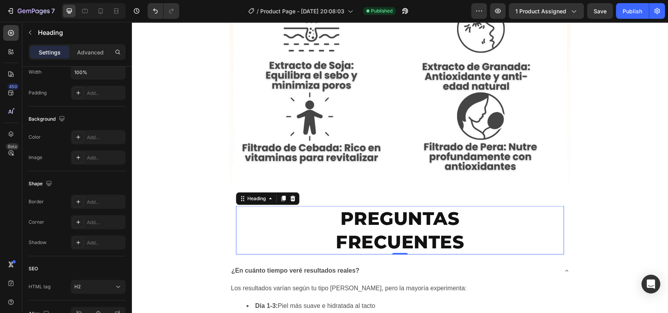
click at [391, 206] on h2 "PREGUNTAS FRECUENTES" at bounding box center [400, 230] width 132 height 49
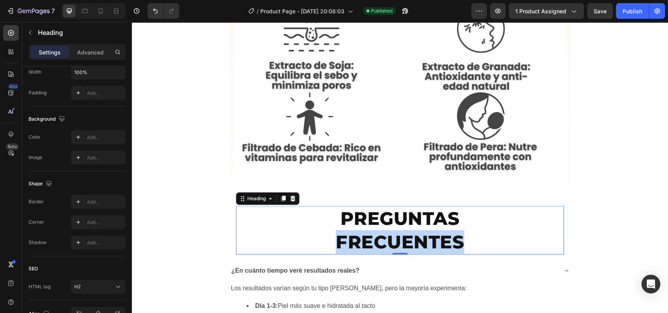
scroll to position [0, 0]
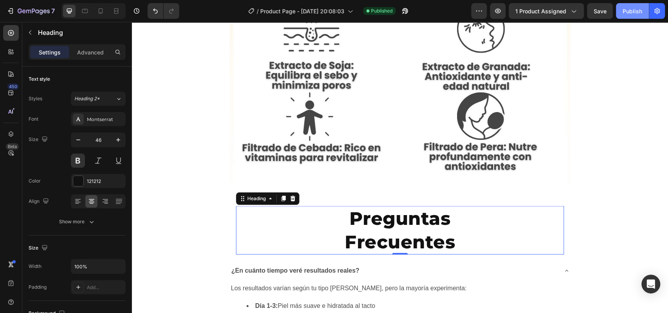
click at [619, 10] on button "Publish" at bounding box center [632, 11] width 33 height 16
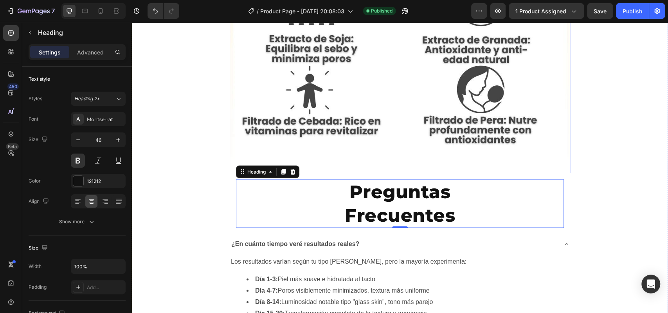
scroll to position [3079, 0]
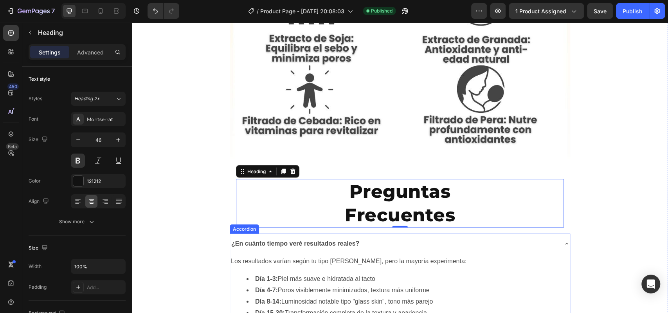
click at [405, 237] on div "¿En cuánto tiempo veré resultados reales?" at bounding box center [393, 244] width 327 height 14
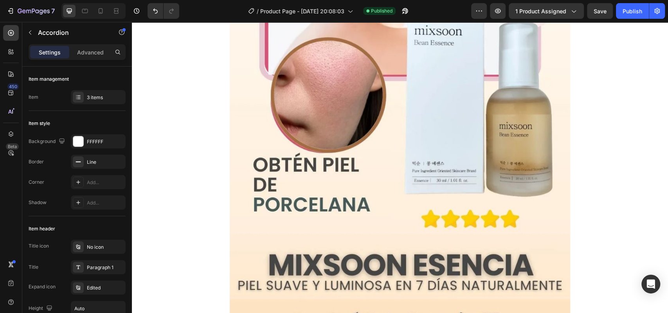
scroll to position [275, 0]
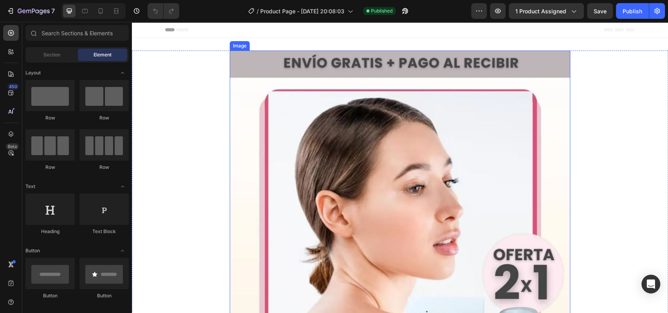
click at [345, 162] on img at bounding box center [400, 283] width 340 height 467
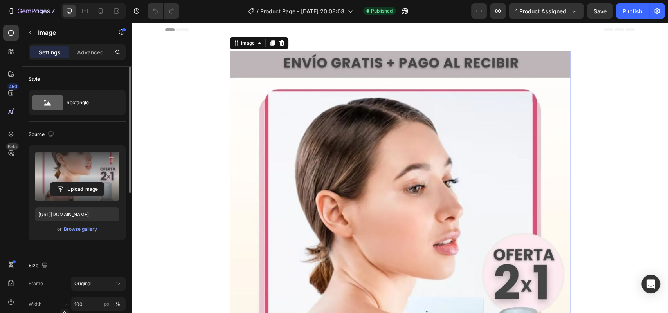
click at [86, 177] on label at bounding box center [77, 175] width 85 height 49
click at [86, 182] on input "file" at bounding box center [77, 188] width 54 height 13
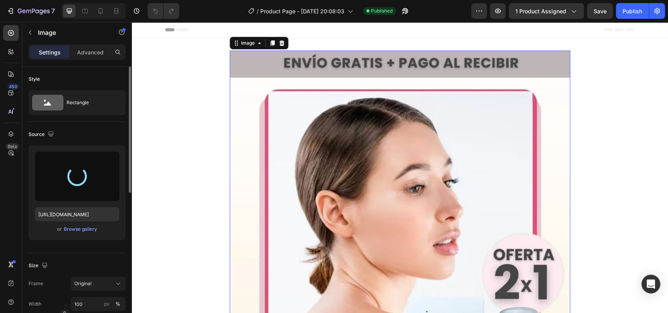
type input "[URL][DOMAIN_NAME]"
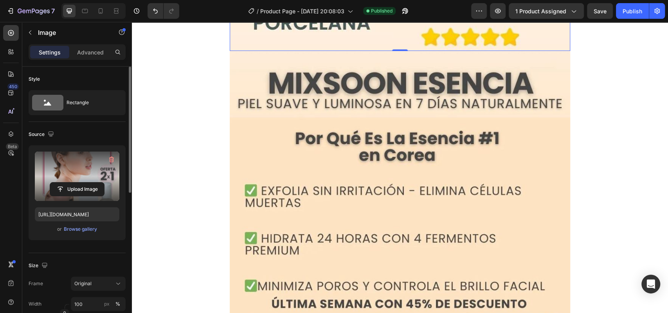
scroll to position [504, 0]
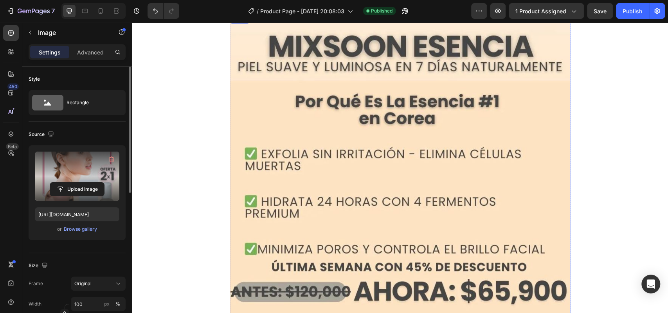
click at [324, 154] on img at bounding box center [400, 168] width 340 height 308
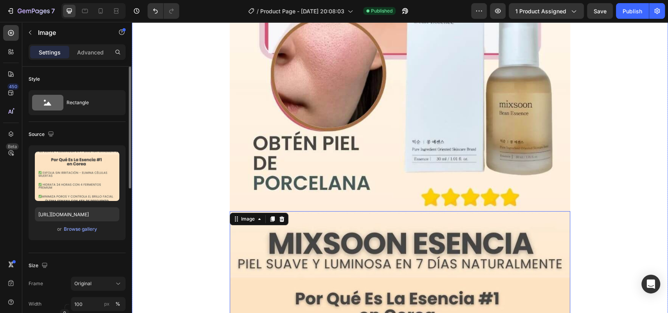
scroll to position [310, 0]
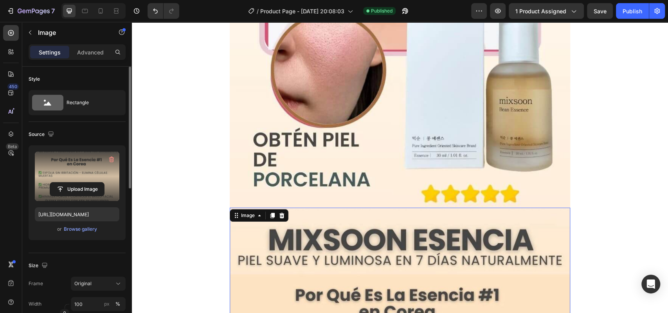
click at [99, 170] on label at bounding box center [77, 175] width 85 height 49
click at [99, 182] on input "file" at bounding box center [77, 188] width 54 height 13
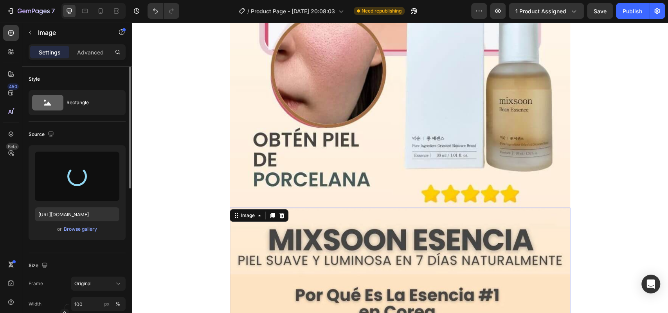
type input "[URL][DOMAIN_NAME]"
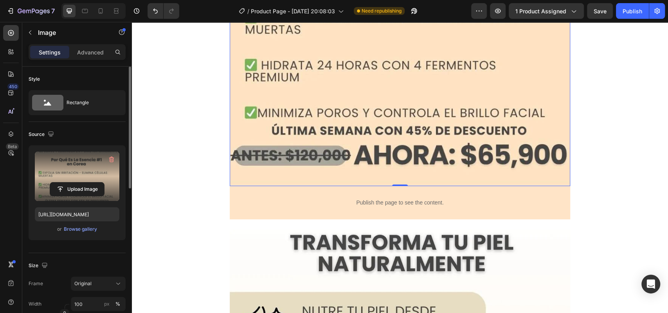
scroll to position [723, 0]
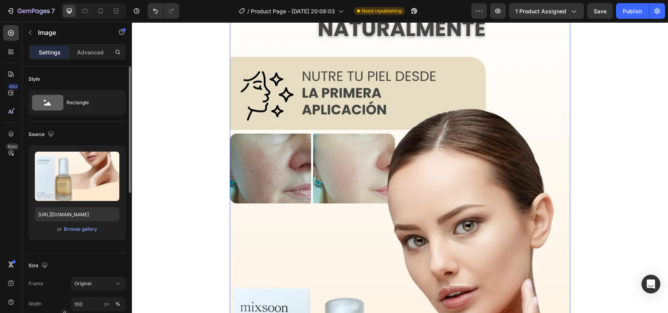
scroll to position [831, 0]
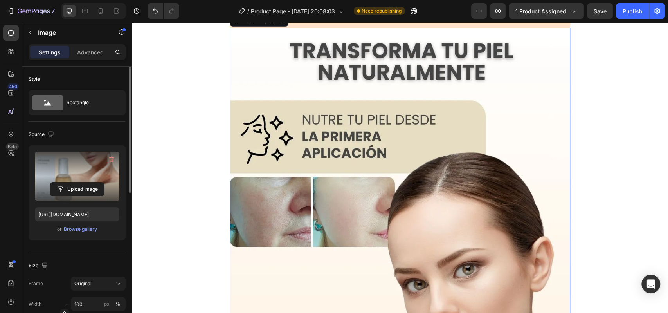
click at [104, 177] on label at bounding box center [77, 175] width 85 height 49
click at [104, 182] on input "file" at bounding box center [77, 188] width 54 height 13
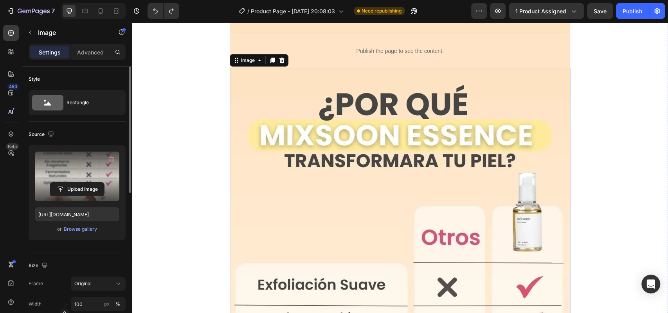
scroll to position [804, 0]
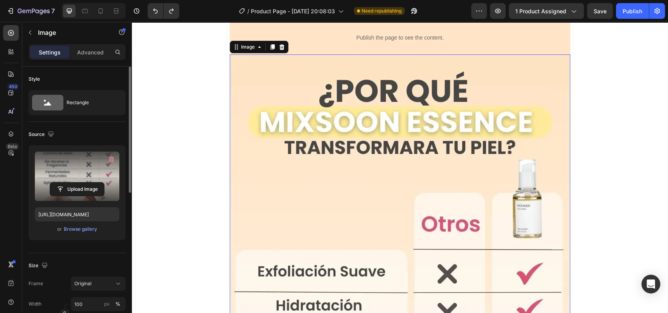
click at [95, 179] on label at bounding box center [77, 175] width 85 height 49
click at [95, 182] on input "file" at bounding box center [77, 188] width 54 height 13
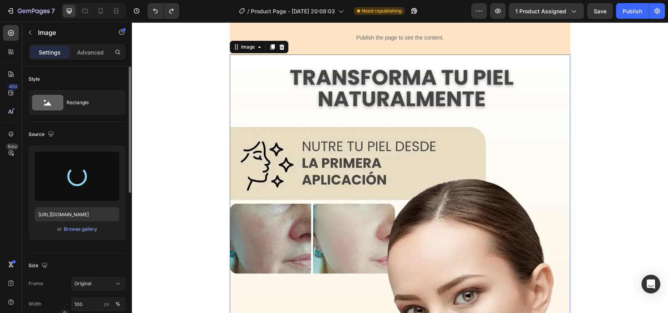
type input "[URL][DOMAIN_NAME]"
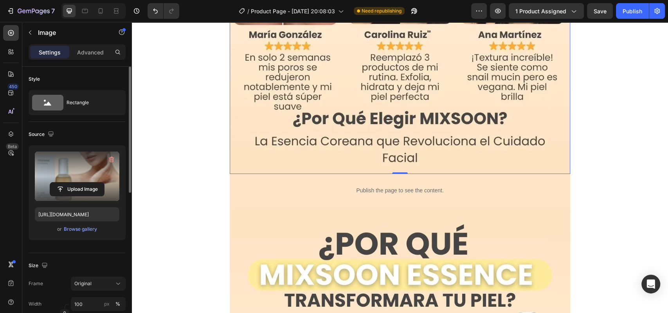
scroll to position [1538, 0]
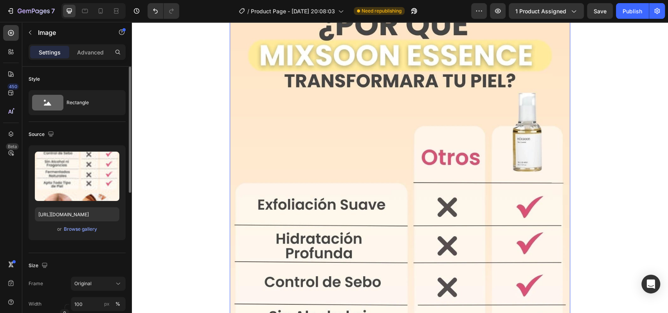
scroll to position [1680, 0]
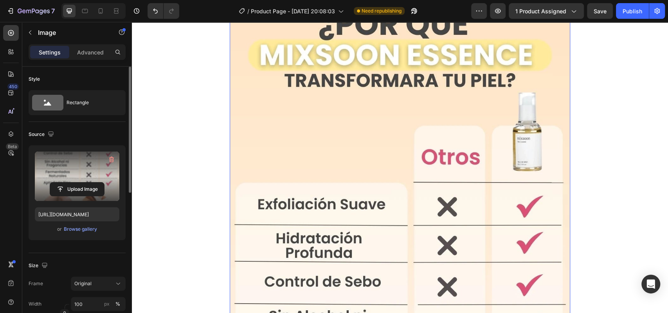
click at [90, 171] on label at bounding box center [77, 175] width 85 height 49
click at [90, 182] on input "file" at bounding box center [77, 188] width 54 height 13
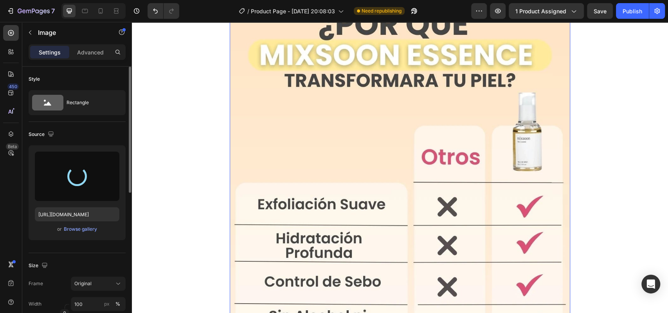
type input "[URL][DOMAIN_NAME]"
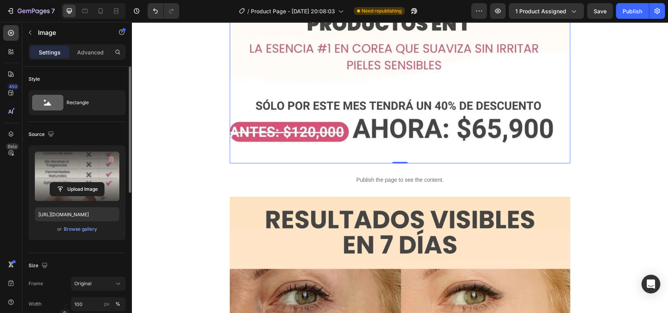
scroll to position [2371, 0]
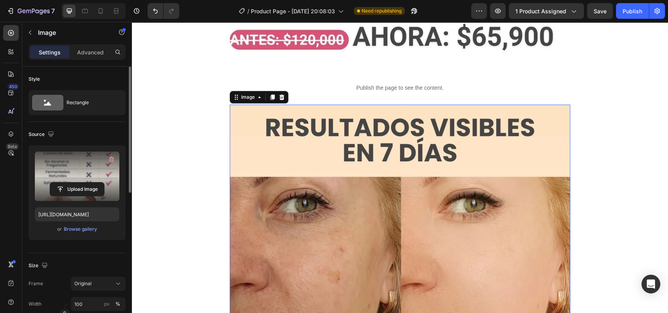
click at [75, 172] on label at bounding box center [77, 175] width 85 height 49
click at [75, 182] on input "file" at bounding box center [77, 188] width 54 height 13
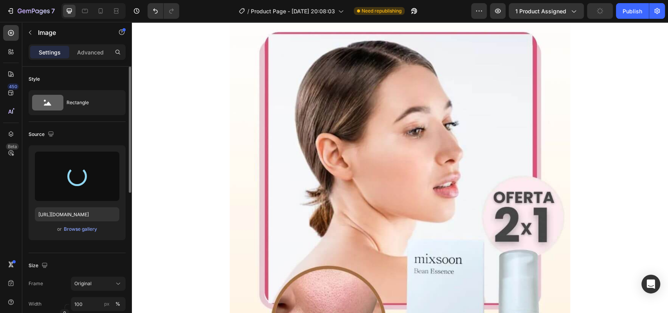
scroll to position [0, 0]
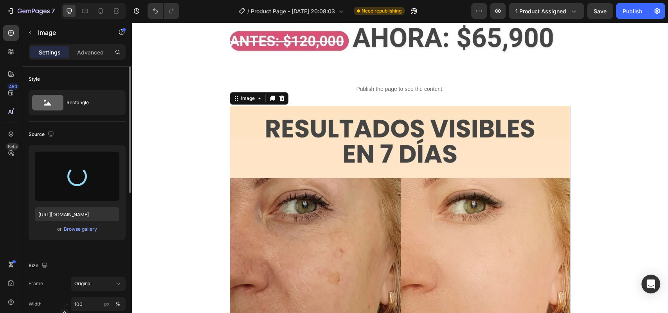
type input "[URL][DOMAIN_NAME]"
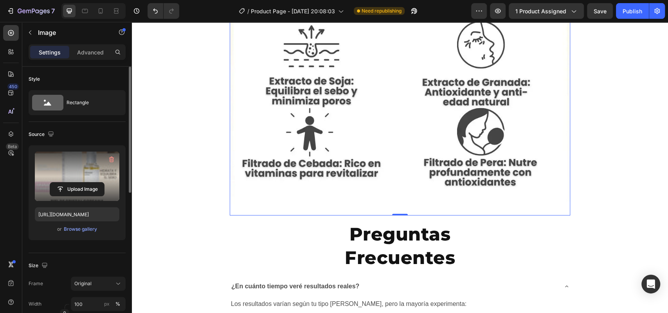
scroll to position [3211, 0]
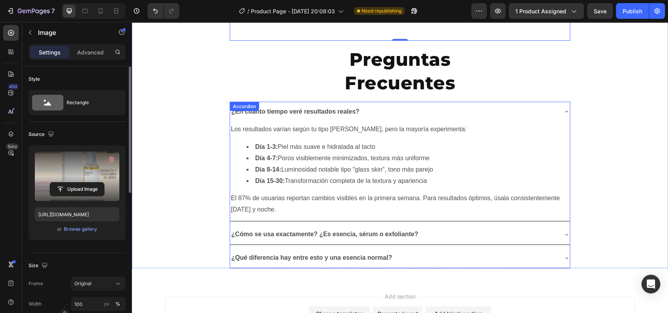
click at [368, 124] on p "Los resultados varían según tu tipo [PERSON_NAME], pero la mayoría experimenta:" at bounding box center [400, 129] width 338 height 11
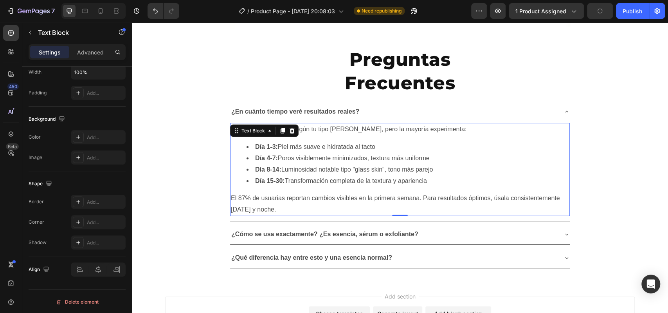
scroll to position [3124, 0]
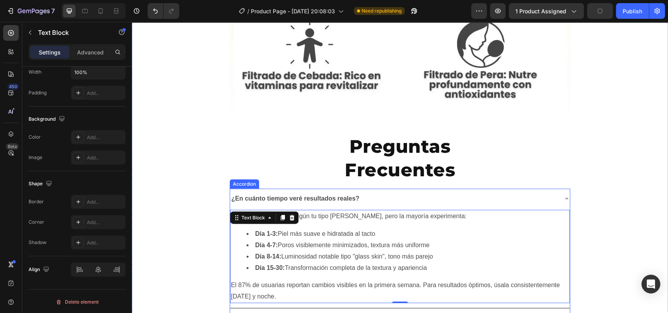
click at [394, 192] on div "¿En cuánto tiempo veré resultados reales?" at bounding box center [393, 199] width 327 height 14
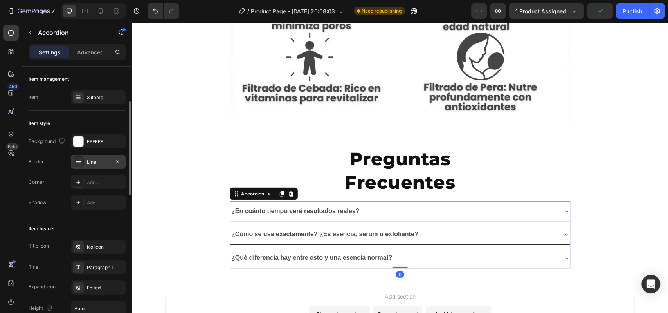
scroll to position [29, 0]
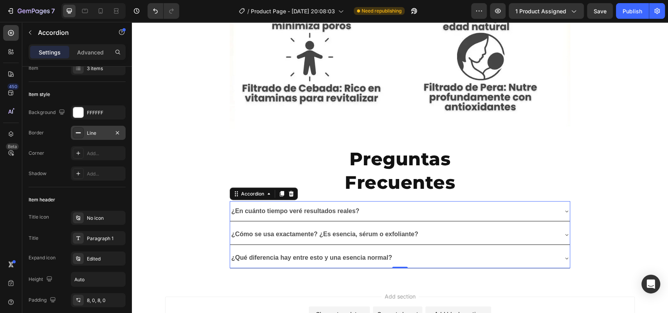
click at [83, 137] on div at bounding box center [78, 132] width 11 height 11
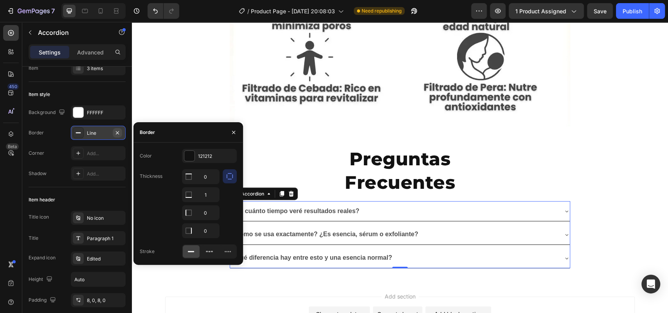
click at [117, 130] on icon "button" at bounding box center [117, 133] width 6 height 6
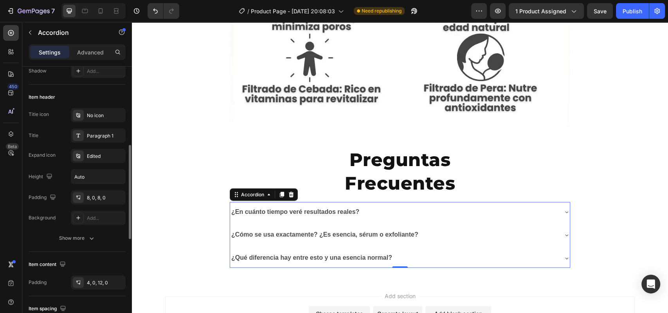
scroll to position [155, 0]
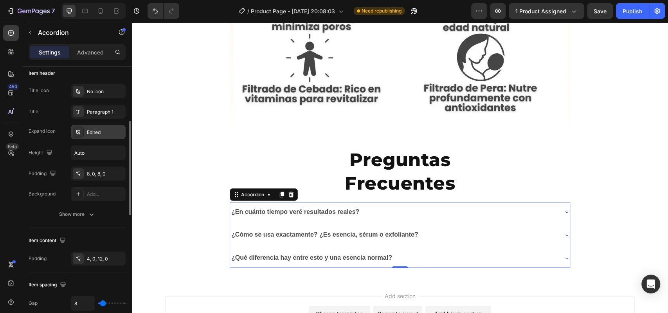
click at [91, 135] on div "Edited" at bounding box center [98, 132] width 55 height 14
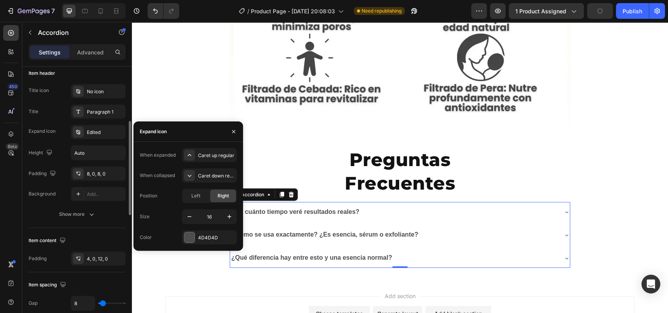
click at [58, 133] on div "Expand icon Edited" at bounding box center [77, 132] width 97 height 14
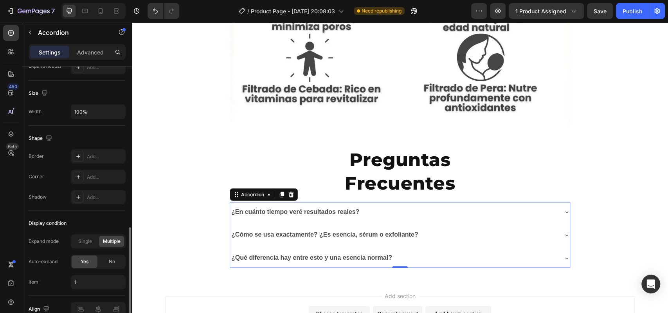
scroll to position [496, 0]
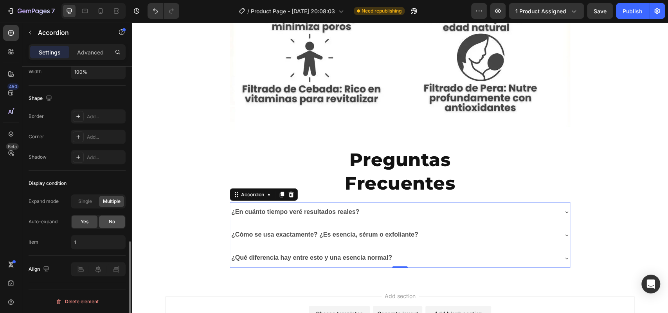
click at [111, 223] on span "No" at bounding box center [112, 221] width 6 height 7
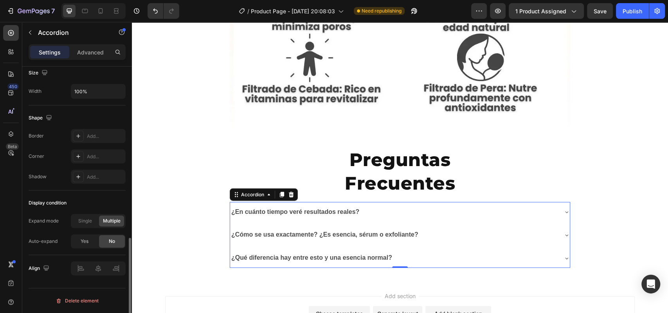
scroll to position [476, 0]
click at [78, 50] on p "Advanced" at bounding box center [90, 52] width 27 height 8
type input "100%"
type input "100"
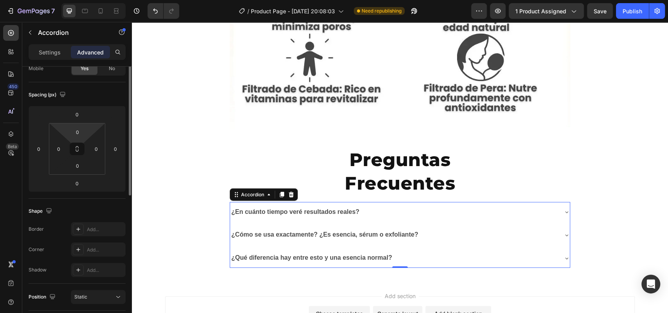
scroll to position [0, 0]
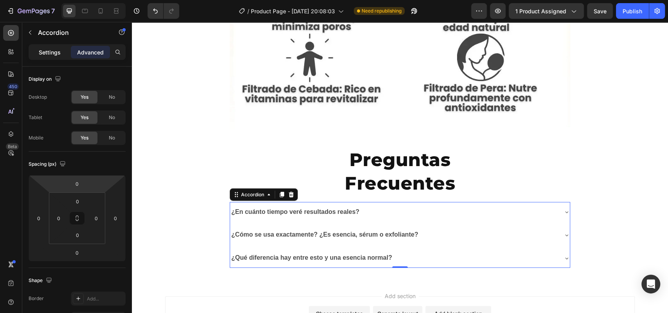
click at [56, 48] on p "Settings" at bounding box center [50, 52] width 22 height 8
type input "8"
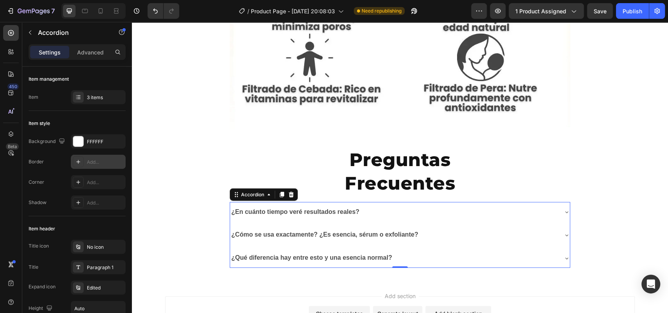
click at [99, 165] on div "Add..." at bounding box center [98, 162] width 55 height 14
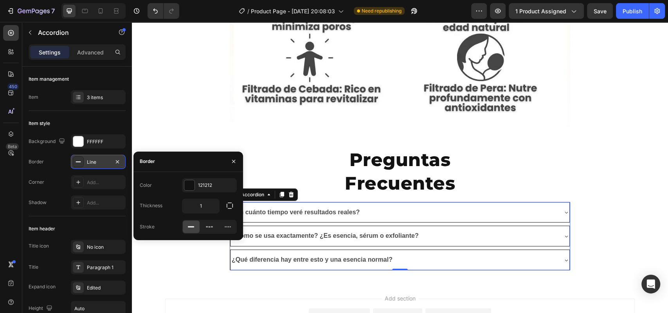
scroll to position [3112, 0]
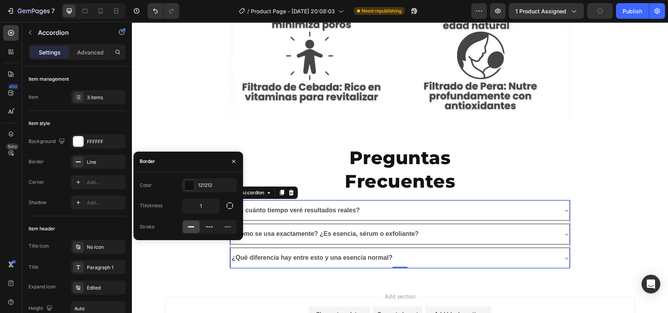
click at [63, 162] on div "Border Line" at bounding box center [77, 162] width 97 height 14
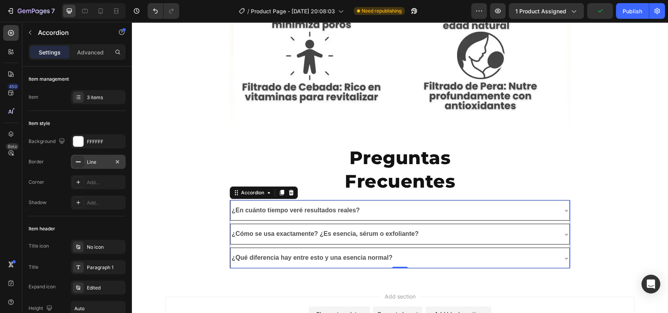
click at [80, 162] on icon at bounding box center [78, 161] width 6 height 6
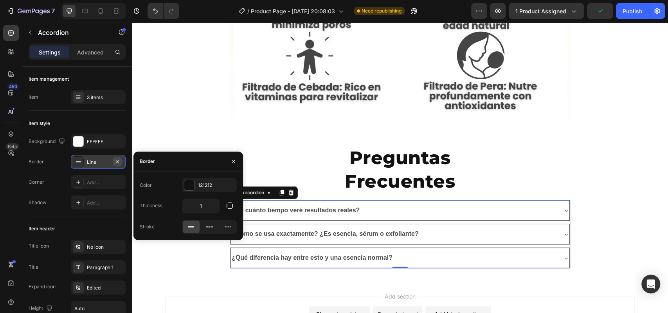
click at [119, 159] on icon "button" at bounding box center [117, 161] width 6 height 6
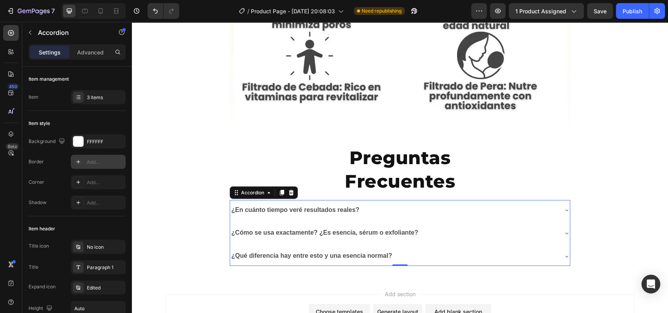
scroll to position [3110, 0]
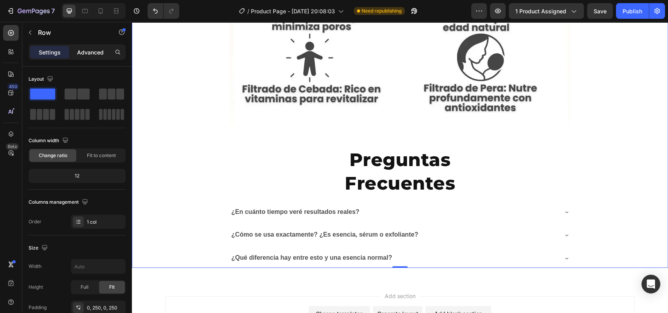
click at [92, 52] on p "Advanced" at bounding box center [90, 52] width 27 height 8
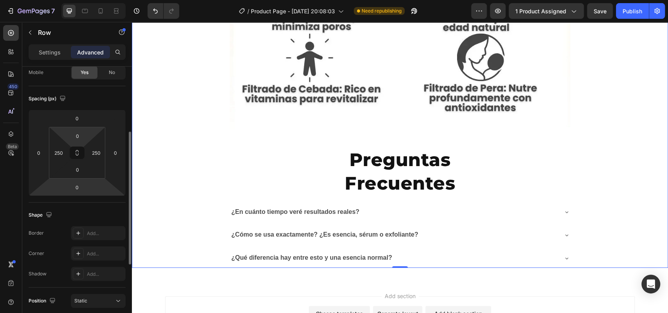
scroll to position [88, 0]
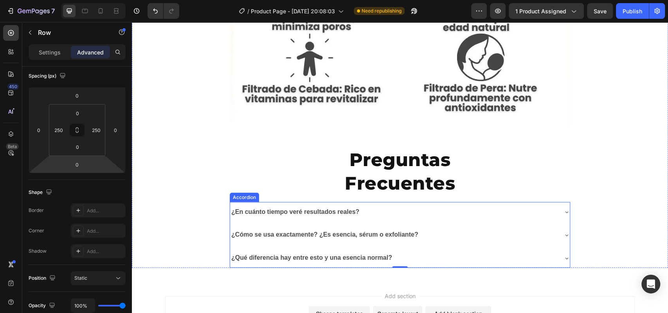
click at [237, 202] on div "¿En cuánto tiempo veré resultados reales?" at bounding box center [400, 212] width 340 height 20
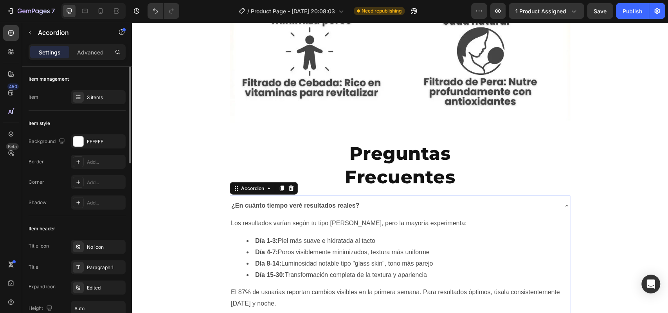
scroll to position [3124, 0]
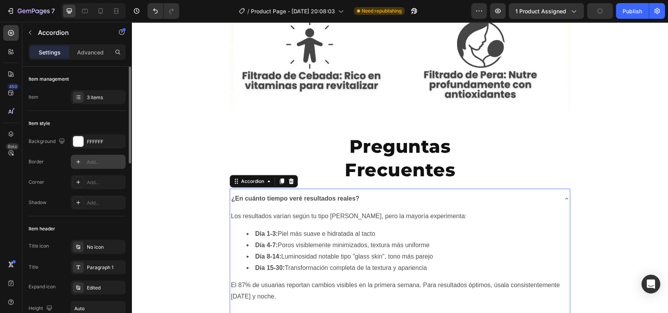
click at [85, 165] on div "Add..." at bounding box center [98, 162] width 55 height 14
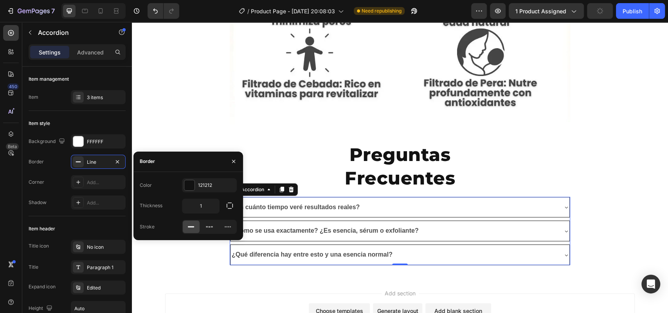
scroll to position [3112, 0]
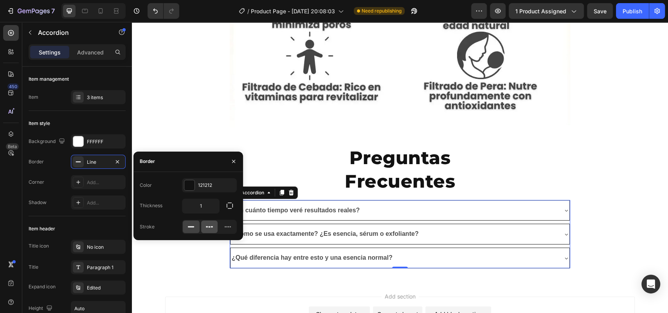
click at [206, 221] on div at bounding box center [209, 226] width 17 height 13
click at [230, 227] on icon at bounding box center [228, 226] width 6 height 1
click at [193, 225] on icon at bounding box center [191, 227] width 8 height 8
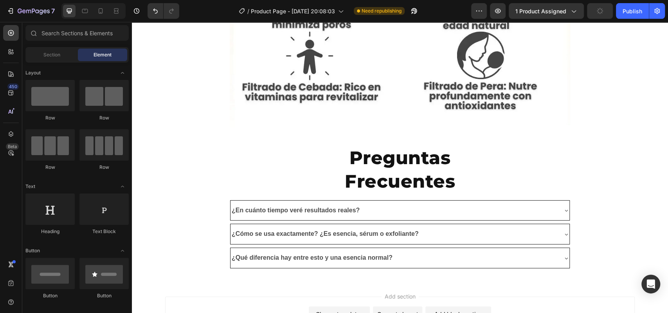
click at [286, 281] on div "Add section Choose templates inspired by CRO experts Generate layout from URL o…" at bounding box center [400, 319] width 536 height 77
click at [631, 5] on button "Publish" at bounding box center [632, 11] width 33 height 16
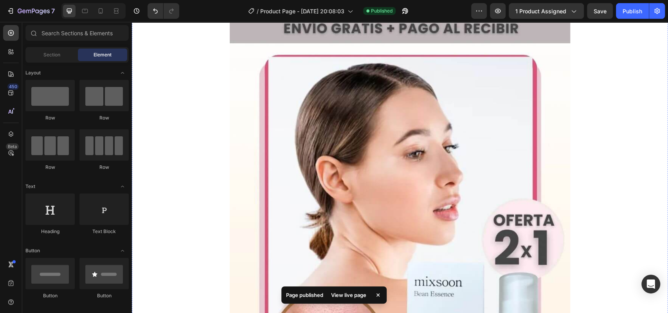
scroll to position [0, 0]
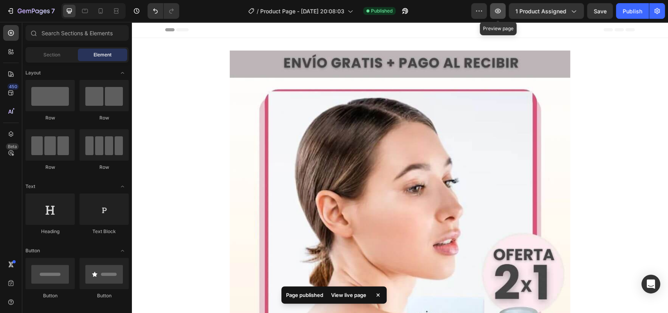
click at [498, 3] on button "button" at bounding box center [498, 11] width 16 height 16
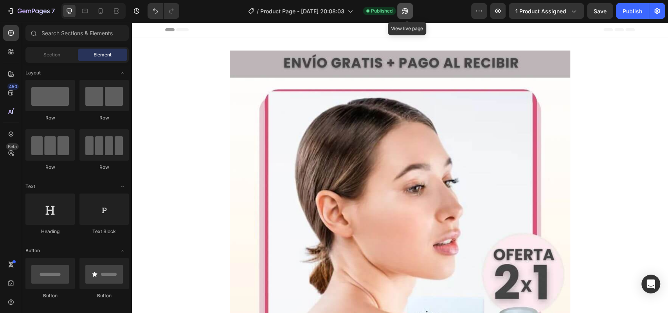
click at [405, 9] on icon "button" at bounding box center [405, 11] width 8 height 8
